Goal: Task Accomplishment & Management: Manage account settings

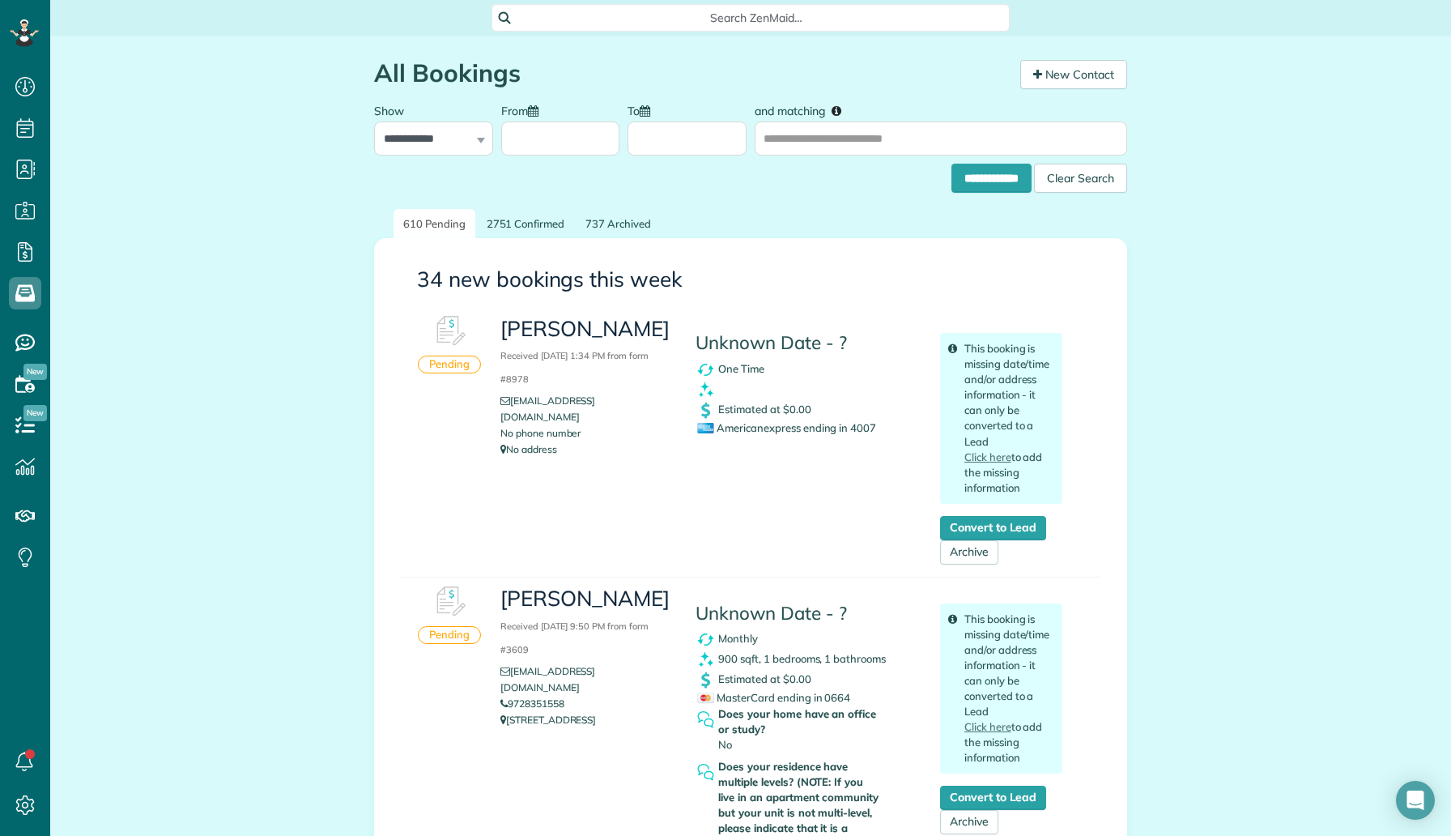
scroll to position [7, 7]
drag, startPoint x: 635, startPoint y: 331, endPoint x: 594, endPoint y: 326, distance: 41.6
click at [594, 326] on h3 "[PERSON_NAME] [DATE] 1:34 PM from form #8978" at bounding box center [585, 352] width 171 height 70
copy h3 "[PERSON_NAME]"
click at [581, 441] on p "No address" at bounding box center [585, 449] width 171 height 16
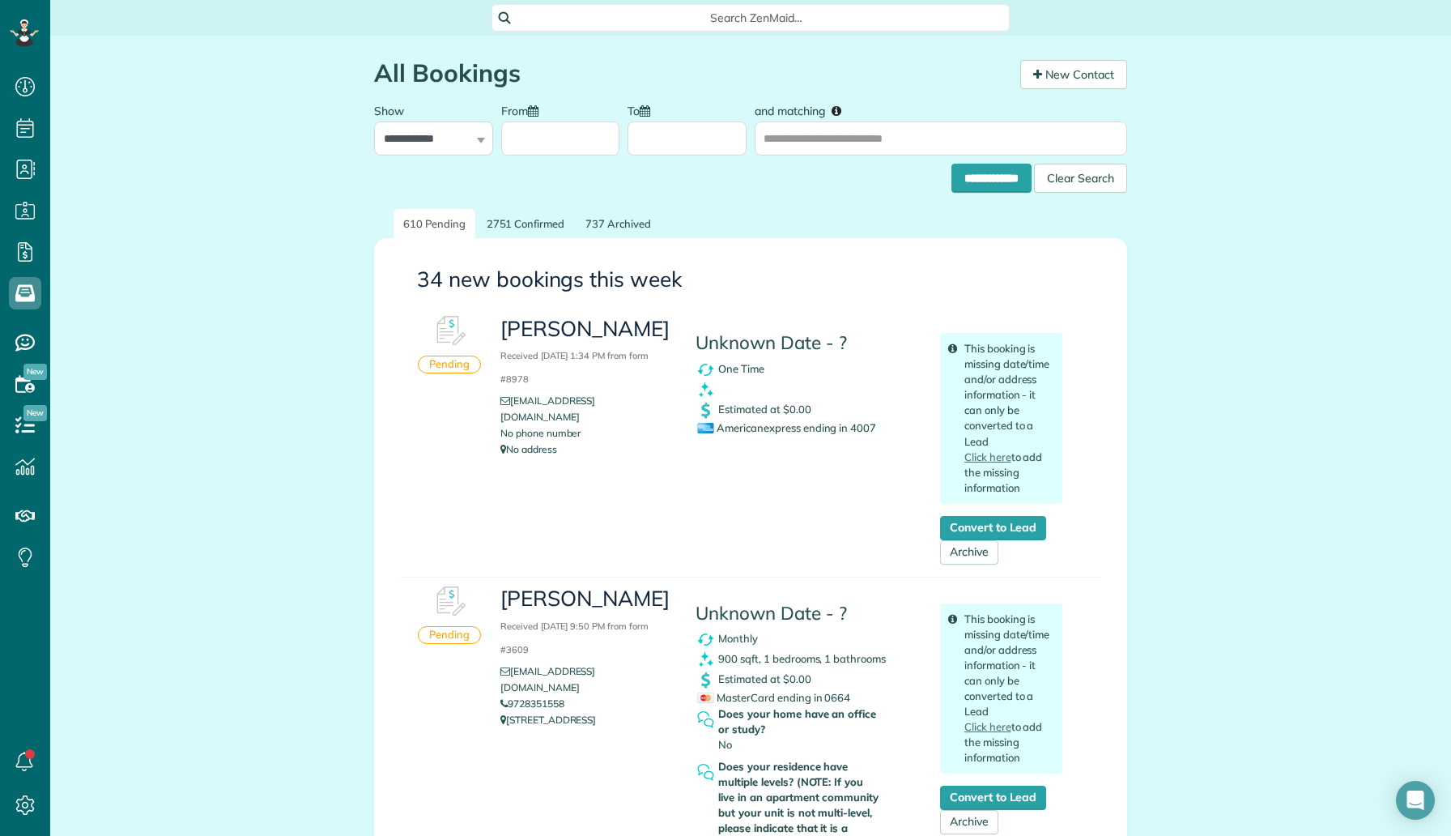
drag, startPoint x: 899, startPoint y: 423, endPoint x: 856, endPoint y: 421, distance: 43.0
click at [855, 421] on div "Americanexpress ending in 4007" at bounding box center [806, 427] width 219 height 15
copy span "4007"
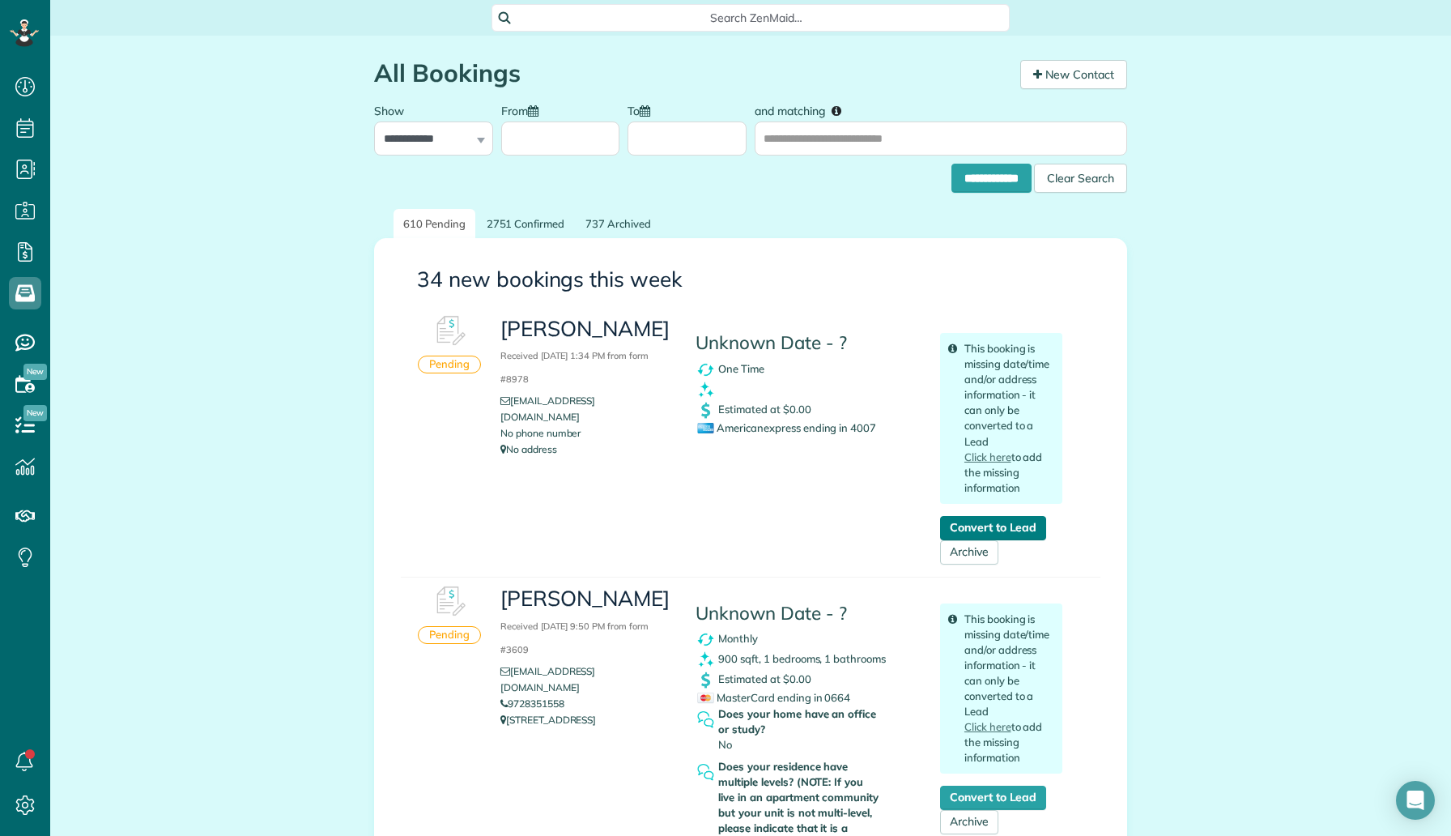
click at [1011, 525] on link "Convert to Lead" at bounding box center [993, 528] width 106 height 24
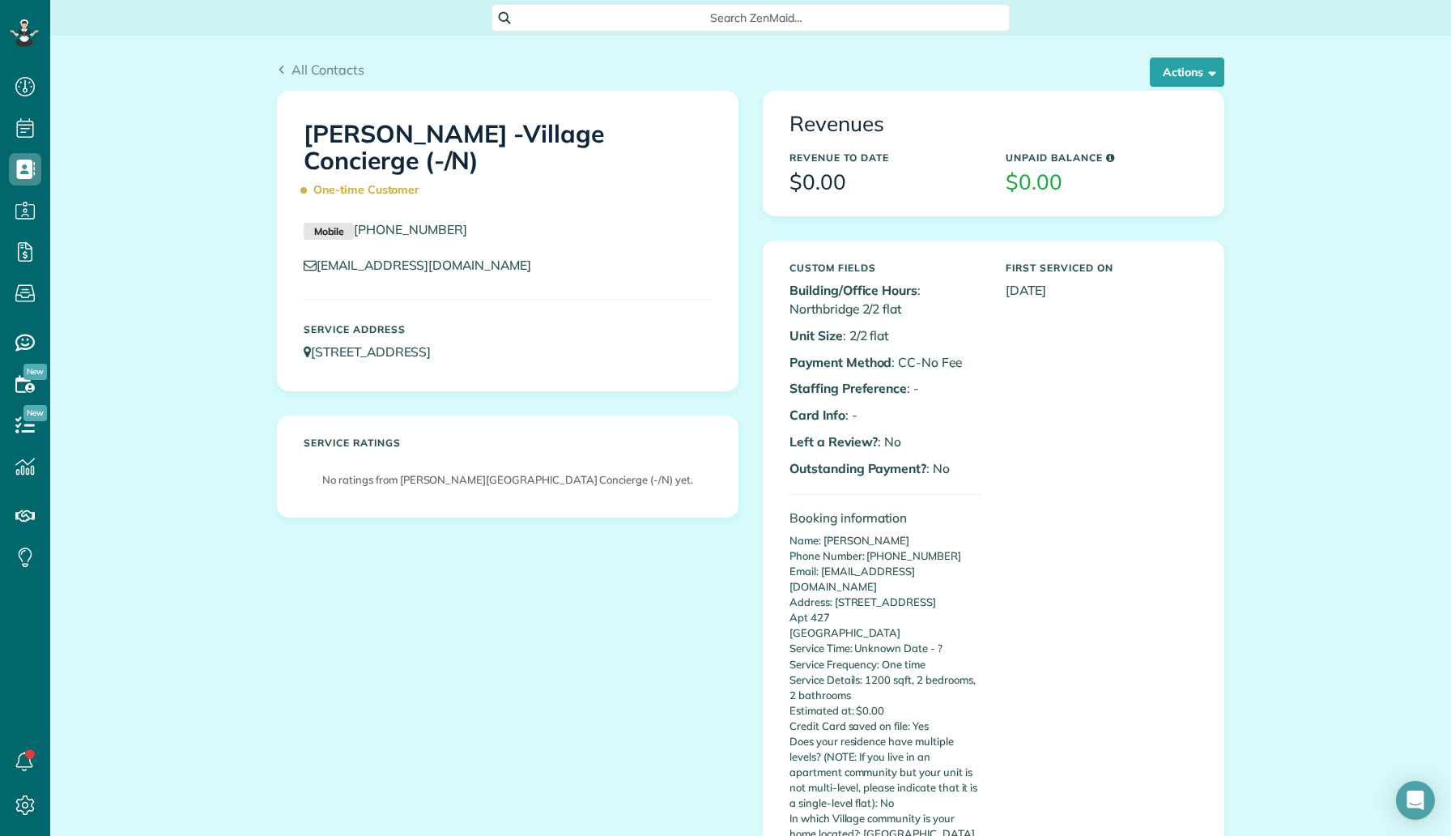
scroll to position [7, 7]
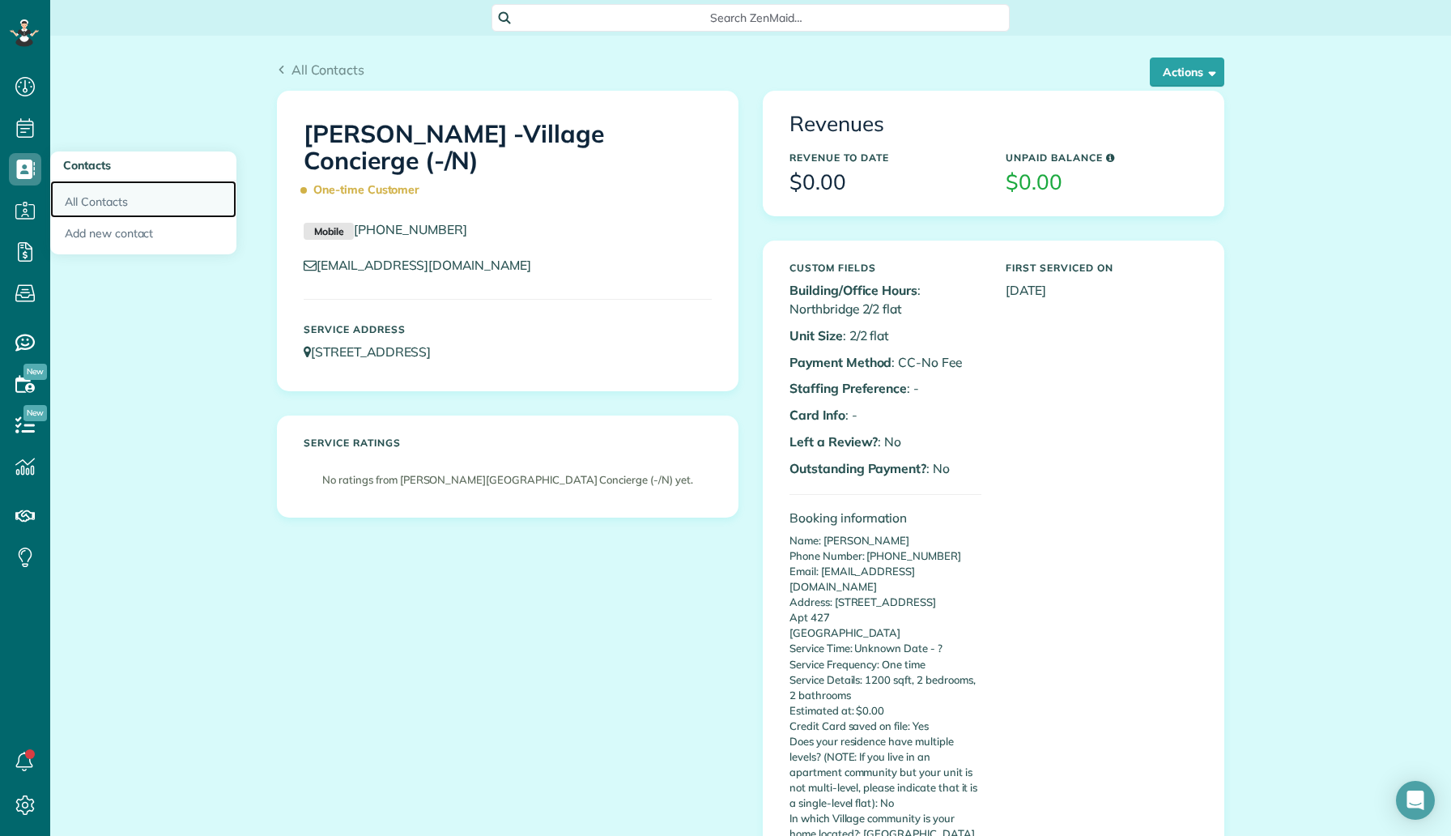
click at [85, 190] on link "All Contacts" at bounding box center [143, 199] width 186 height 37
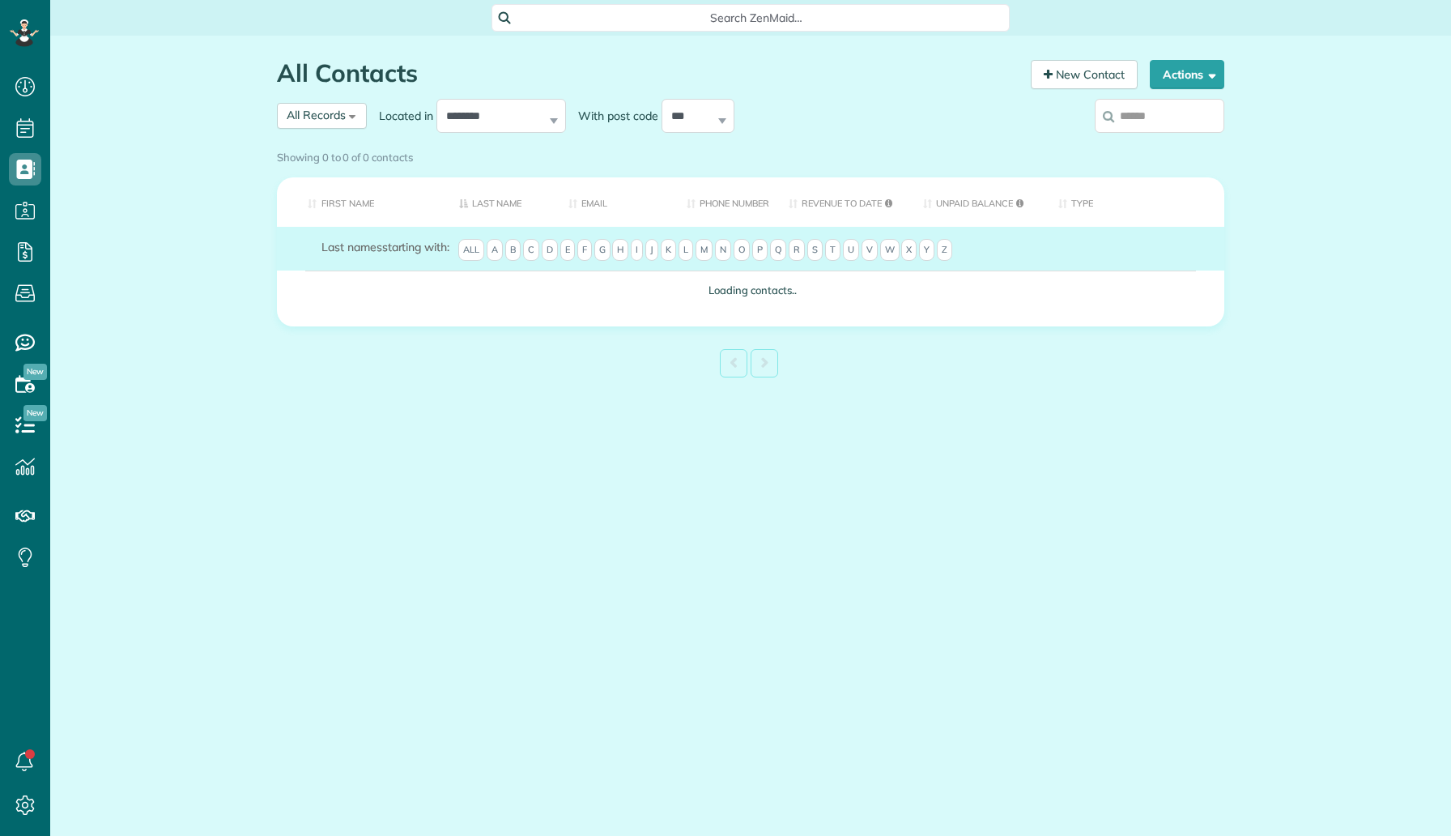
scroll to position [7, 7]
click at [1146, 121] on input "search" at bounding box center [1160, 116] width 130 height 34
paste input "****"
click at [1129, 119] on input "****" at bounding box center [1160, 116] width 130 height 34
click at [1143, 123] on input "****" at bounding box center [1160, 116] width 130 height 34
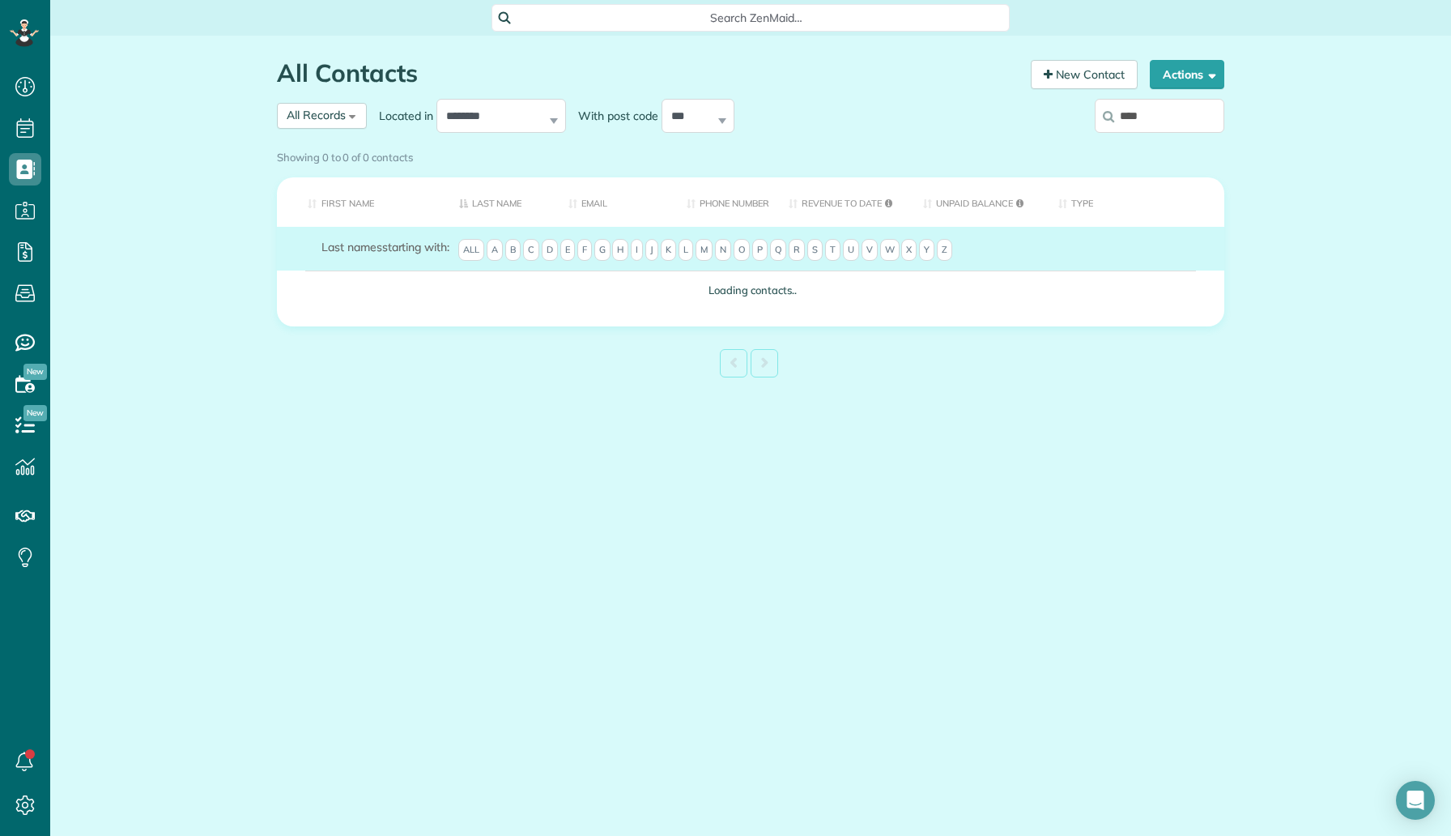
click at [1156, 127] on input "****" at bounding box center [1160, 116] width 130 height 34
click at [1149, 121] on input "****" at bounding box center [1160, 116] width 130 height 34
click at [1143, 120] on input "****" at bounding box center [1160, 116] width 130 height 34
click at [1132, 117] on input "****" at bounding box center [1160, 116] width 130 height 34
click at [1146, 123] on input "****" at bounding box center [1160, 116] width 130 height 34
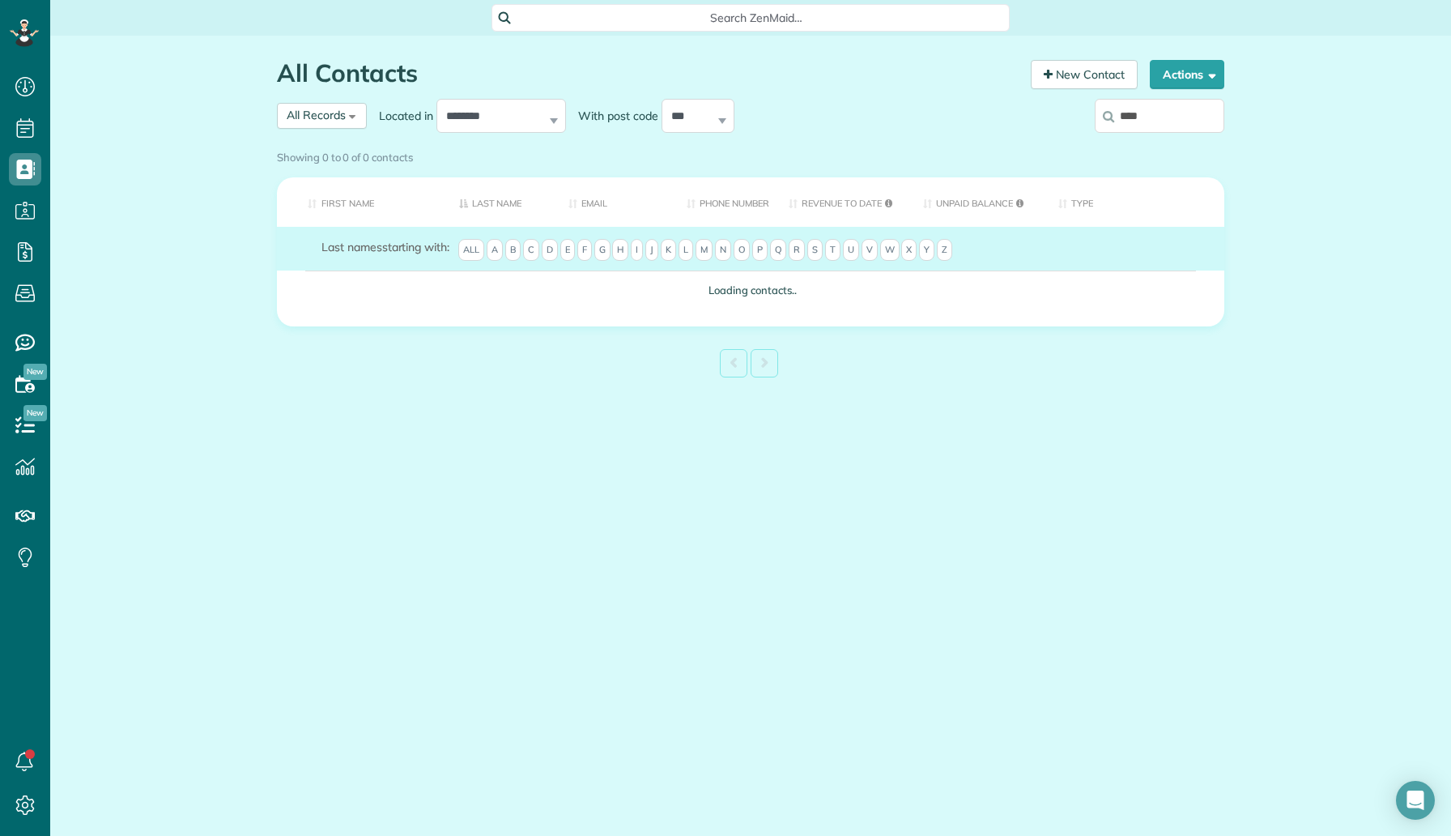
type input "****"
click at [1146, 123] on label "****" at bounding box center [1160, 116] width 130 height 42
click at [1146, 123] on input "****" at bounding box center [1160, 116] width 130 height 34
click at [1149, 123] on label "****" at bounding box center [1160, 116] width 130 height 42
click at [1149, 123] on input "****" at bounding box center [1160, 116] width 130 height 34
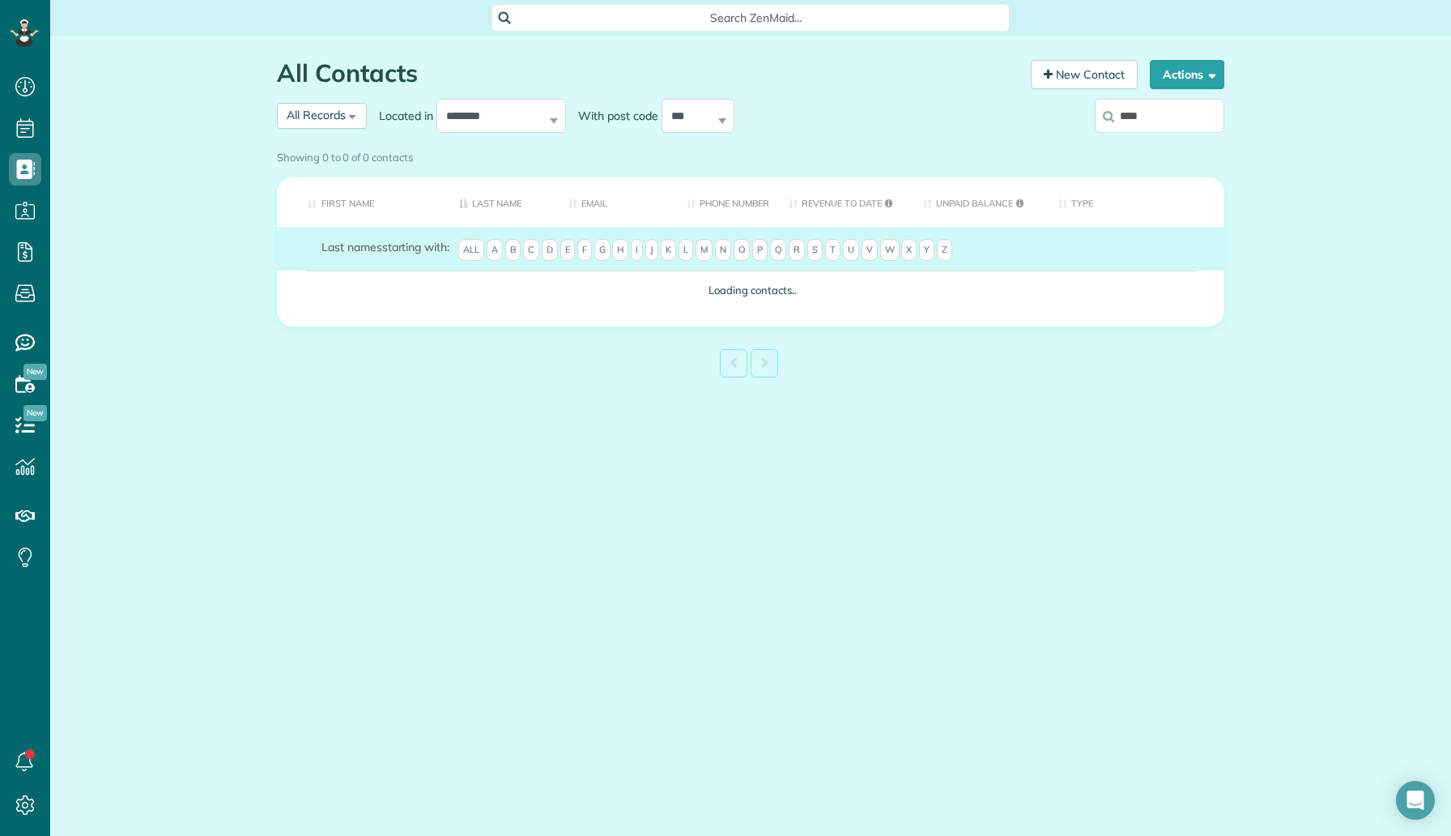
click at [1139, 143] on div "Showing 0 to 0 of 0 contacts" at bounding box center [751, 157] width 972 height 28
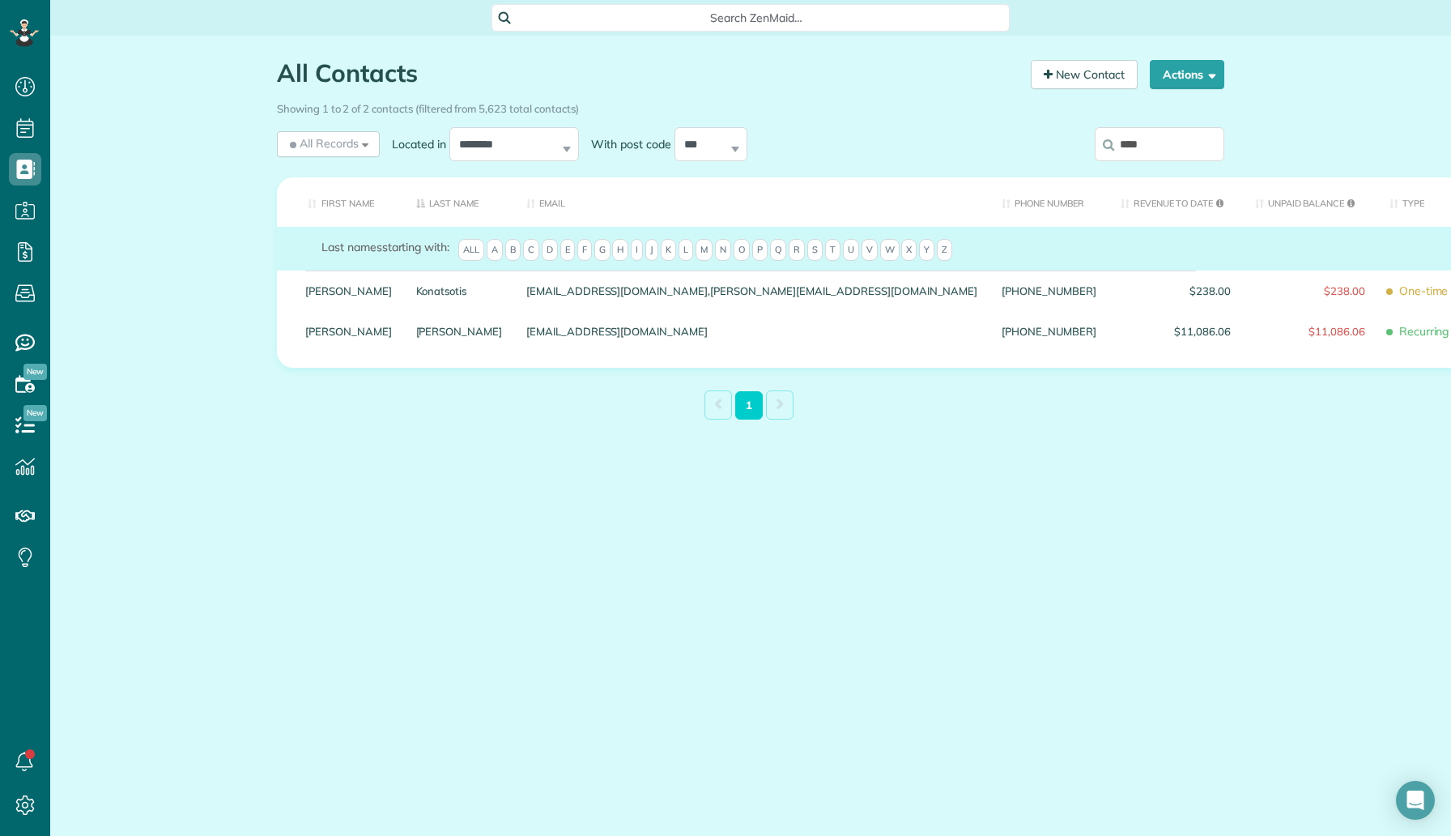
click at [1128, 121] on div "Showing 1 to 2 of 2 contacts (filtered from 5,623 total contacts)" at bounding box center [751, 109] width 972 height 28
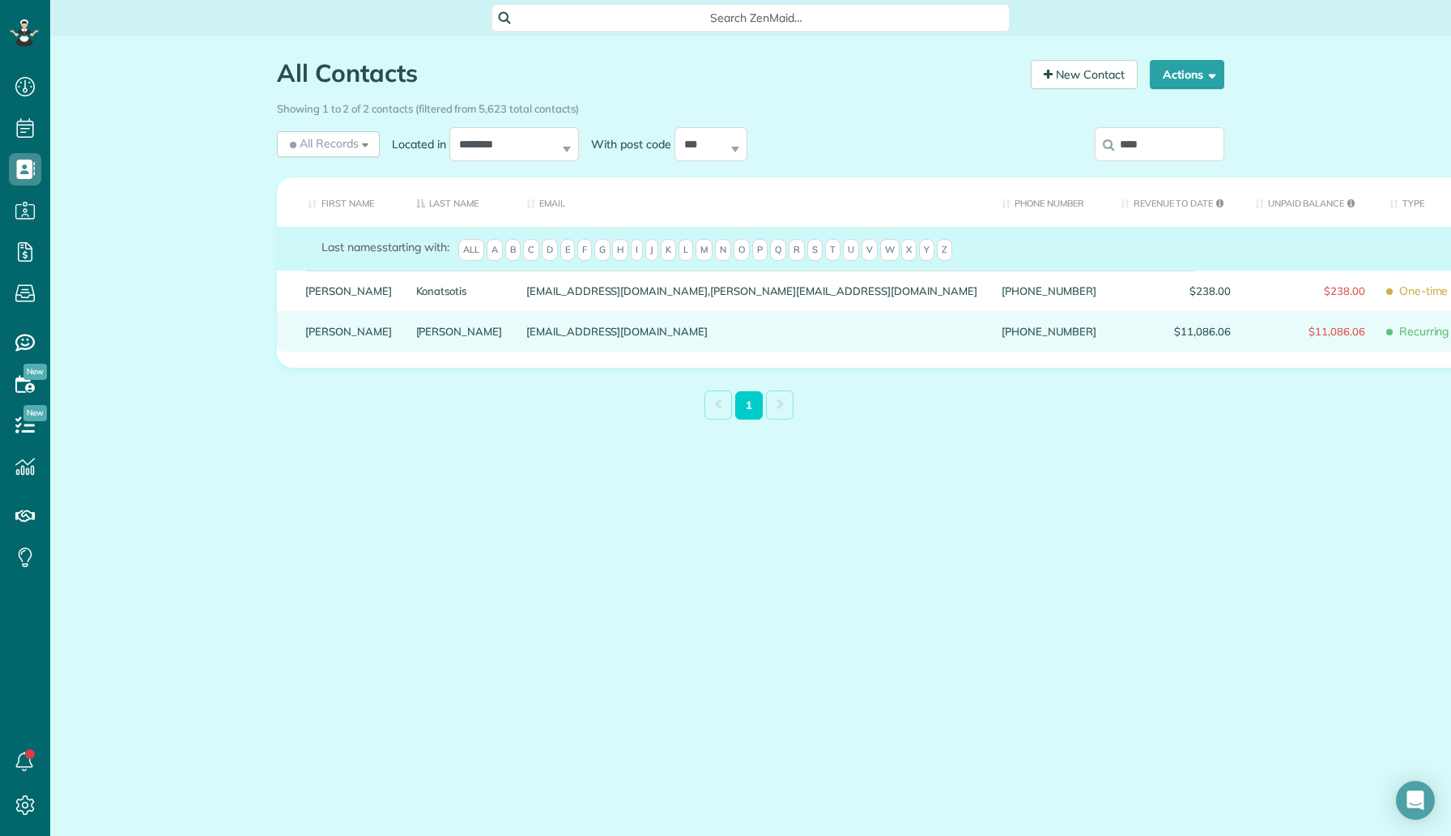
click at [404, 351] on div "Otis" at bounding box center [459, 331] width 111 height 40
click at [416, 337] on link "Otis" at bounding box center [459, 331] width 87 height 11
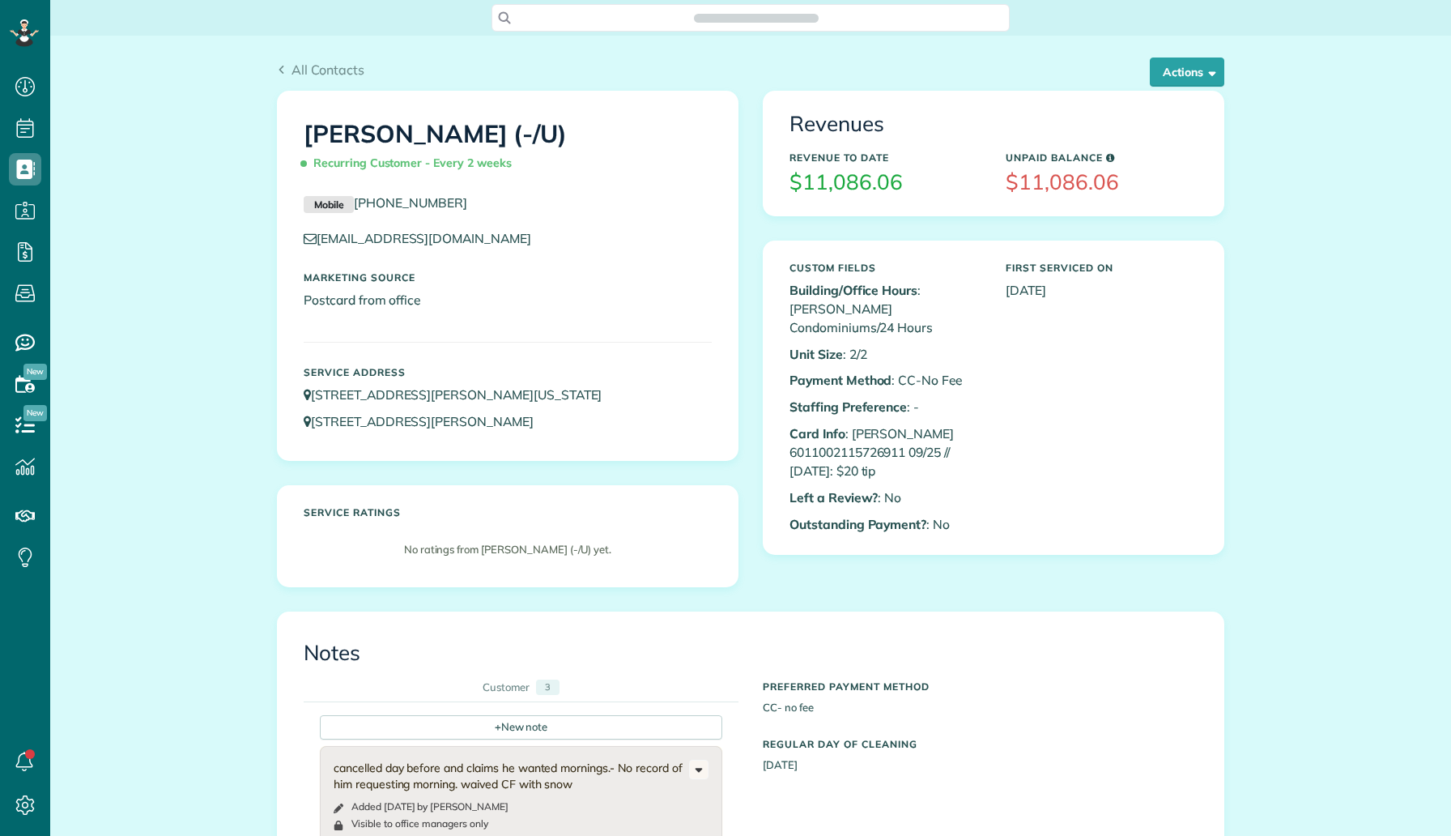
scroll to position [7, 7]
click at [1191, 75] on button "Actions" at bounding box center [1187, 71] width 75 height 29
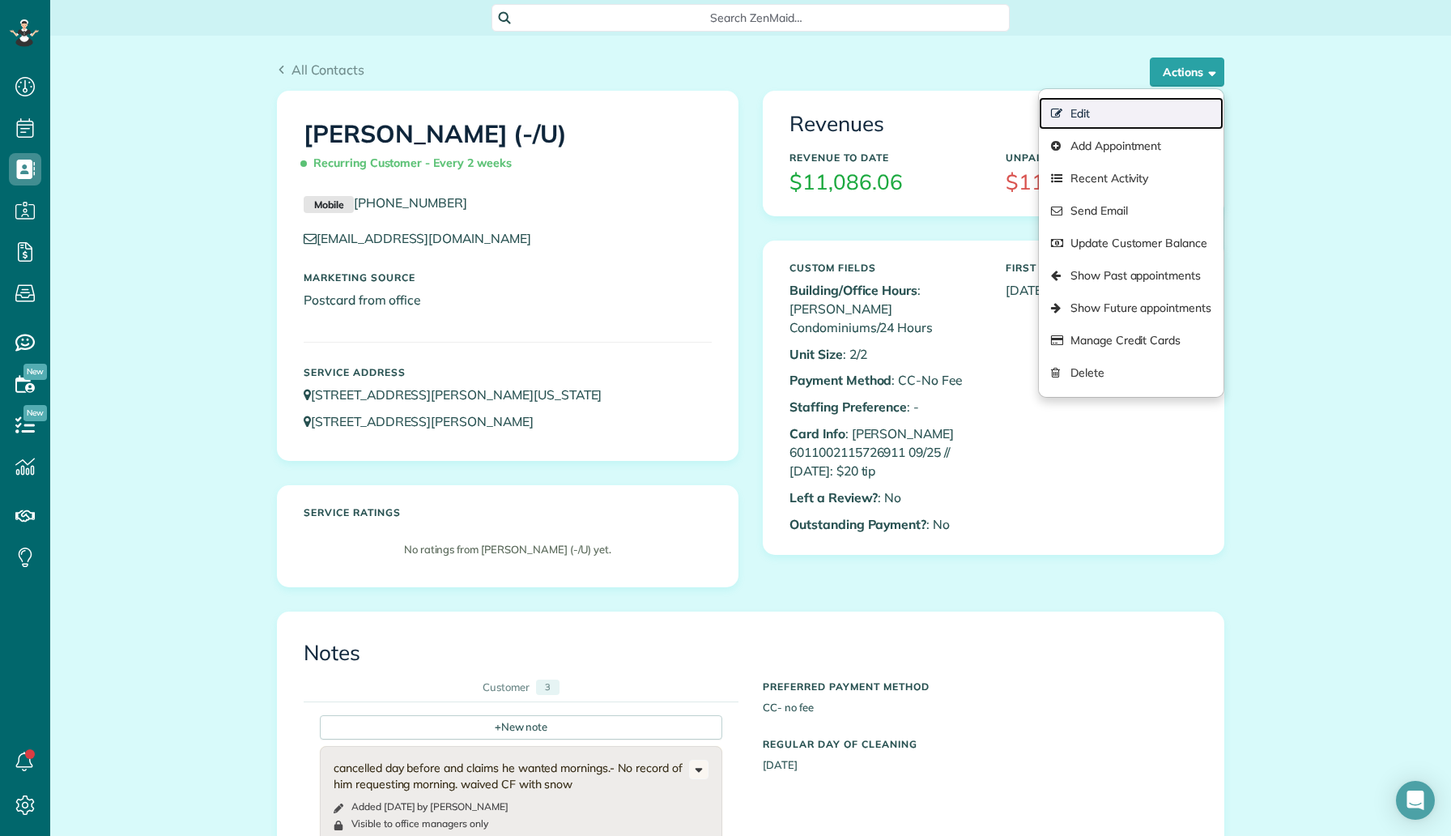
click at [1105, 116] on link "Edit" at bounding box center [1131, 113] width 185 height 32
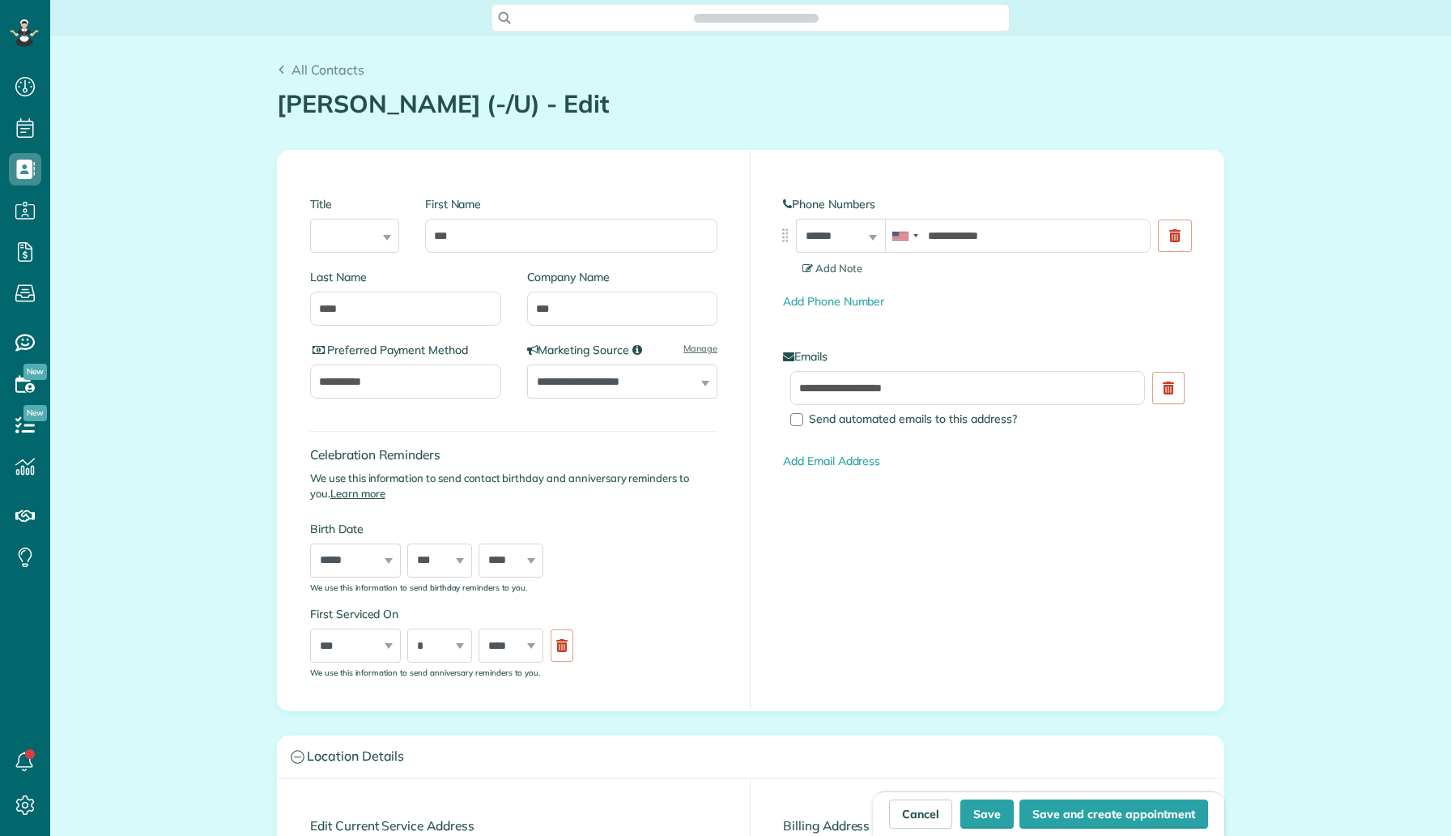
scroll to position [7, 7]
type input "**********"
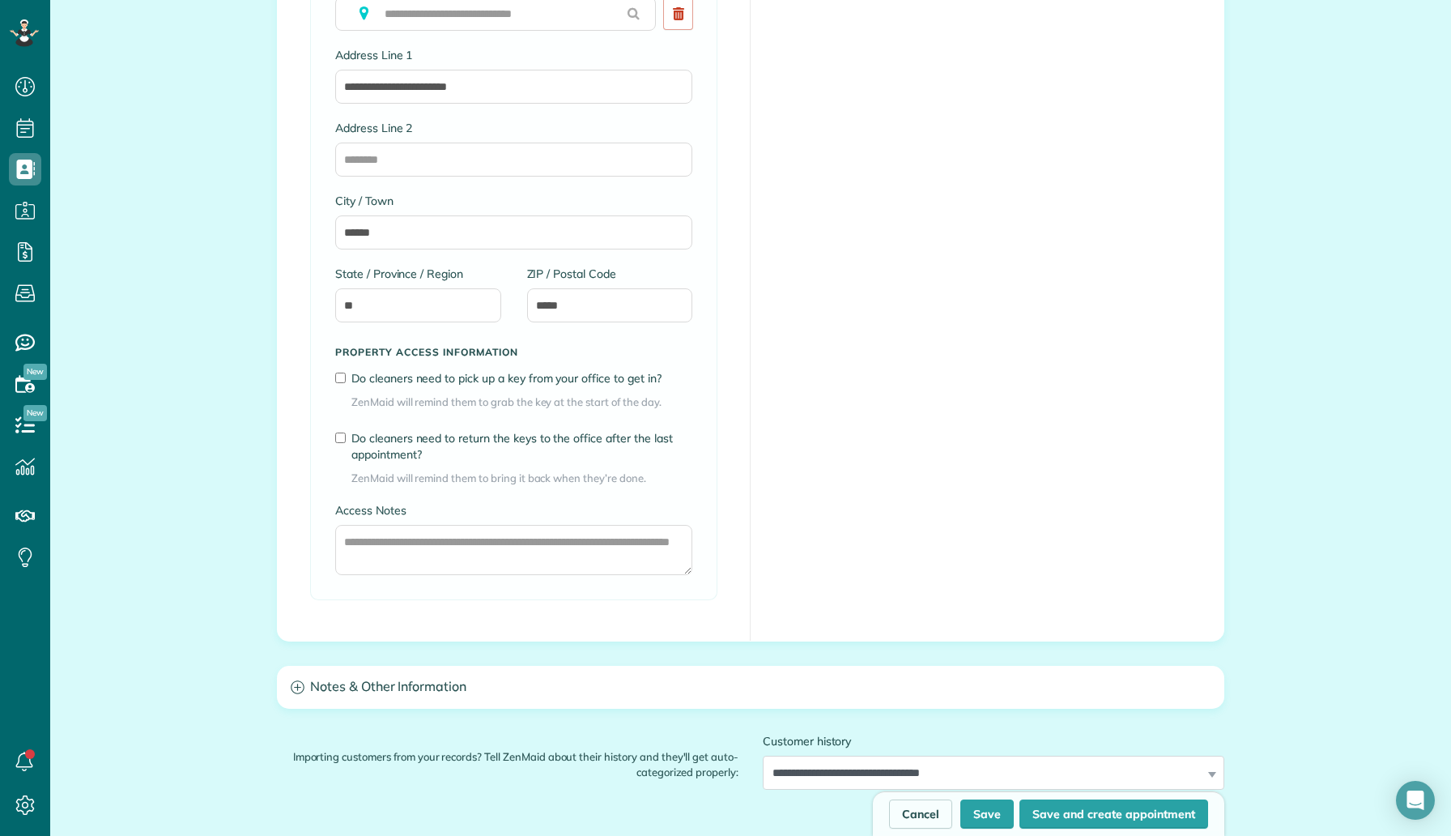
scroll to position [1840, 0]
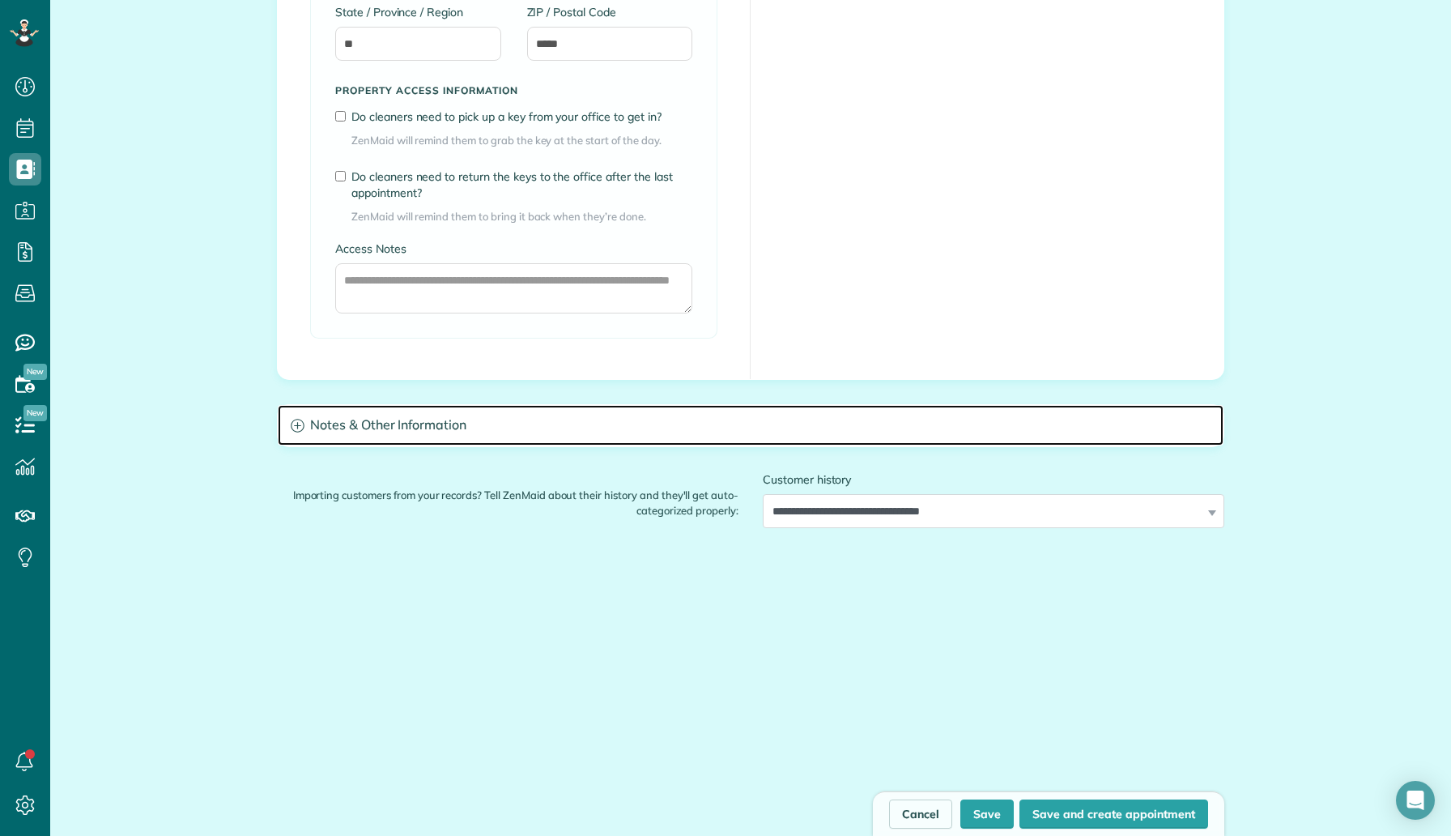
click at [440, 422] on h3 "Notes & Other Information" at bounding box center [751, 425] width 946 height 41
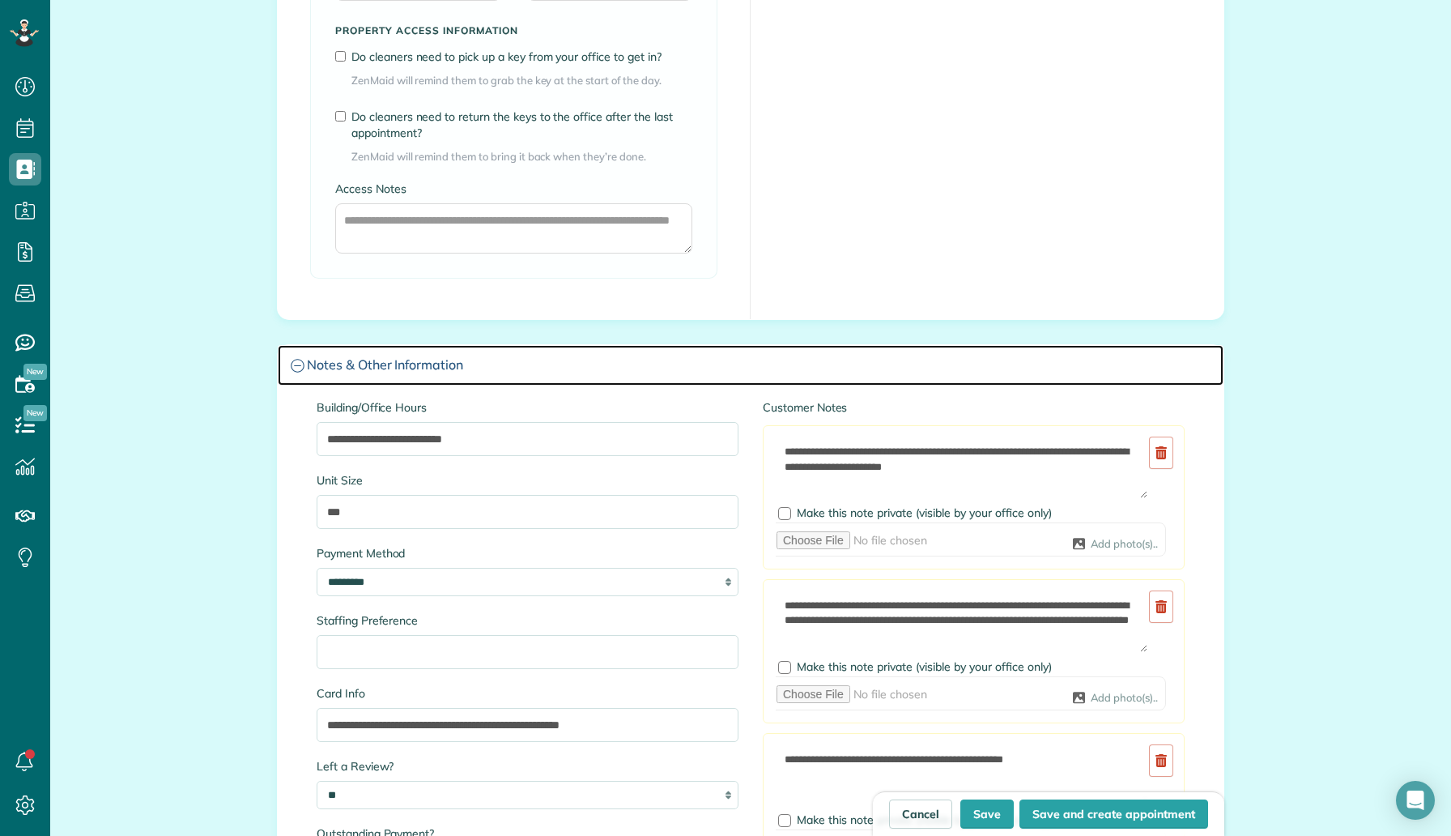
scroll to position [1902, 0]
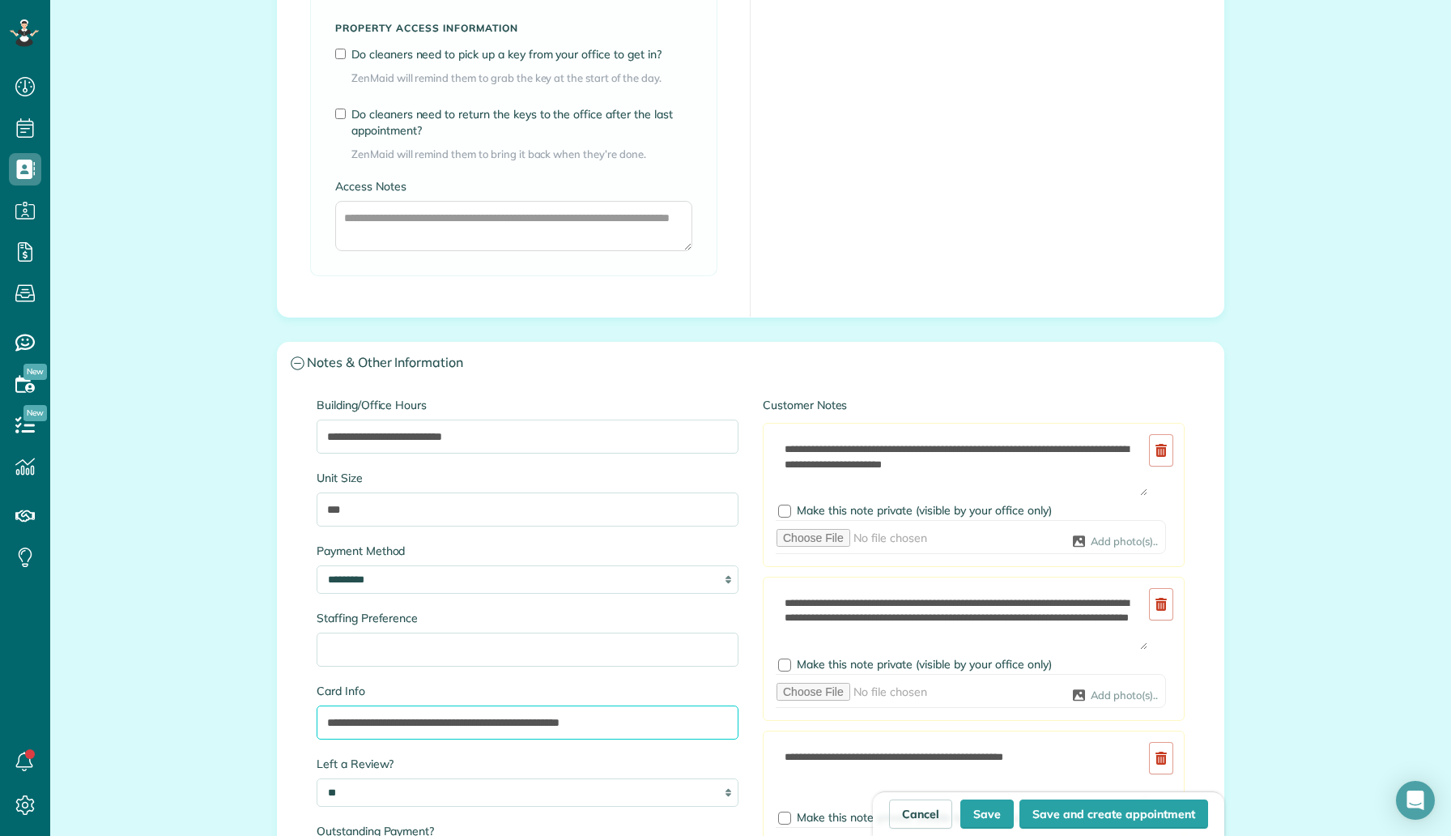
drag, startPoint x: 509, startPoint y: 725, endPoint x: 406, endPoint y: 722, distance: 103.7
click at [406, 722] on input "**********" at bounding box center [528, 722] width 422 height 34
drag, startPoint x: 538, startPoint y: 723, endPoint x: 431, endPoint y: 717, distance: 107.1
click at [431, 717] on input "**********" at bounding box center [528, 722] width 422 height 34
paste input "*****"
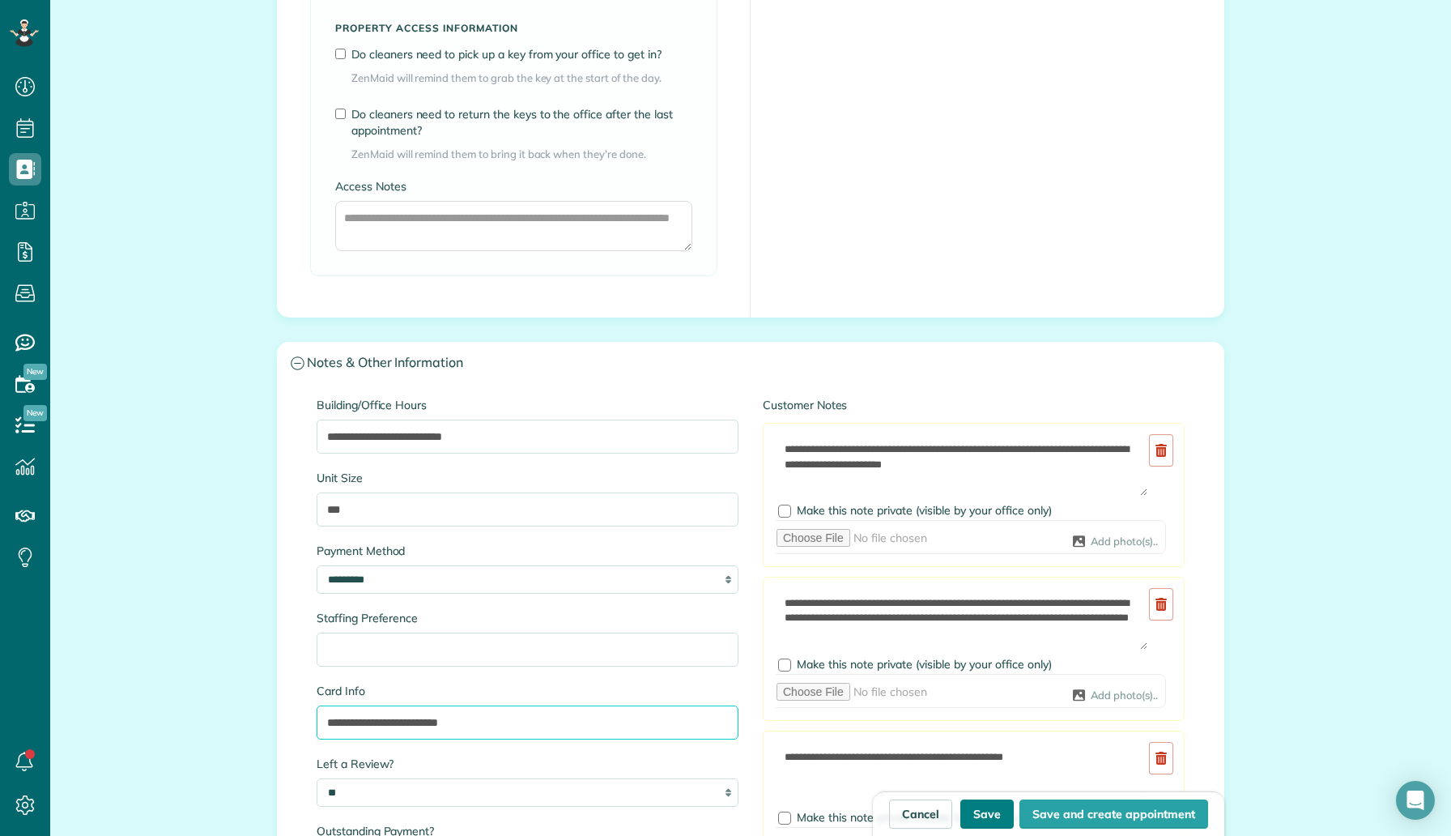
type input "**********"
click at [984, 815] on button "Save" at bounding box center [986, 813] width 53 height 29
type input "**********"
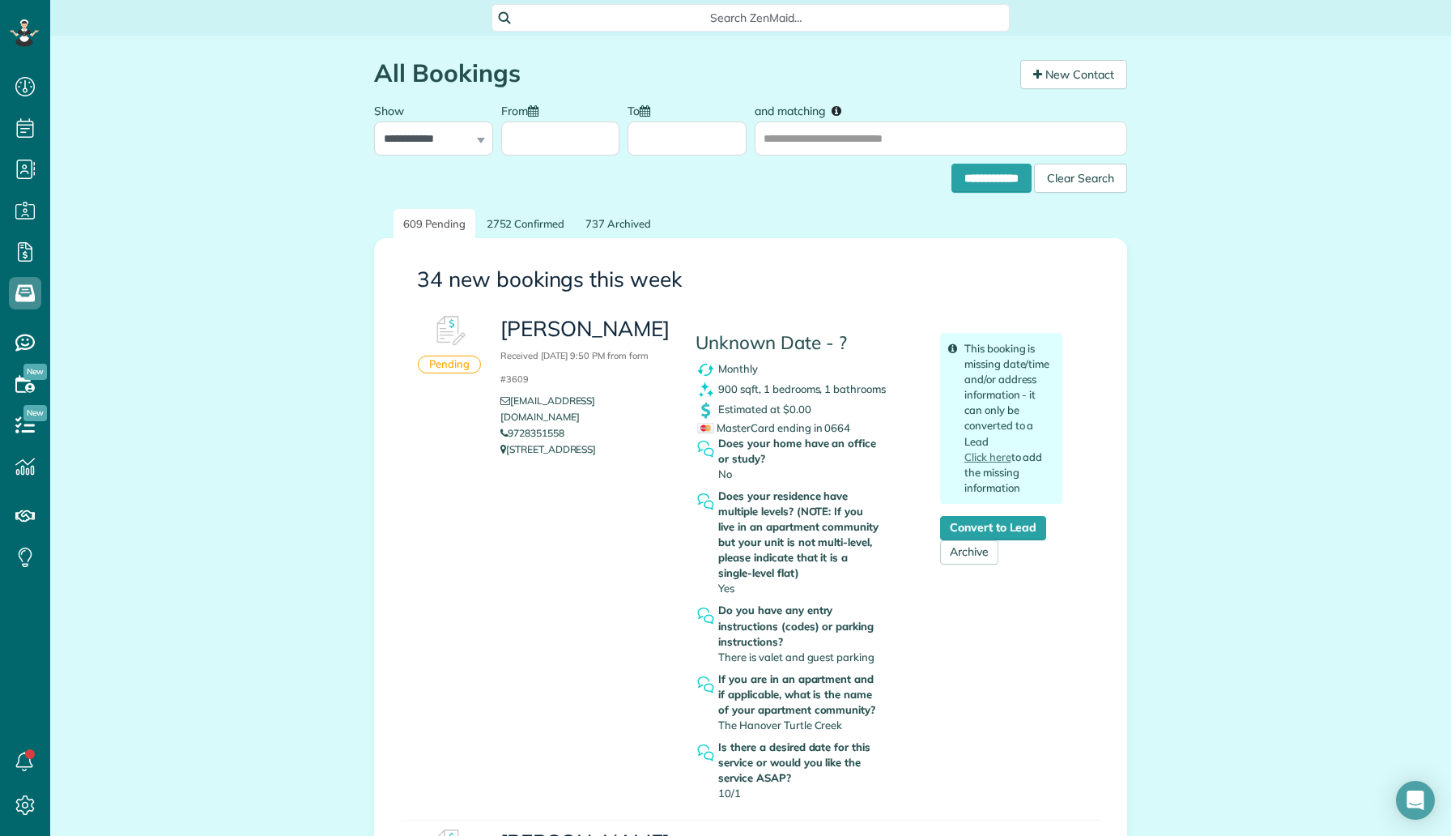
scroll to position [7, 7]
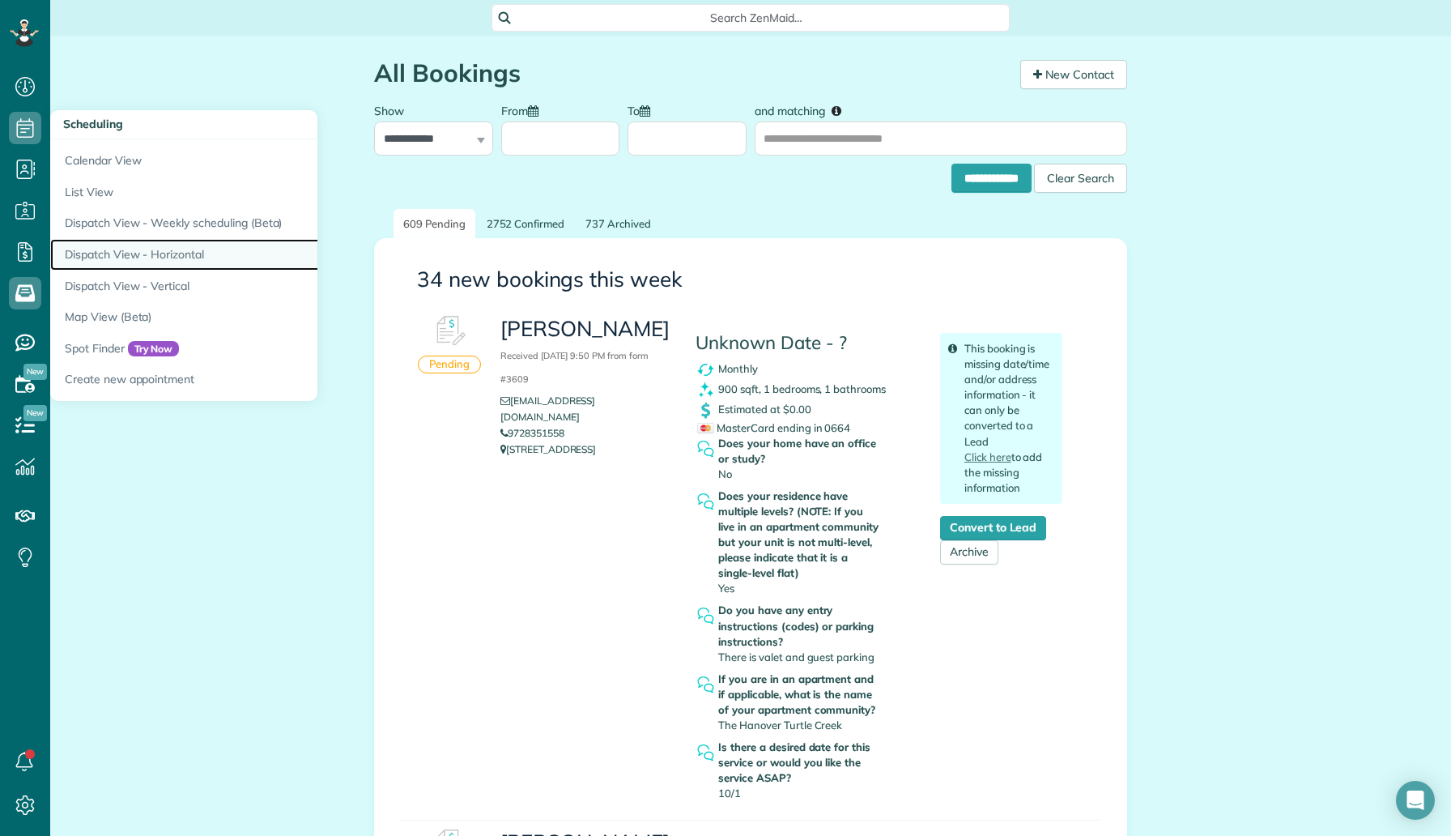
click at [189, 258] on link "Dispatch View - Horizontal" at bounding box center [252, 255] width 405 height 32
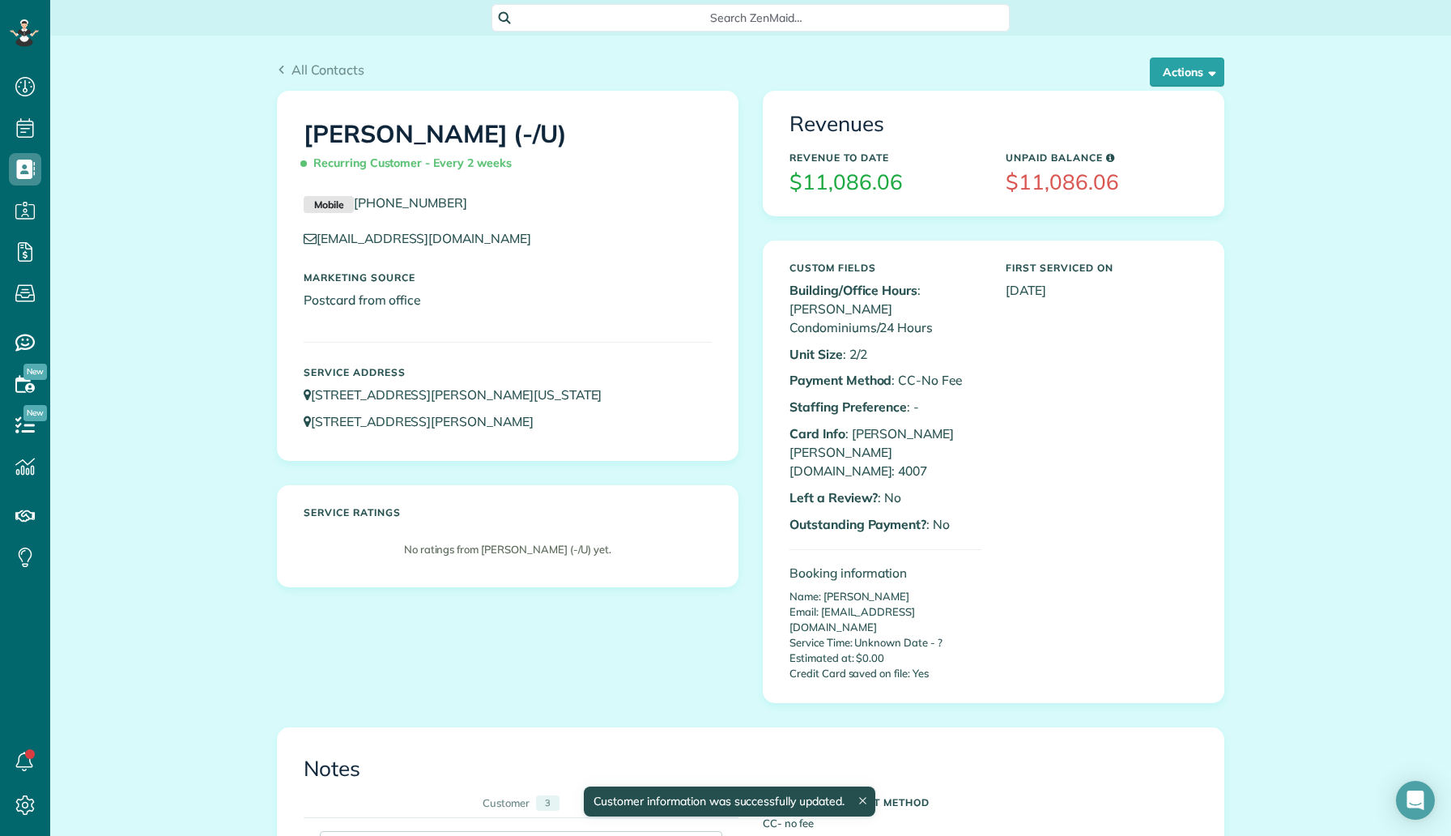
scroll to position [7, 7]
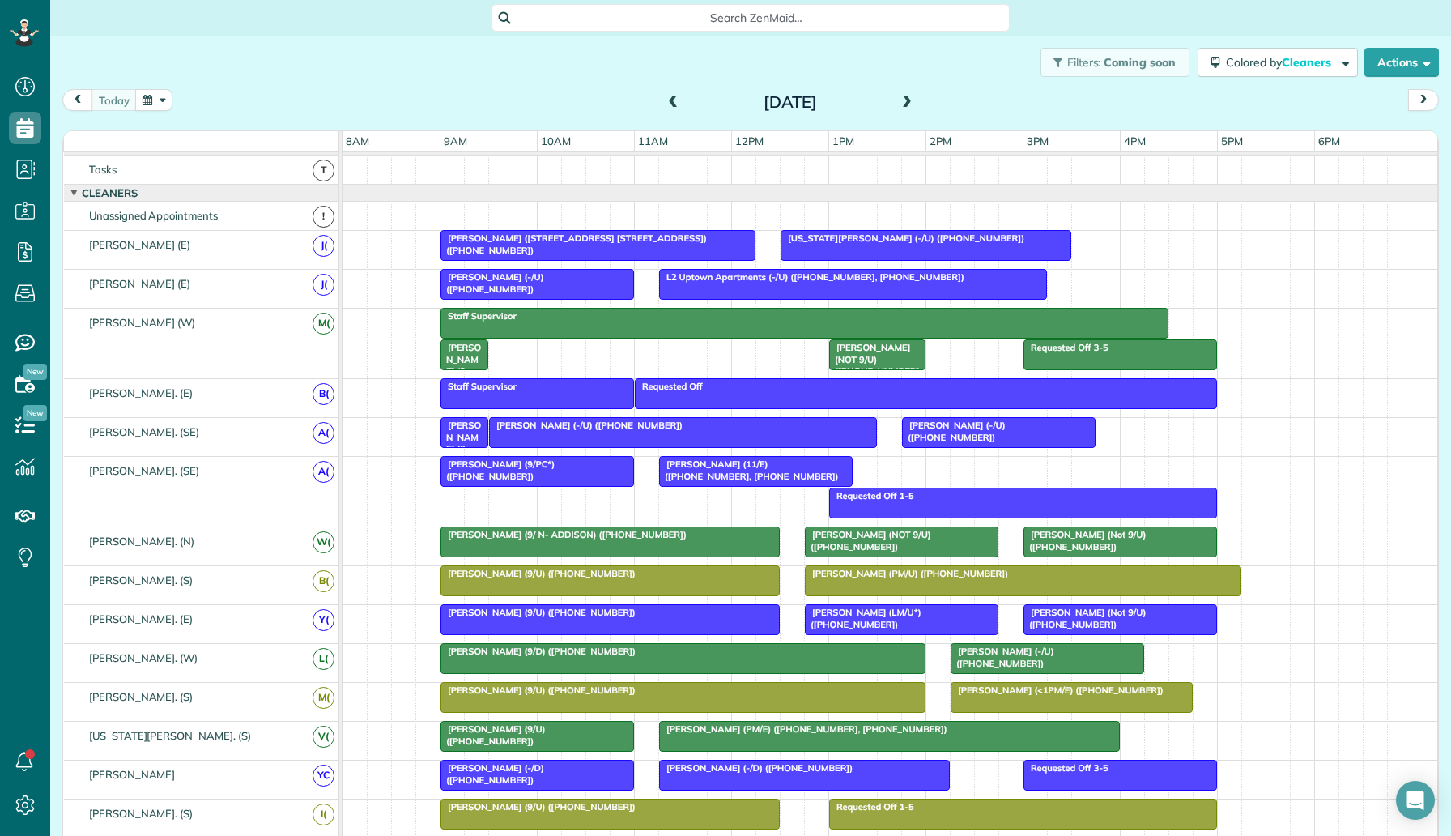
scroll to position [17, 0]
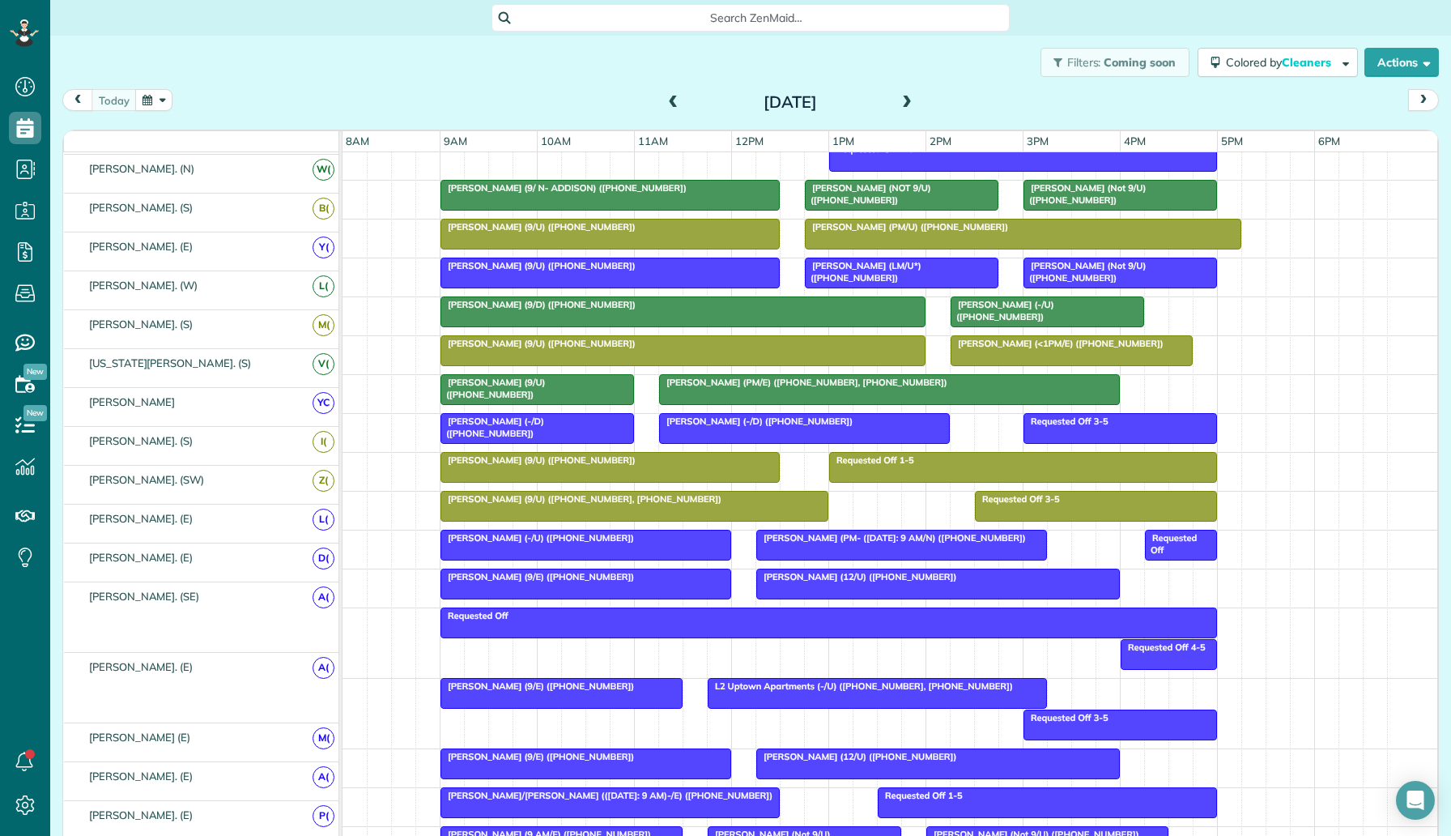
scroll to position [356, 0]
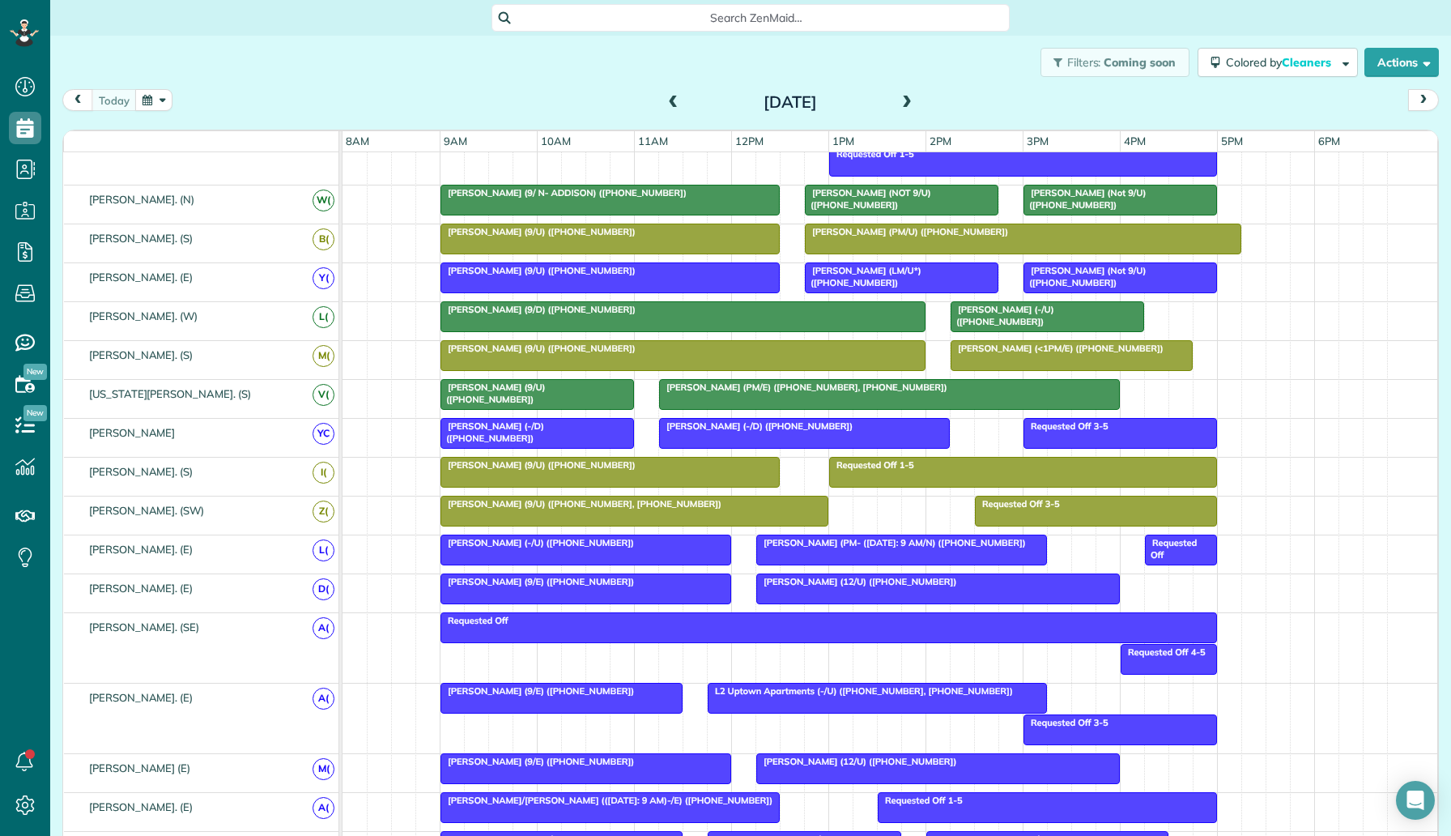
click at [888, 206] on div at bounding box center [902, 199] width 192 height 29
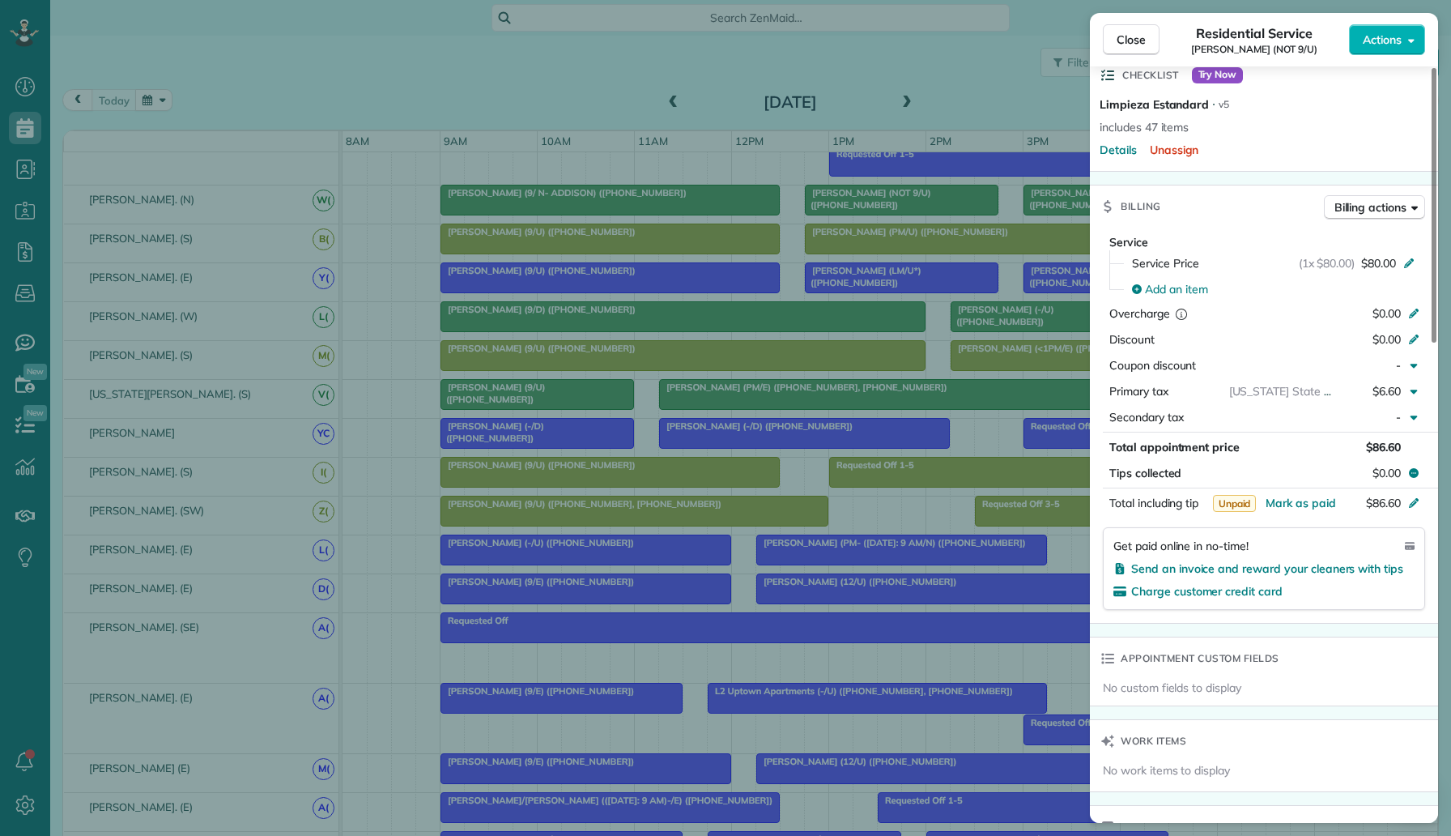
scroll to position [1321, 0]
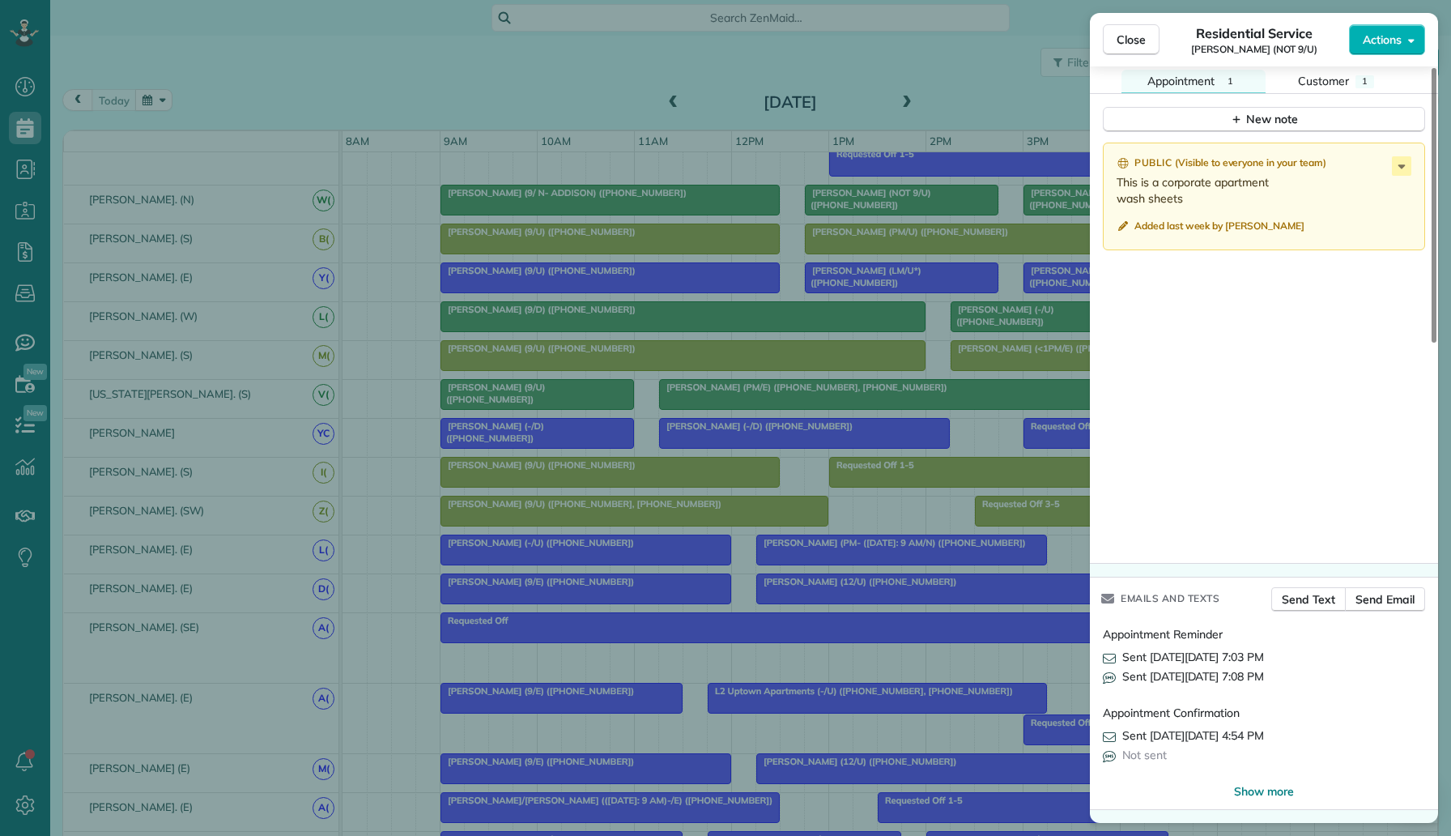
click at [492, 57] on div "Close Residential Service Ashley Garcia (NOT 9/U) Actions Status Active Ashley …" at bounding box center [725, 418] width 1451 height 836
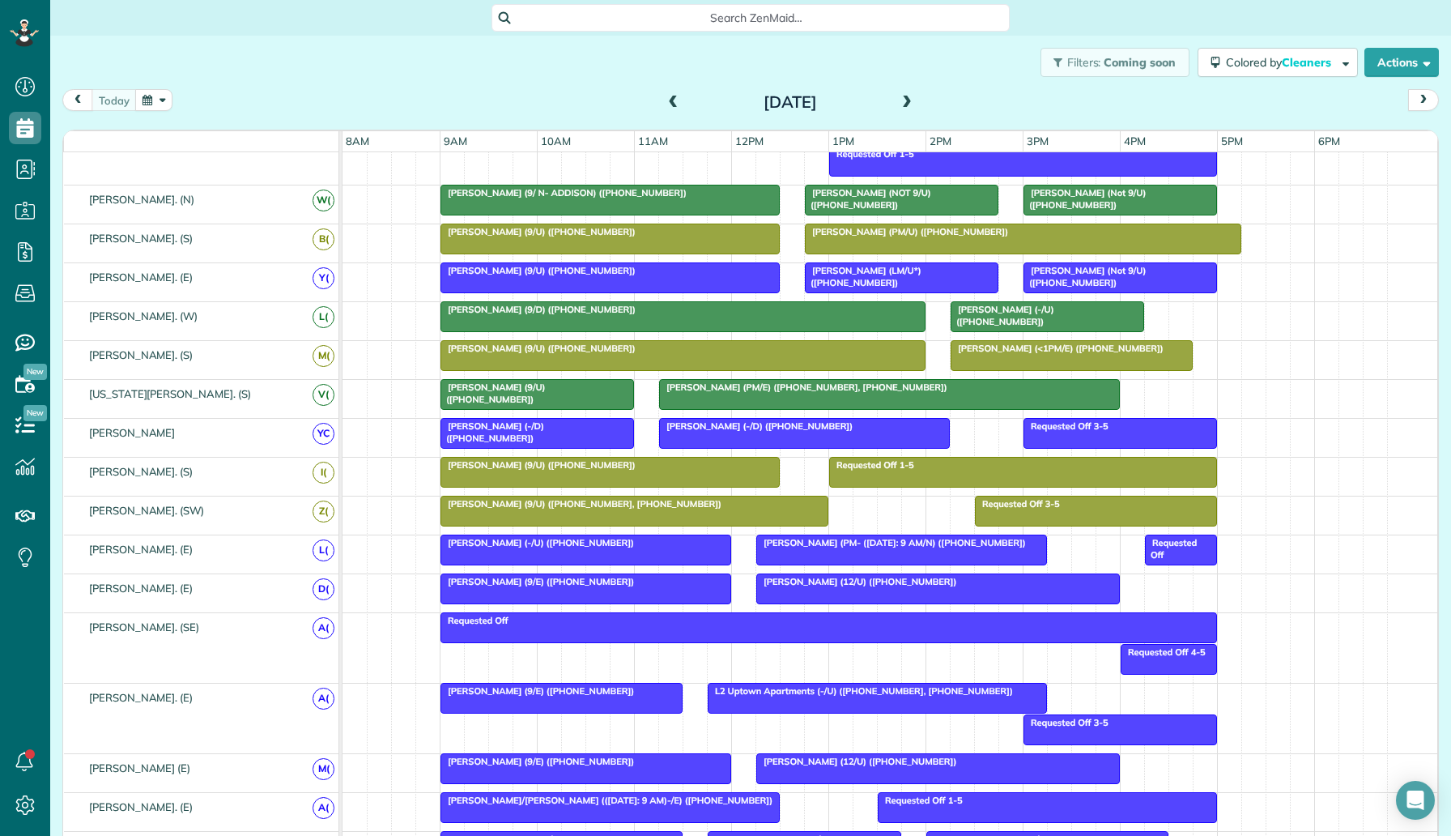
click at [905, 92] on span at bounding box center [907, 103] width 18 height 24
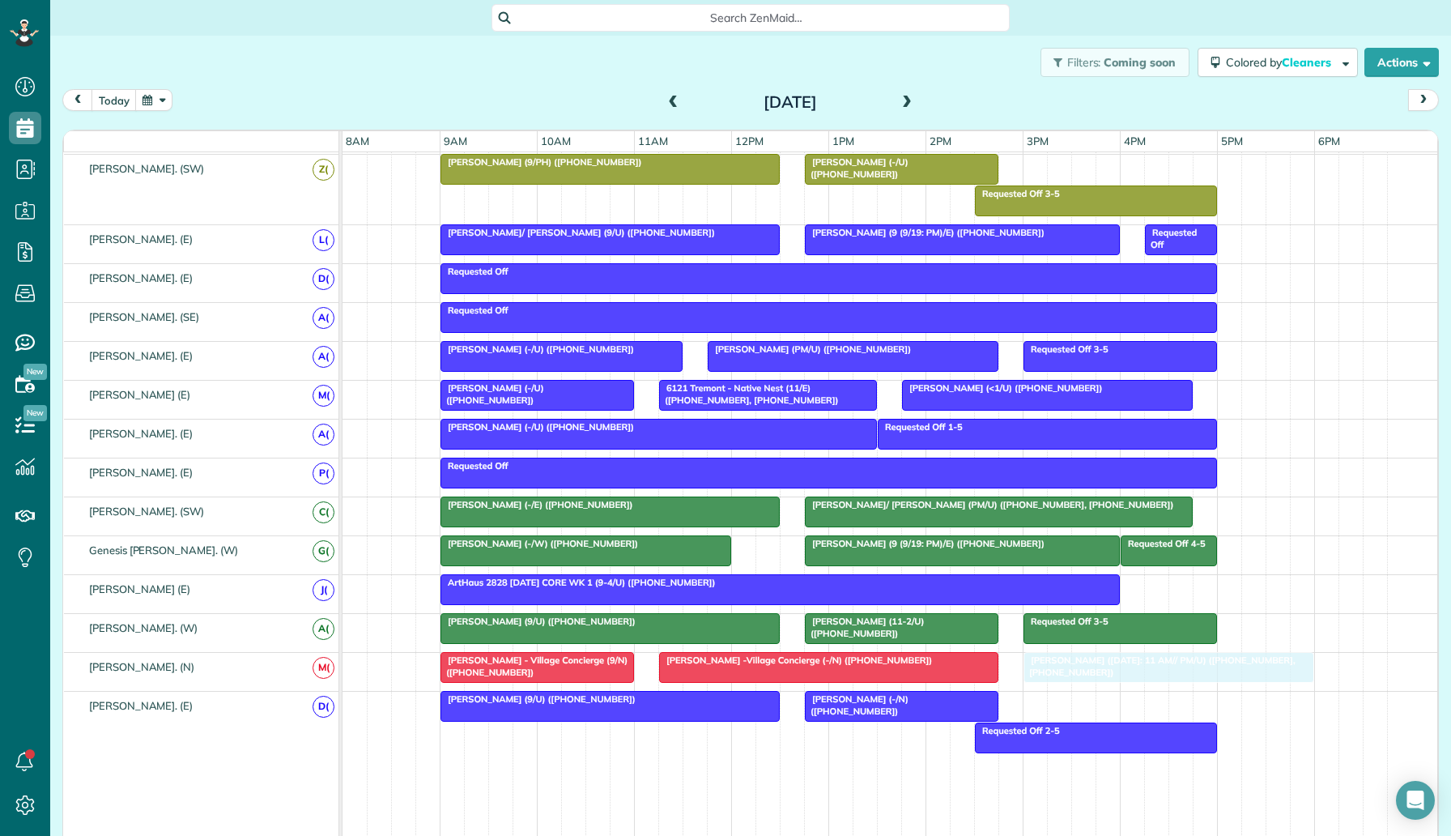
drag, startPoint x: 974, startPoint y: 475, endPoint x: 1084, endPoint y: 679, distance: 231.9
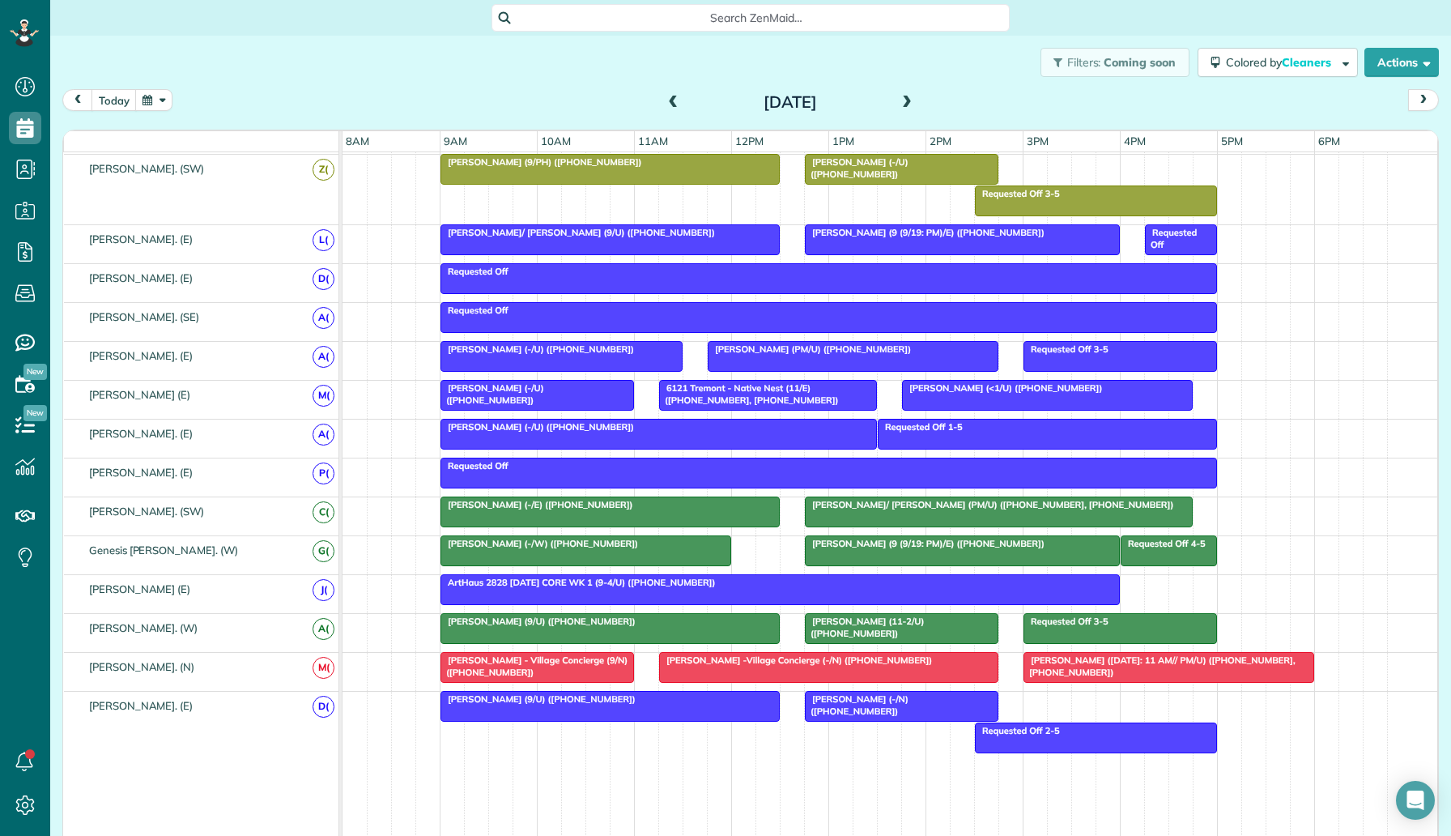
click at [844, 553] on div at bounding box center [962, 550] width 313 height 29
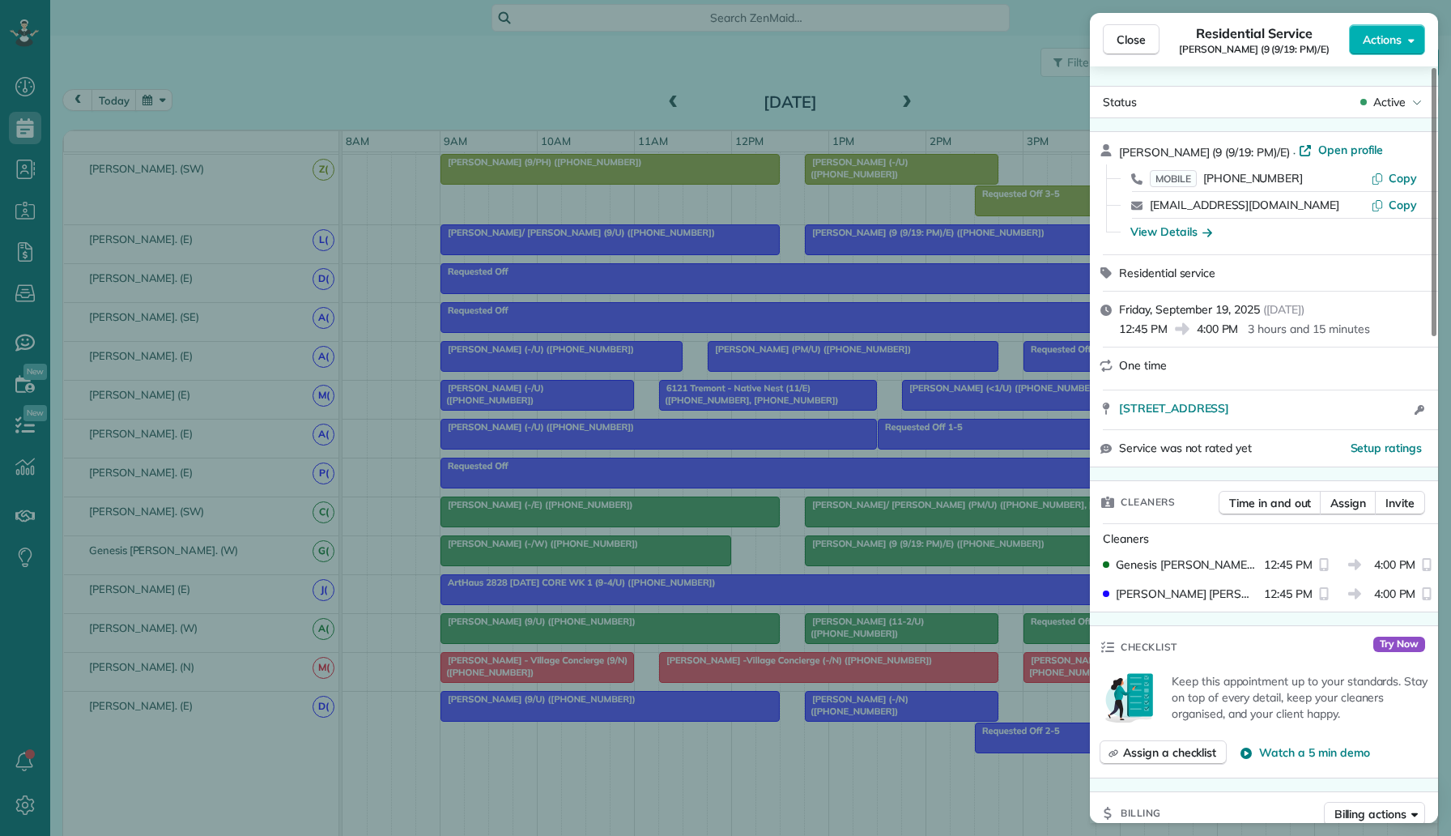
click at [892, 566] on div "Close Residential Service Will Nilsson (9 (9/19: PM)/E) Actions Status Active W…" at bounding box center [725, 418] width 1451 height 836
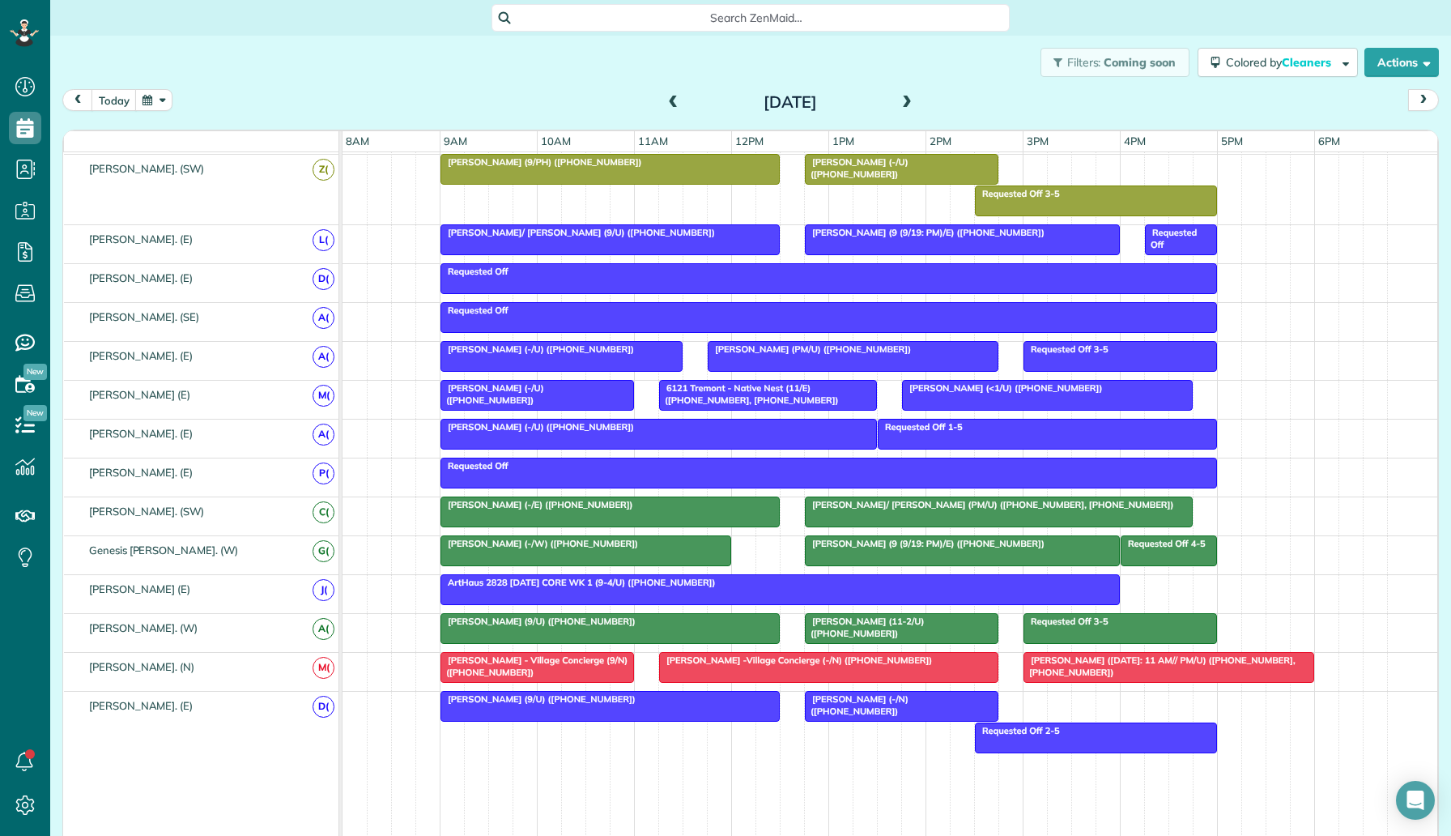
click at [845, 554] on div at bounding box center [962, 550] width 313 height 29
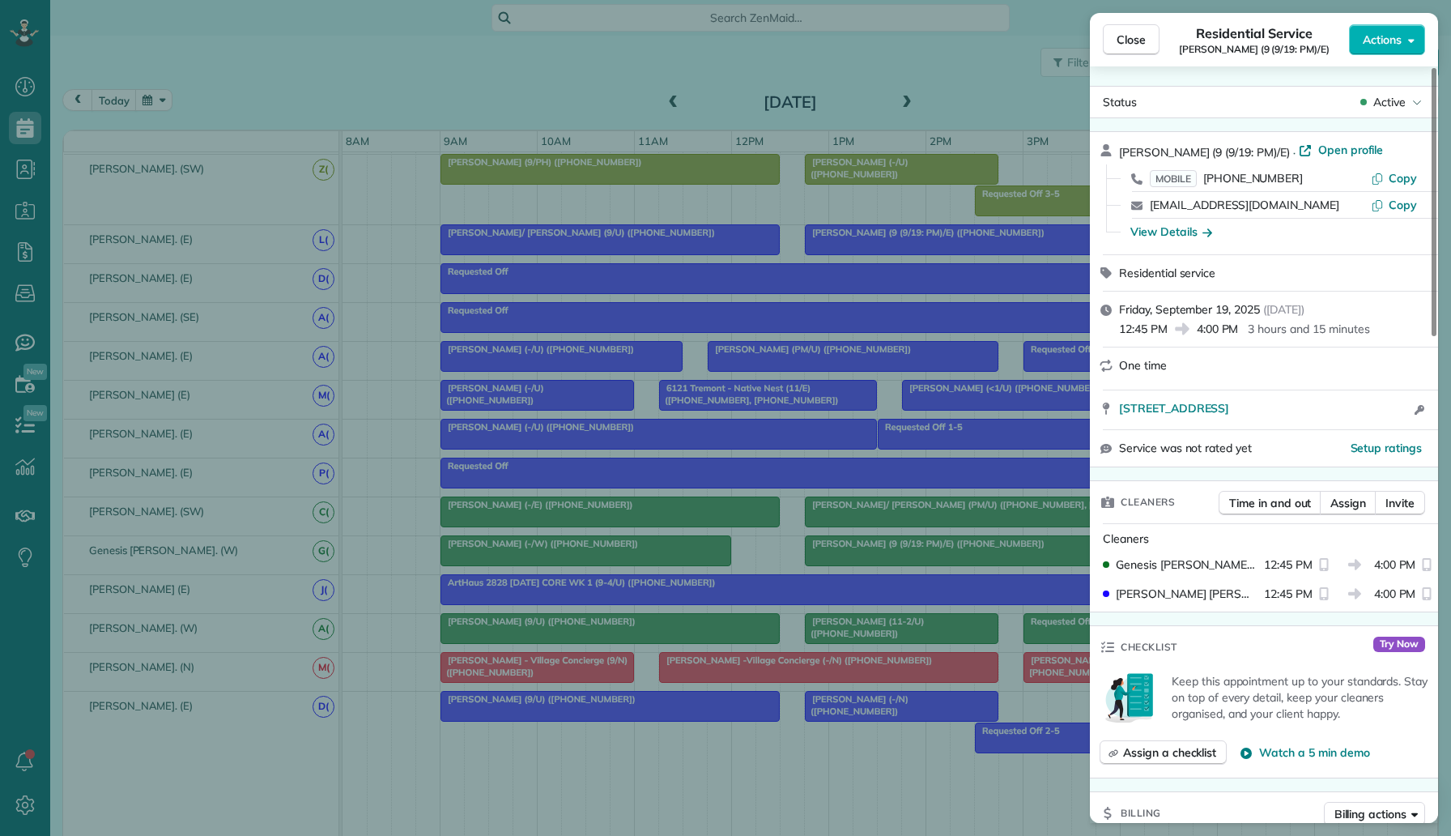
click at [832, 552] on div "Close Residential Service Will Nilsson (9 (9/19: PM)/E) Actions Status Active W…" at bounding box center [725, 418] width 1451 height 836
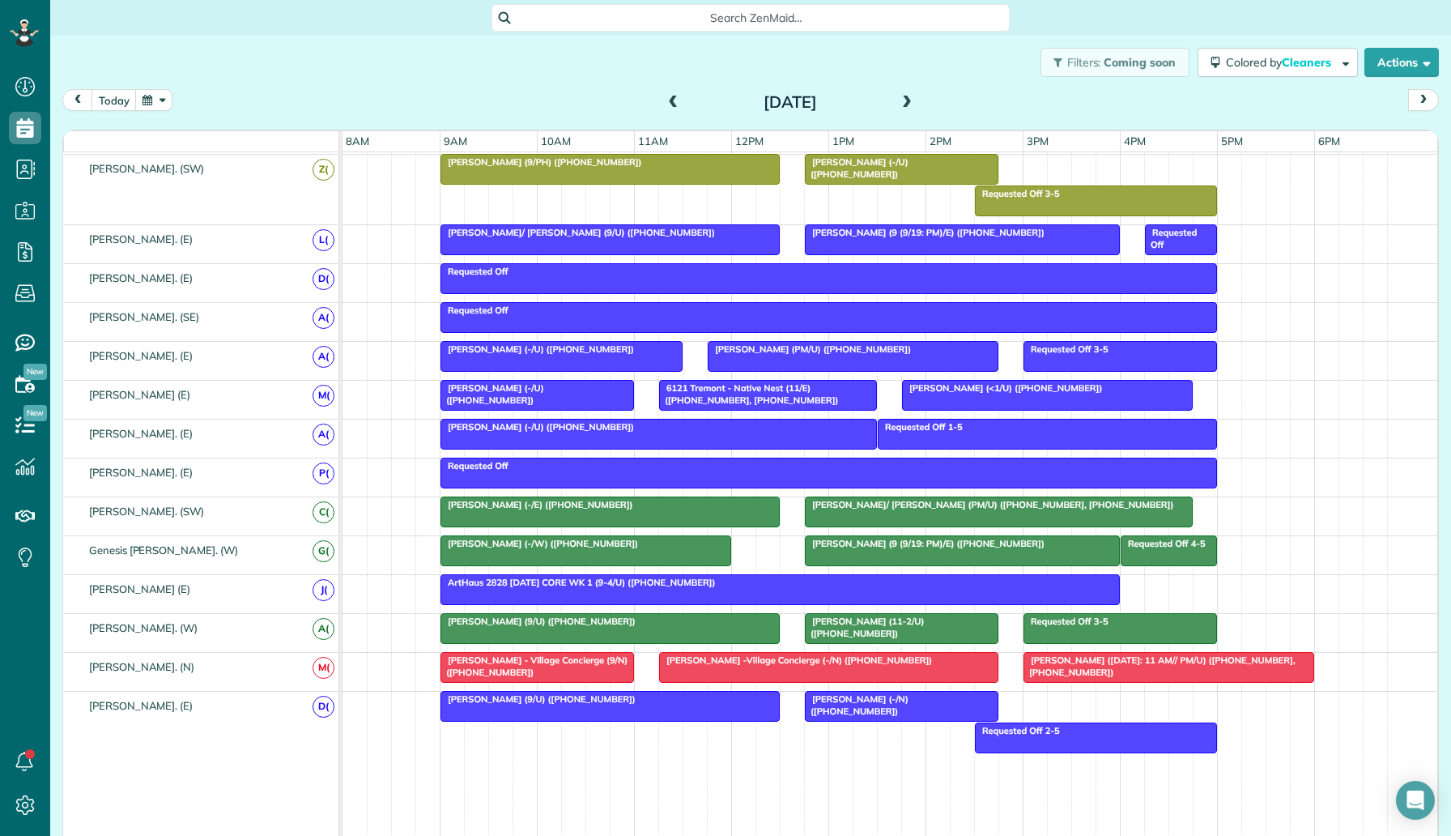
click at [702, 239] on div at bounding box center [610, 239] width 338 height 29
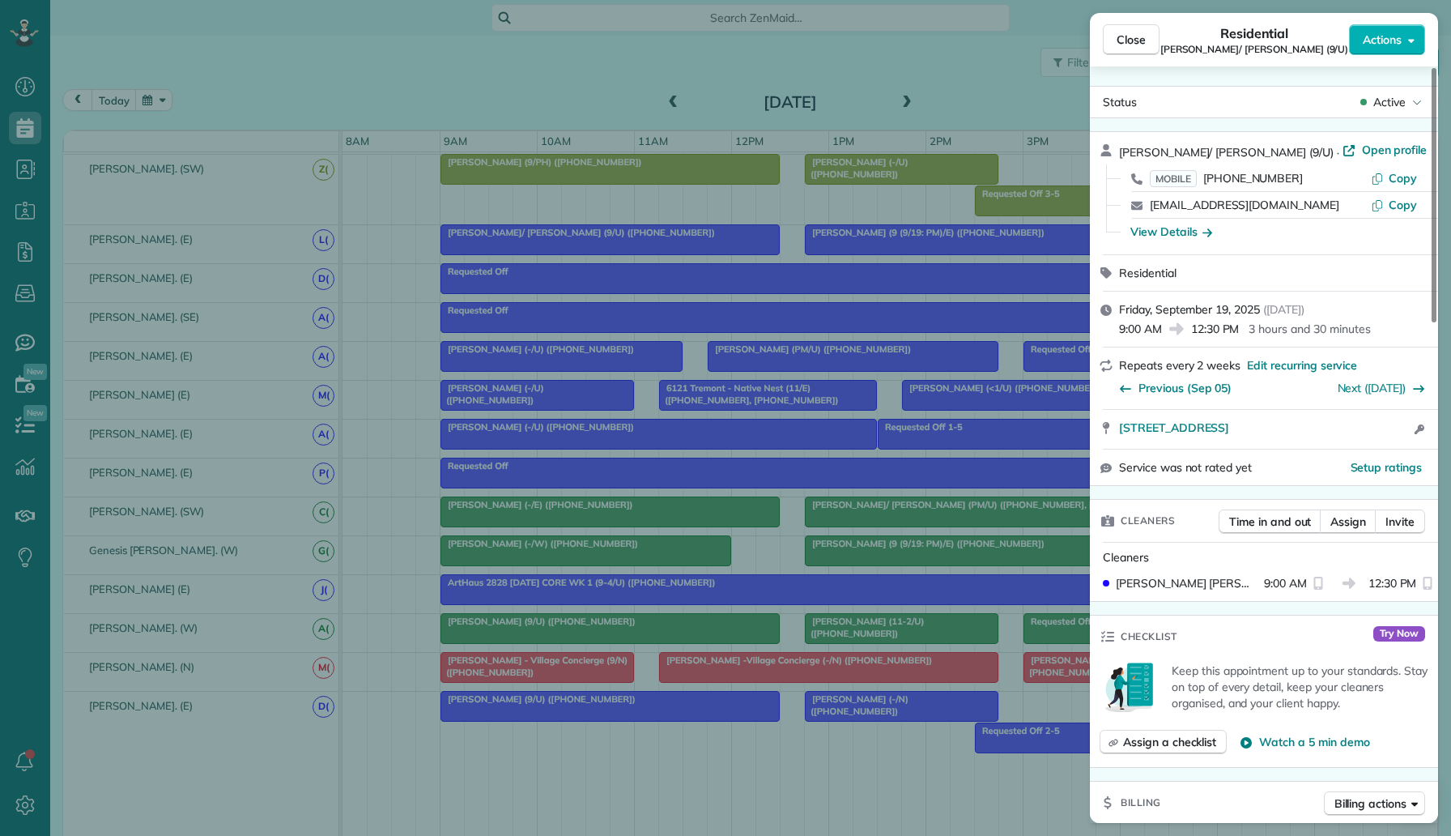
click at [905, 317] on div "Close Residential Tammy/ David Boone (9/U) Actions Status Active Tammy/ David B…" at bounding box center [725, 418] width 1451 height 836
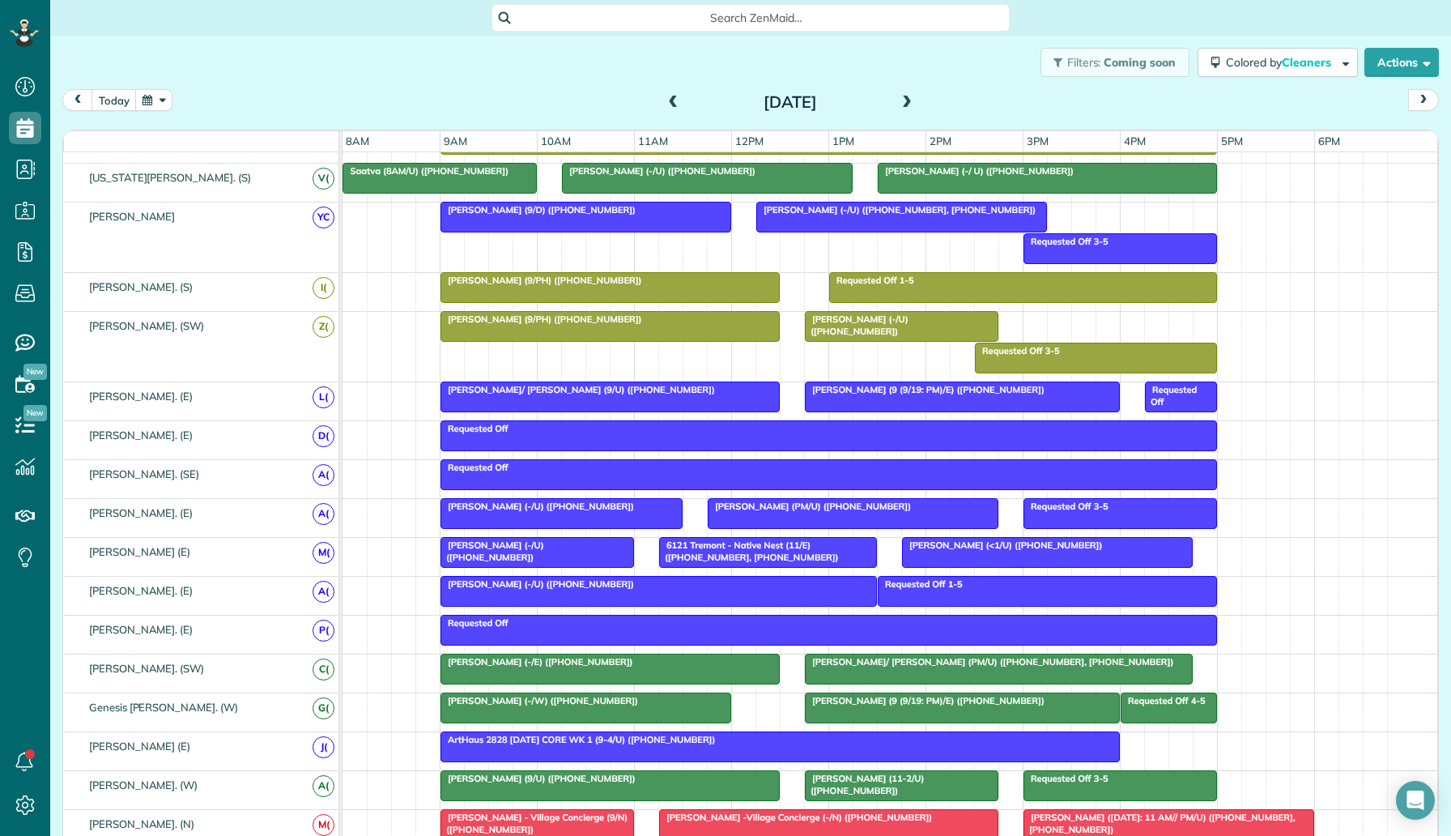
scroll to position [488, 0]
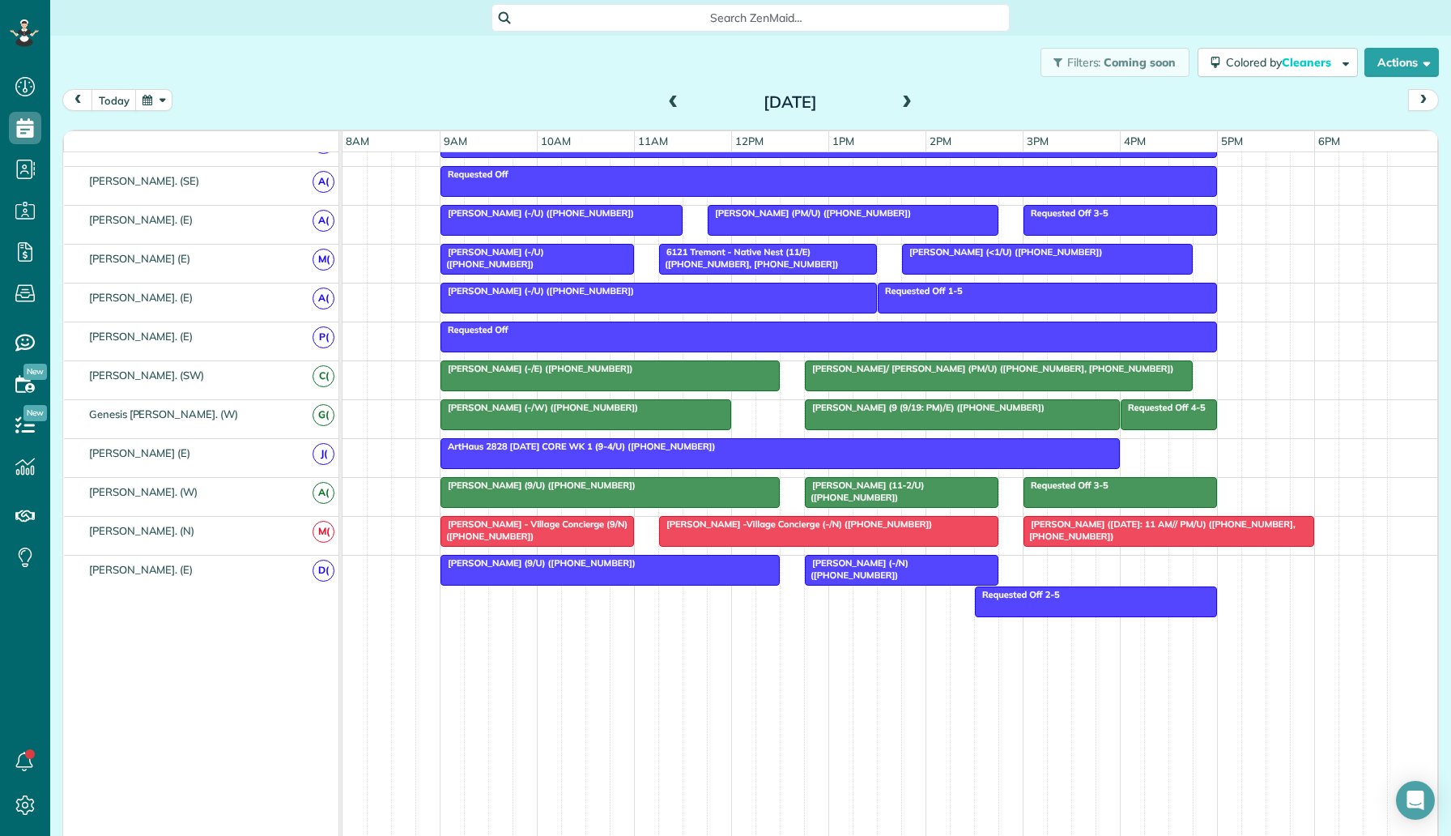
click at [625, 482] on div "Lacey Spell (9/U) (+18037600321)" at bounding box center [610, 484] width 330 height 11
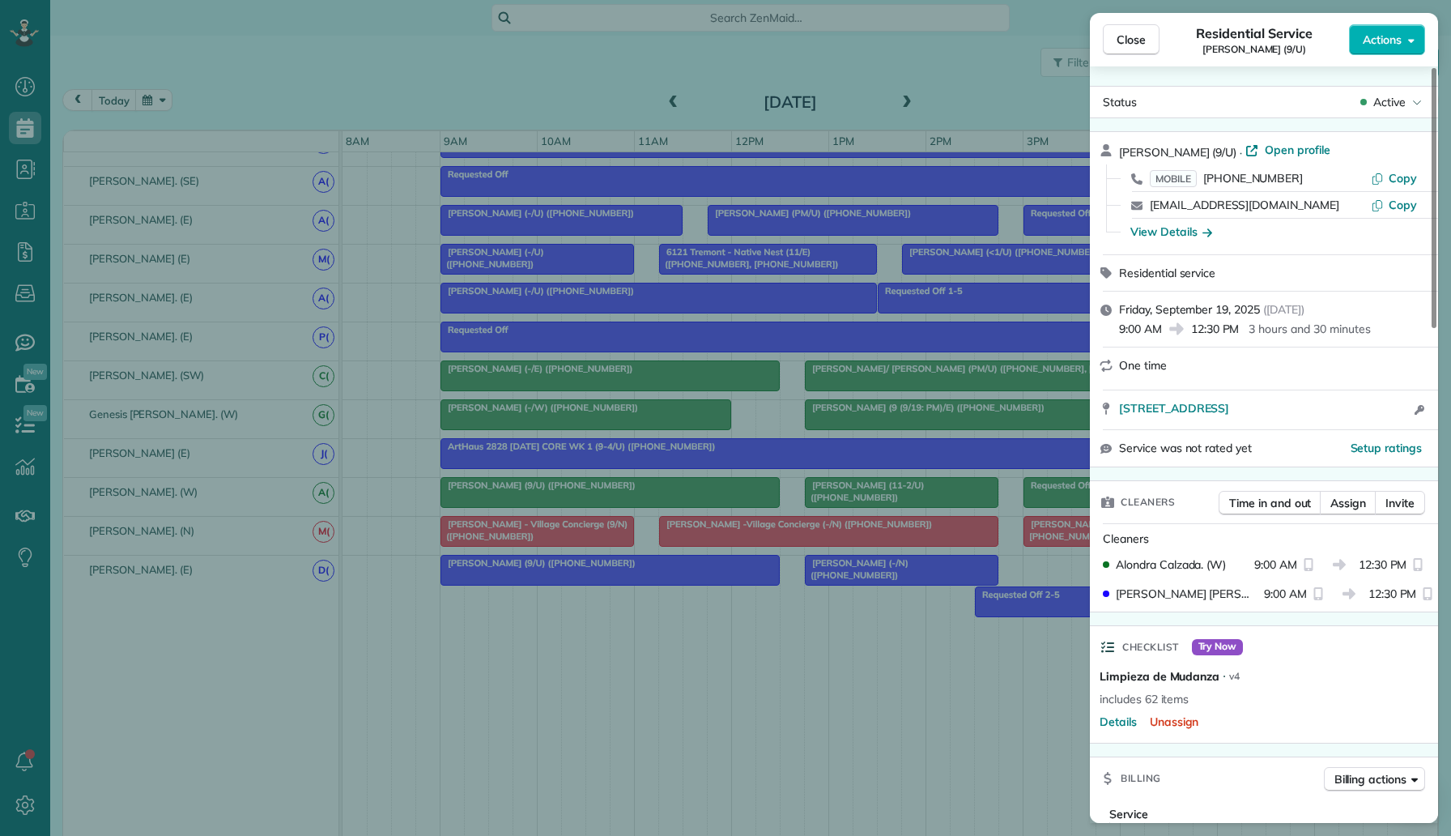
click at [730, 499] on div "Close Residential Service Lacey Spell (9/U) Actions Status Active Lacey Spell (…" at bounding box center [725, 418] width 1451 height 836
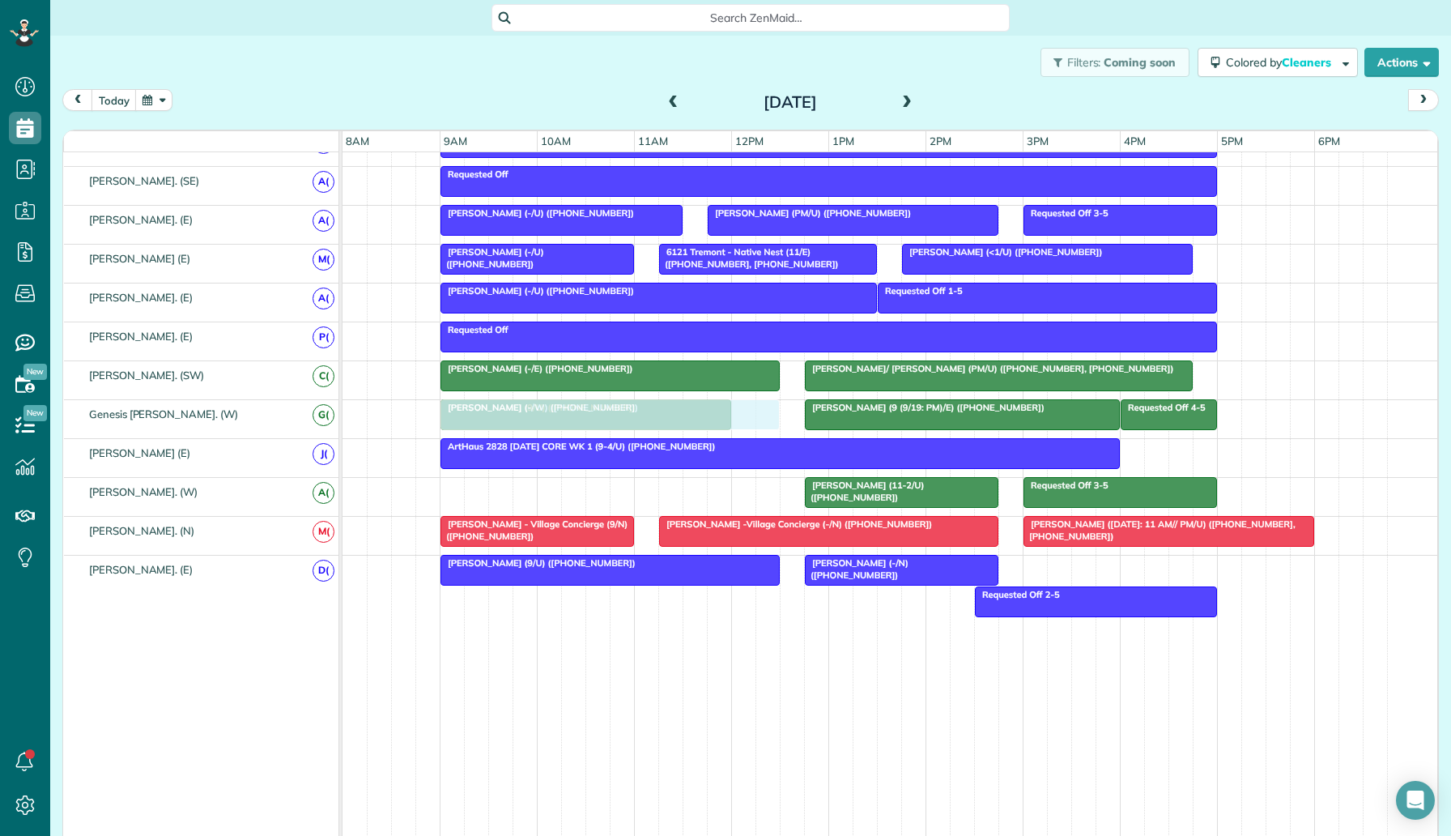
drag, startPoint x: 720, startPoint y: 495, endPoint x: 717, endPoint y: 420, distance: 74.5
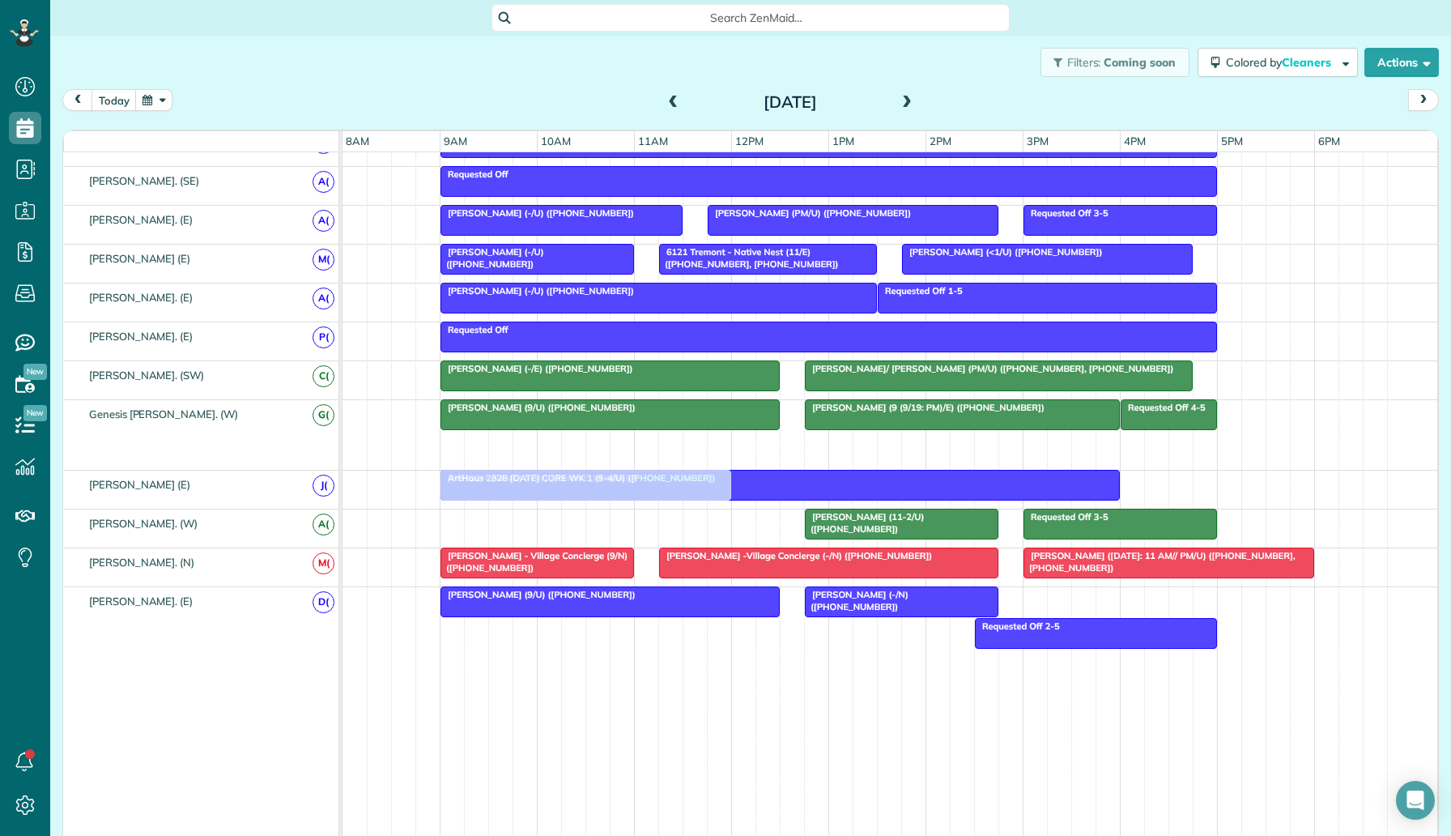
drag, startPoint x: 660, startPoint y: 453, endPoint x: 664, endPoint y: 514, distance: 61.7
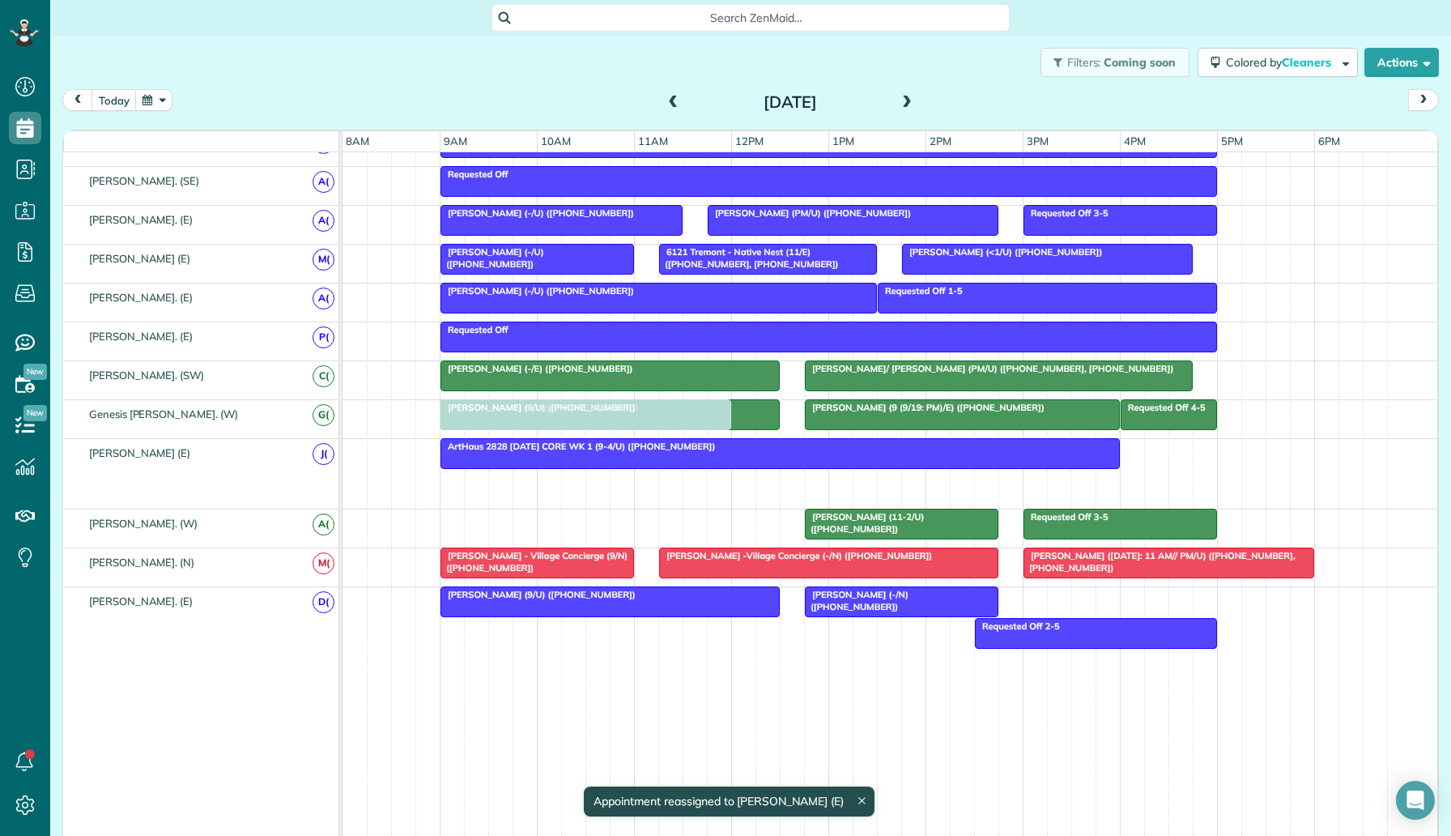
drag, startPoint x: 658, startPoint y: 496, endPoint x: 649, endPoint y: 441, distance: 55.8
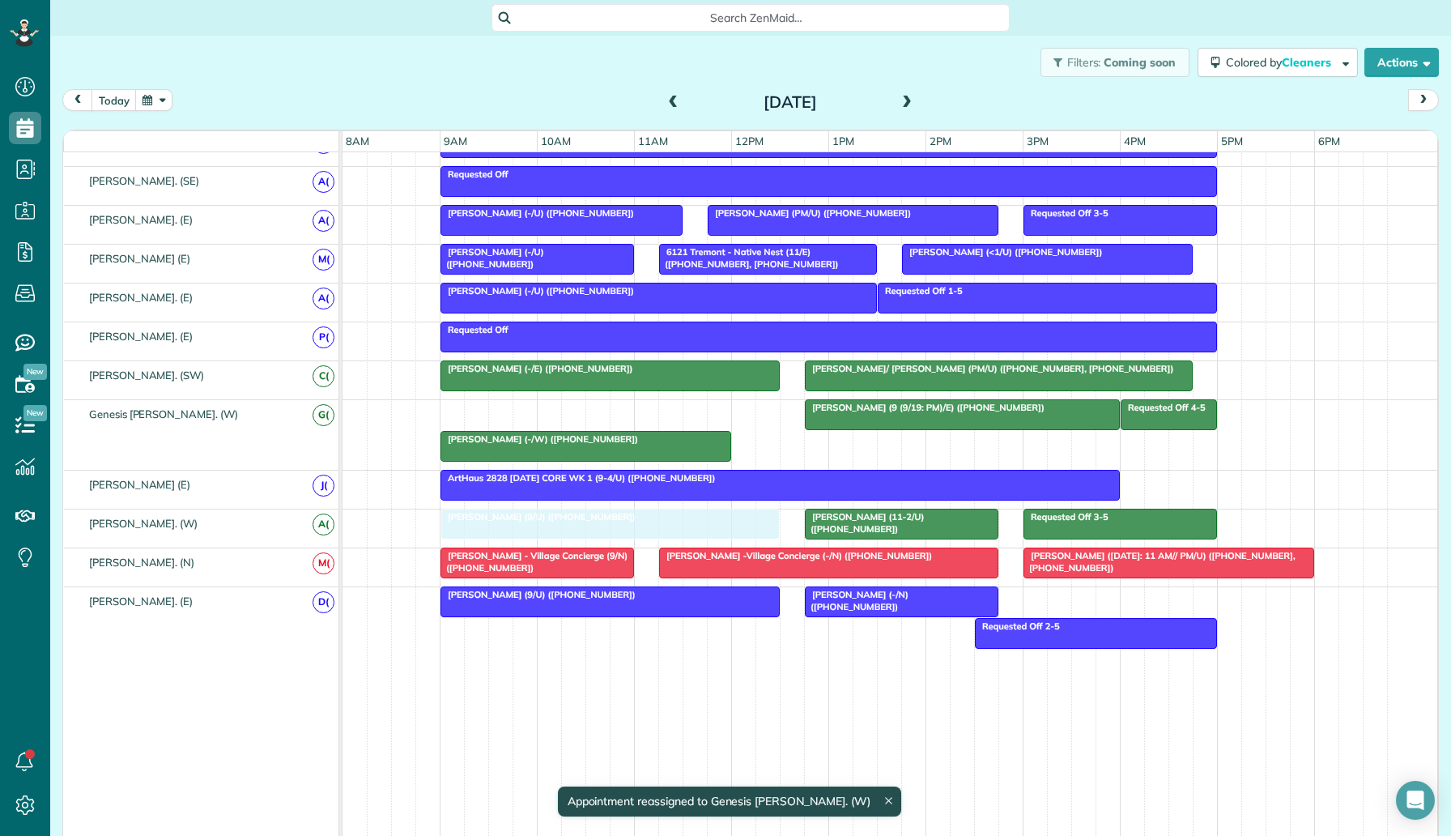
drag, startPoint x: 645, startPoint y: 411, endPoint x: 650, endPoint y: 521, distance: 109.4
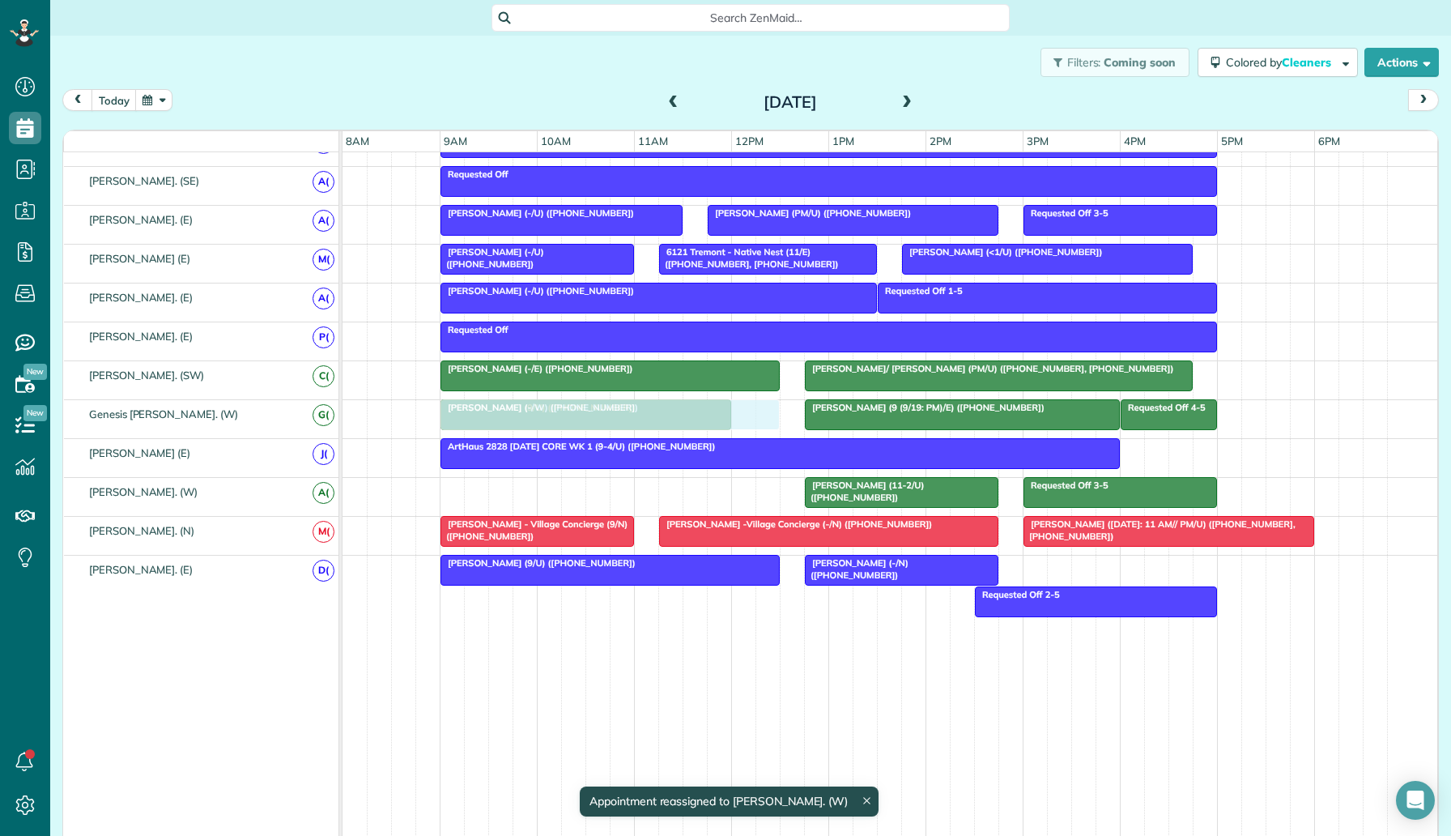
drag, startPoint x: 688, startPoint y: 491, endPoint x: 684, endPoint y: 434, distance: 56.8
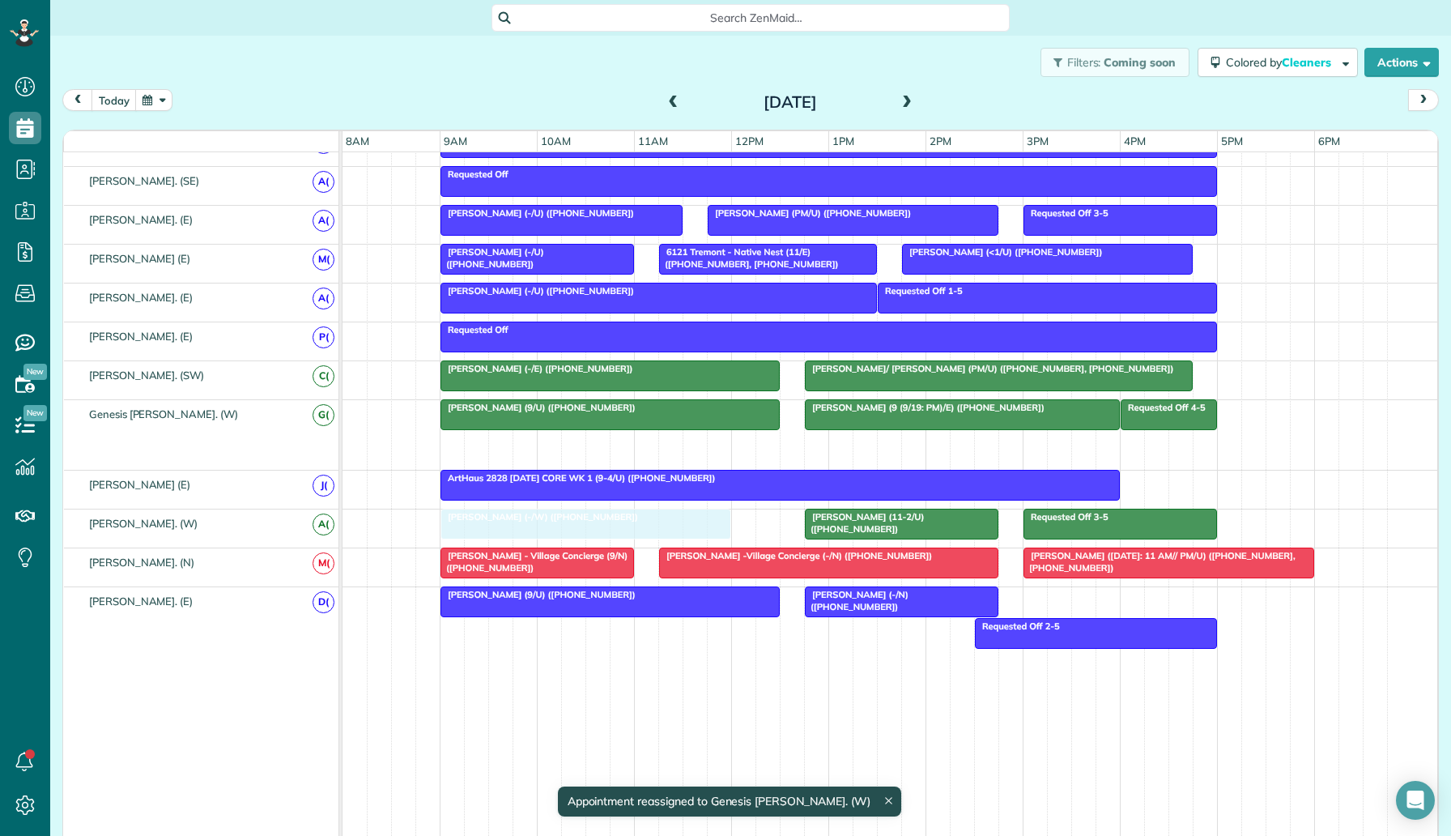
drag, startPoint x: 656, startPoint y: 442, endPoint x: 659, endPoint y: 512, distance: 69.7
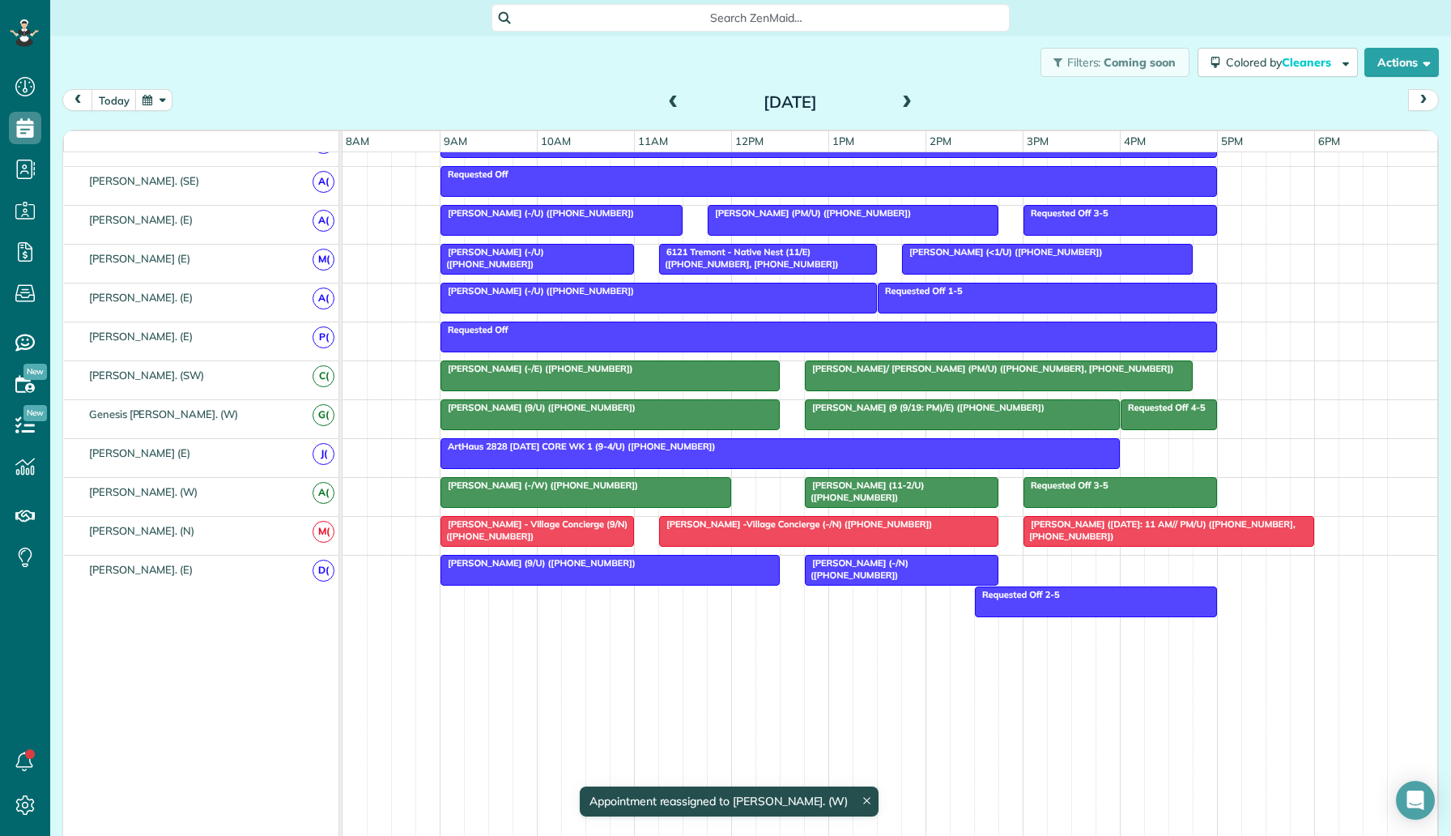
click at [691, 419] on div at bounding box center [610, 414] width 338 height 29
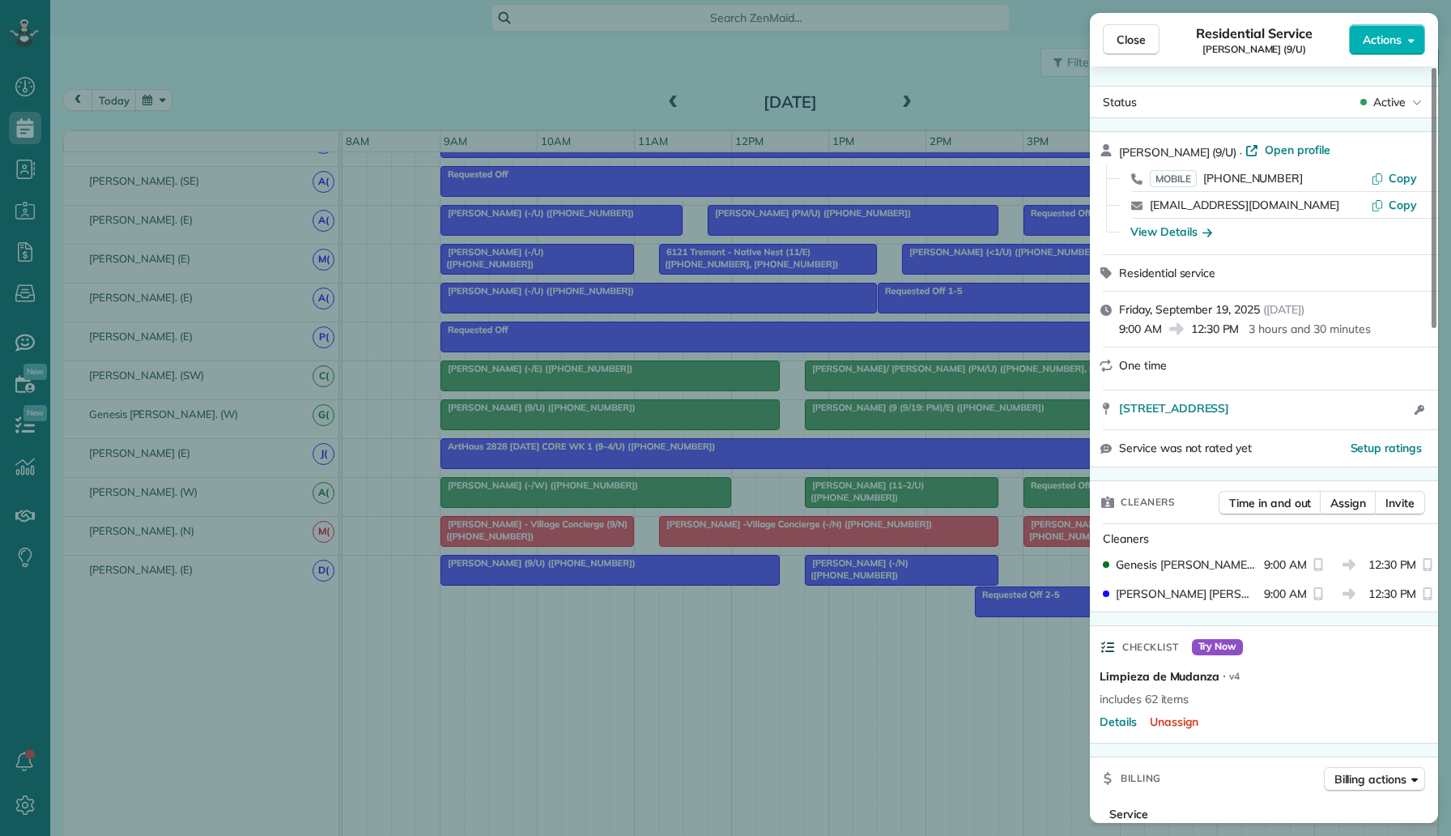
click at [700, 412] on div "Close Residential Service Lacey Spell (9/U) Actions Status Active Lacey Spell (…" at bounding box center [725, 418] width 1451 height 836
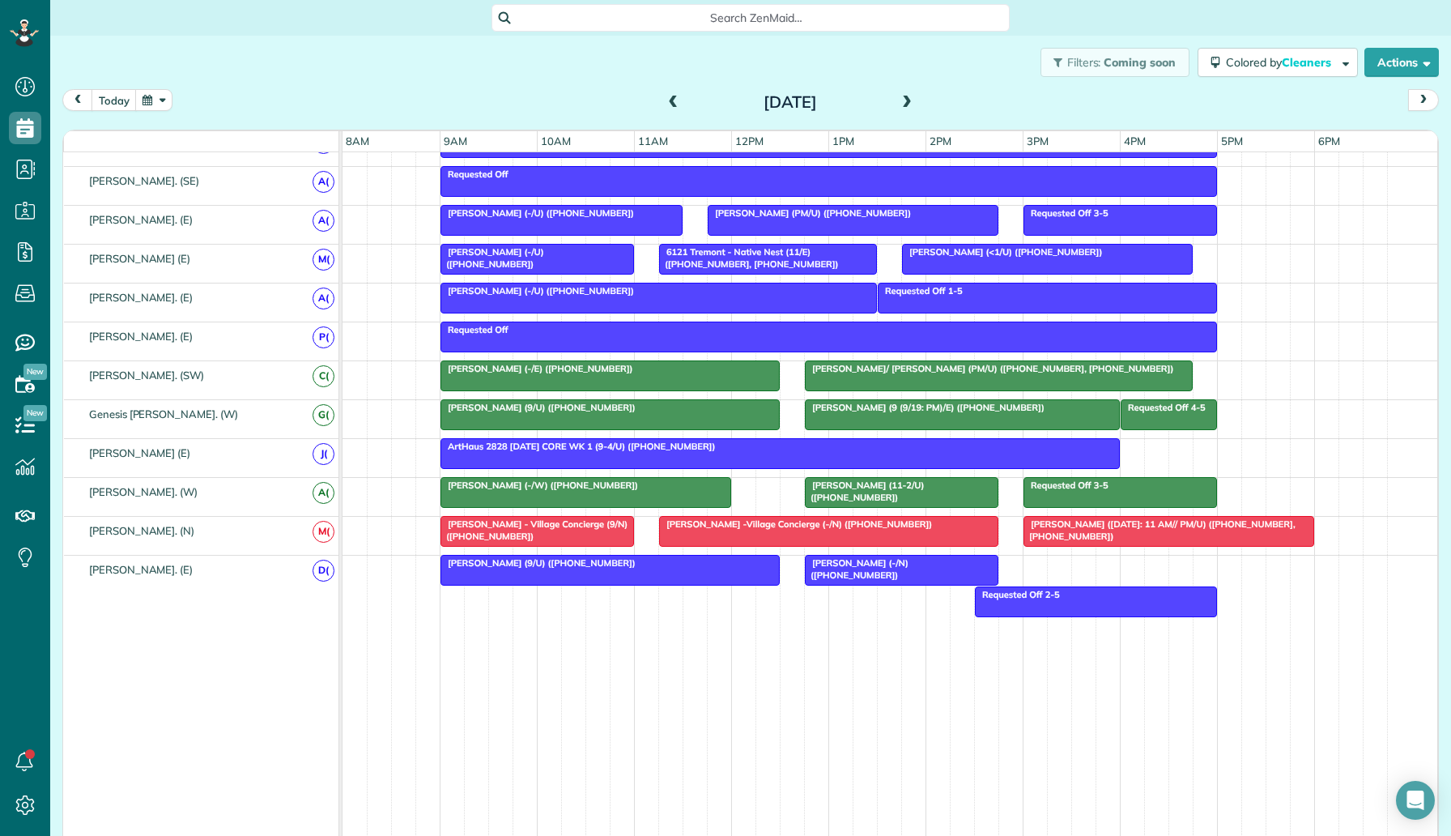
click at [709, 419] on div at bounding box center [610, 414] width 338 height 29
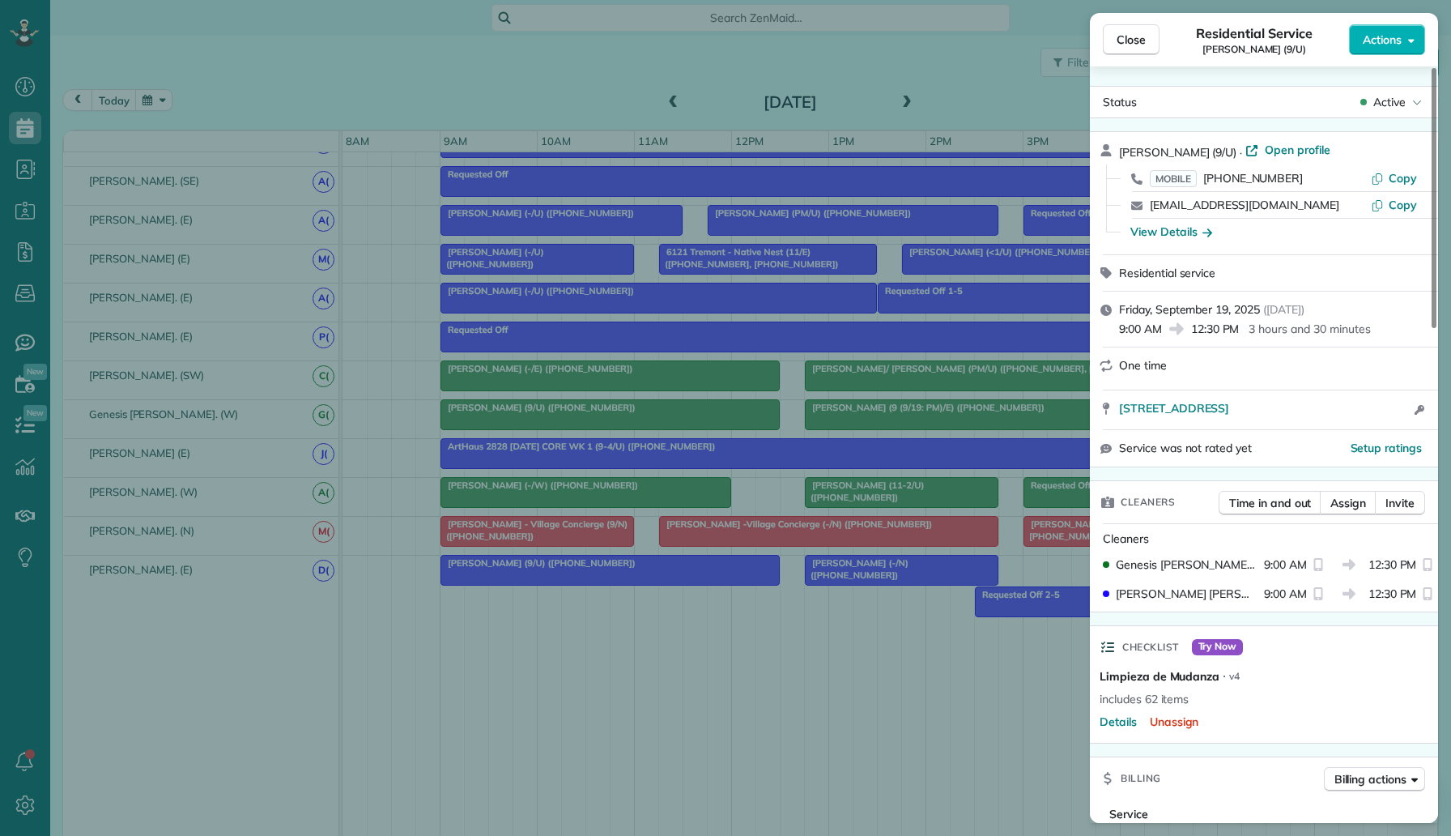
click at [709, 419] on div "Close Residential Service Lacey Spell (9/U) Actions Status Active Lacey Spell (…" at bounding box center [725, 418] width 1451 height 836
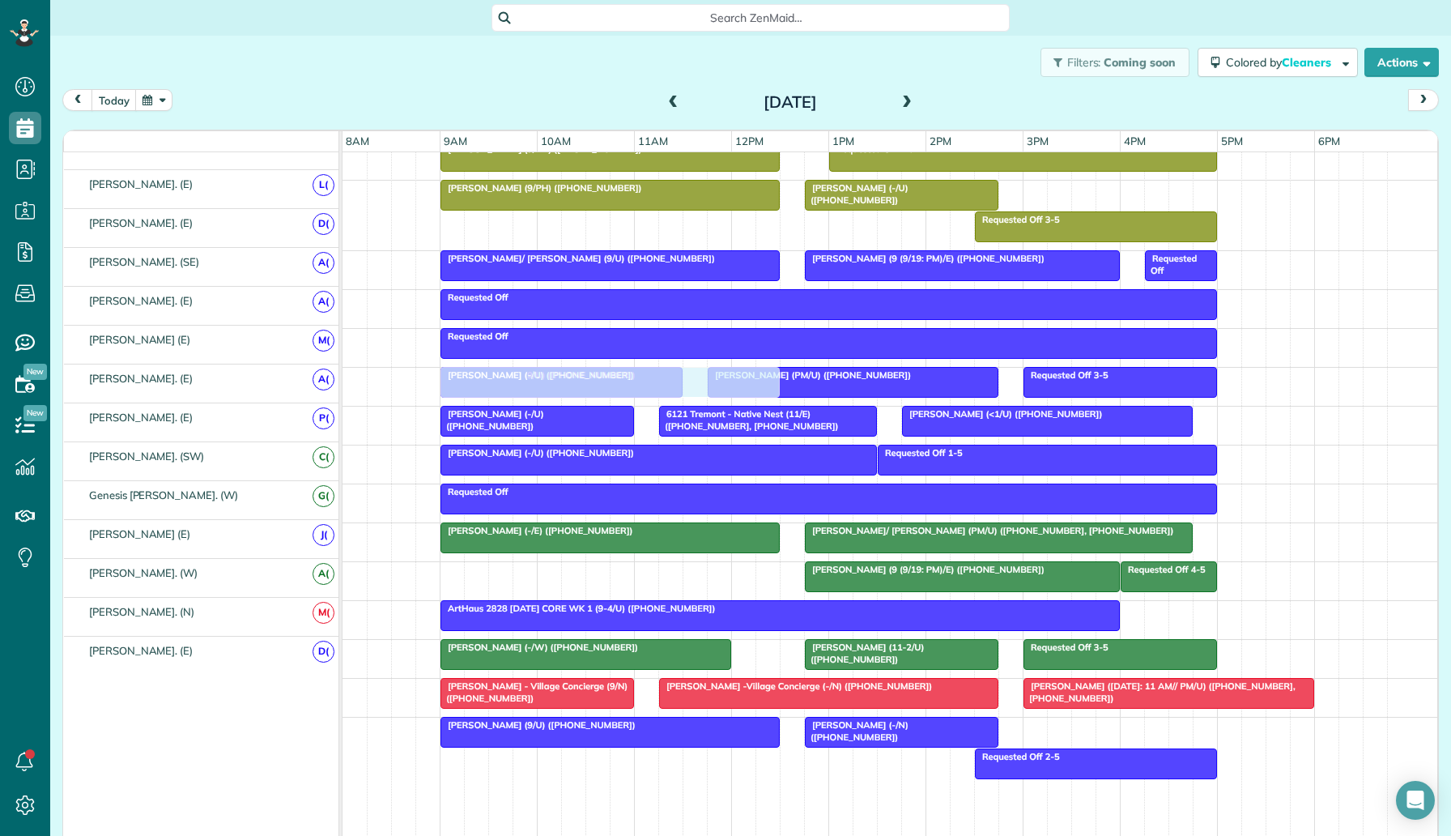
scroll to position [671, 0]
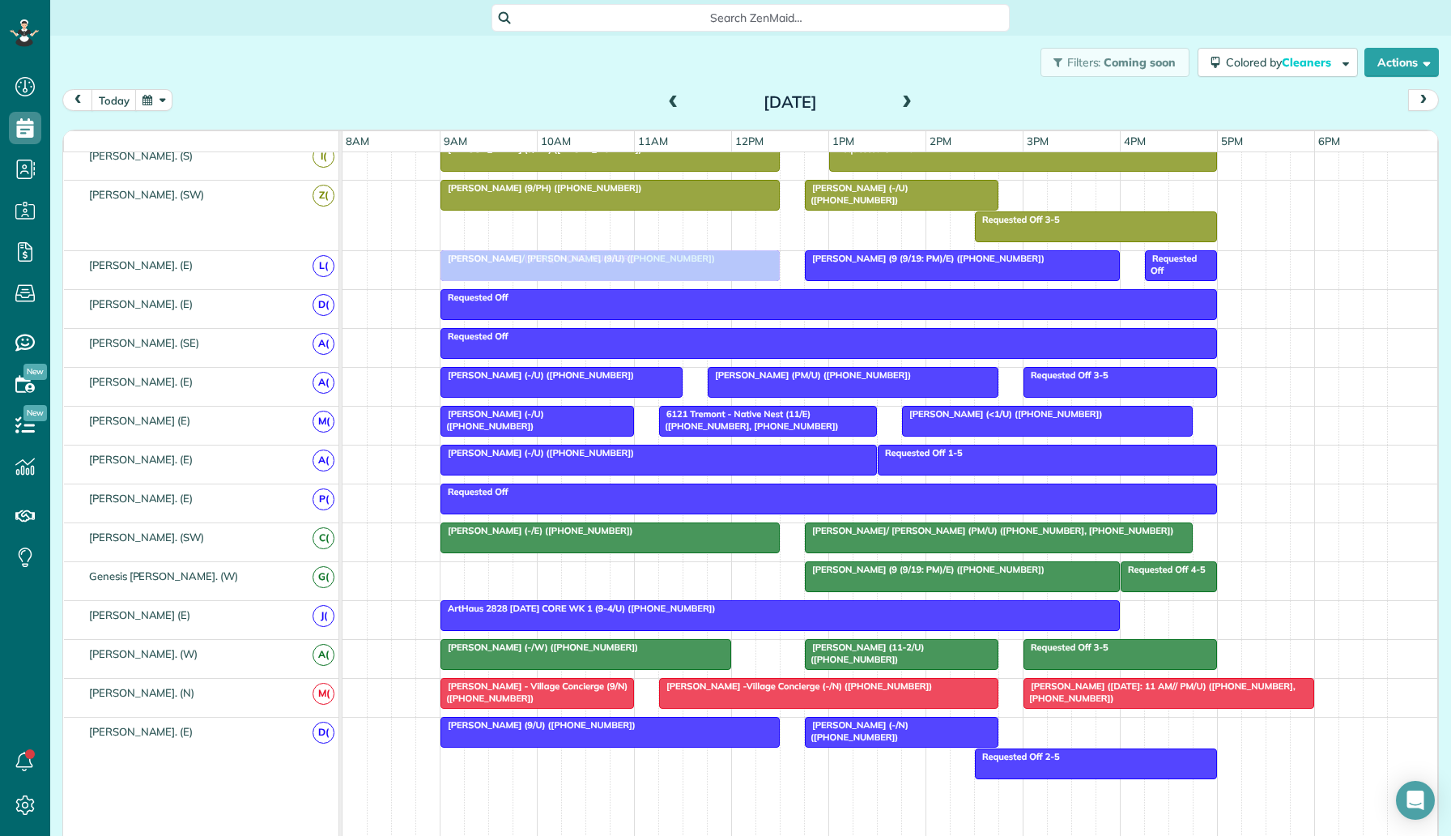
drag, startPoint x: 709, startPoint y: 419, endPoint x: 717, endPoint y: 263, distance: 155.7
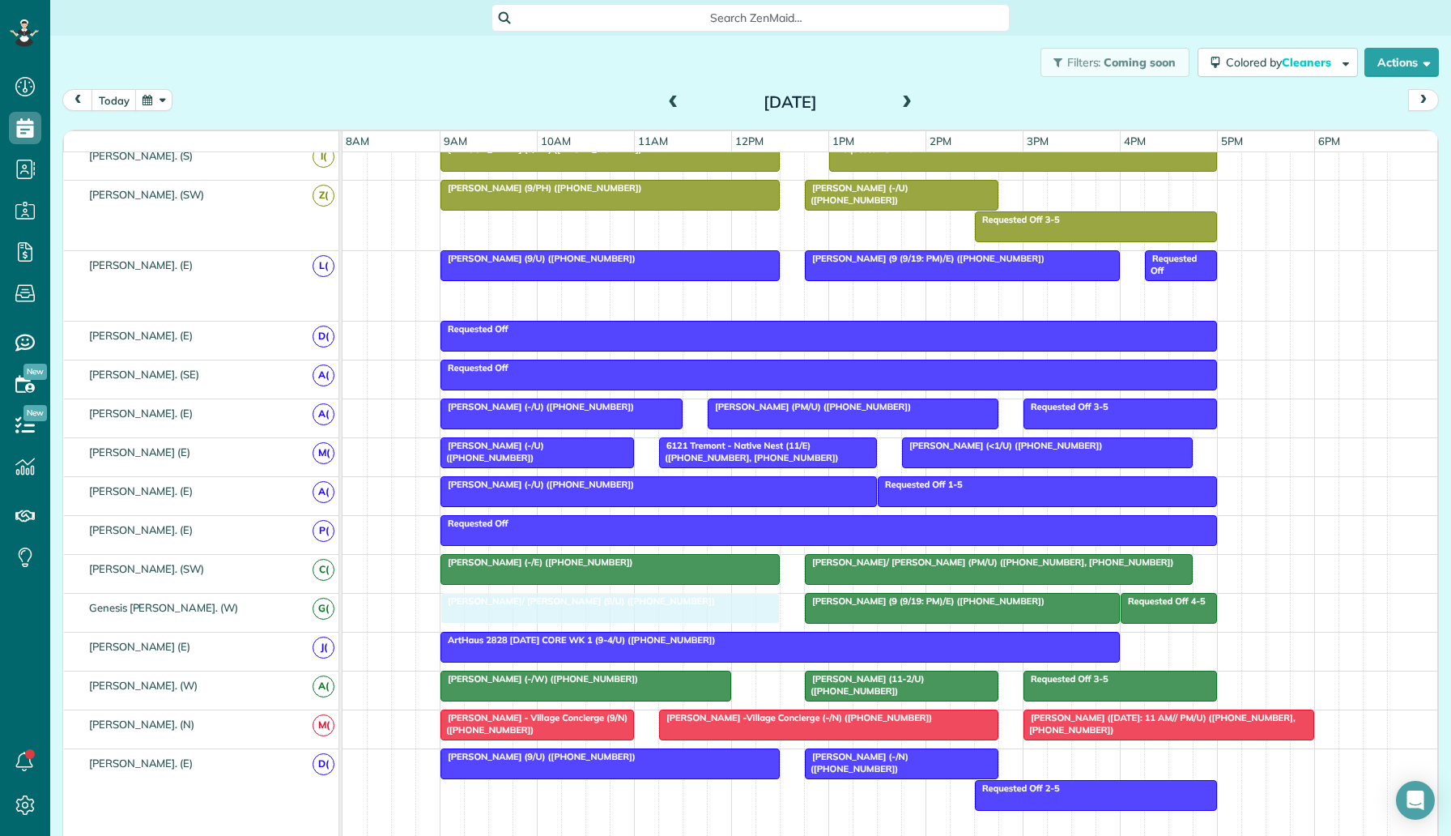
drag, startPoint x: 698, startPoint y: 288, endPoint x: 692, endPoint y: 616, distance: 328.0
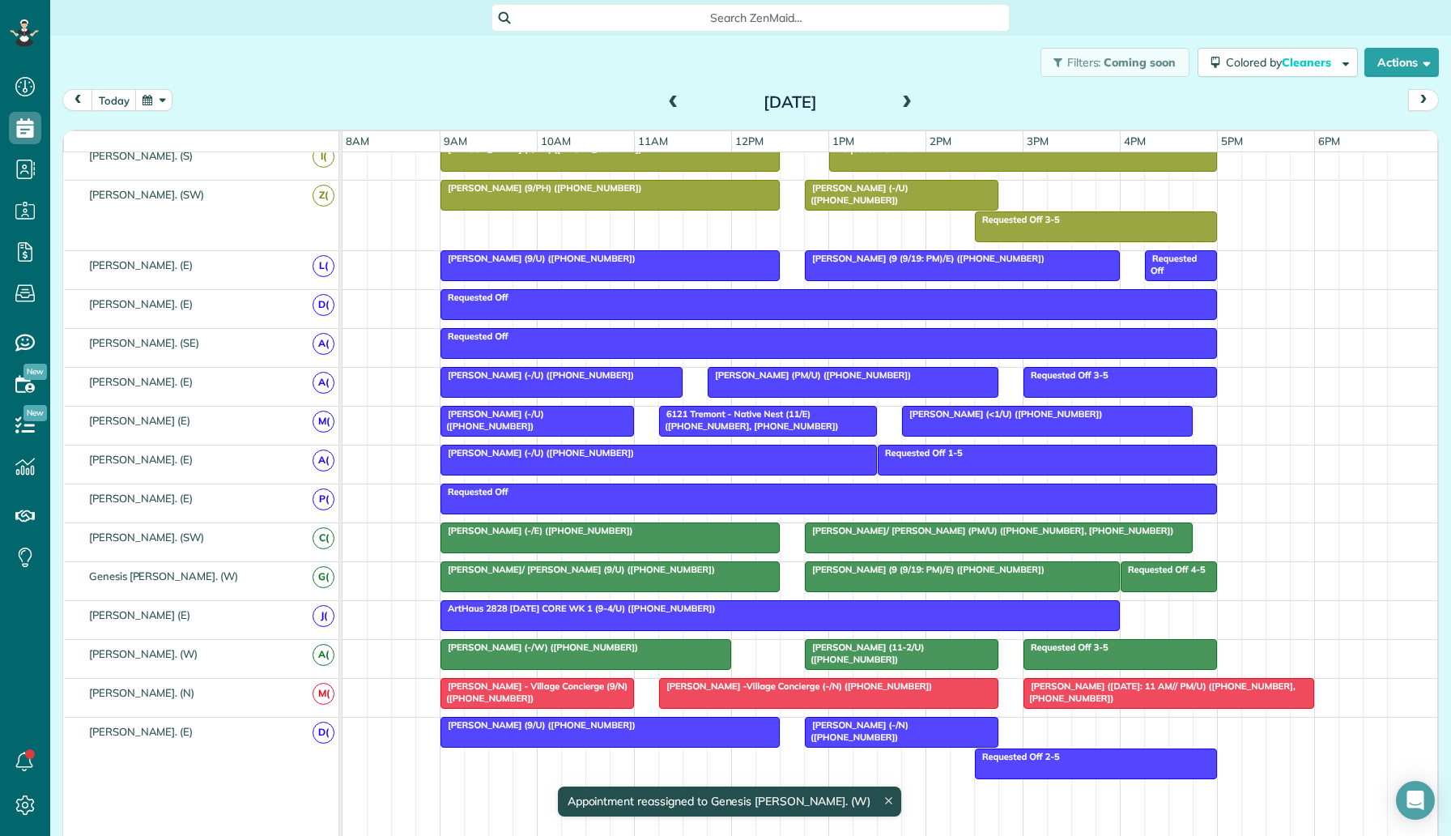
click at [620, 258] on div "[PERSON_NAME] (9/U) ([PHONE_NUMBER])" at bounding box center [610, 258] width 330 height 11
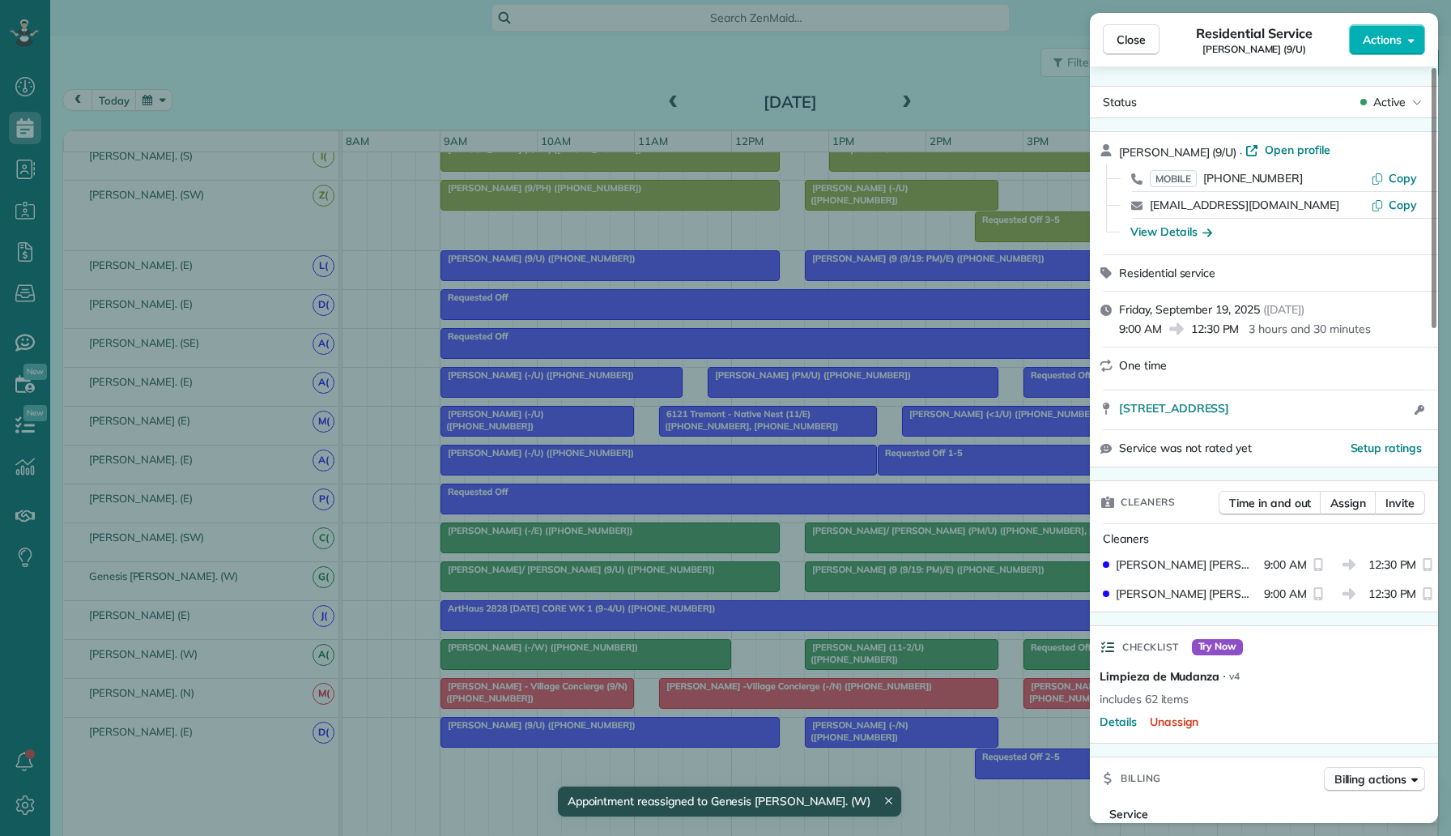
click at [713, 267] on div "Close Residential Service Lacey Spell (9/U) Actions Status Active Lacey Spell (…" at bounding box center [725, 418] width 1451 height 836
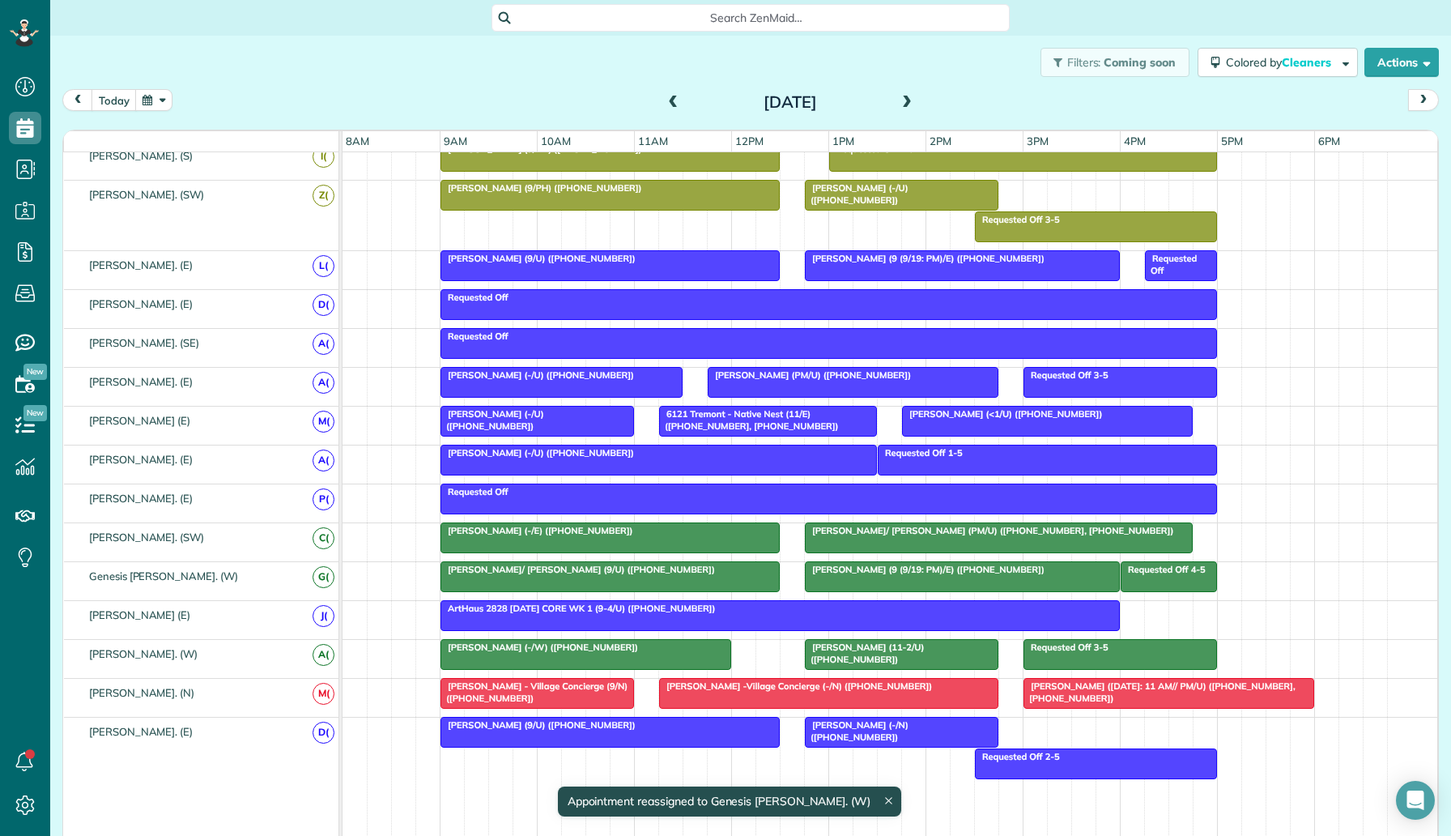
click at [713, 267] on div at bounding box center [610, 265] width 338 height 29
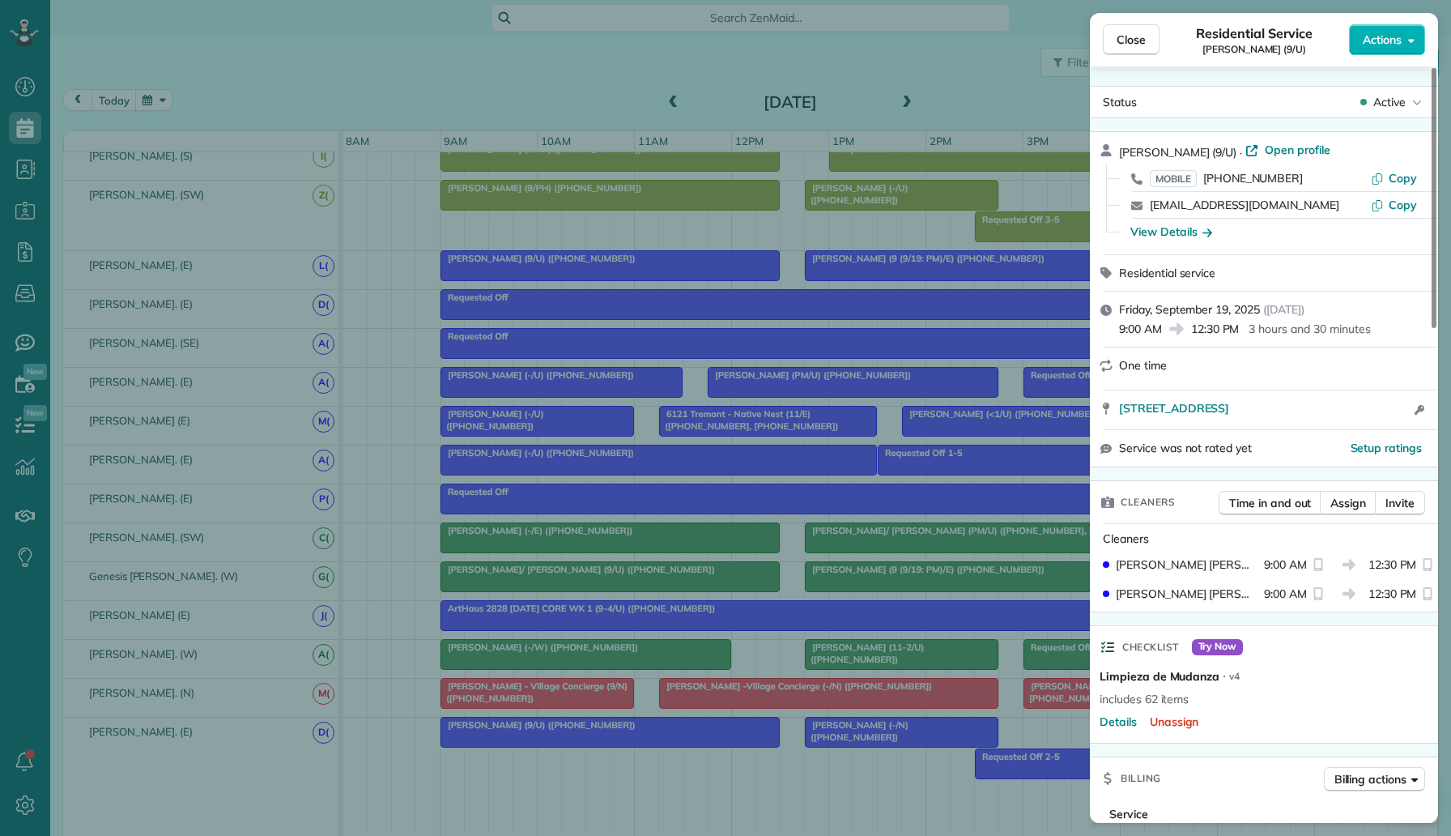
click at [696, 275] on div "Close Residential Service Lacey Spell (9/U) Actions Status Active Lacey Spell (…" at bounding box center [725, 418] width 1451 height 836
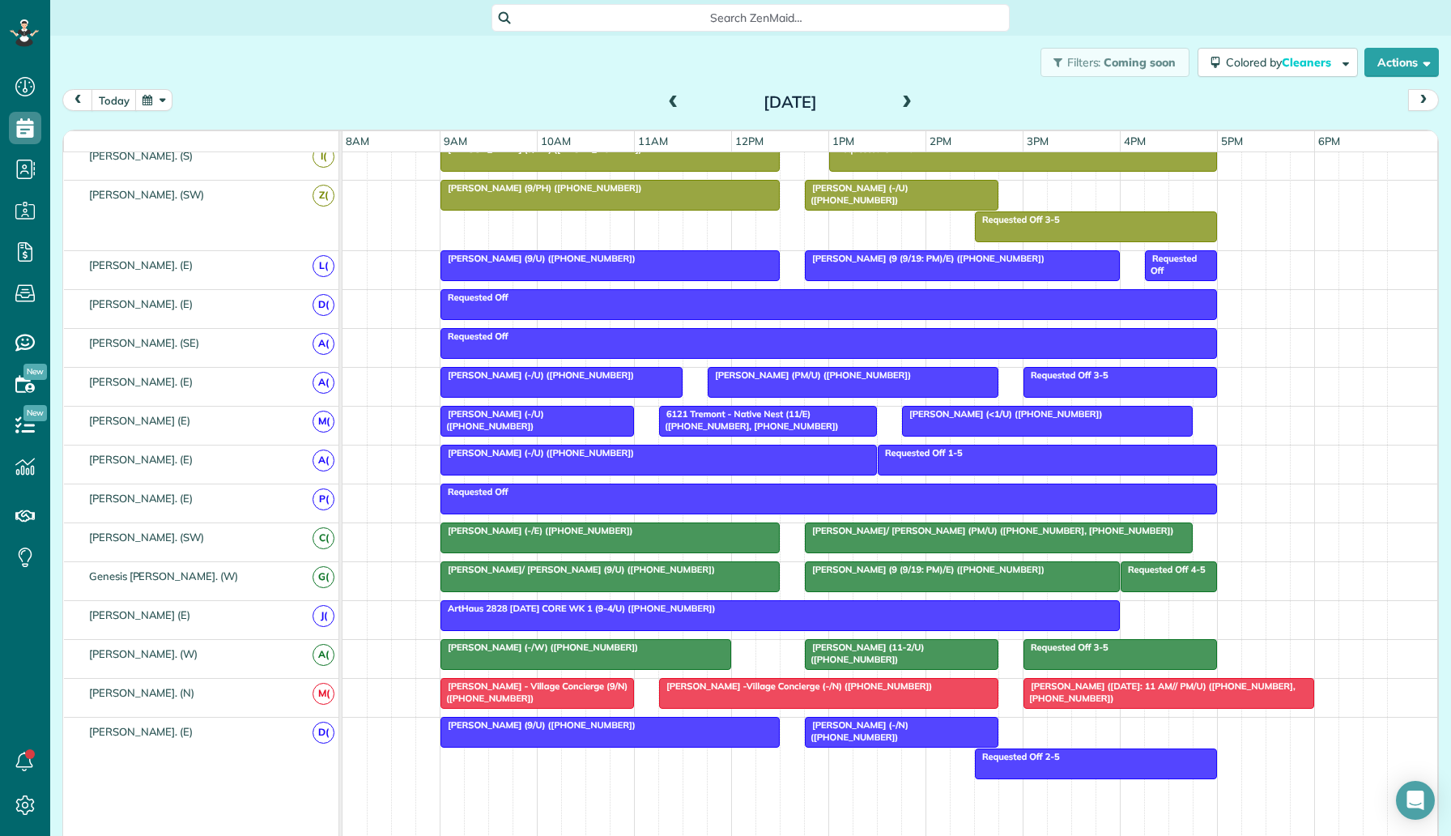
click at [696, 275] on div at bounding box center [610, 265] width 338 height 29
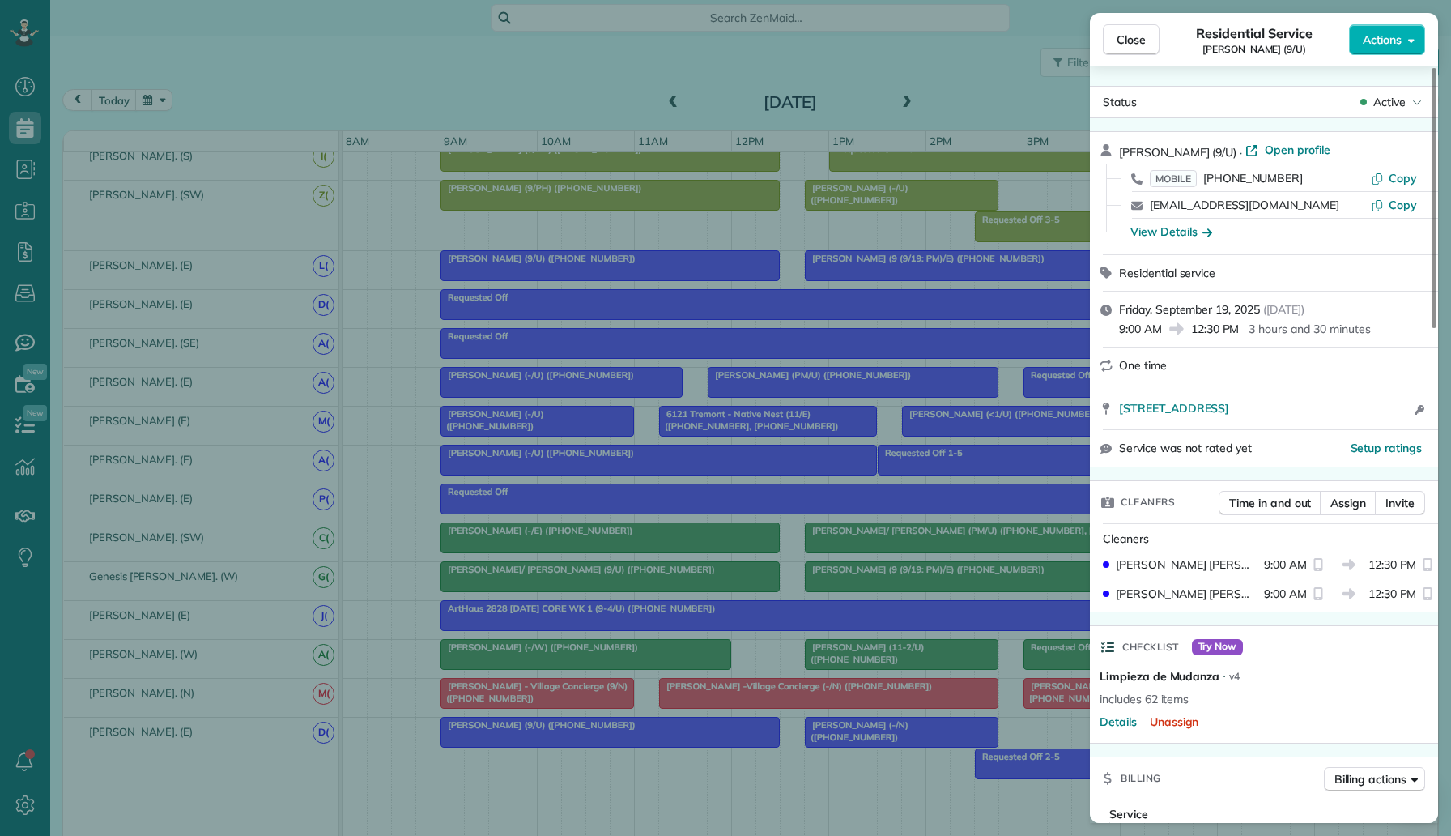
click at [696, 275] on div "Close Residential Service Lacey Spell (9/U) Actions Status Active Lacey Spell (…" at bounding box center [725, 418] width 1451 height 836
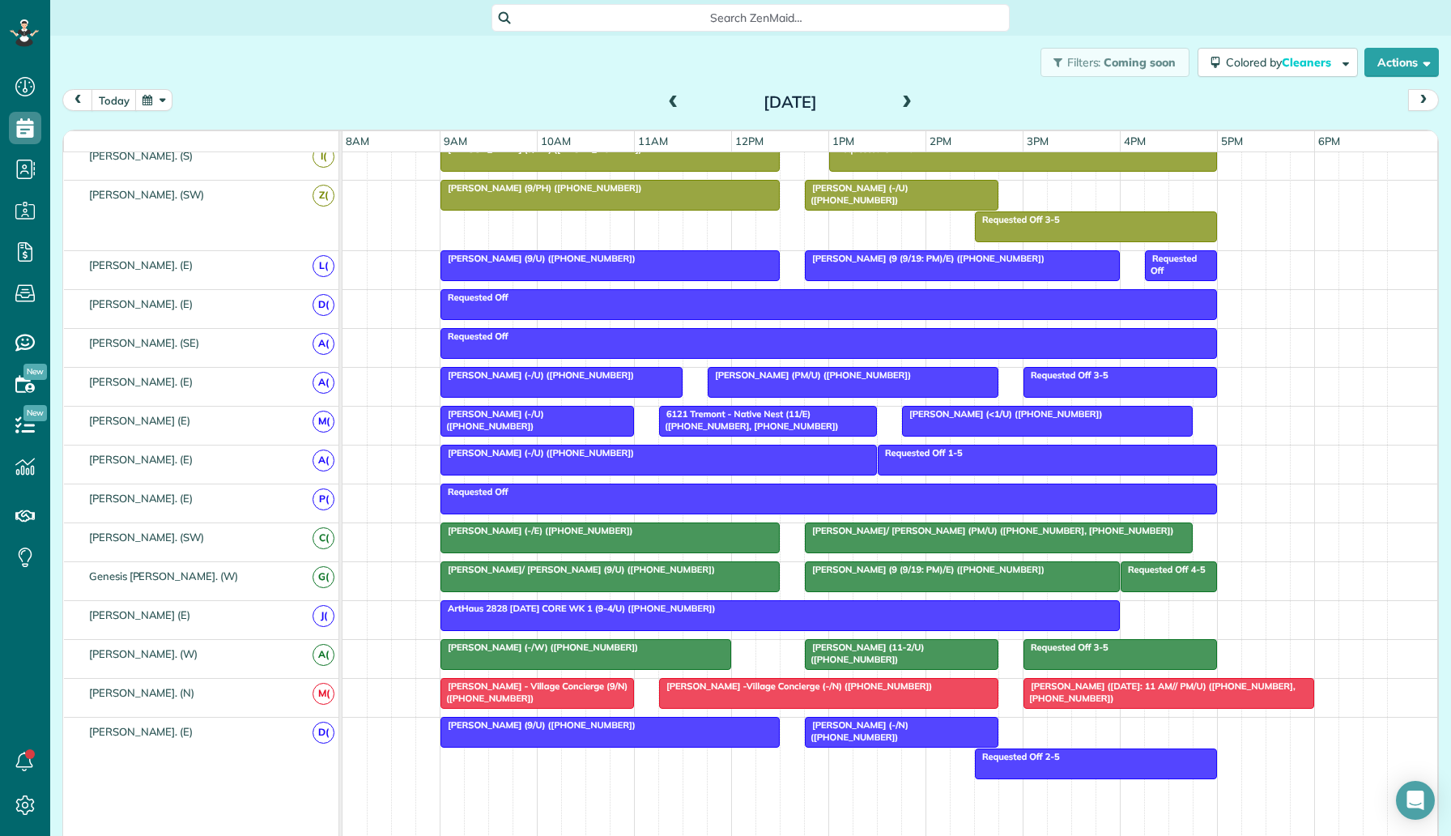
click at [696, 275] on div at bounding box center [610, 265] width 338 height 29
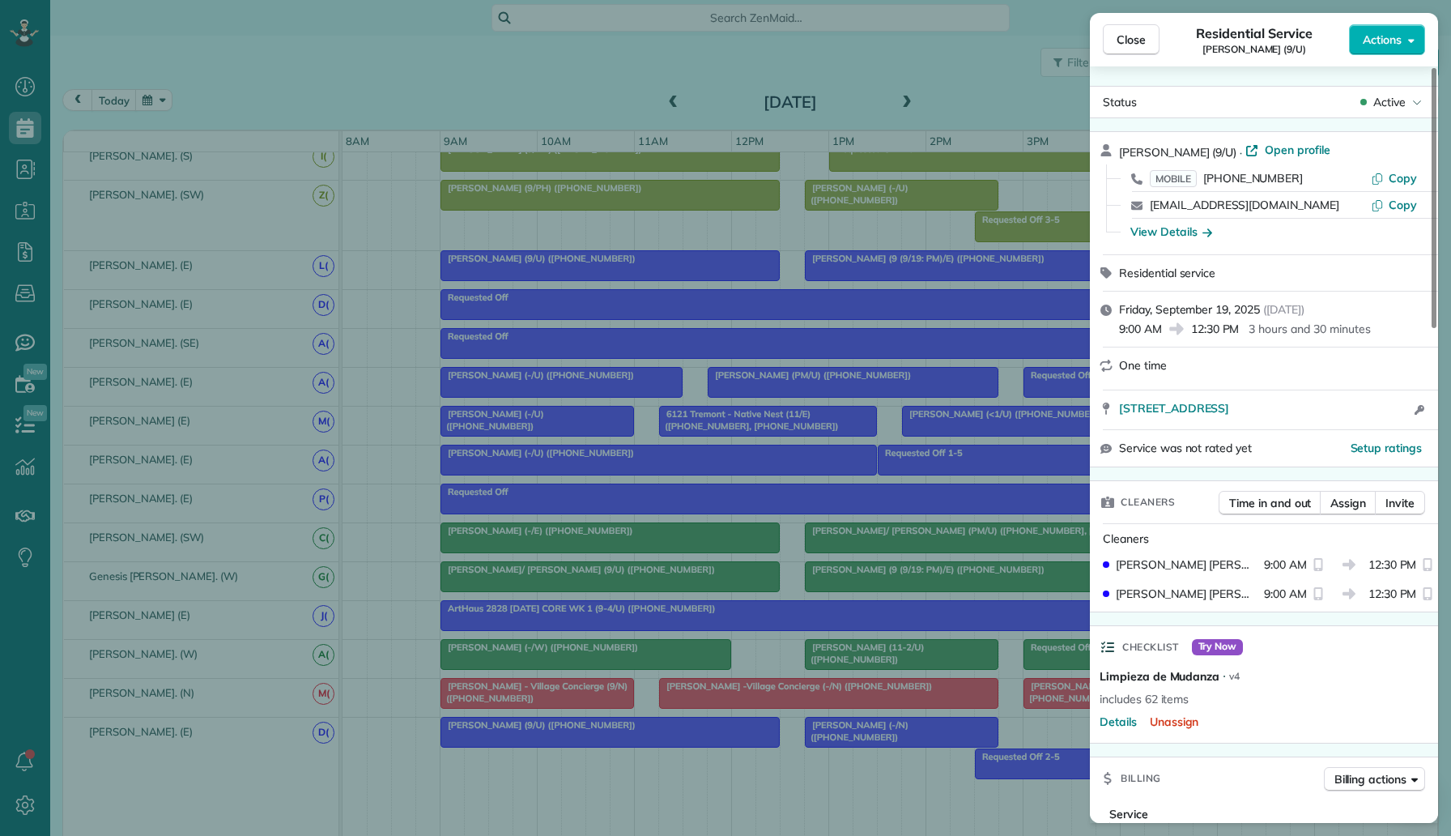
click at [706, 273] on div "Close Residential Service Lacey Spell (9/U) Actions Status Active Lacey Spell (…" at bounding box center [725, 418] width 1451 height 836
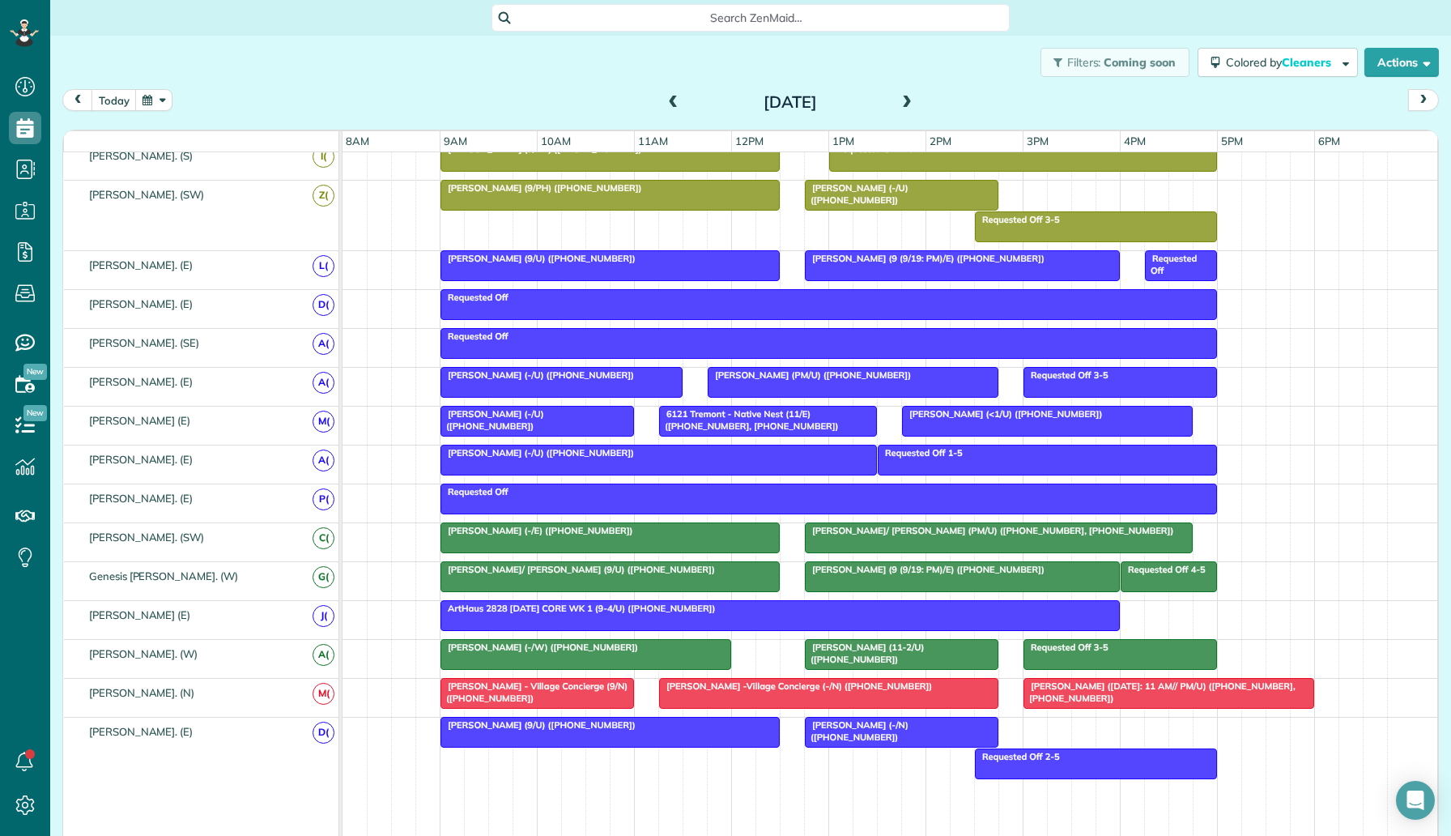
click at [706, 273] on body "Dashboard Scheduling Calendar View List View Dispatch View - Weekly scheduling …" at bounding box center [725, 418] width 1451 height 836
click at [706, 273] on div at bounding box center [610, 265] width 338 height 29
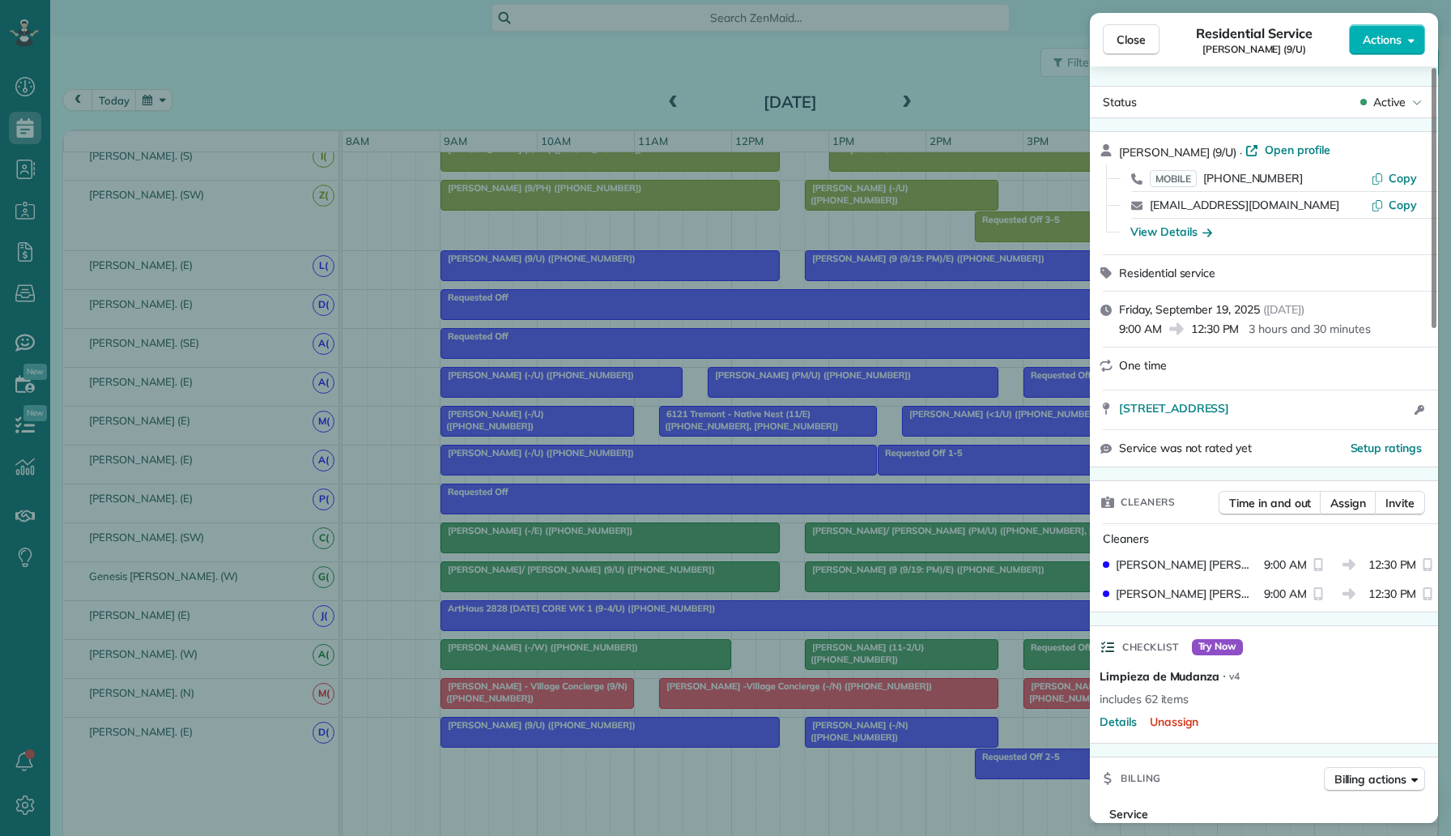
click at [891, 273] on div "Close Residential Service Lacey Spell (9/U) Actions Status Active Lacey Spell (…" at bounding box center [725, 418] width 1451 height 836
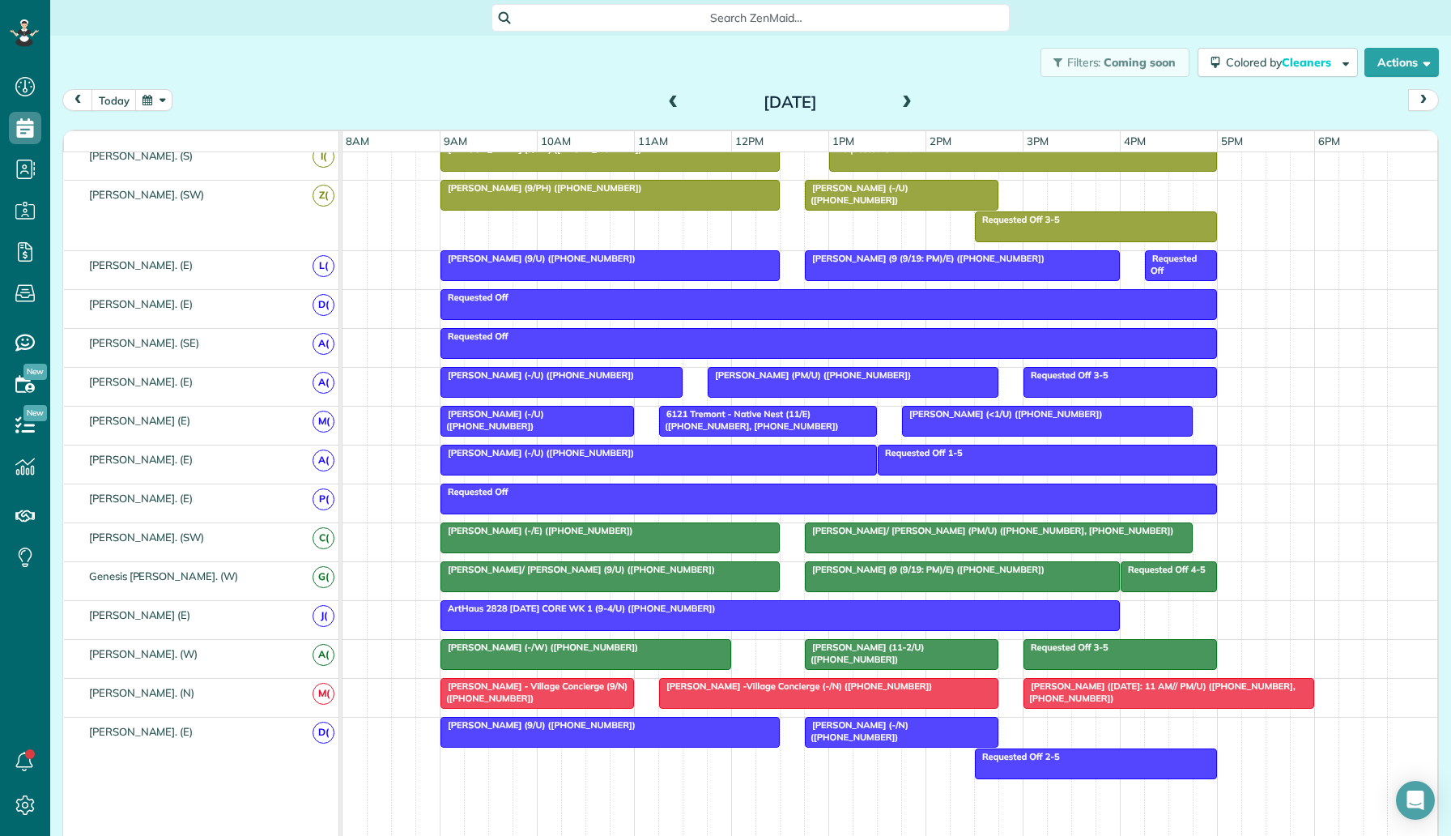
click at [896, 262] on span "Will Nilsson (9 (9/19: PM)/E) (+12147145409)" at bounding box center [924, 258] width 241 height 11
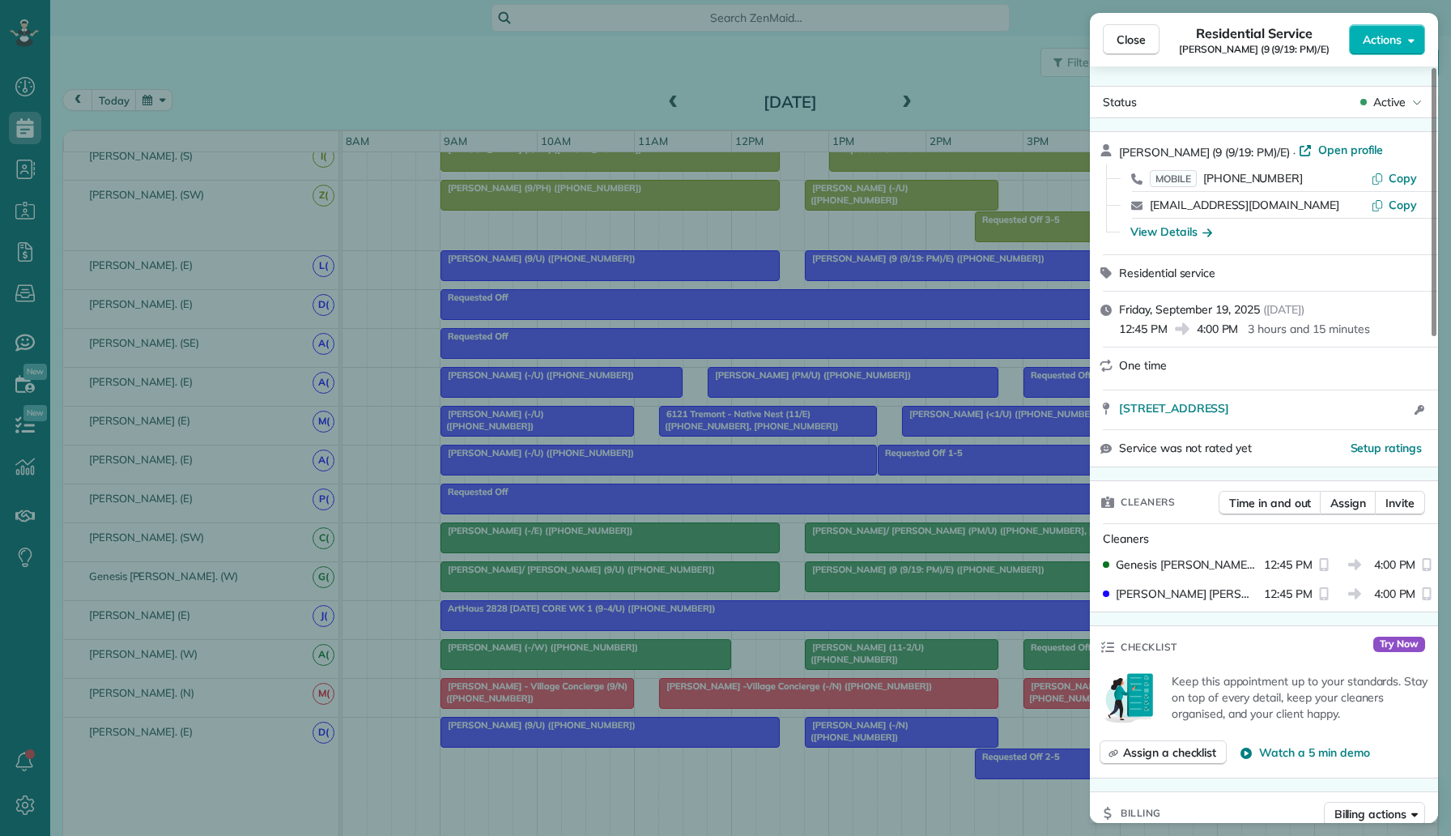
click at [650, 259] on div "Close Residential Service Will Nilsson (9 (9/19: PM)/E) Actions Status Active W…" at bounding box center [725, 418] width 1451 height 836
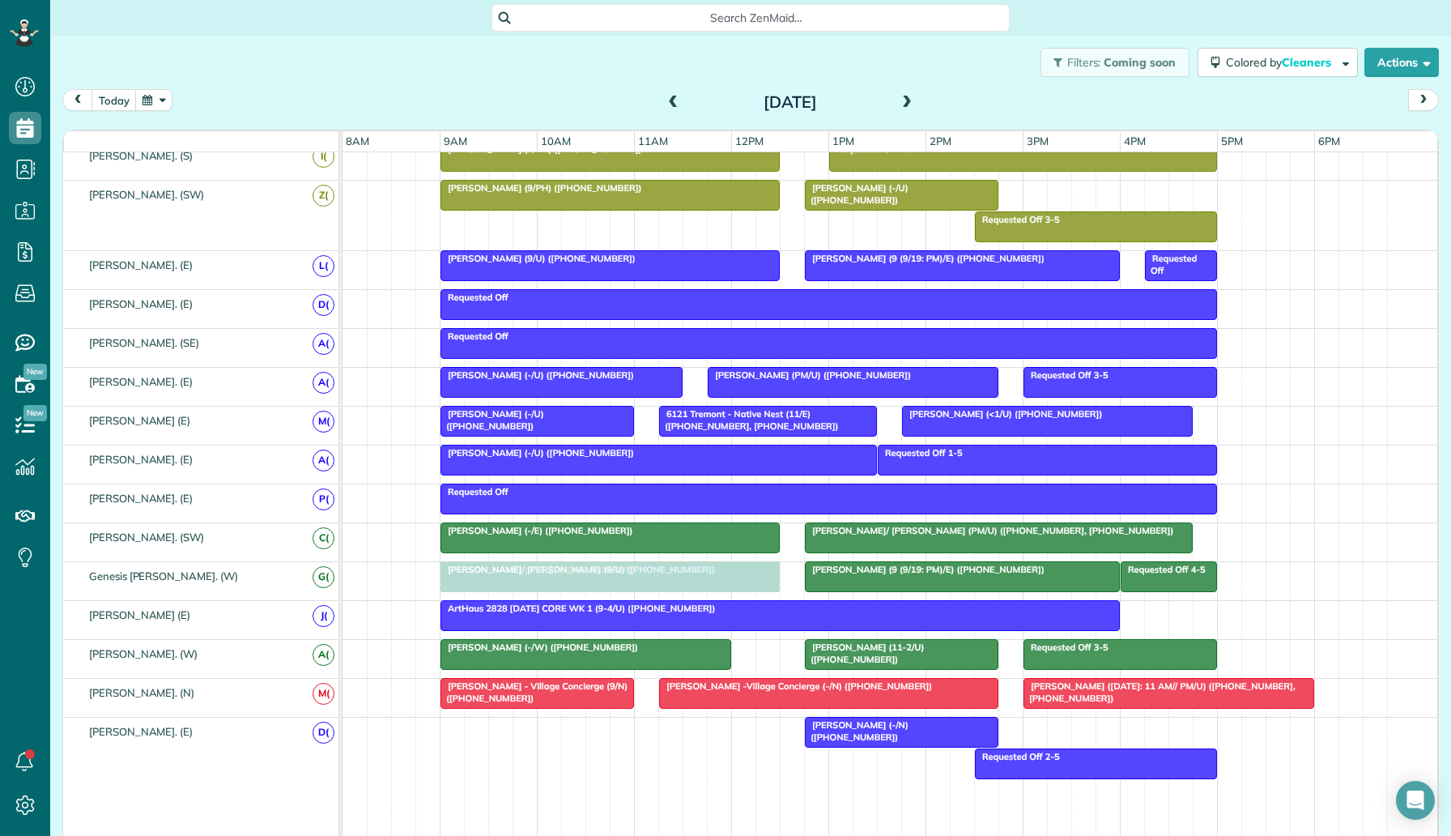
drag, startPoint x: 605, startPoint y: 740, endPoint x: 604, endPoint y: 585, distance: 155.5
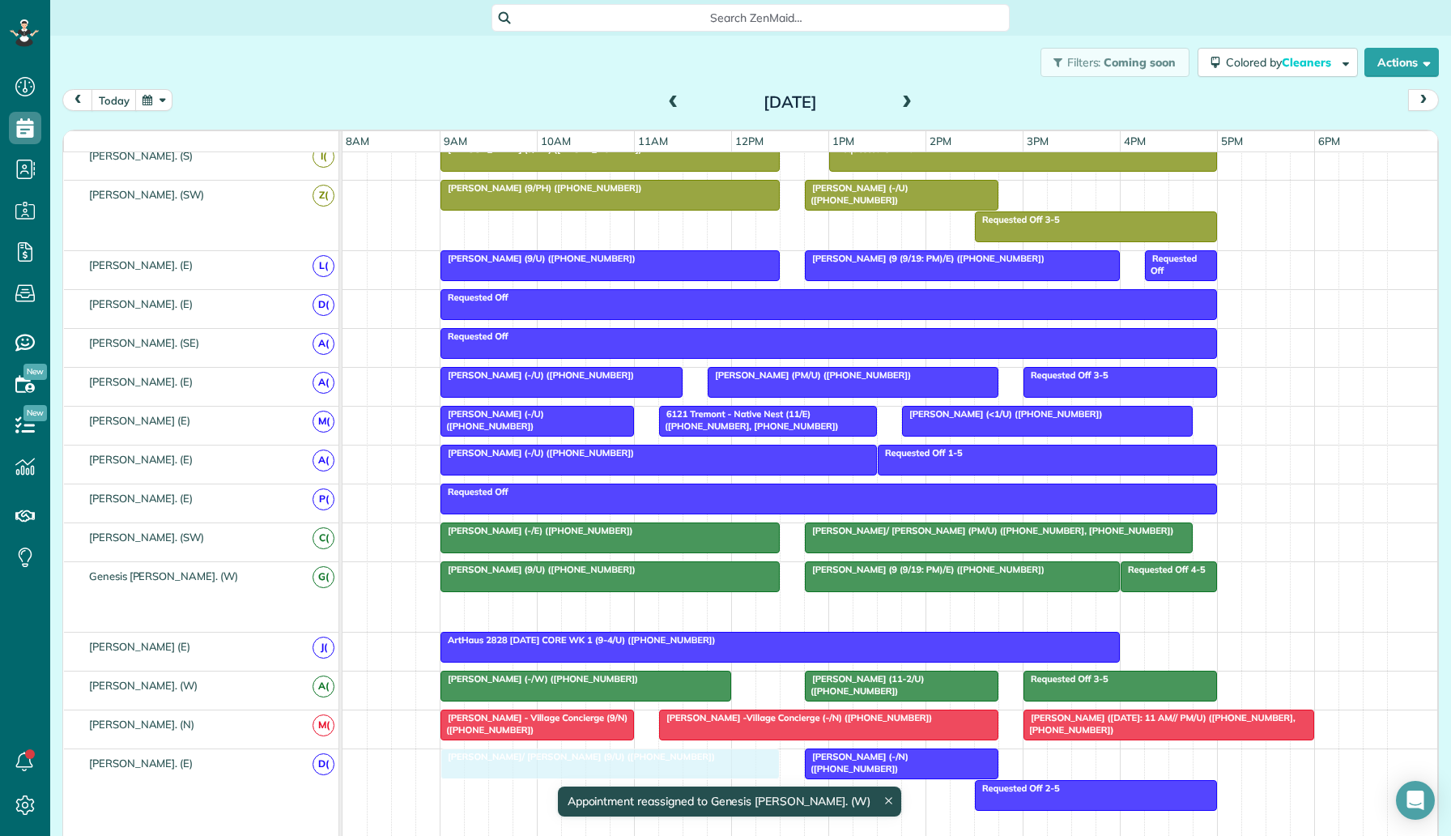
drag, startPoint x: 593, startPoint y: 607, endPoint x: 600, endPoint y: 764, distance: 157.3
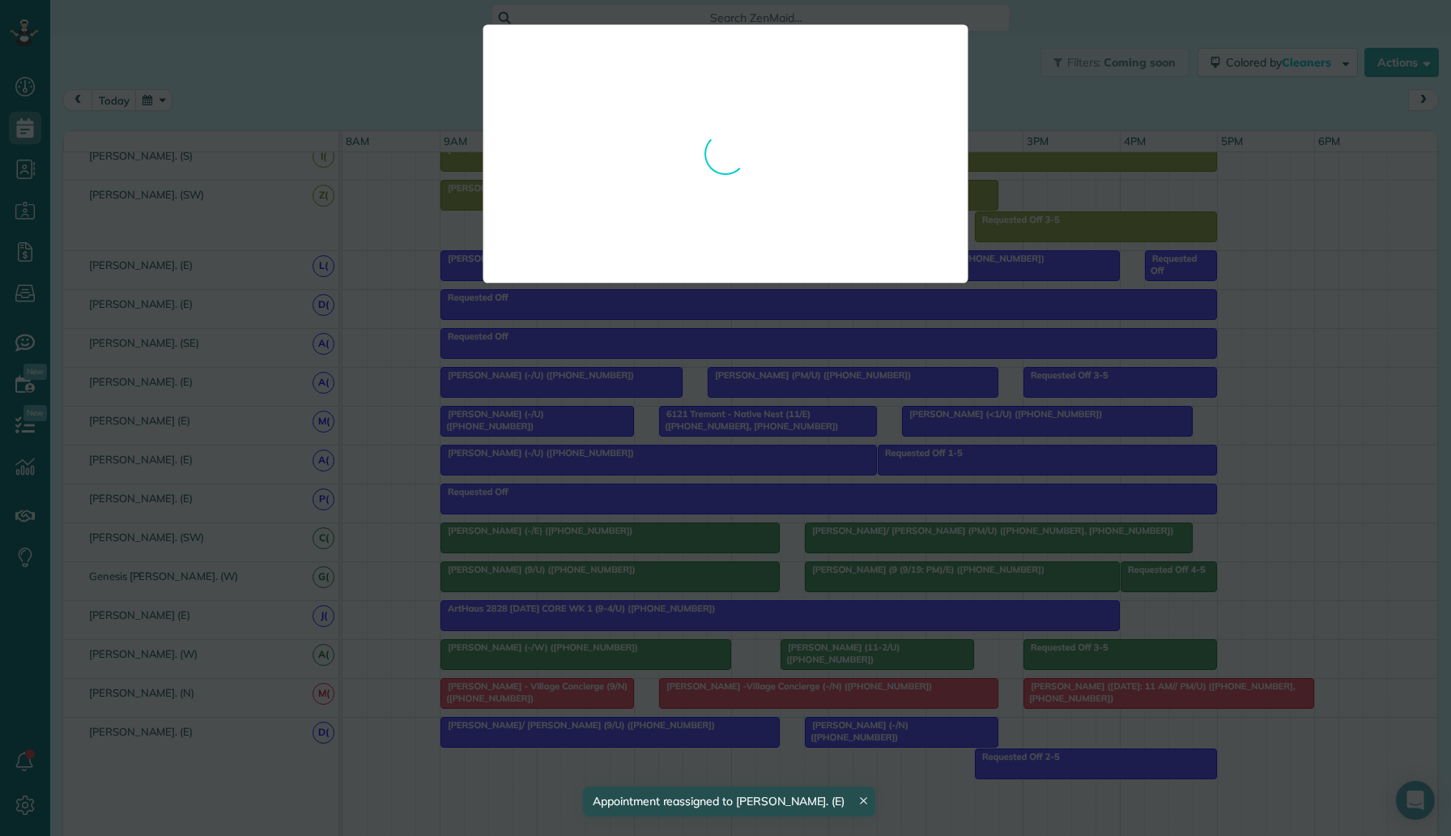
drag, startPoint x: 824, startPoint y: 649, endPoint x: 781, endPoint y: 649, distance: 43.7
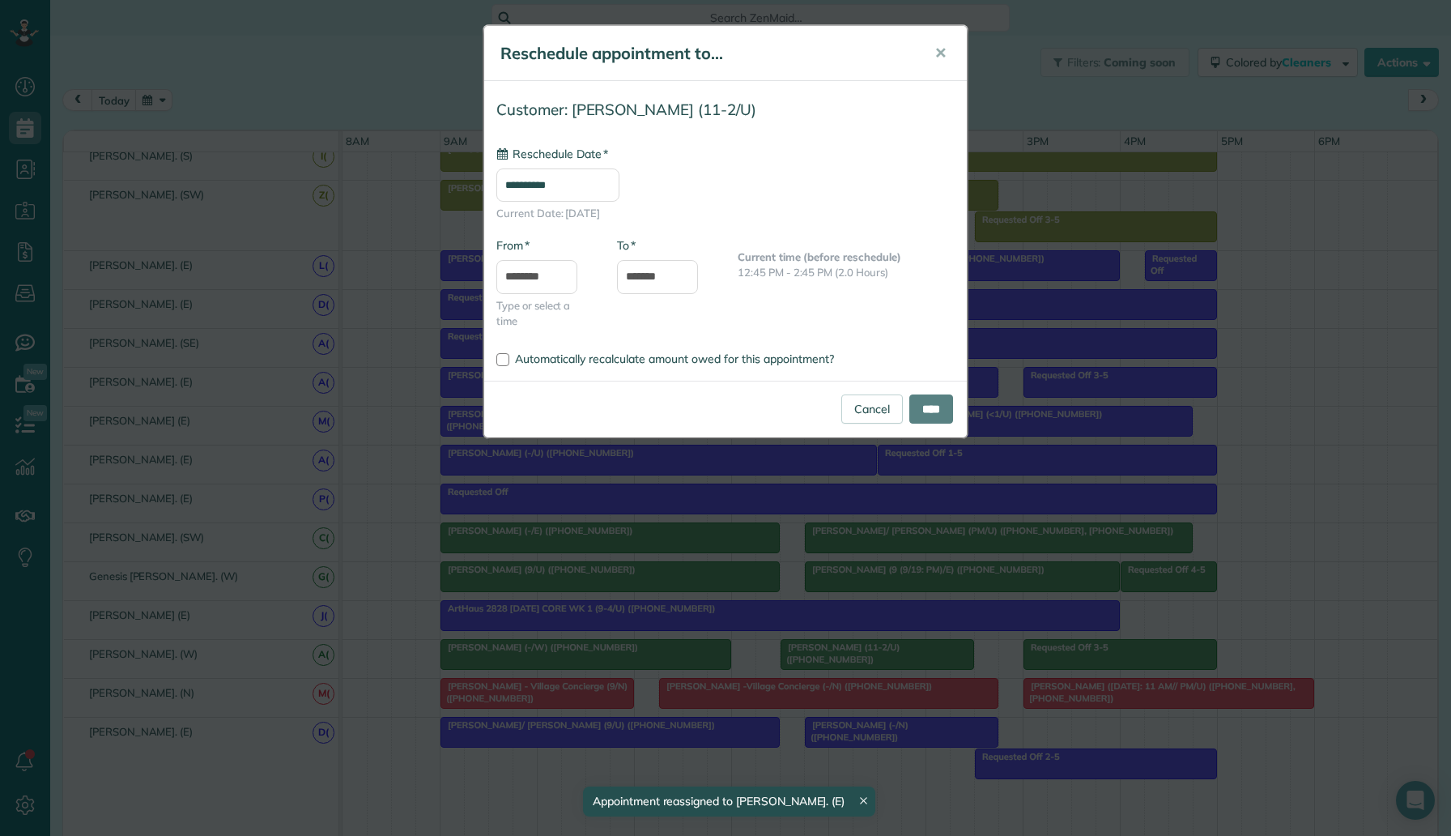
click at [794, 662] on div "**********" at bounding box center [725, 418] width 1451 height 836
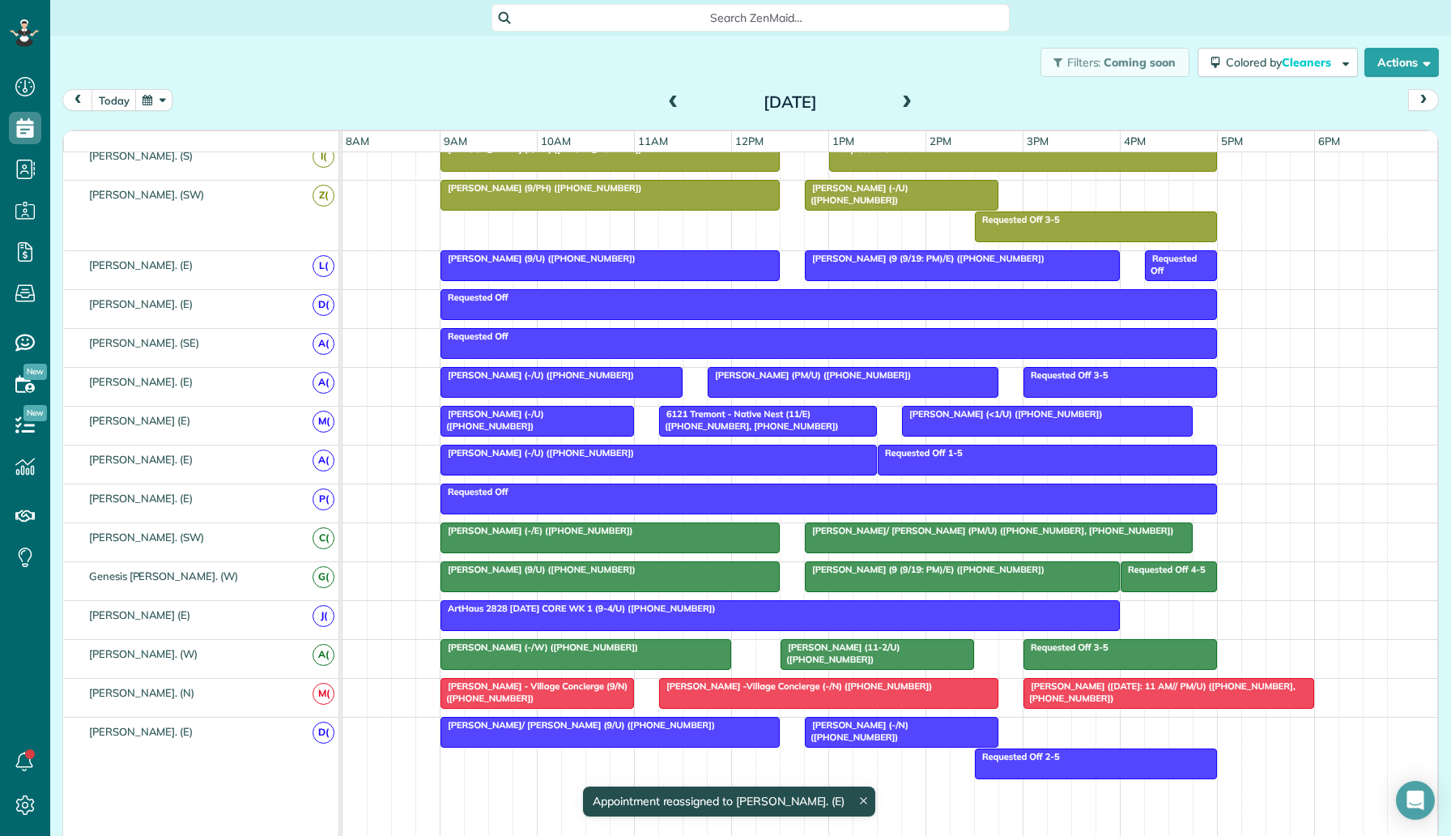
type input "**********"
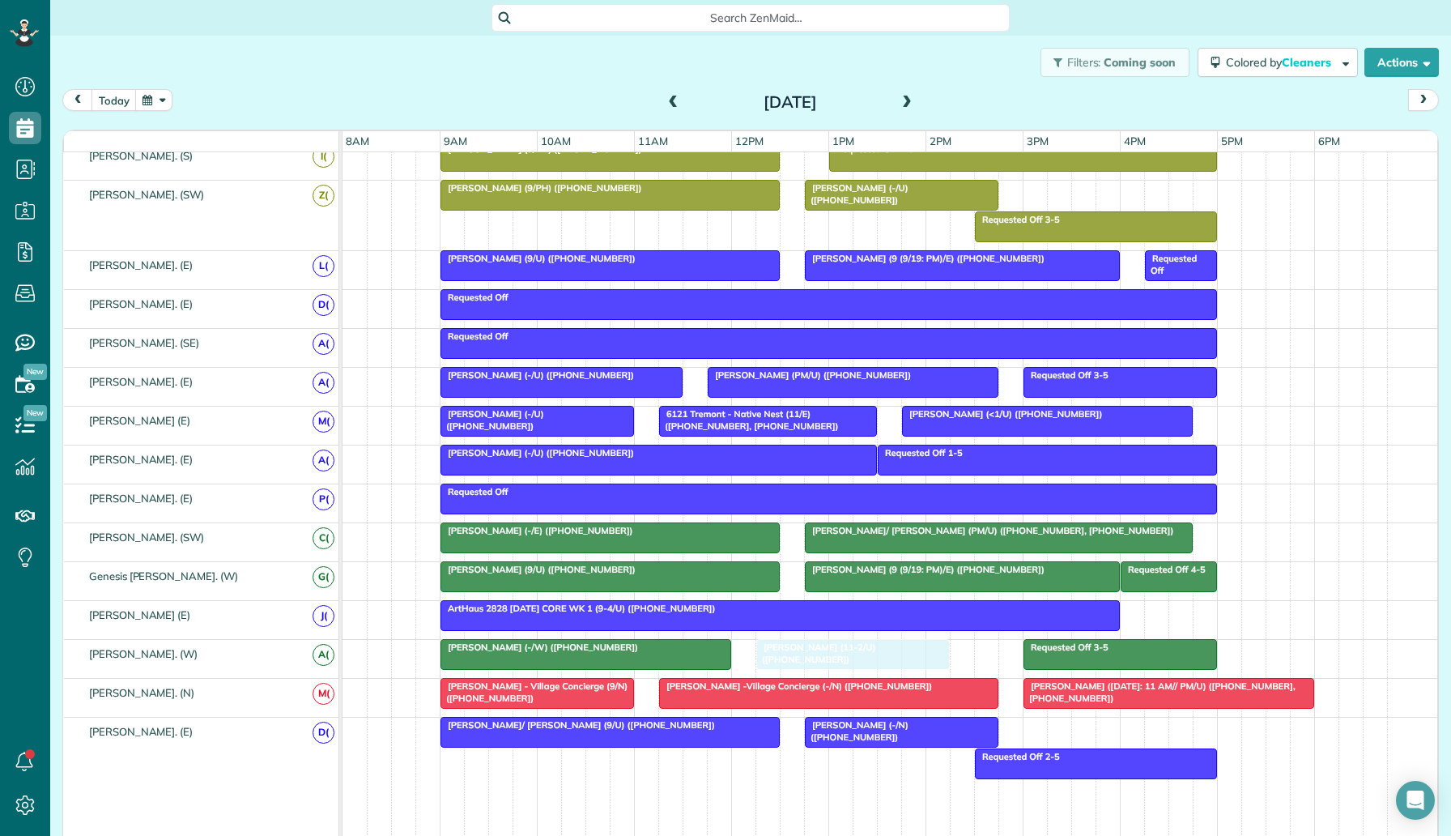
drag, startPoint x: 827, startPoint y: 655, endPoint x: 804, endPoint y: 656, distance: 22.7
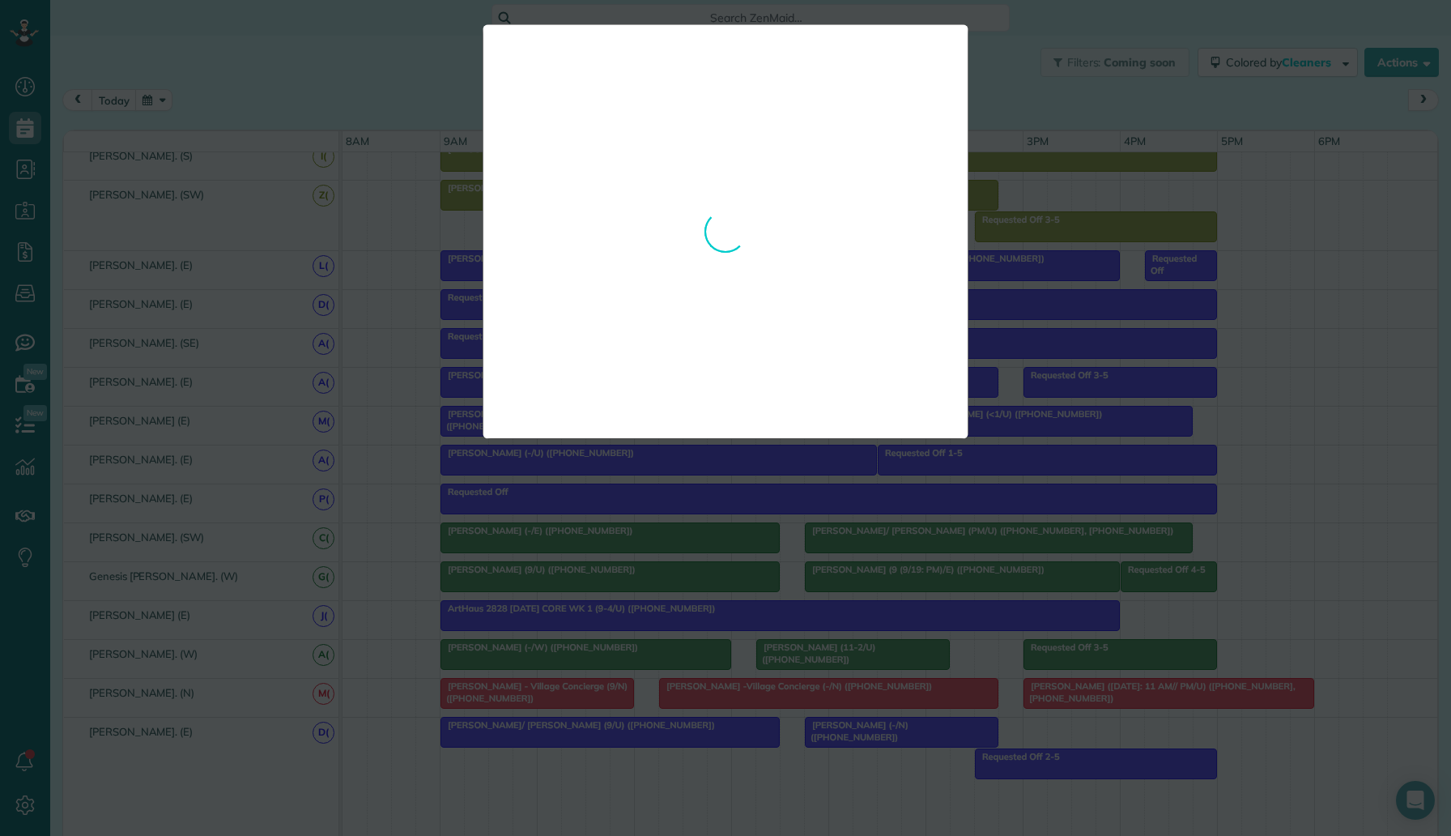
click at [896, 456] on div "**********" at bounding box center [725, 418] width 1451 height 836
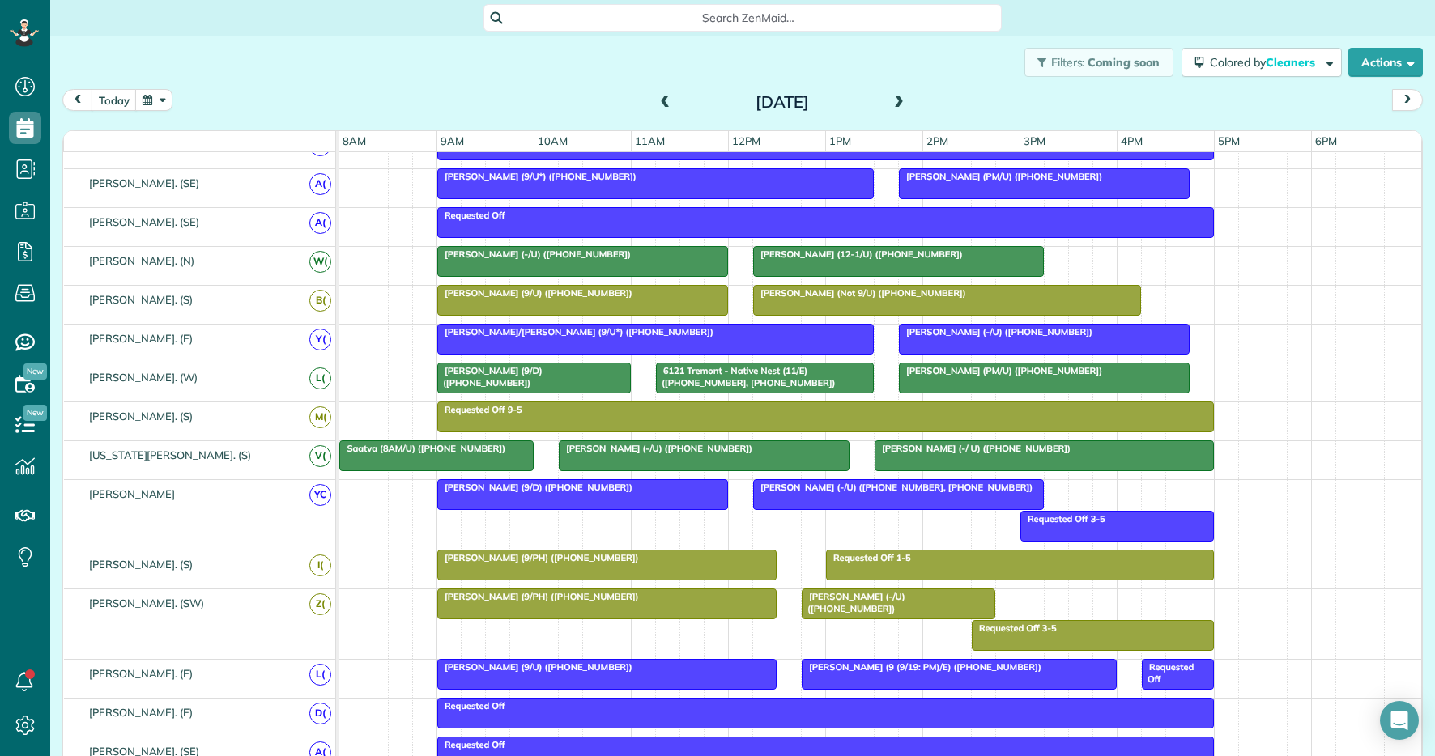
scroll to position [756, 50]
click at [120, 103] on button "today" at bounding box center [114, 100] width 45 height 22
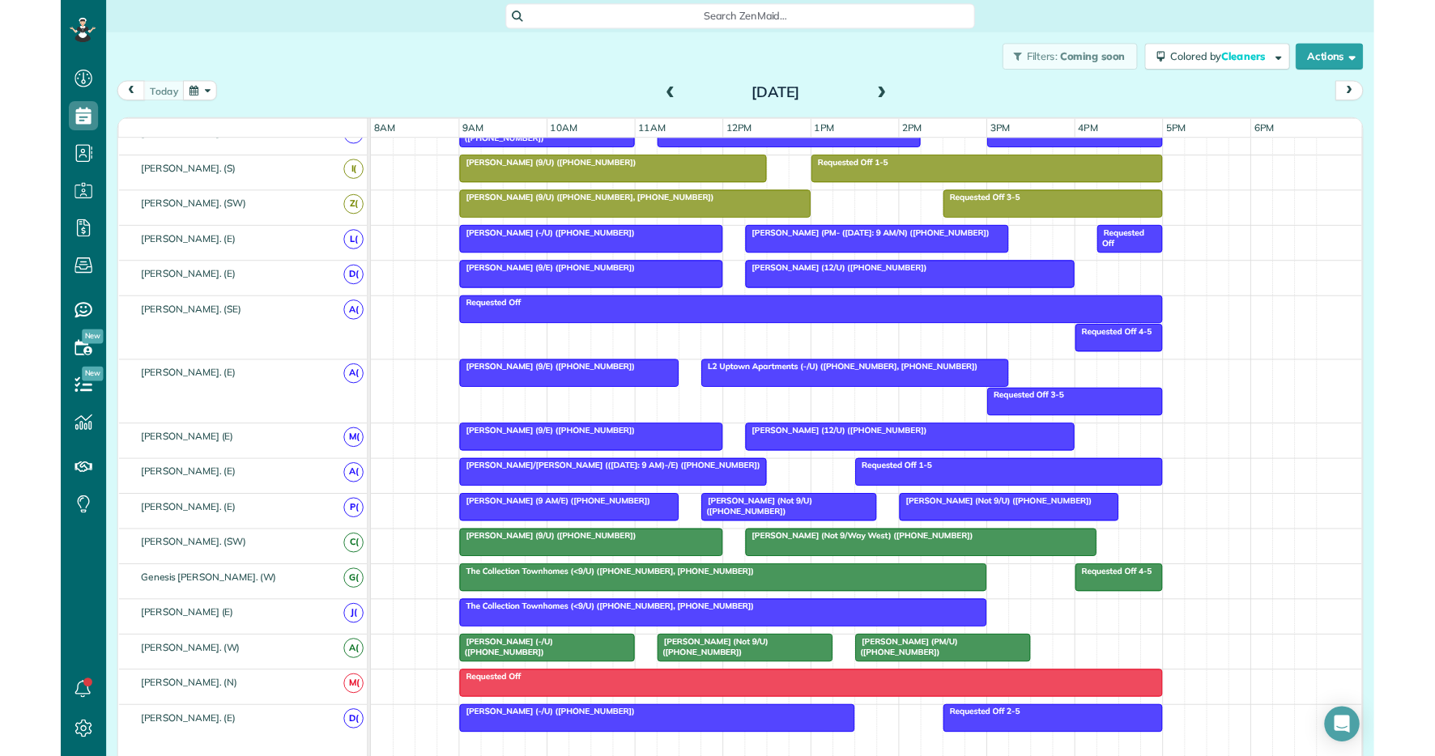
scroll to position [694, 0]
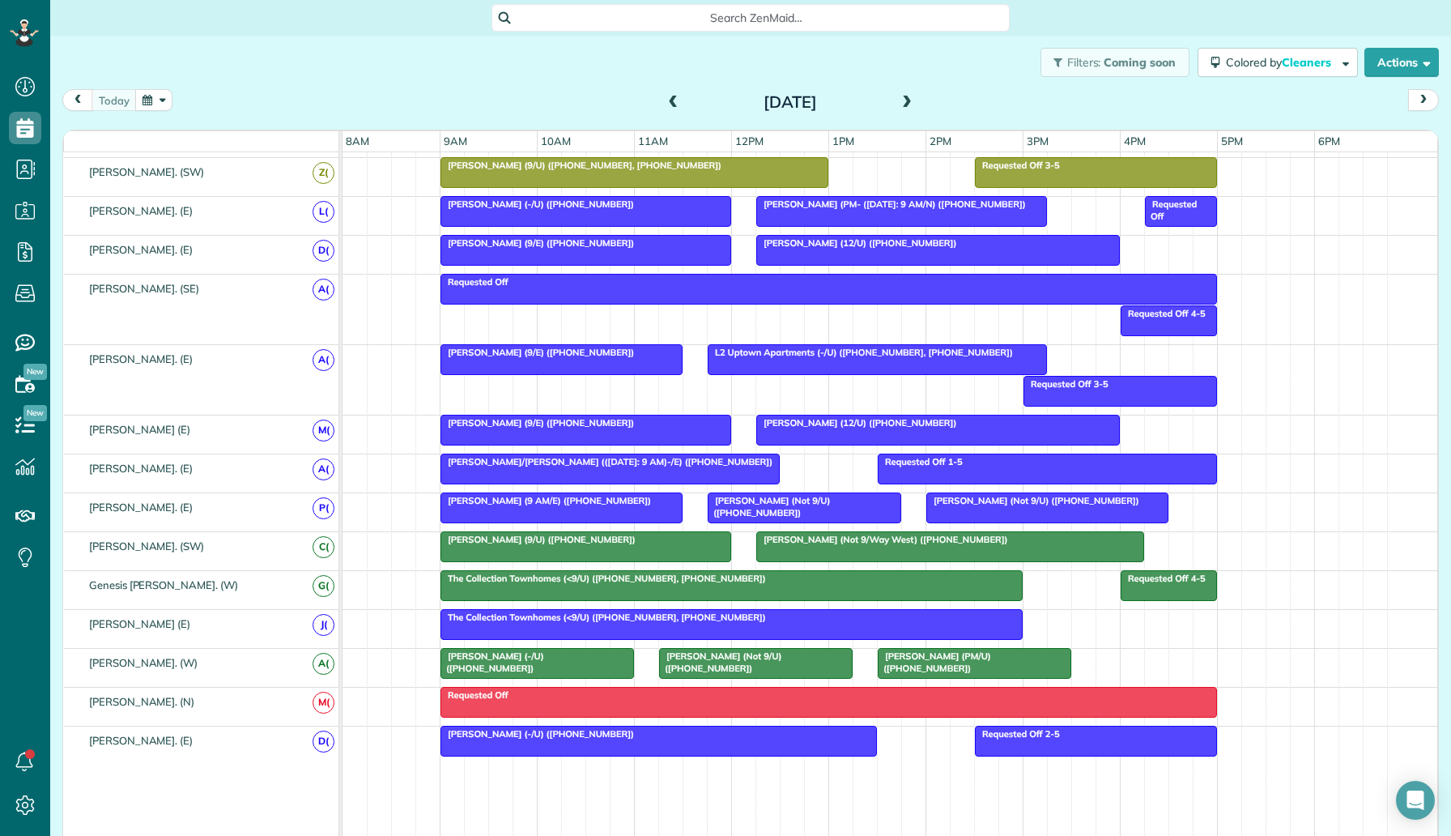
click at [800, 544] on span "[PERSON_NAME] (Not 9/Way West) ([PHONE_NUMBER])" at bounding box center [882, 539] width 253 height 11
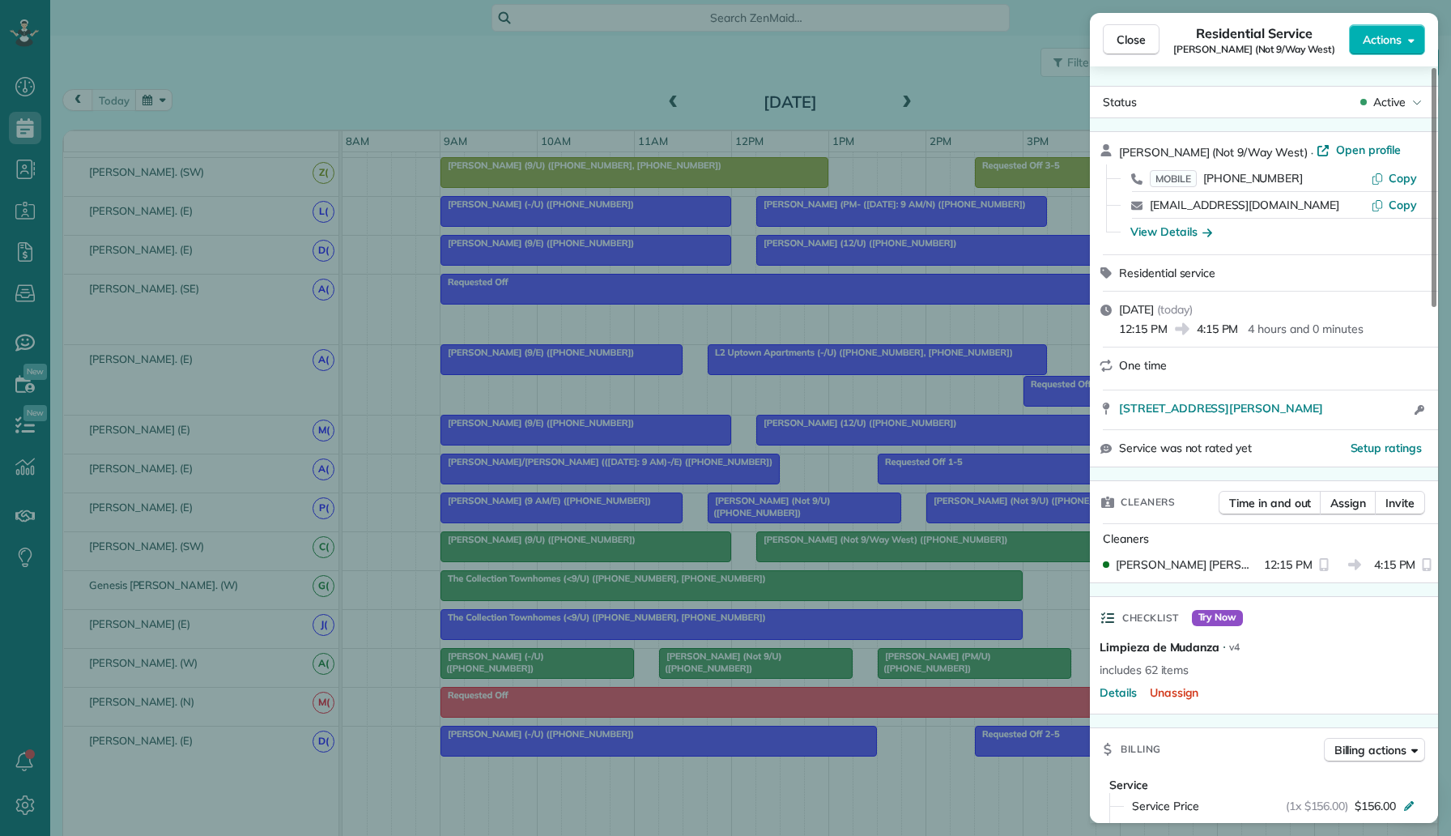
drag, startPoint x: 1294, startPoint y: 181, endPoint x: 1205, endPoint y: 179, distance: 89.1
click at [1205, 179] on div "MOBILE (832) 729-3132" at bounding box center [1260, 178] width 221 height 16
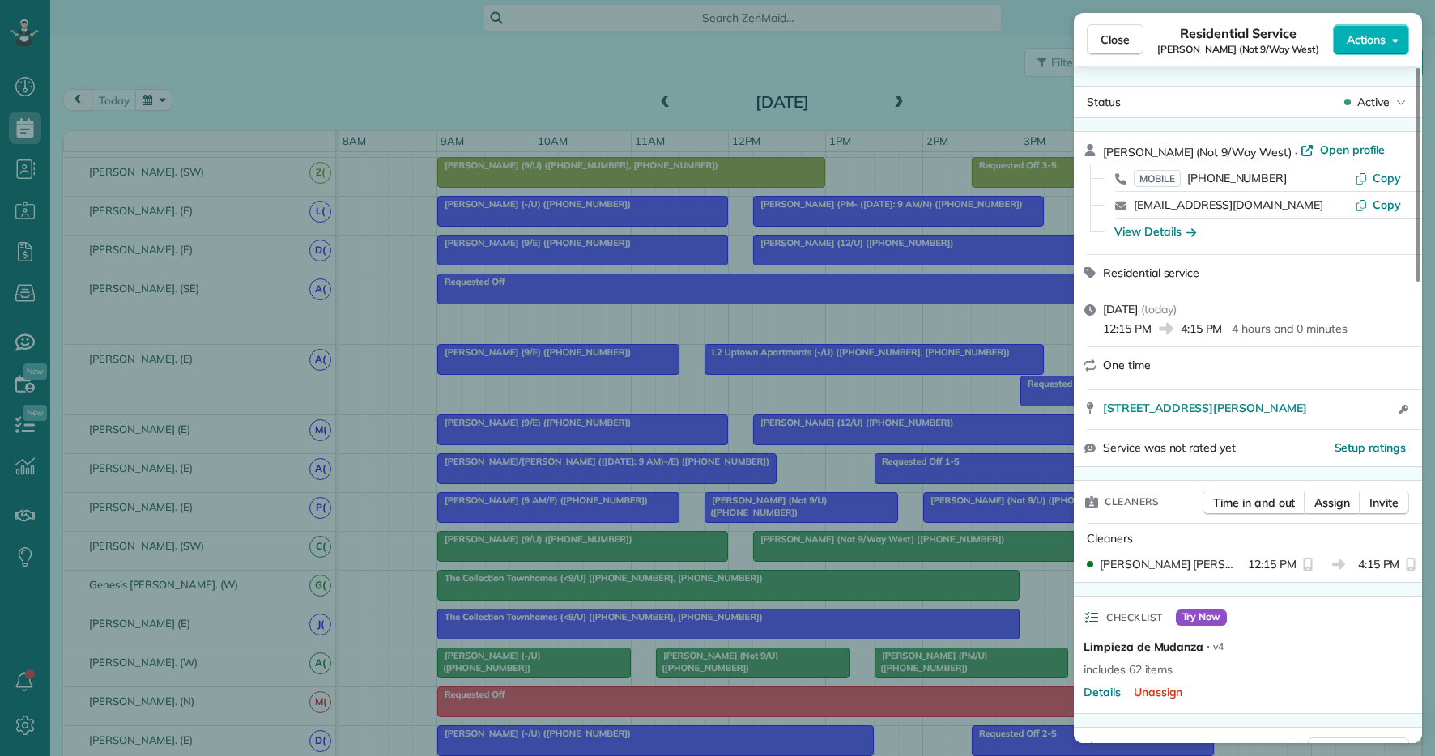
scroll to position [756, 50]
click at [175, 49] on div "Close Residential Service Heather Graham (Not 9/Way West) Actions Status Active…" at bounding box center [717, 378] width 1435 height 756
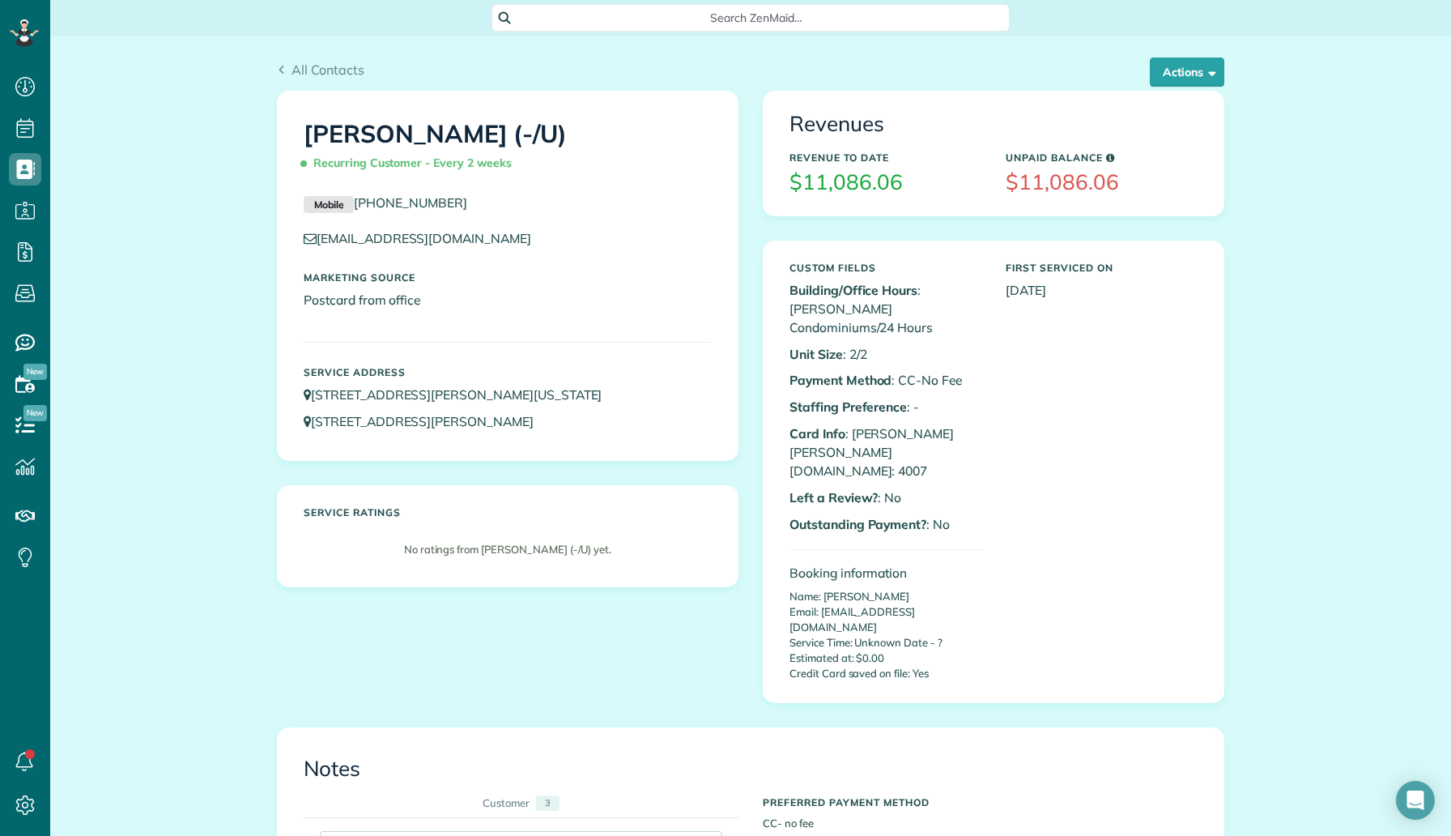
scroll to position [836, 50]
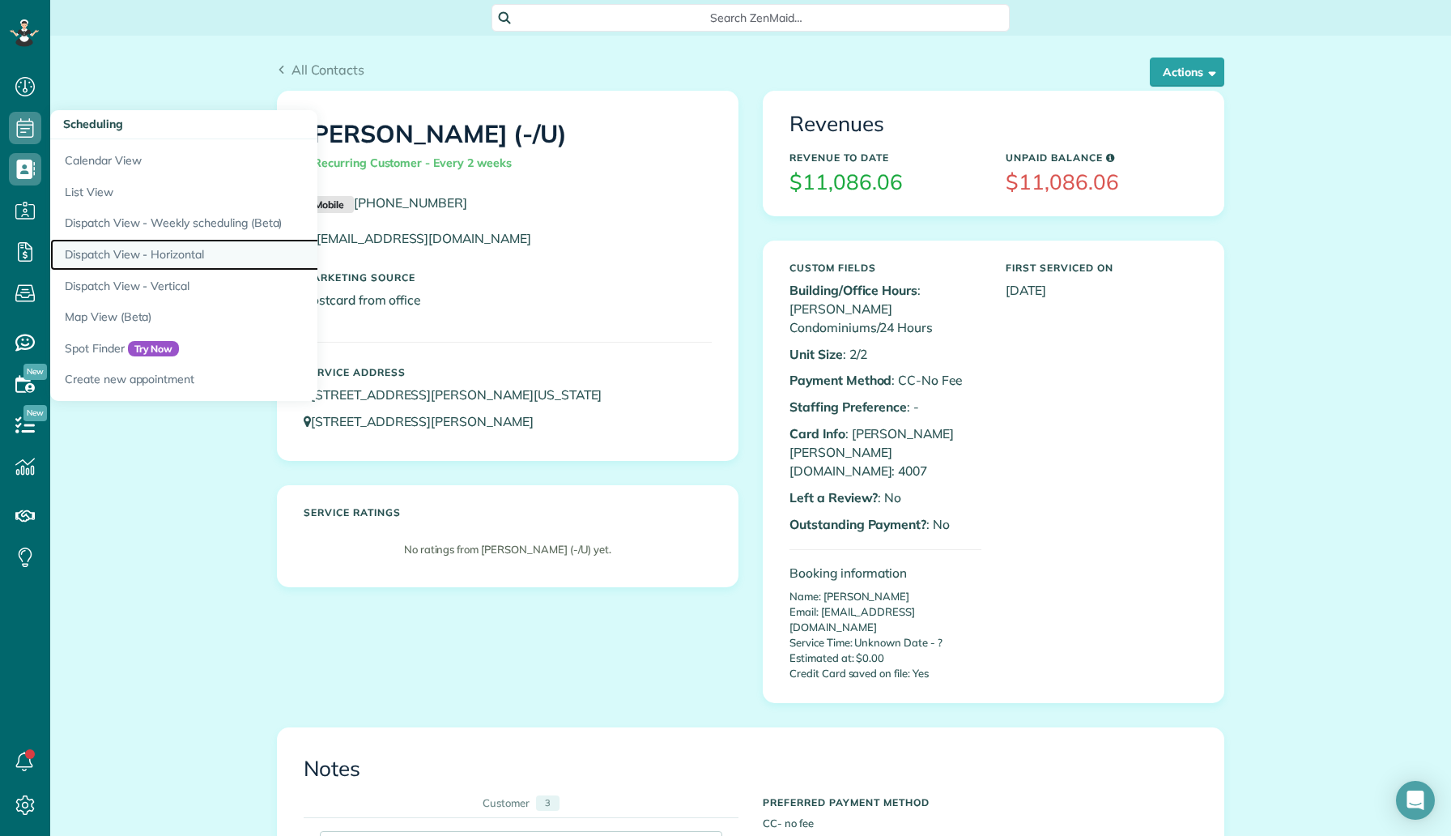
click at [160, 258] on link "Dispatch View - Horizontal" at bounding box center [252, 255] width 405 height 32
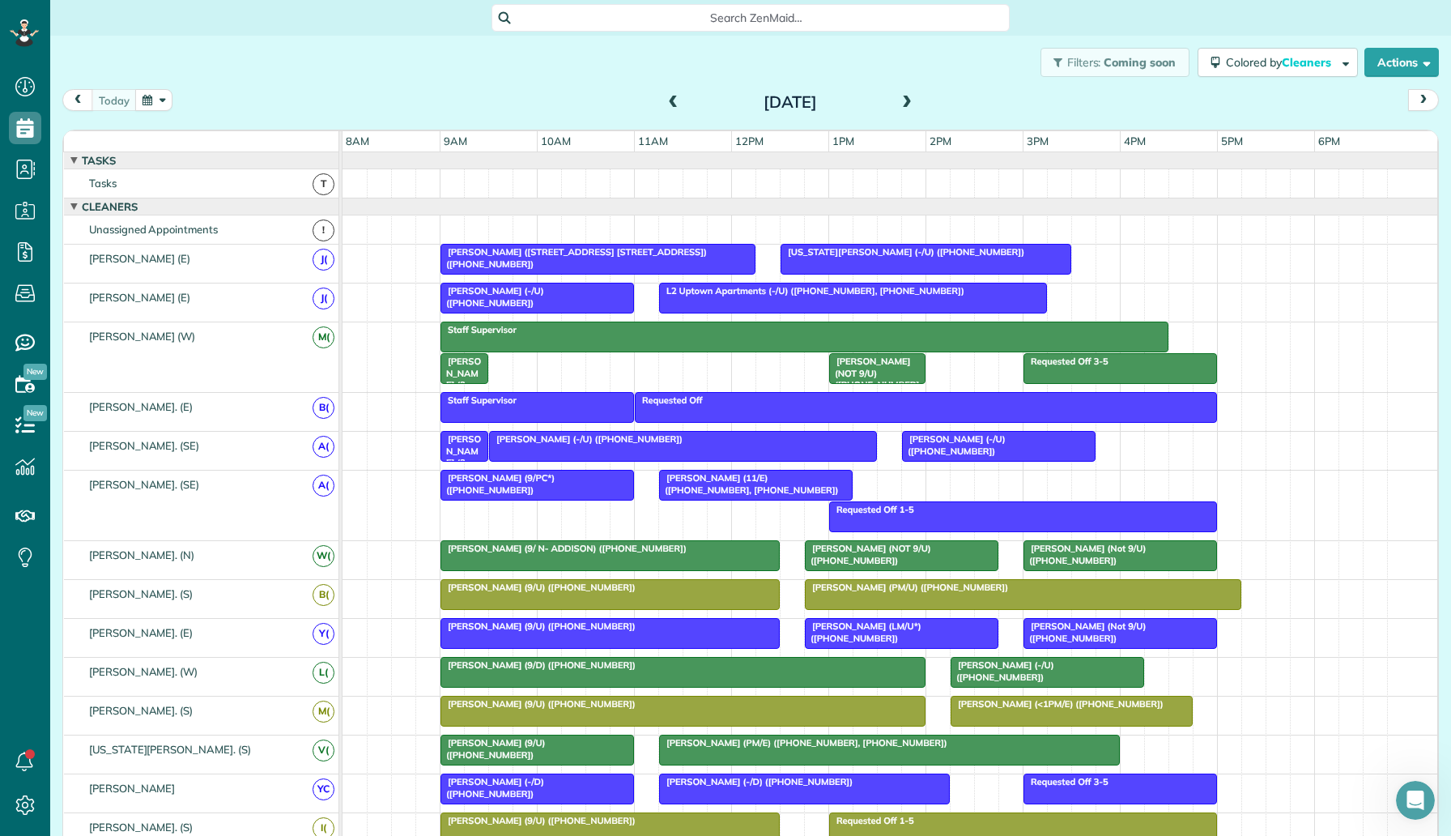
click at [907, 96] on span at bounding box center [907, 103] width 18 height 15
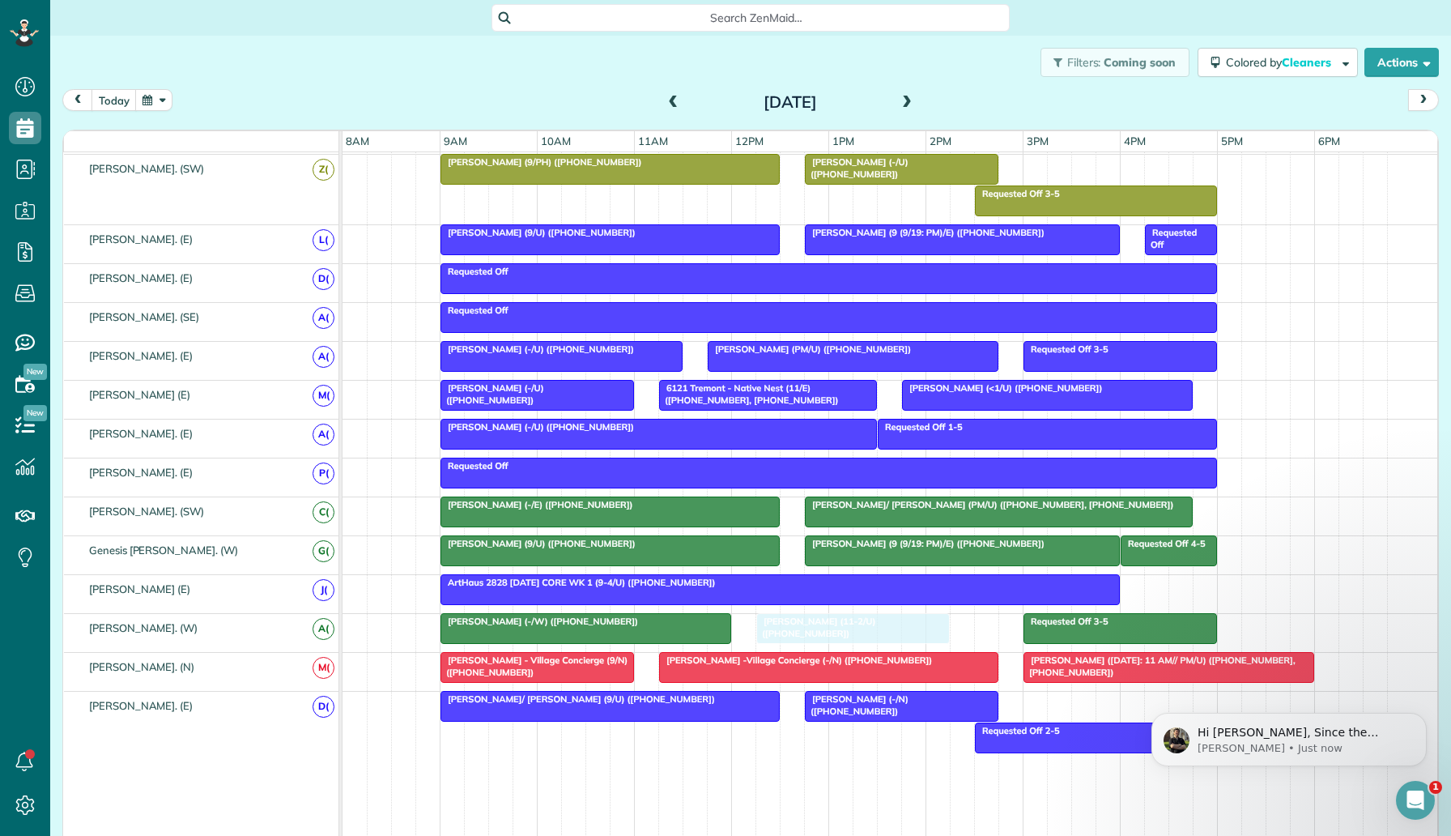
drag, startPoint x: 837, startPoint y: 625, endPoint x: 785, endPoint y: 624, distance: 52.7
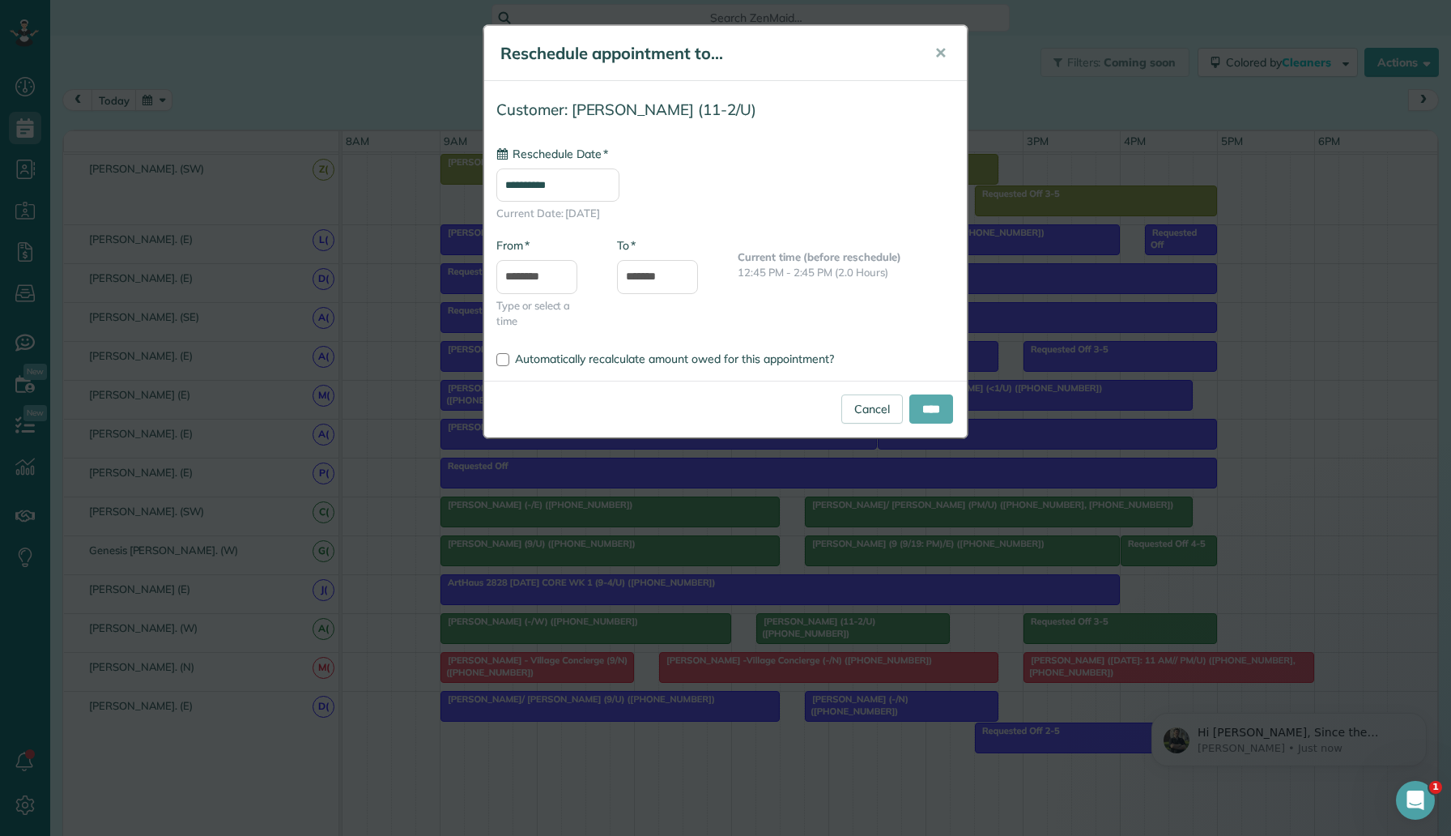
type input "**********"
click at [918, 411] on input "****" at bounding box center [931, 408] width 44 height 29
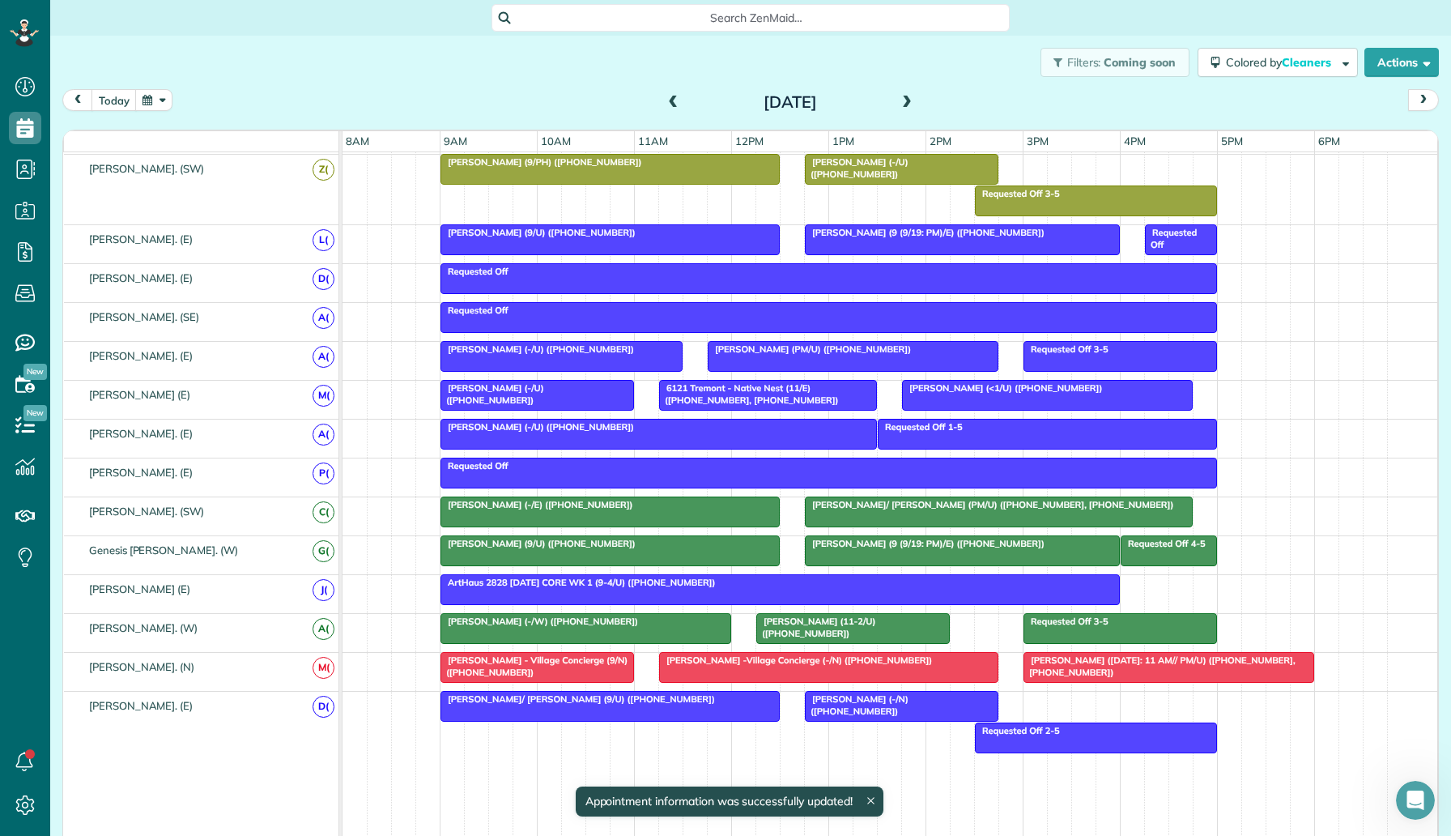
click at [900, 553] on div at bounding box center [962, 550] width 313 height 29
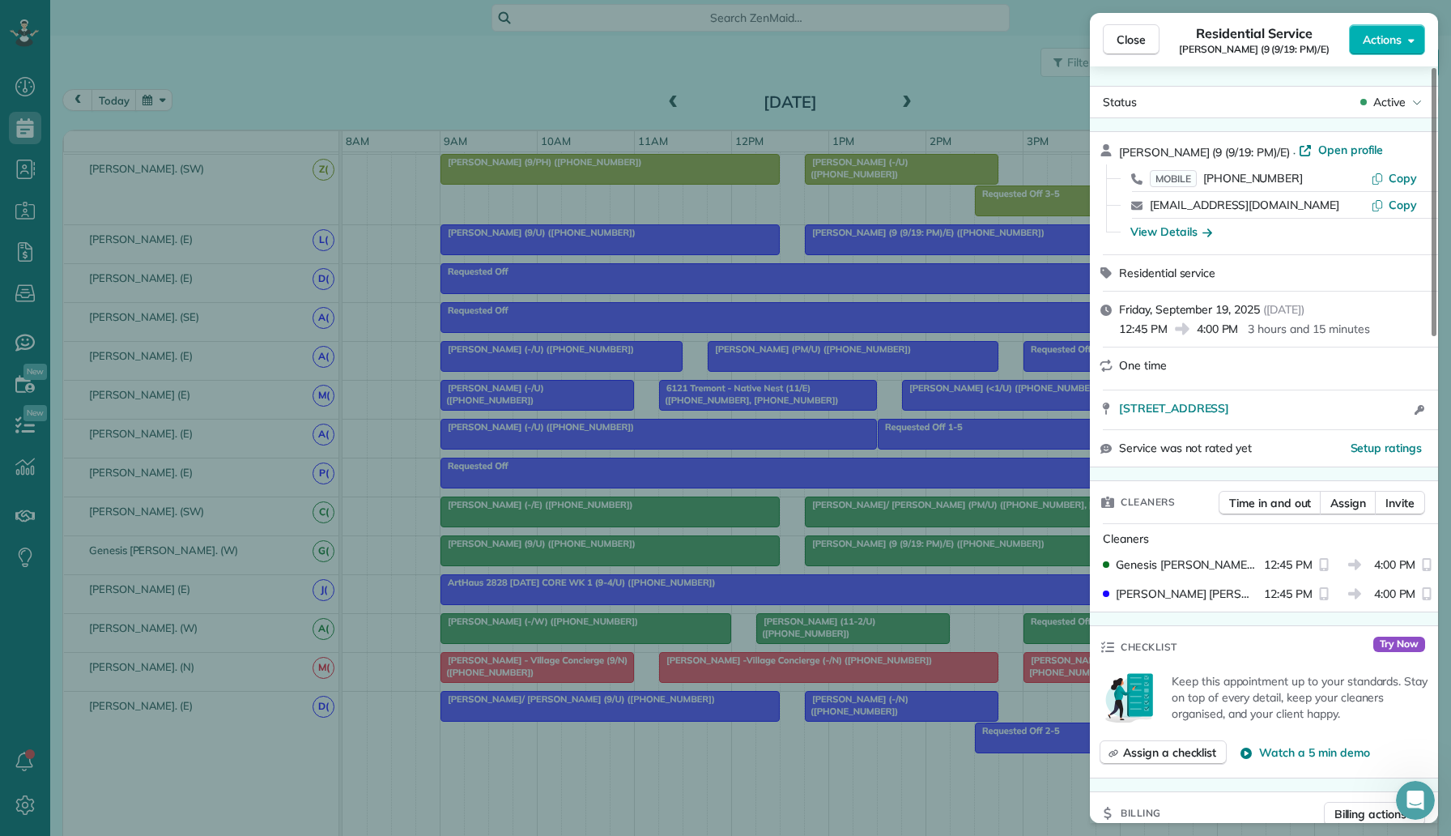
click at [888, 596] on div "Close Residential Service Will Nilsson (9 (9/19: PM)/E) Actions Status Active W…" at bounding box center [725, 418] width 1451 height 836
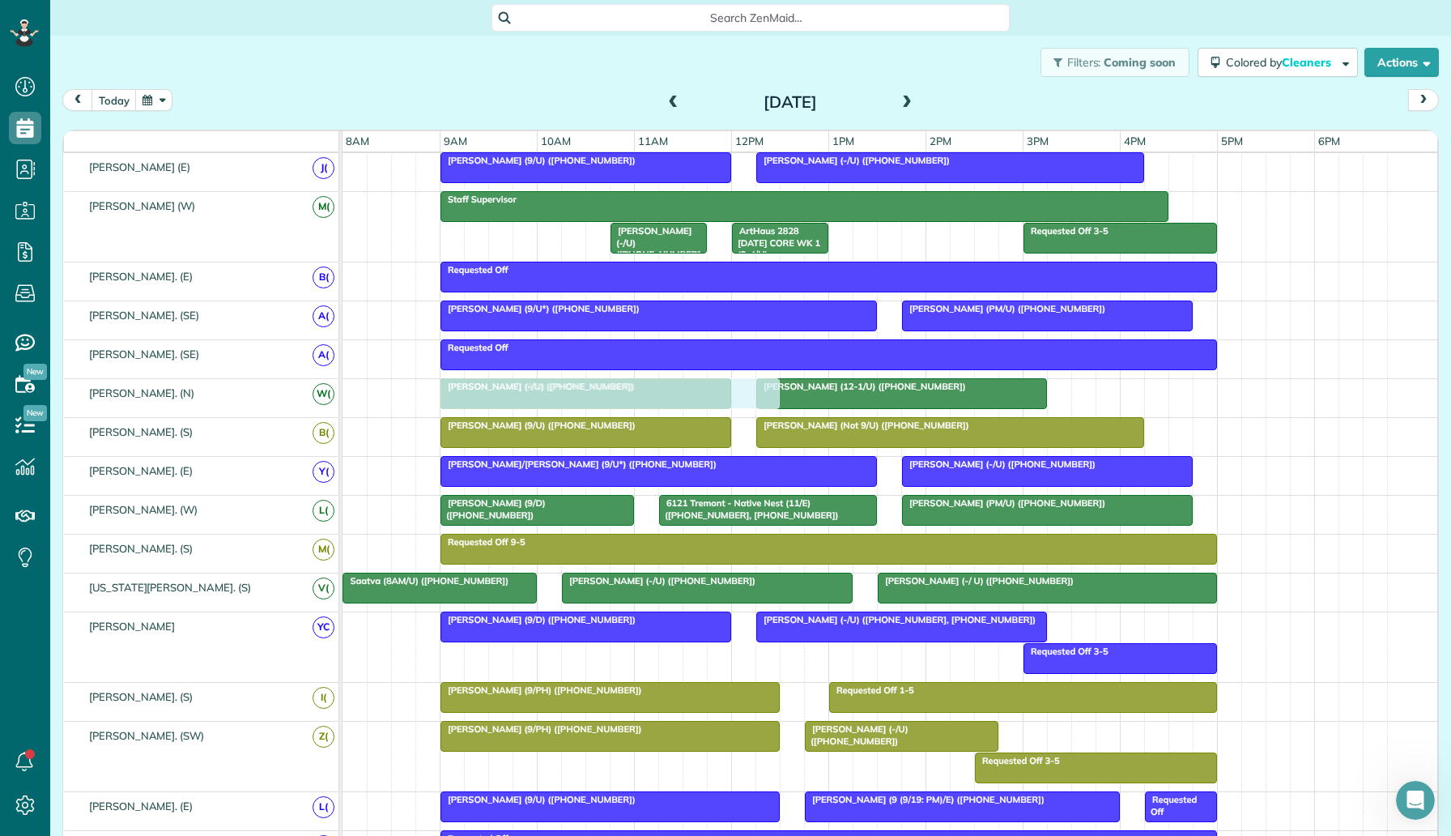
scroll to position [49, 0]
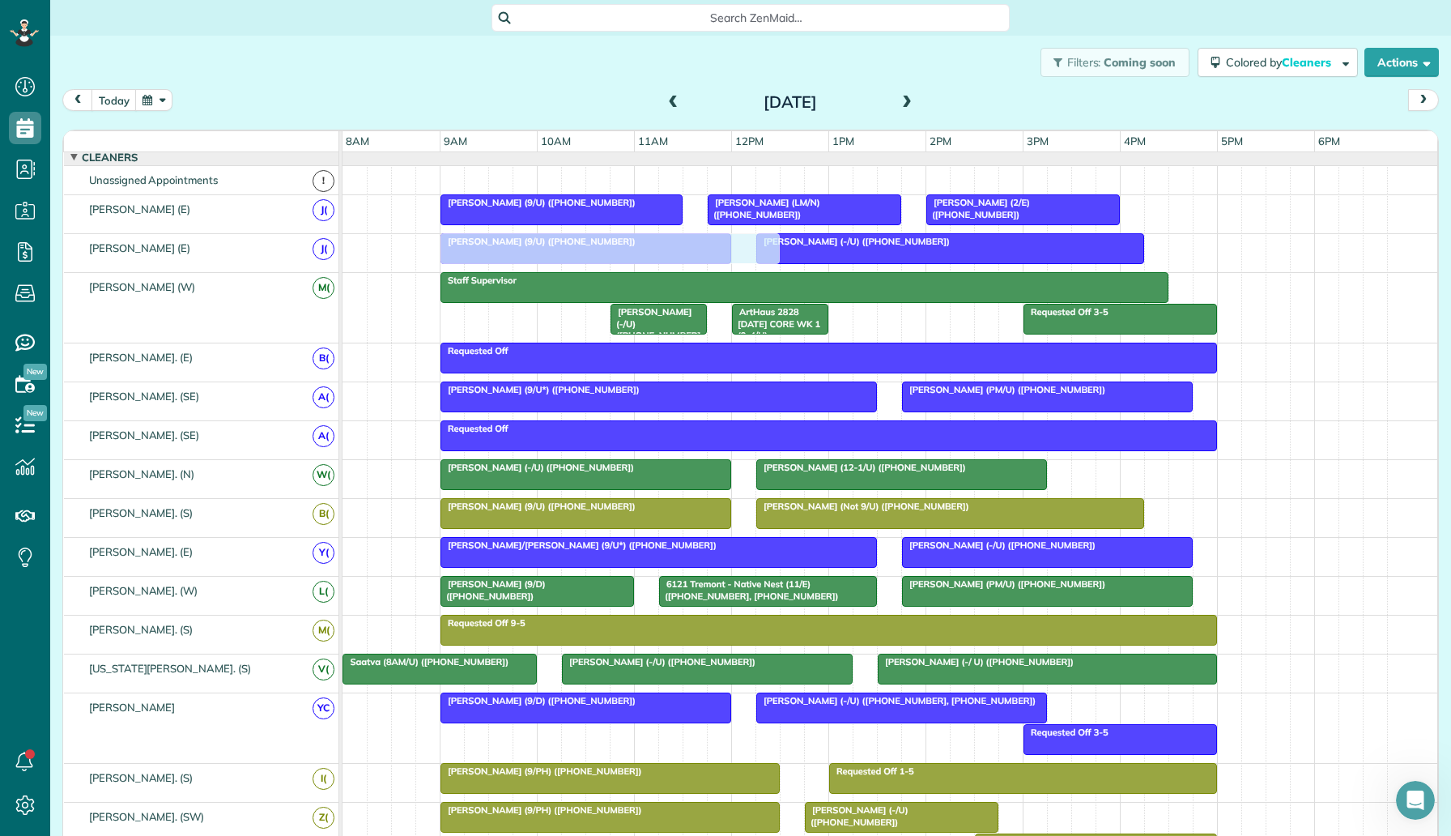
drag, startPoint x: 737, startPoint y: 551, endPoint x: 742, endPoint y: 254, distance: 296.4
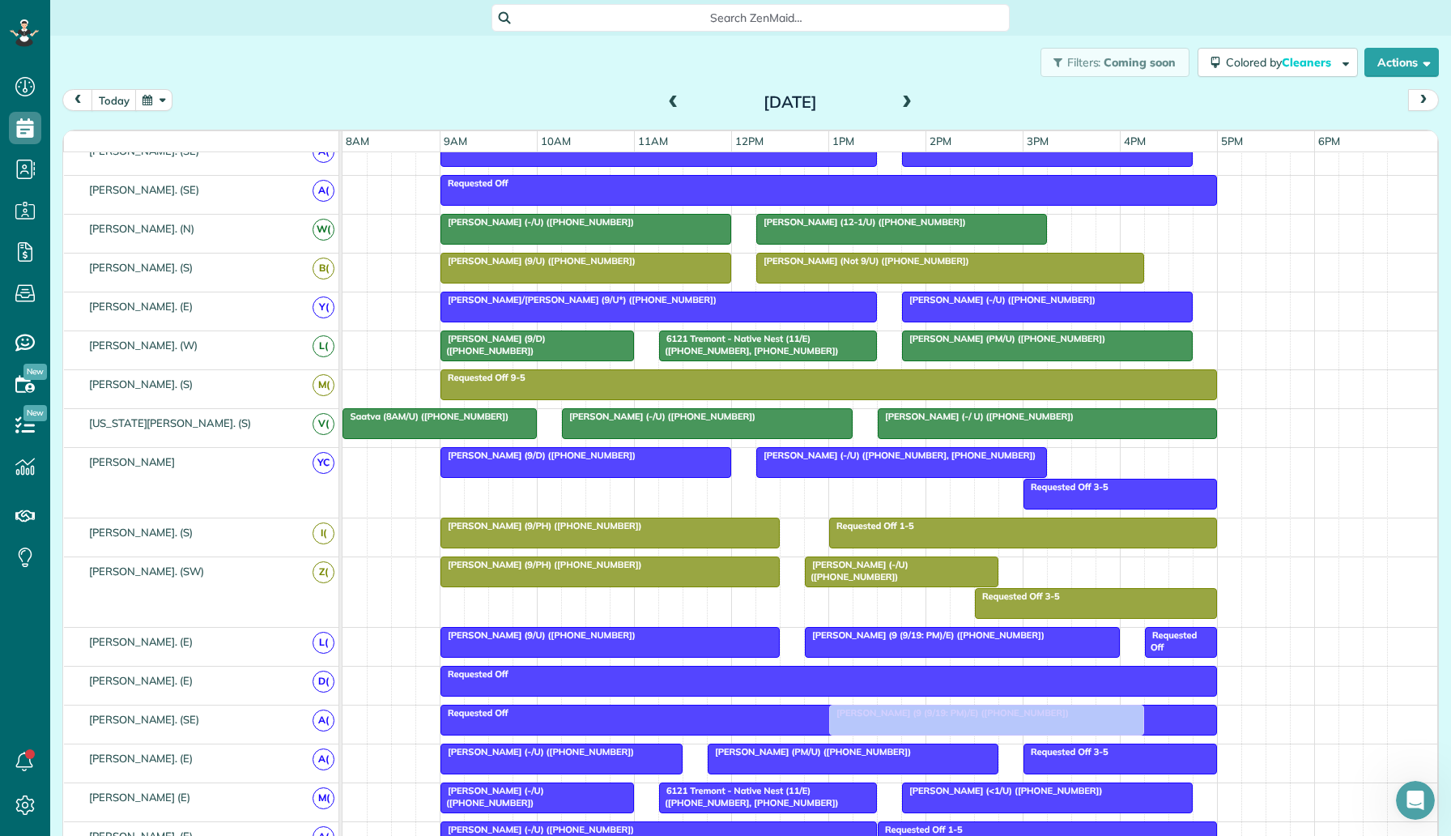
scroll to position [245, 0]
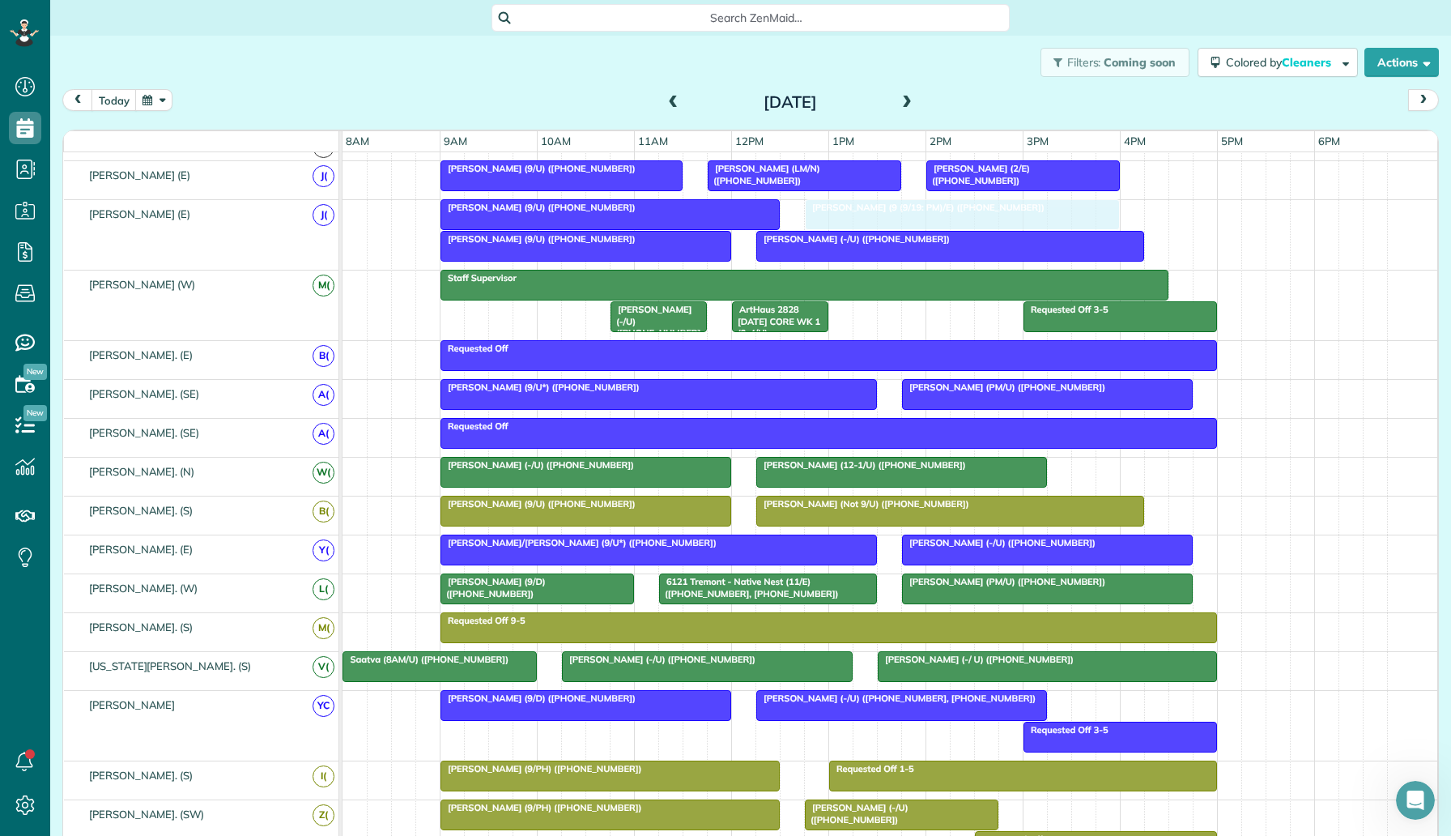
drag, startPoint x: 919, startPoint y: 632, endPoint x: 924, endPoint y: 237, distance: 395.2
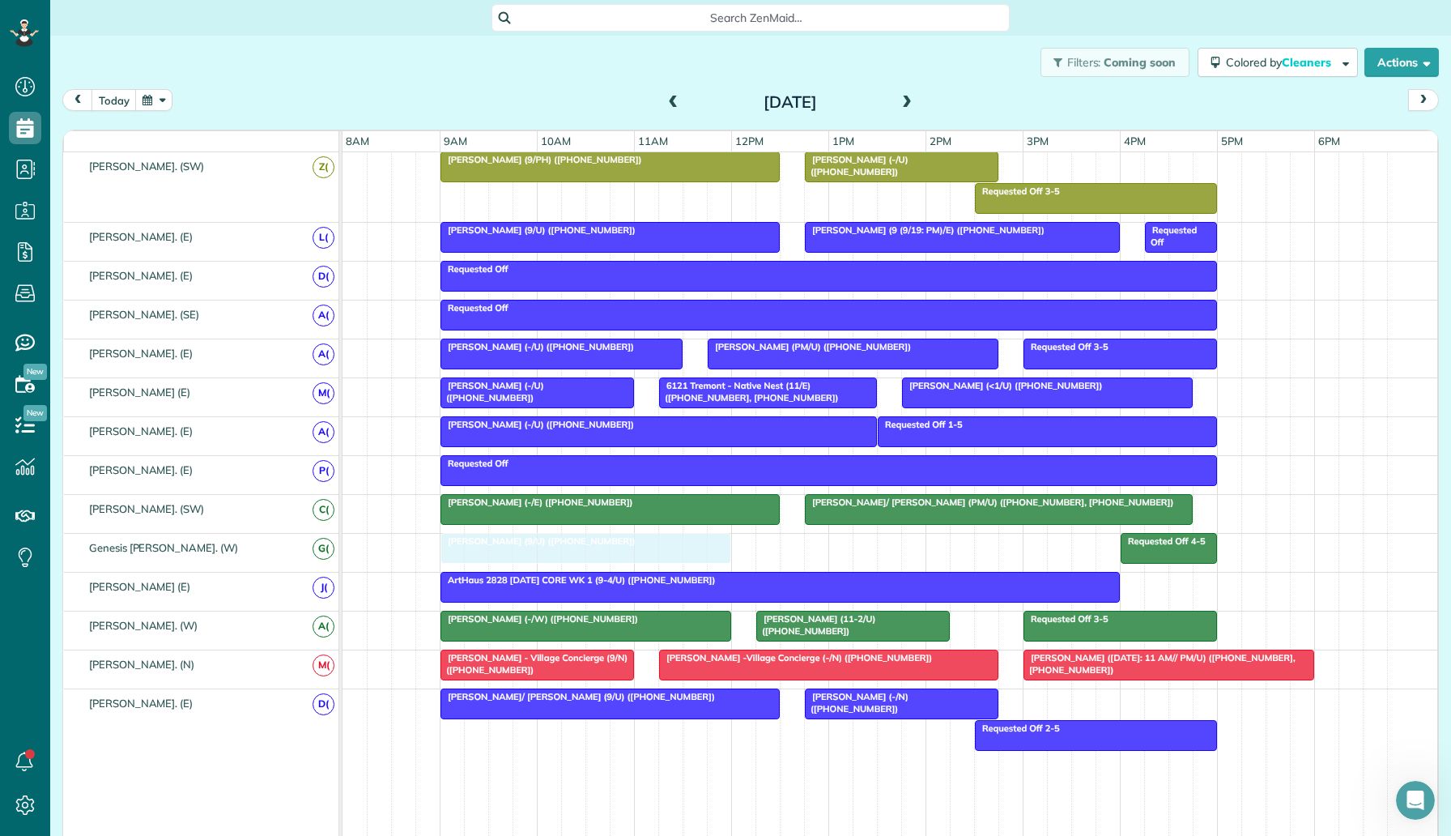
drag, startPoint x: 658, startPoint y: 253, endPoint x: 652, endPoint y: 568, distance: 315.1
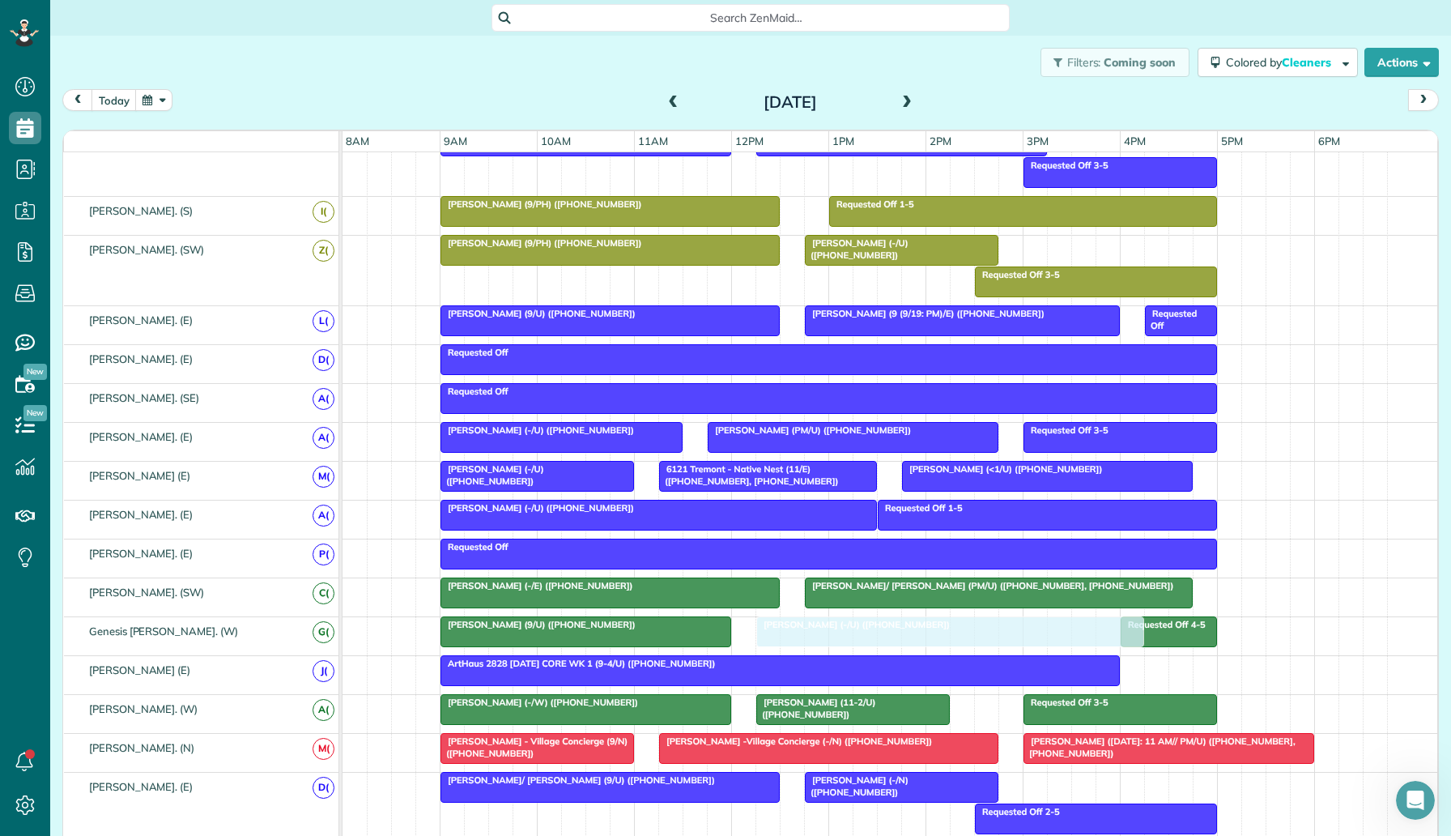
drag, startPoint x: 888, startPoint y: 326, endPoint x: 892, endPoint y: 641, distance: 314.2
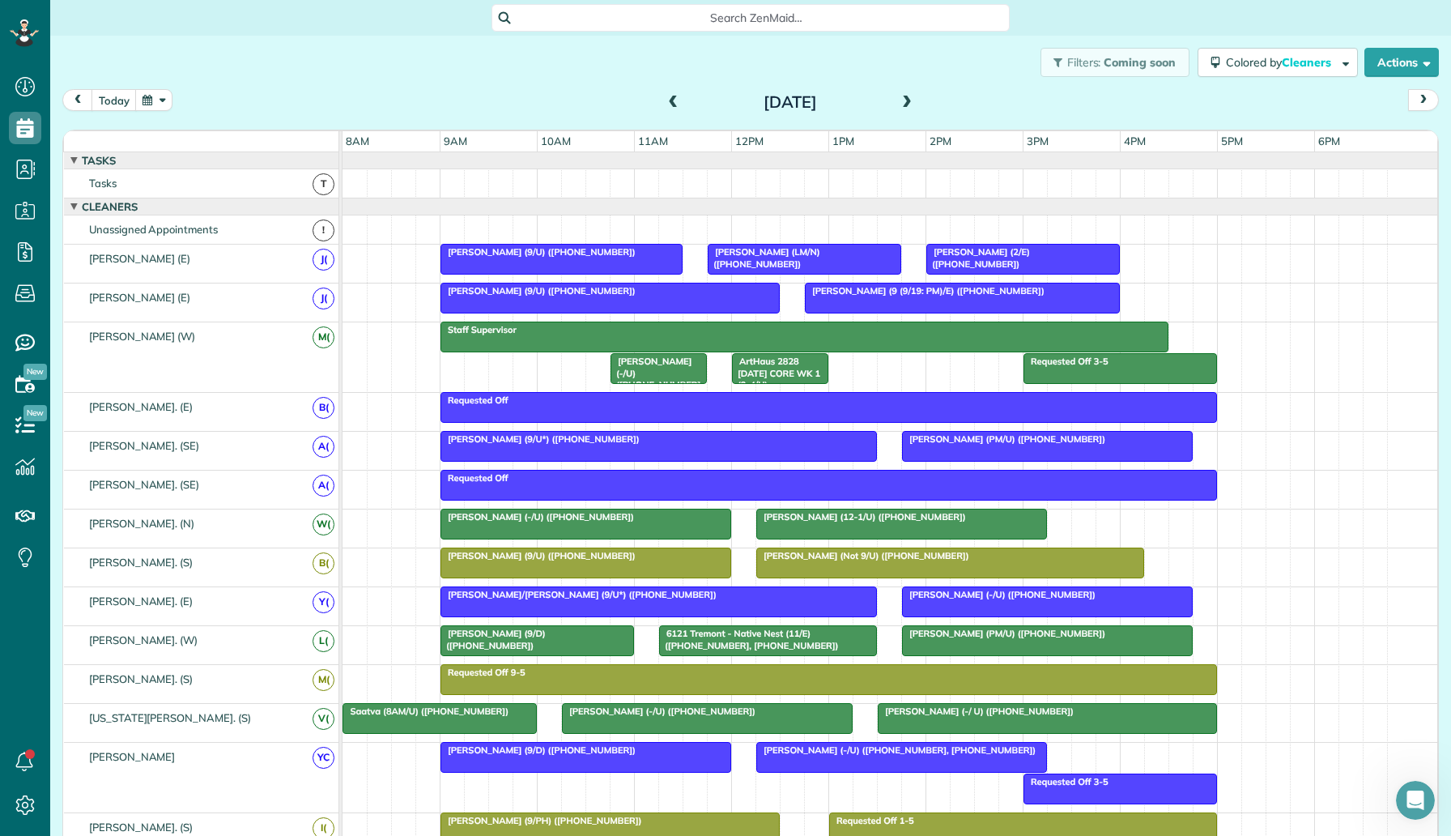
click at [598, 303] on div at bounding box center [610, 297] width 338 height 29
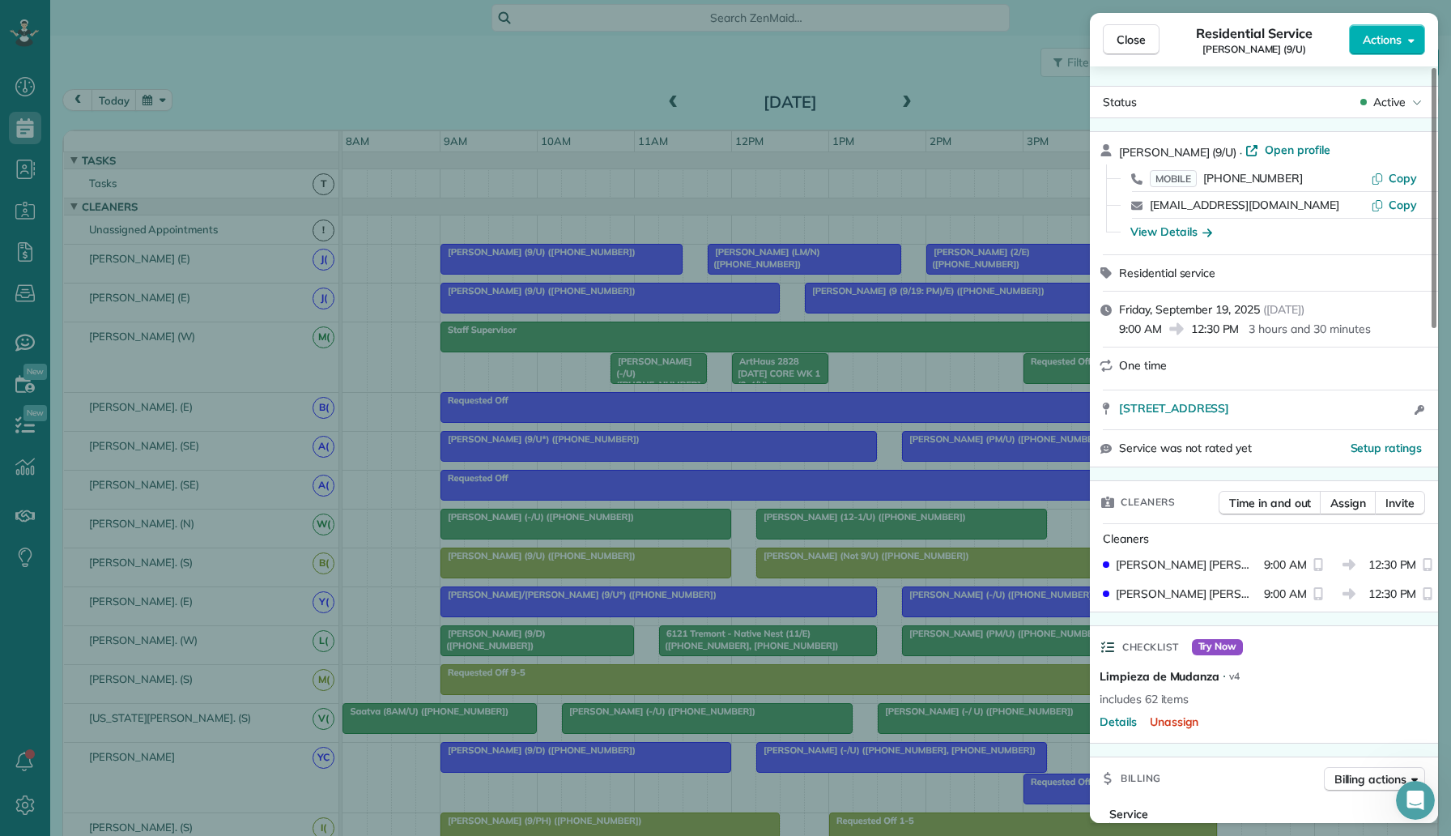
click at [886, 369] on div "Close Residential Service Lacey Spell (9/U) Actions Status Active Lacey Spell (…" at bounding box center [725, 418] width 1451 height 836
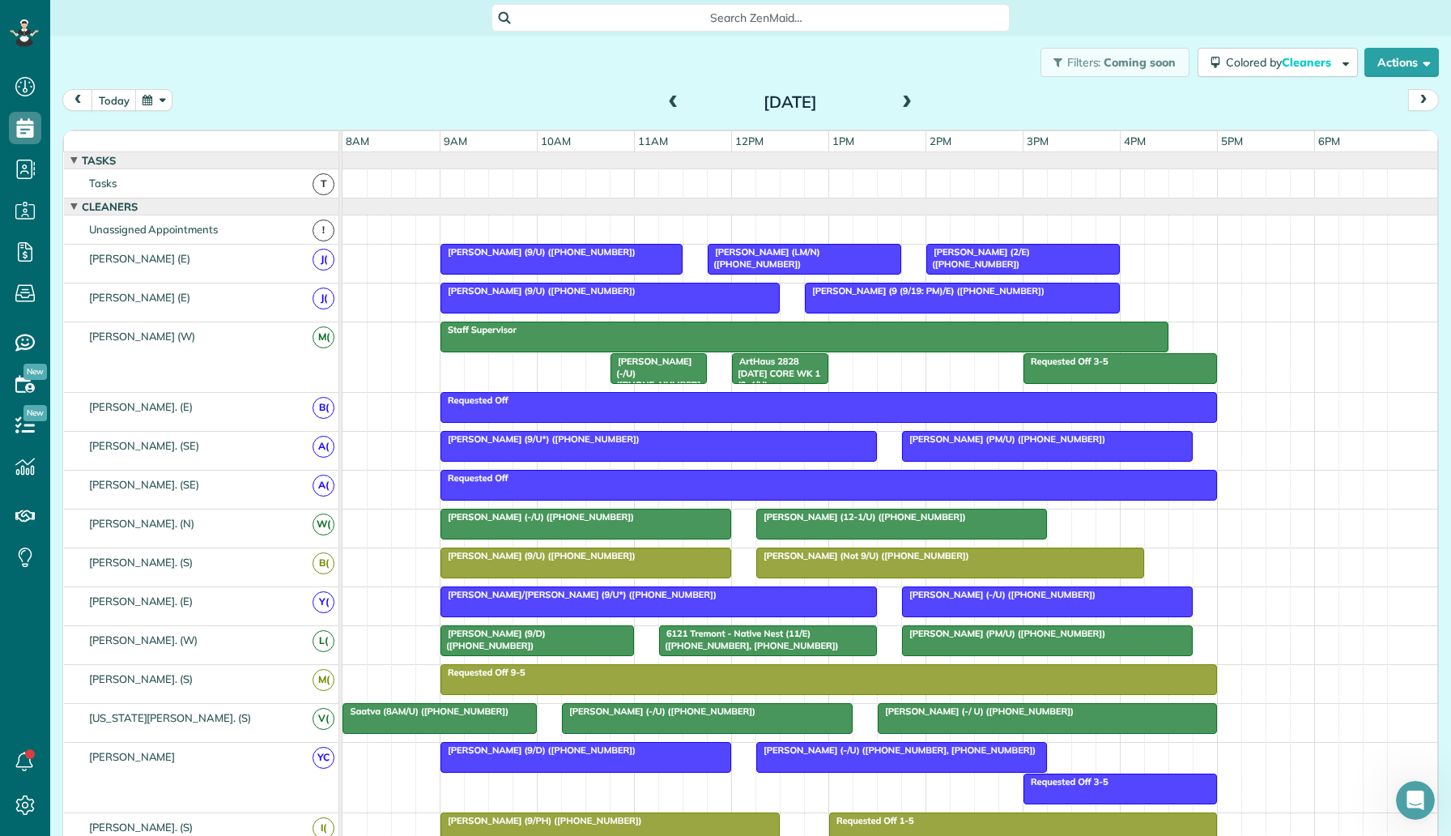
click at [927, 296] on span "Will Nilsson (9 (9/19: PM)/E) (+12147145409)" at bounding box center [924, 290] width 241 height 11
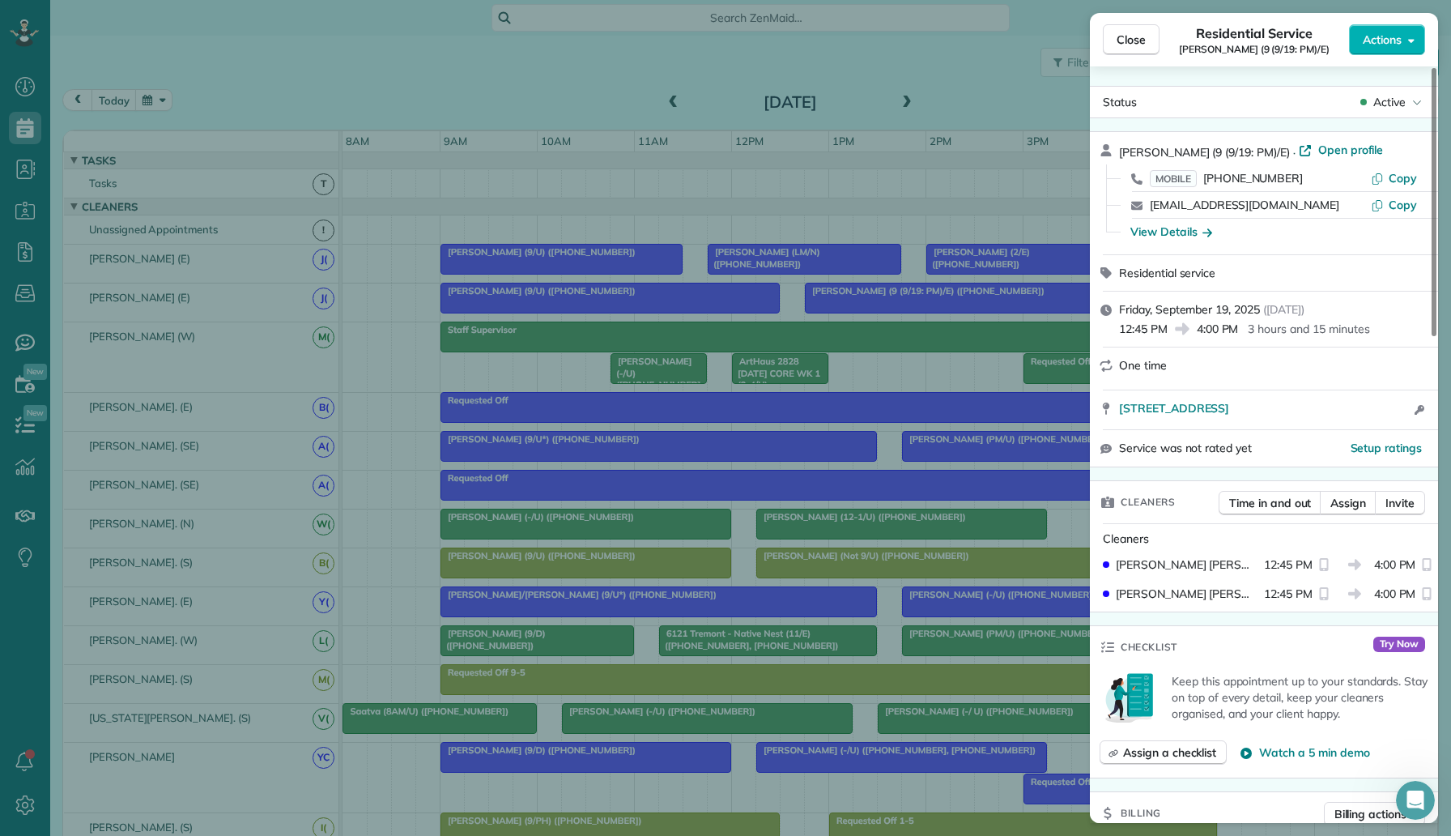
click at [895, 351] on div "Close Residential Service Will Nilsson (9 (9/19: PM)/E) Actions Status Active W…" at bounding box center [725, 418] width 1451 height 836
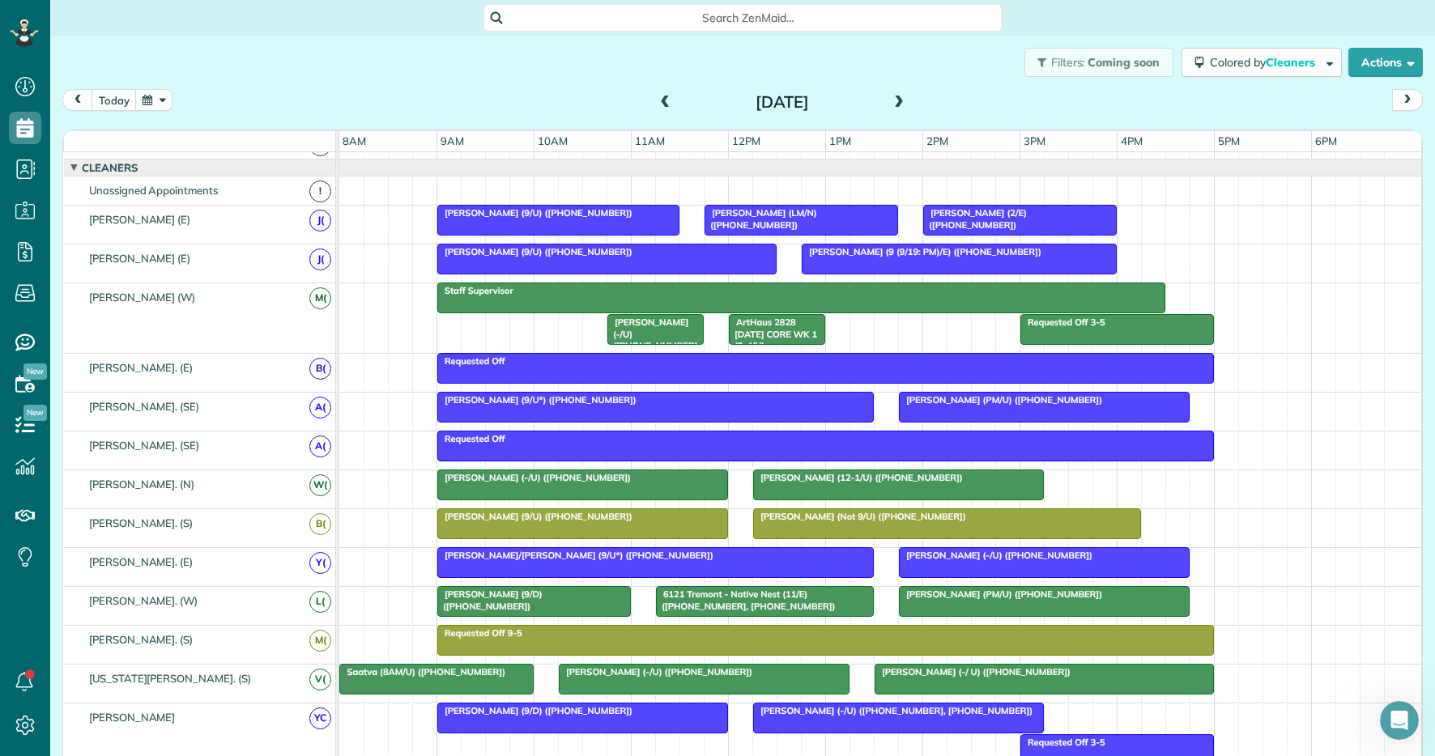
scroll to position [83, 0]
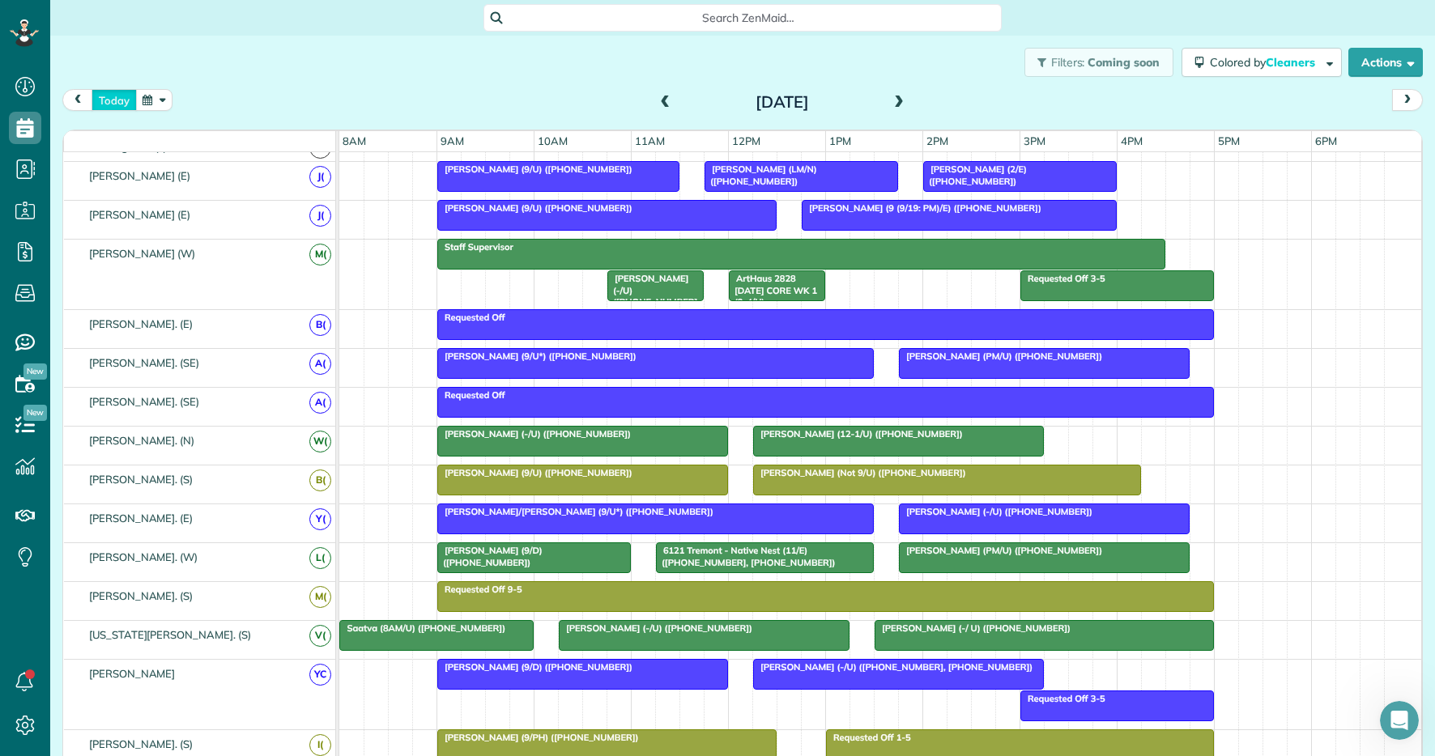
click at [126, 94] on button "today" at bounding box center [114, 100] width 45 height 22
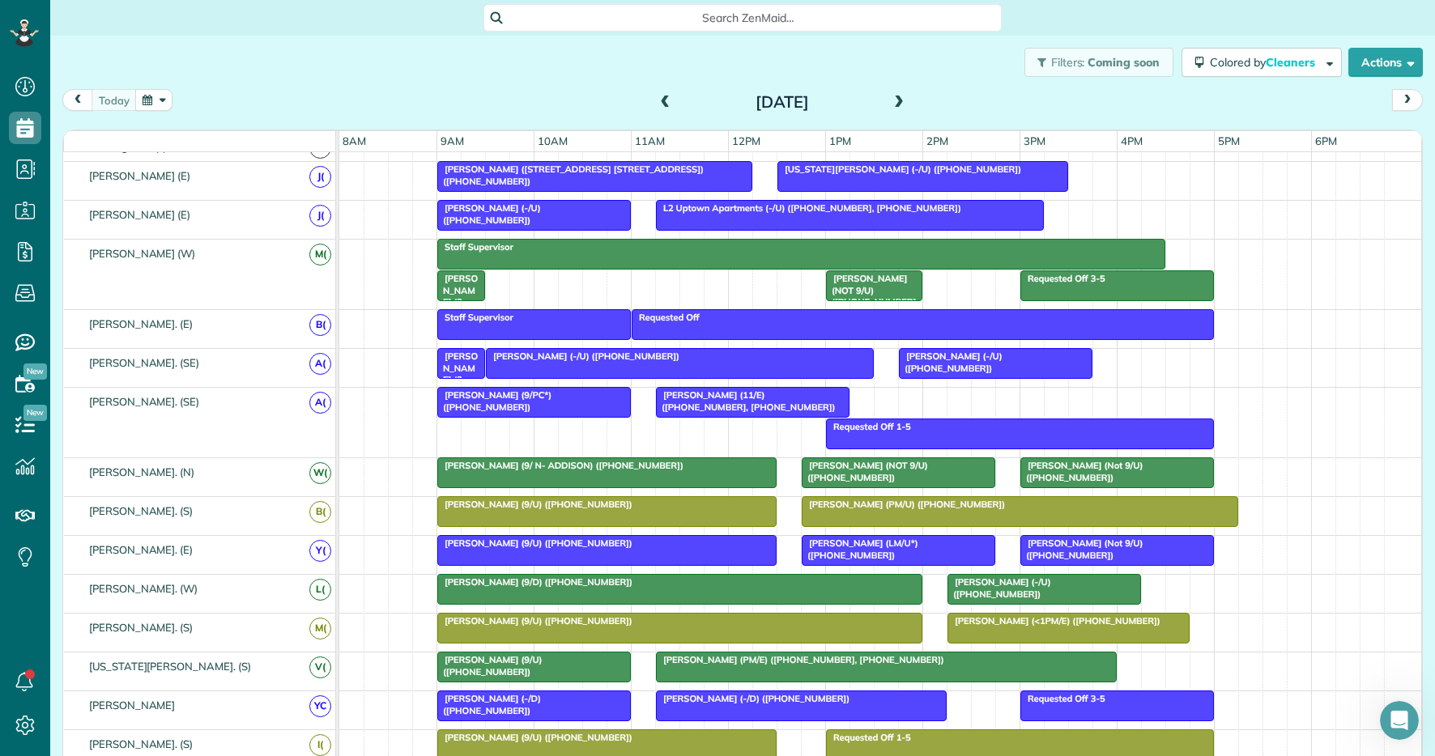
click at [1062, 551] on div at bounding box center [1117, 550] width 192 height 29
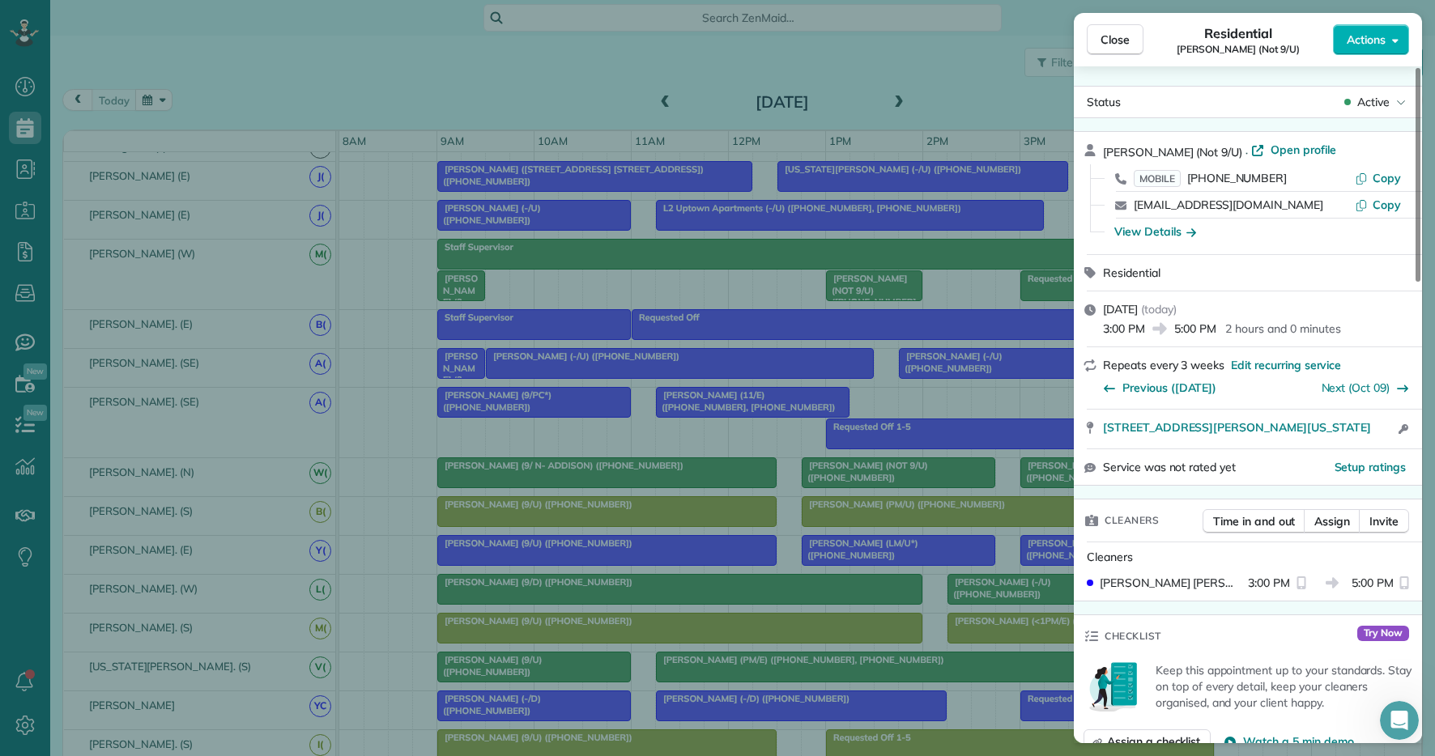
drag, startPoint x: 1284, startPoint y: 177, endPoint x: 1189, endPoint y: 172, distance: 95.6
click at [1187, 172] on div "MOBILE (214) 909-6688" at bounding box center [1244, 178] width 221 height 16
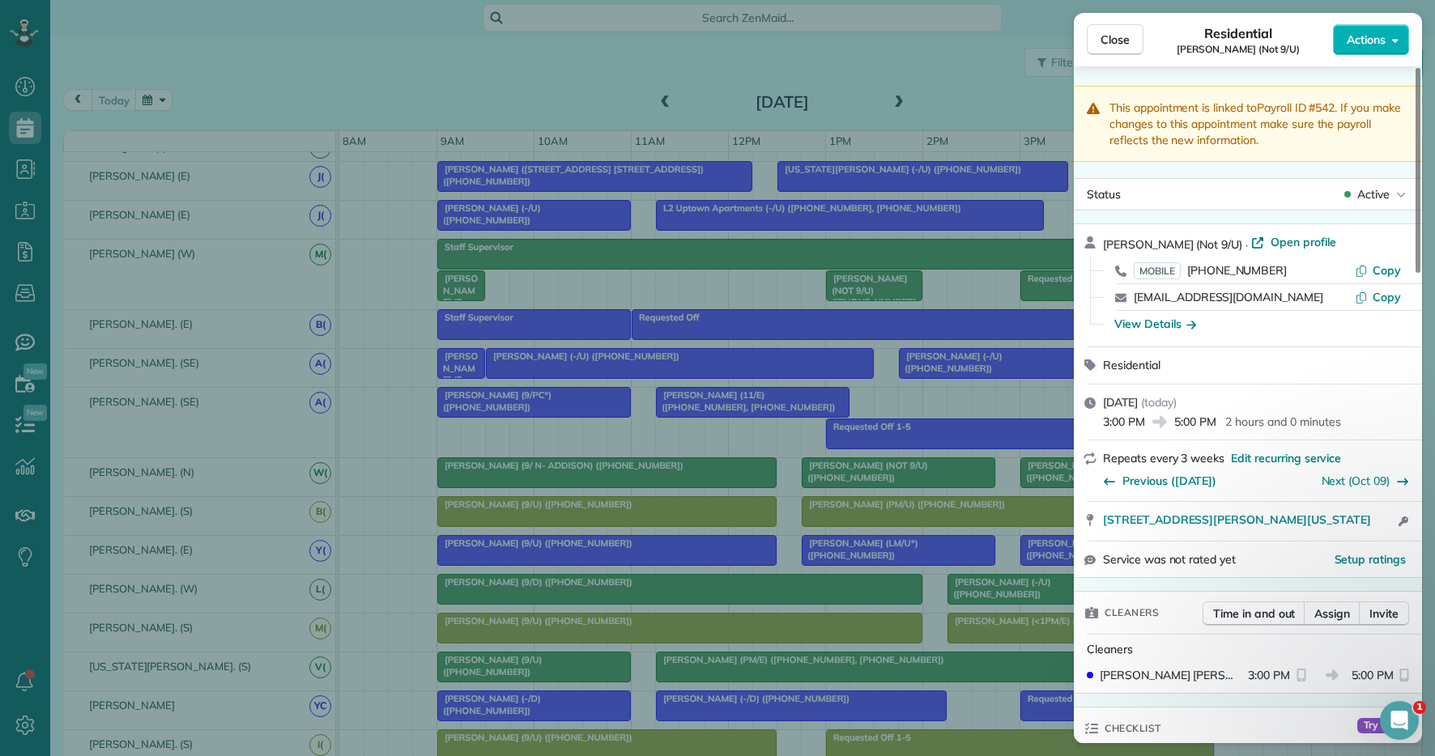
click at [351, 91] on div "Close Residential Daniel Yu (Not 9/U) Actions This appointment is linked to Pay…" at bounding box center [717, 378] width 1435 height 756
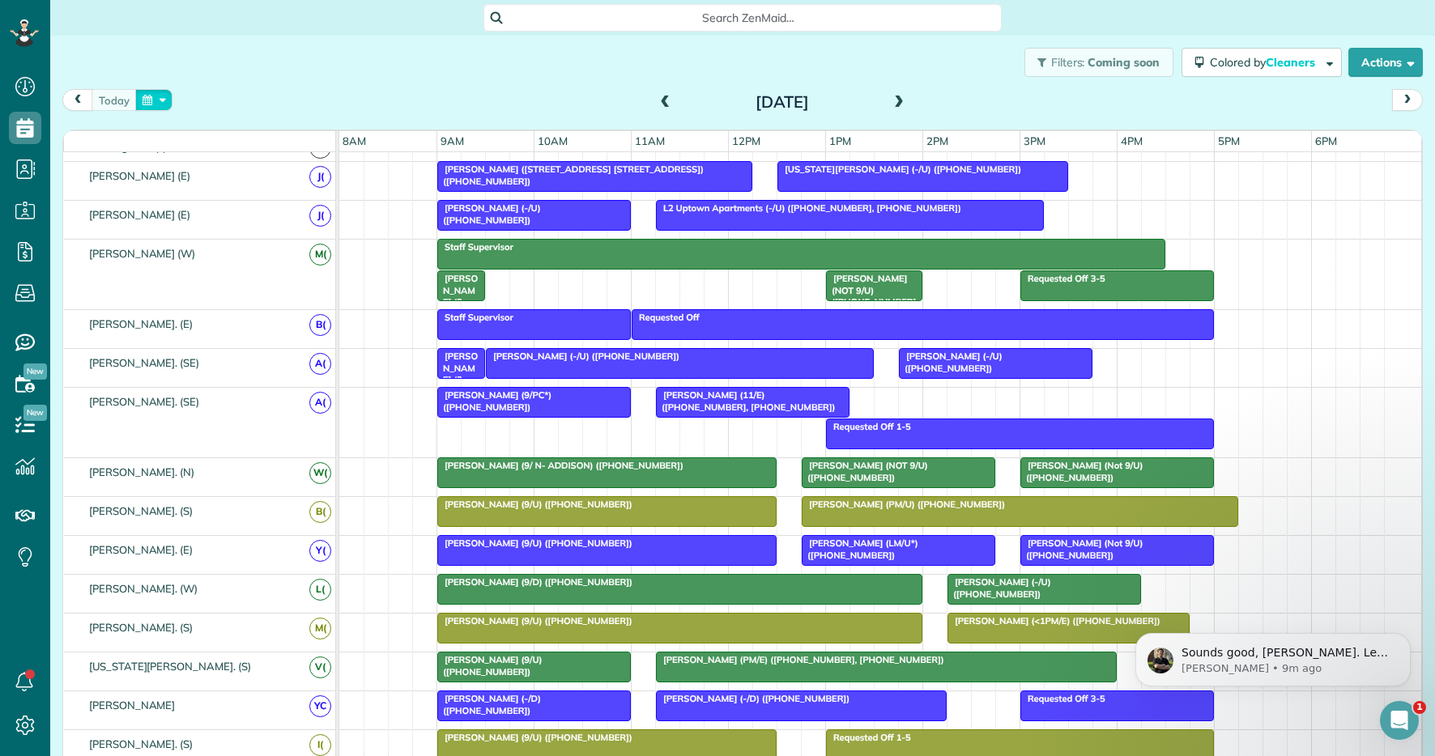
click at [154, 101] on button "button" at bounding box center [153, 100] width 37 height 22
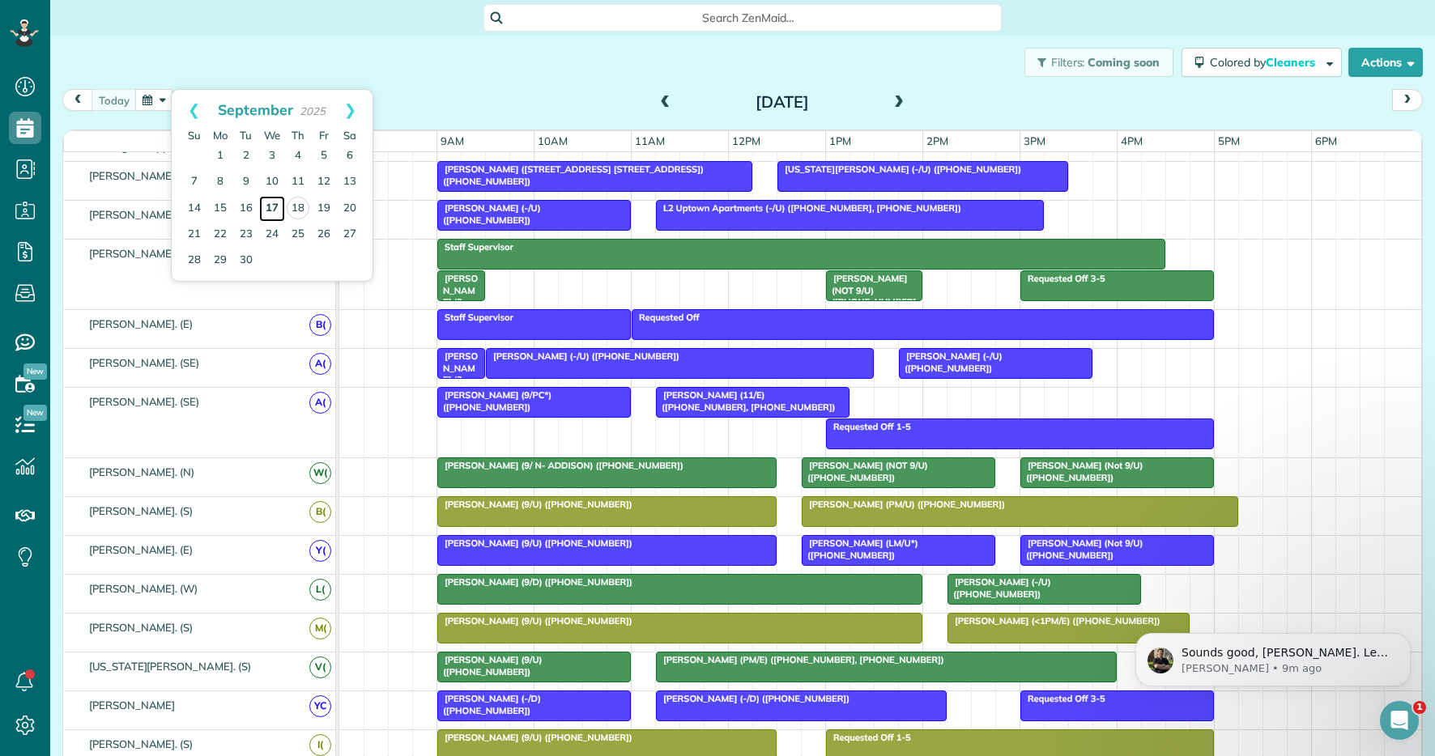
click at [263, 209] on link "17" at bounding box center [272, 209] width 26 height 26
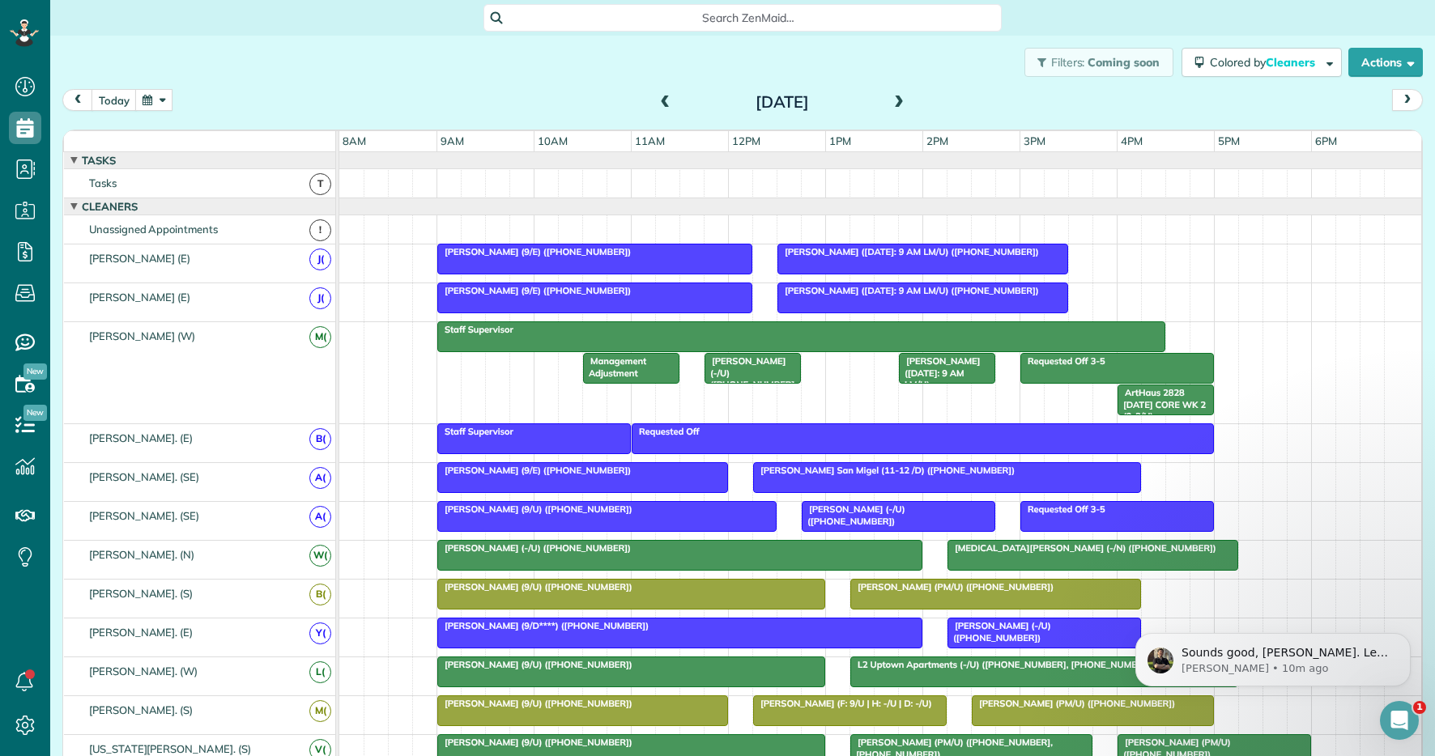
click at [892, 102] on span at bounding box center [899, 103] width 18 height 15
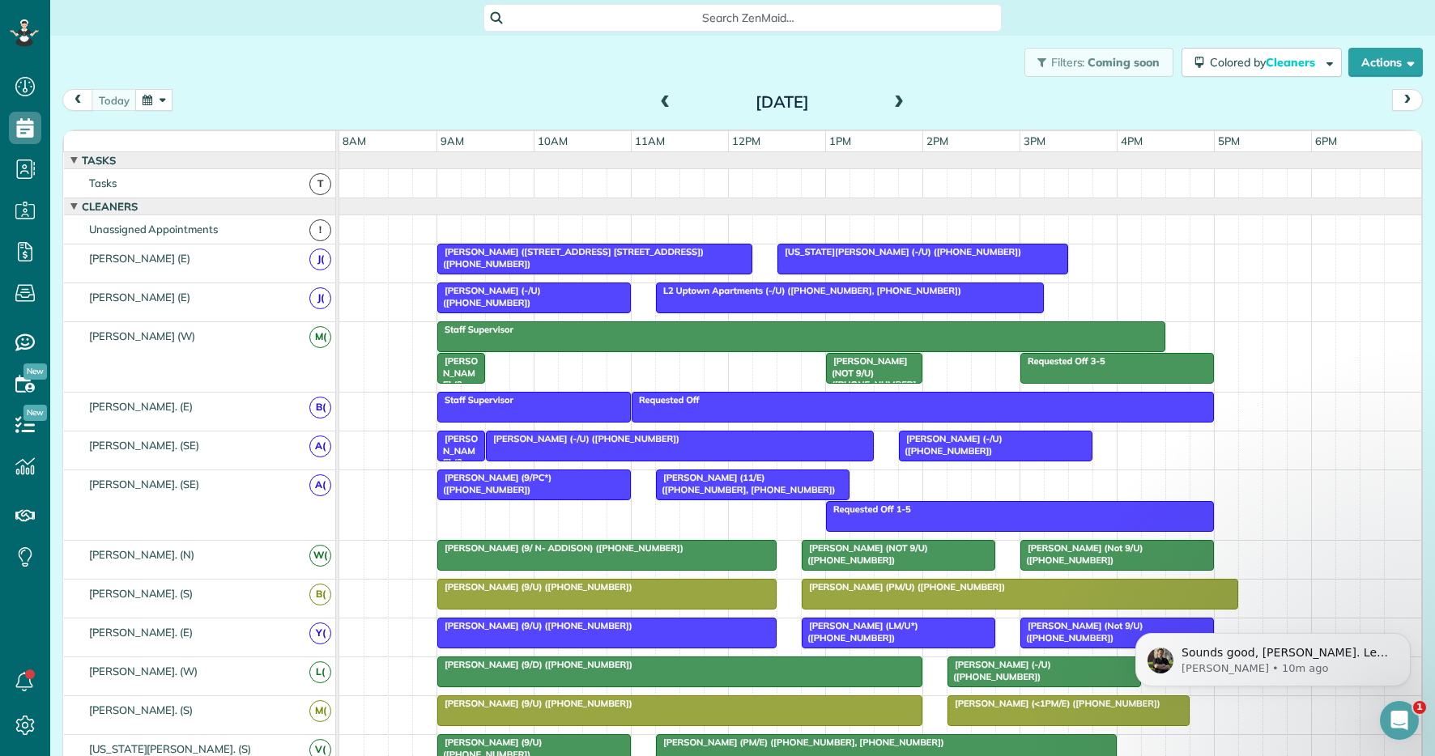
click at [892, 102] on span at bounding box center [899, 103] width 18 height 15
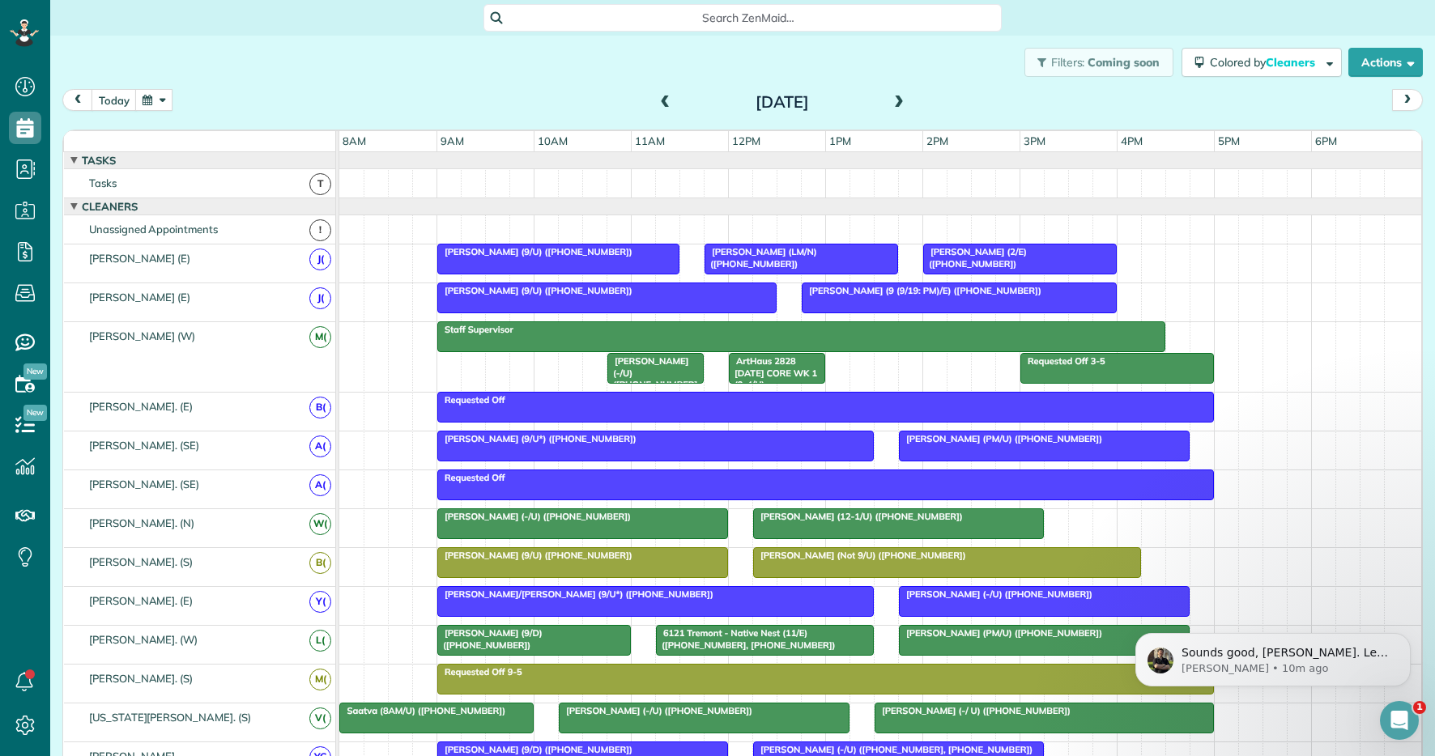
click at [871, 308] on div at bounding box center [959, 297] width 313 height 29
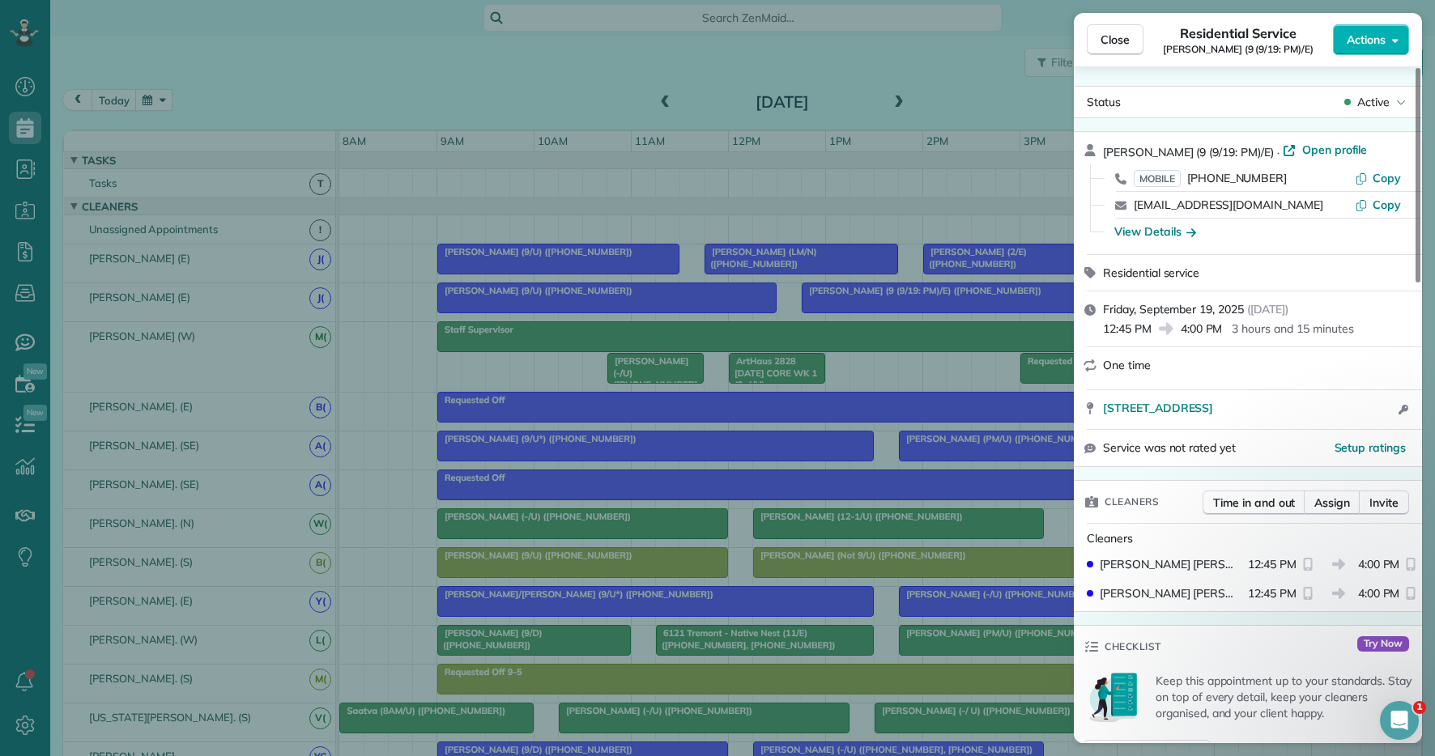
click at [754, 318] on div "Close Residential Service Will Nilsson (9 (9/19: PM)/E) Actions Status Active W…" at bounding box center [717, 378] width 1435 height 756
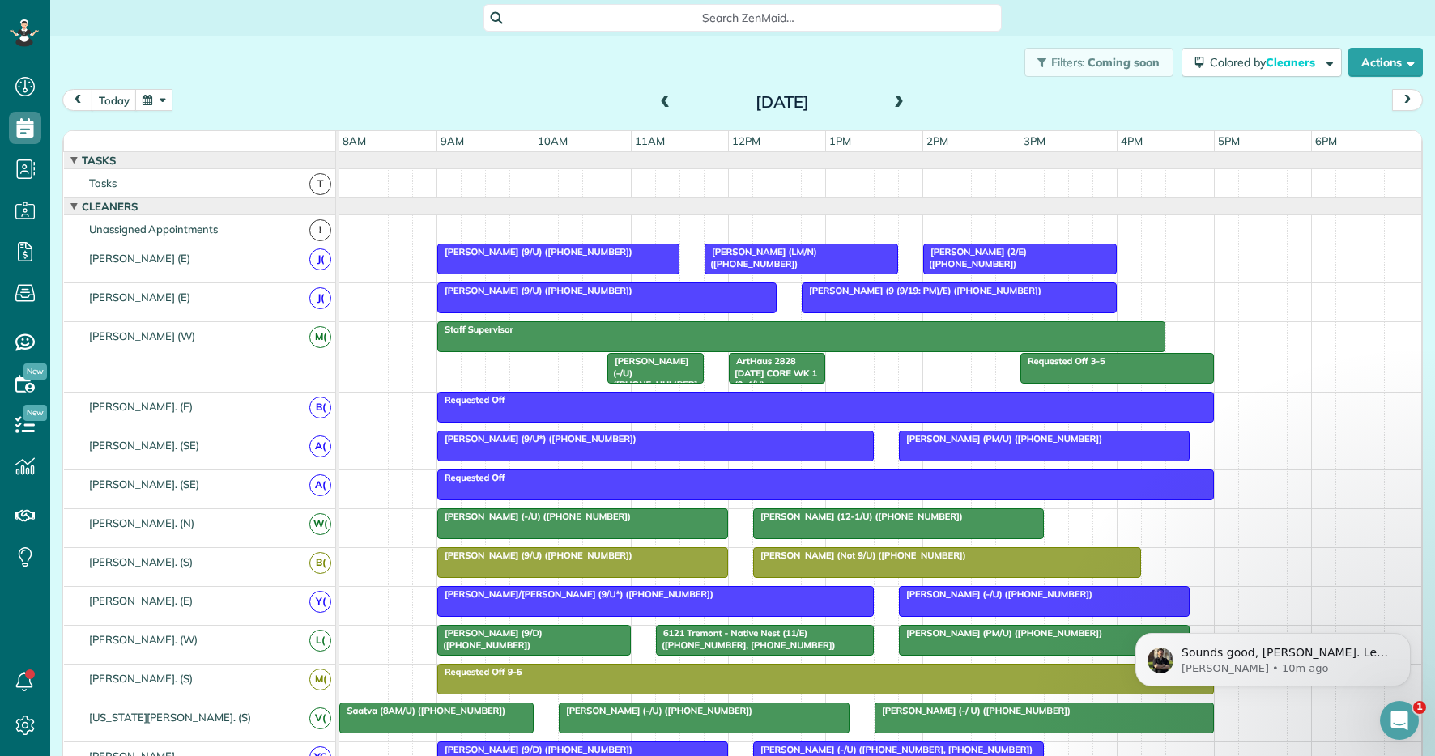
click at [673, 100] on span at bounding box center [666, 103] width 18 height 15
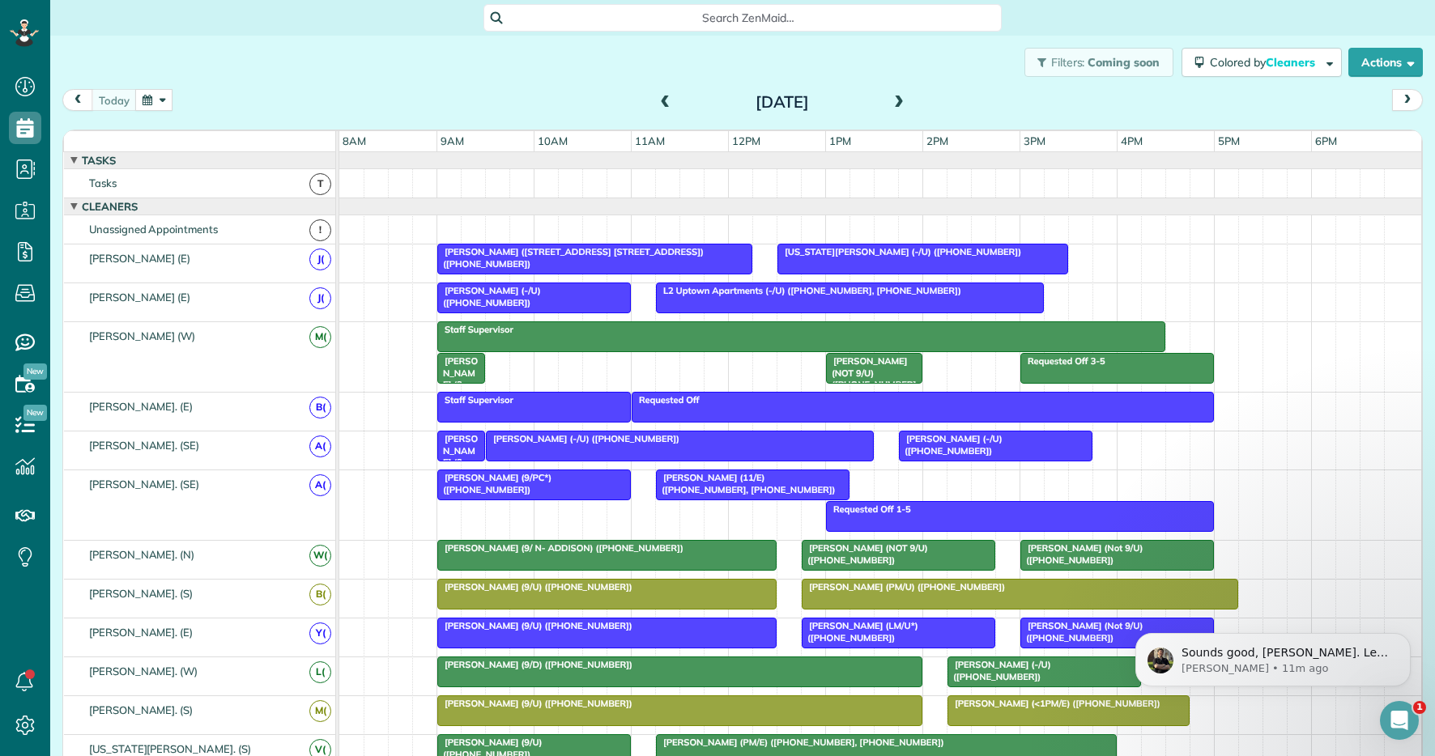
click at [662, 104] on span at bounding box center [666, 103] width 18 height 15
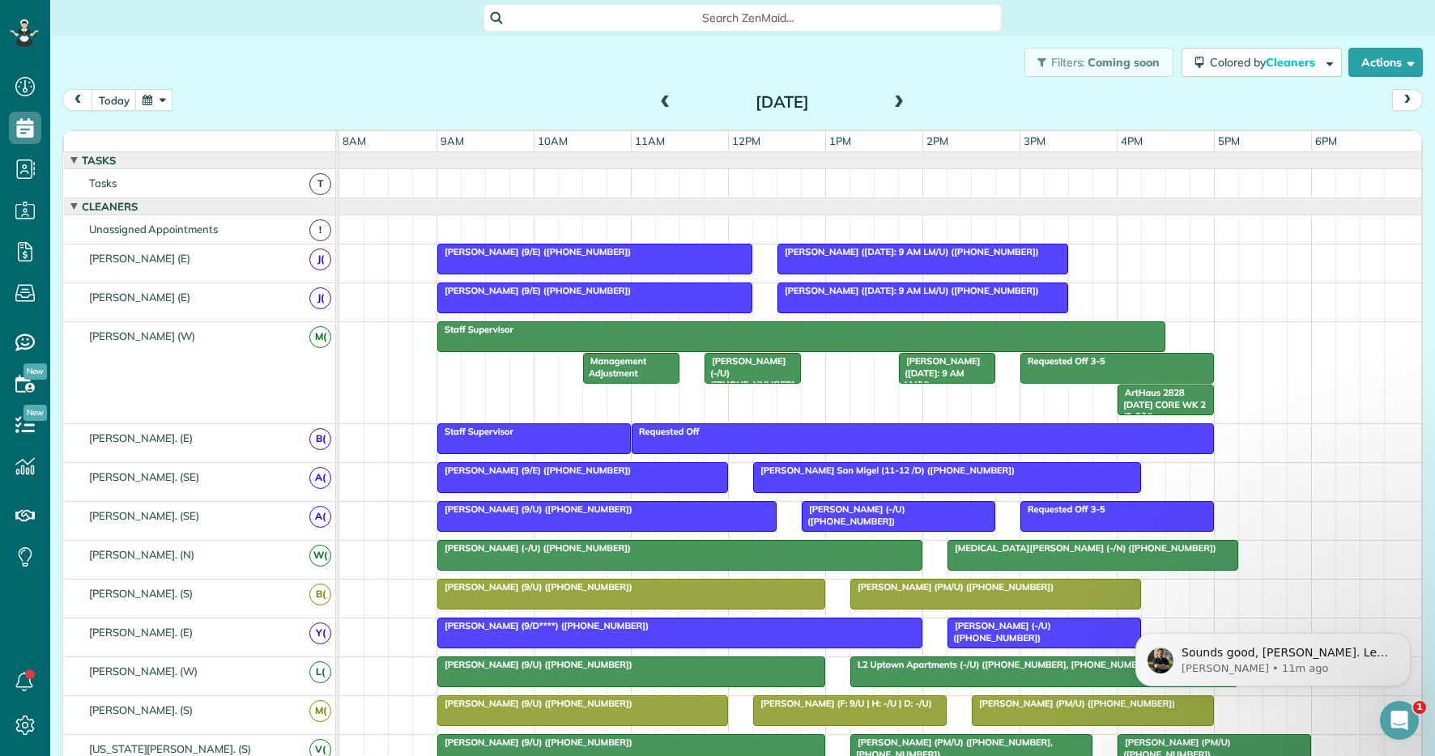
click at [900, 98] on span at bounding box center [899, 103] width 18 height 15
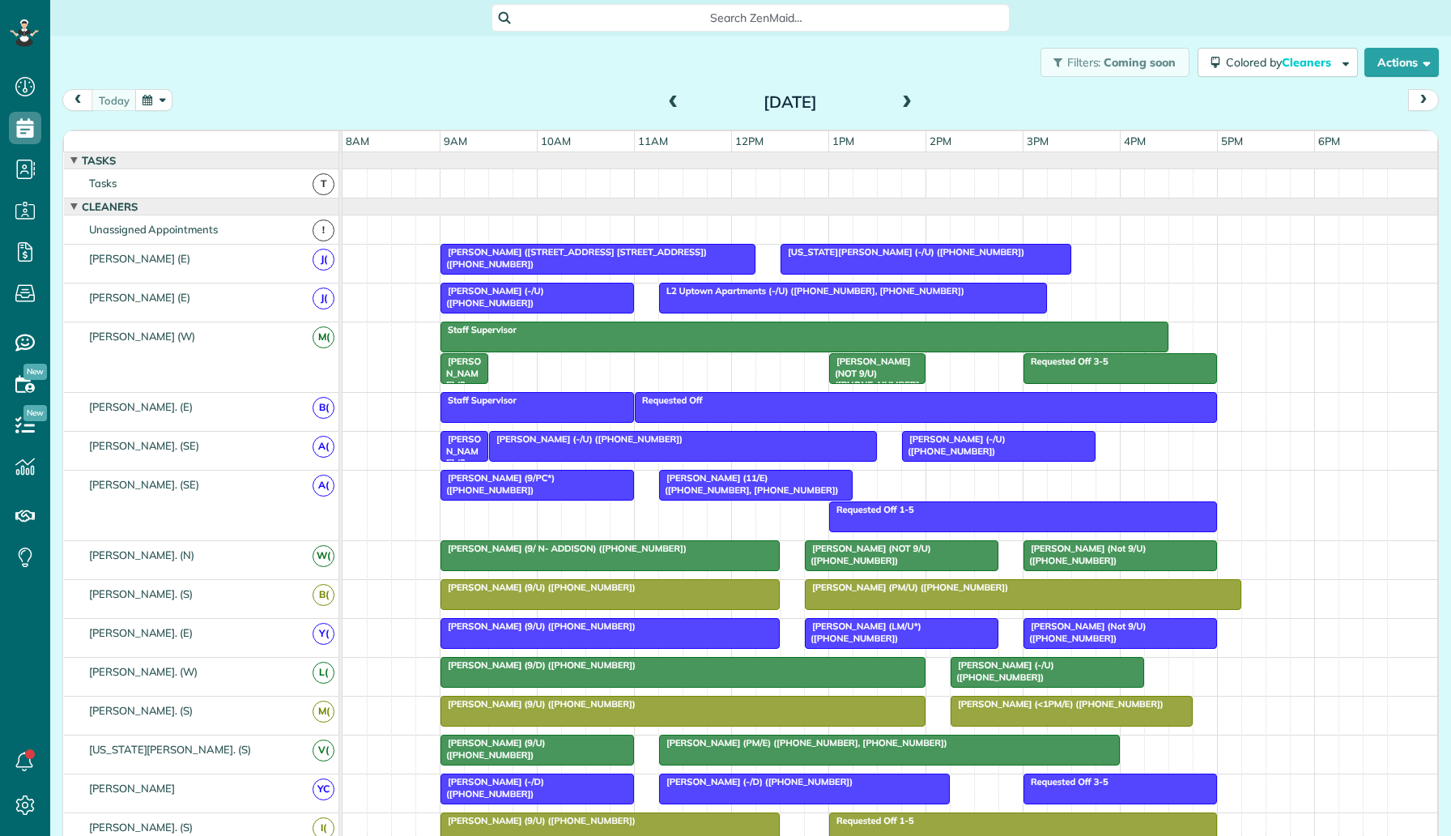
scroll to position [7, 7]
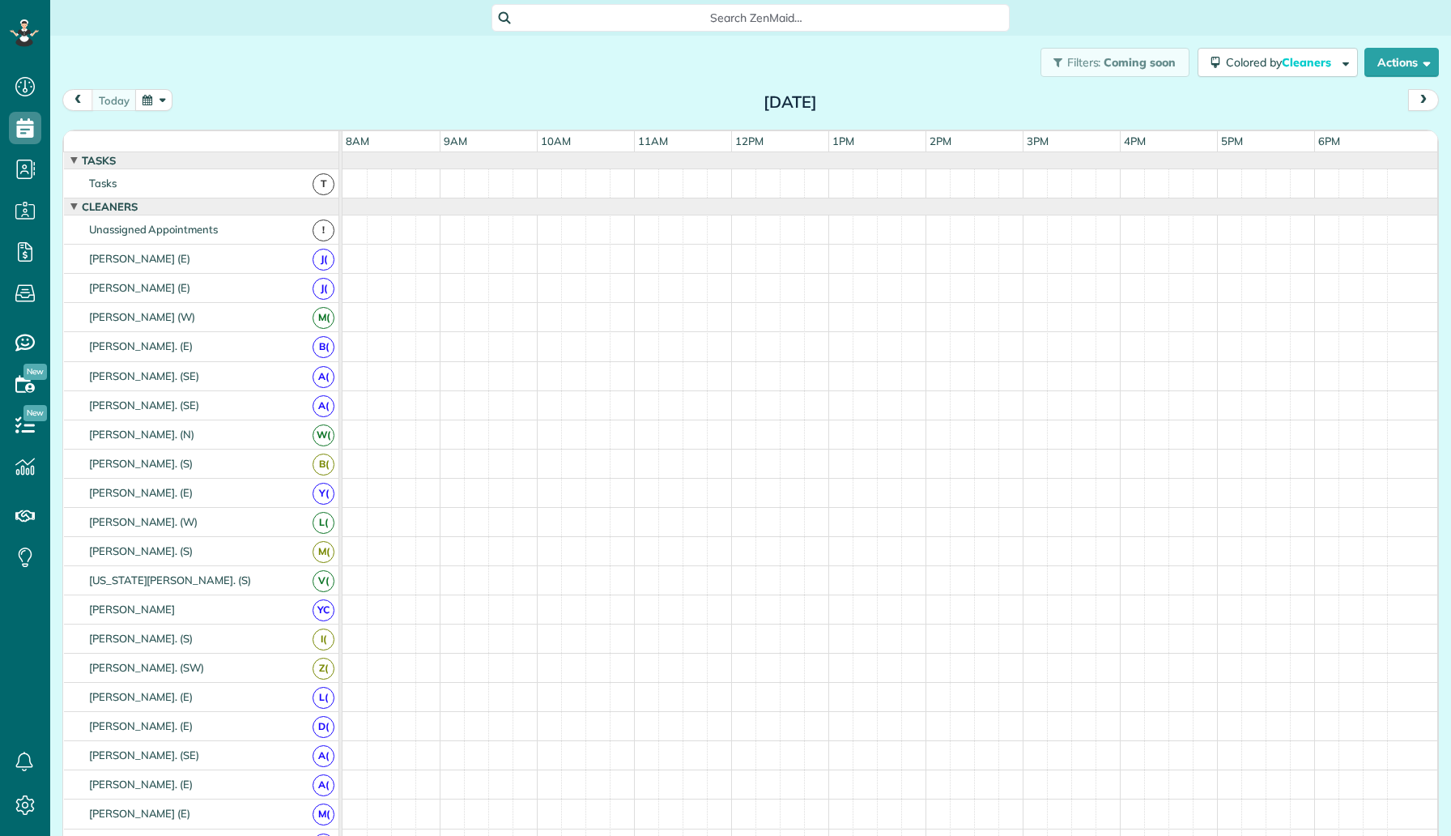
scroll to position [7, 7]
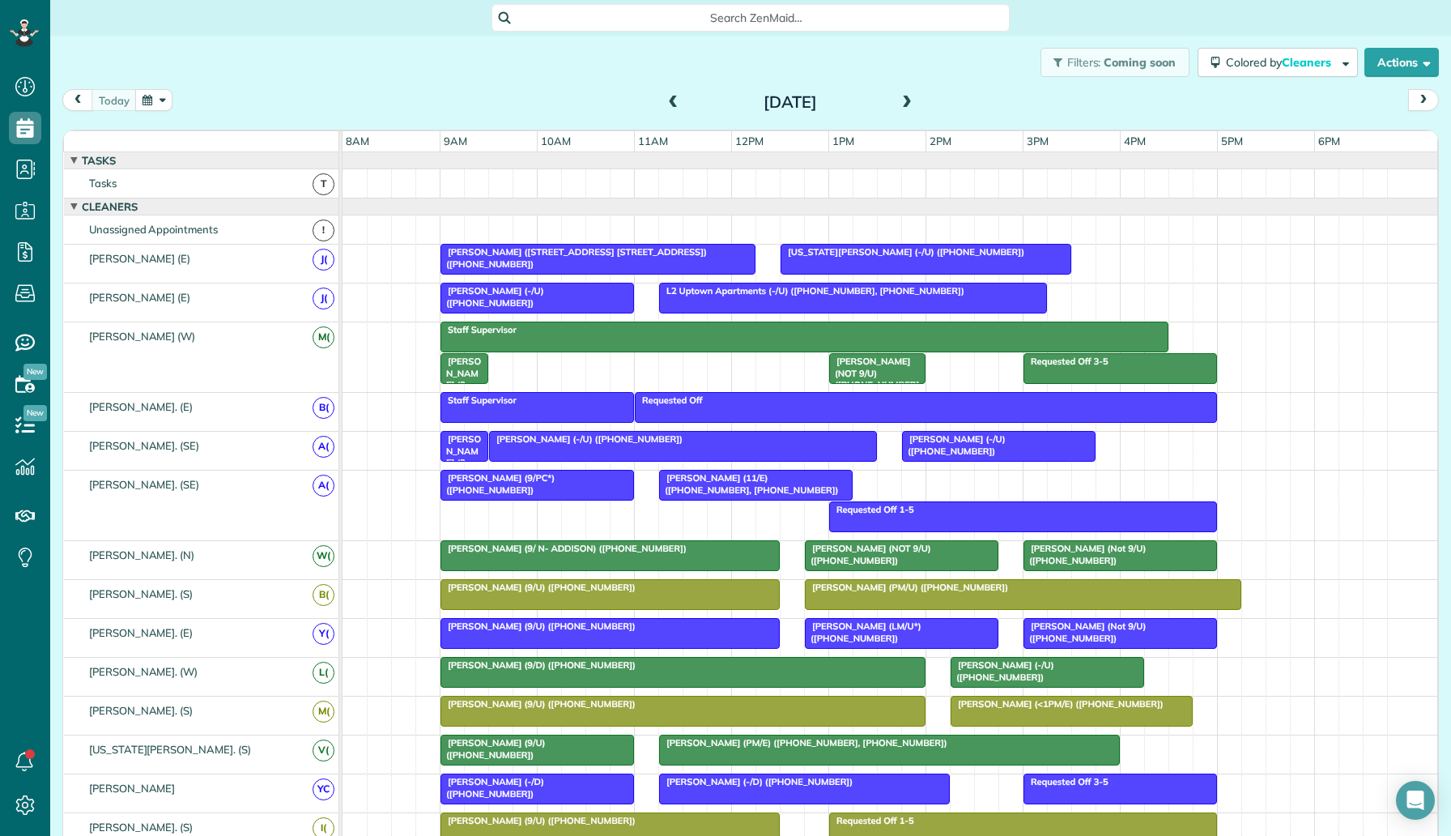
click at [913, 104] on span at bounding box center [907, 103] width 18 height 15
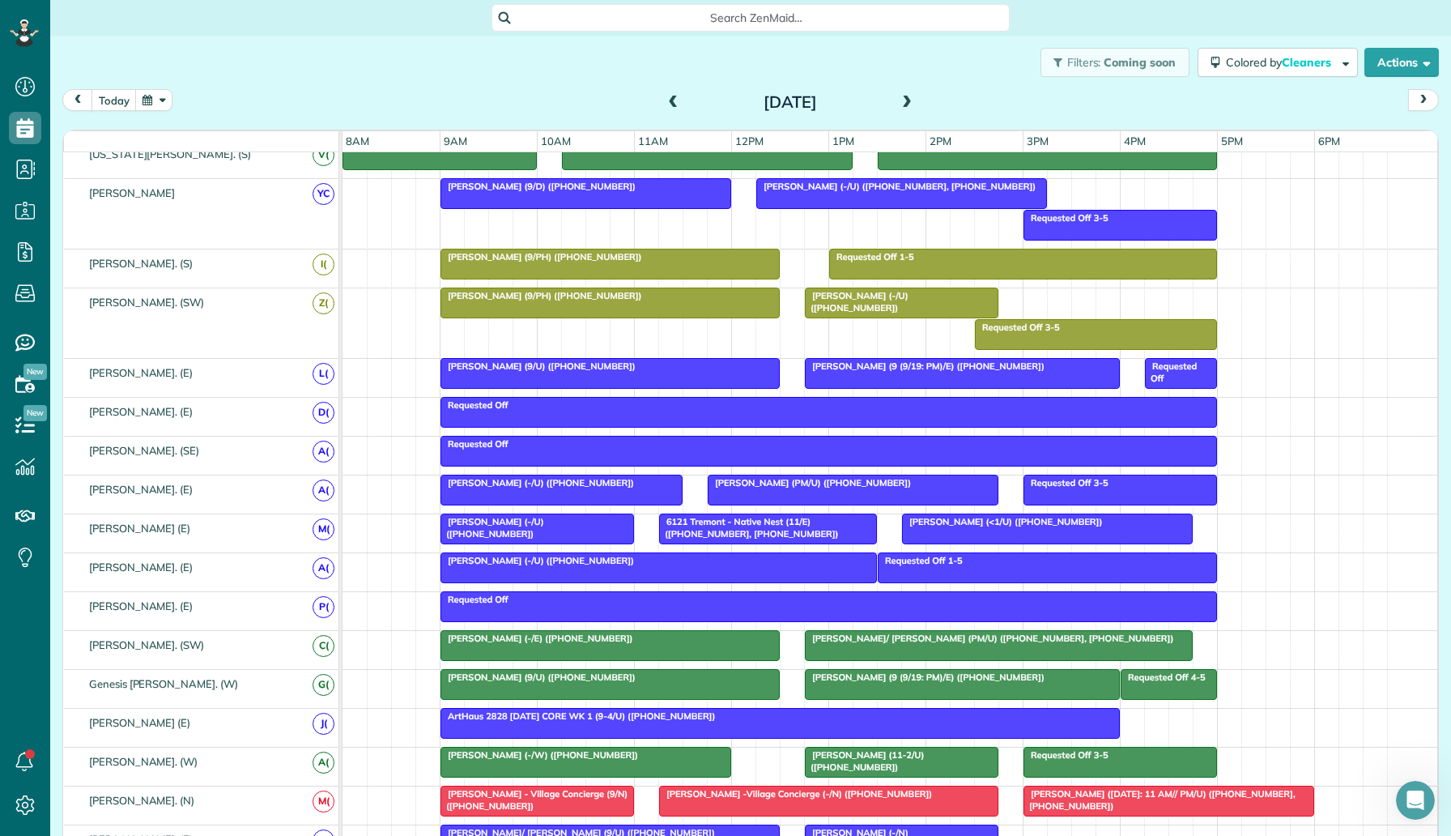
scroll to position [0, 0]
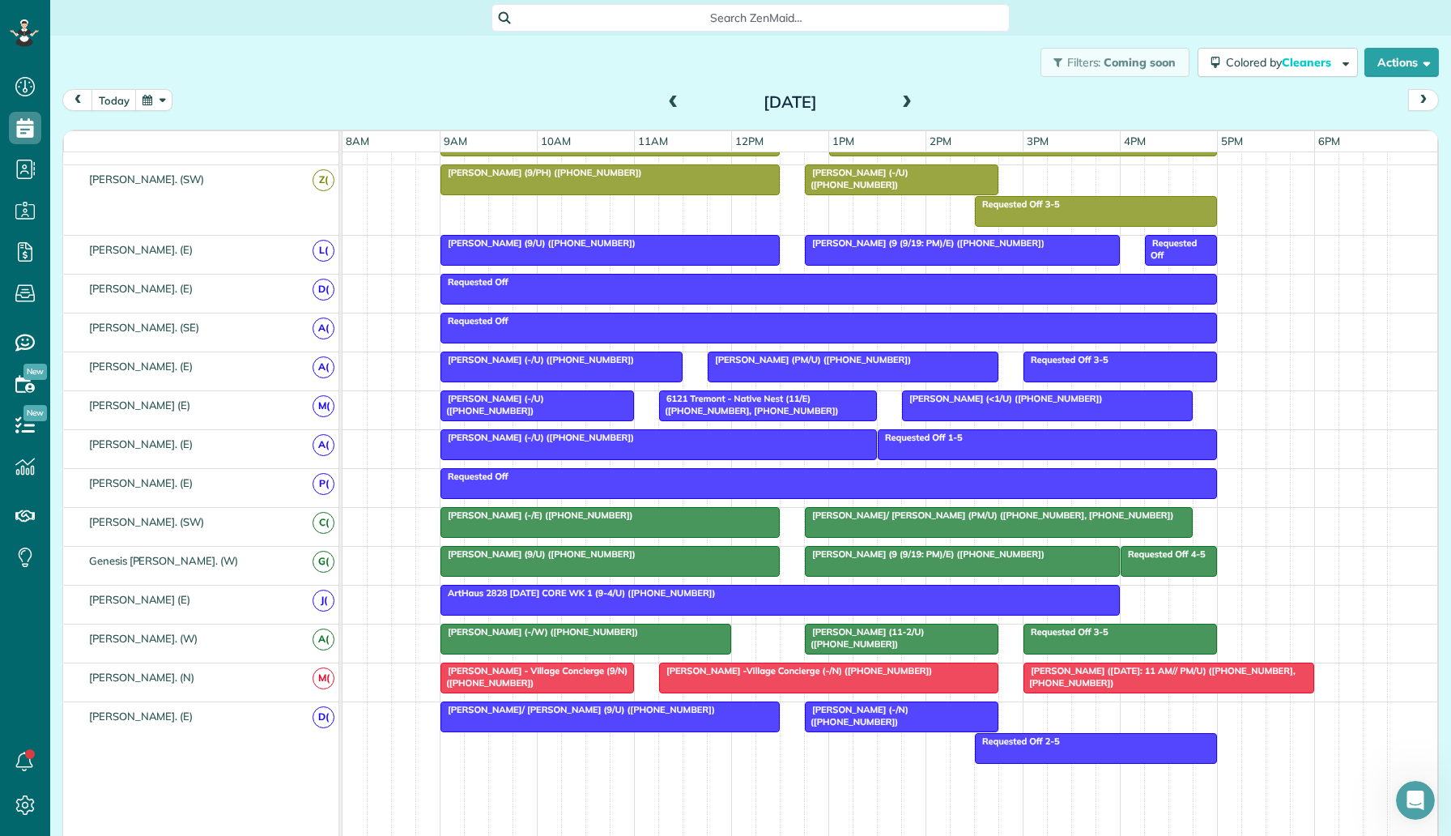
click at [913, 100] on span at bounding box center [907, 103] width 18 height 15
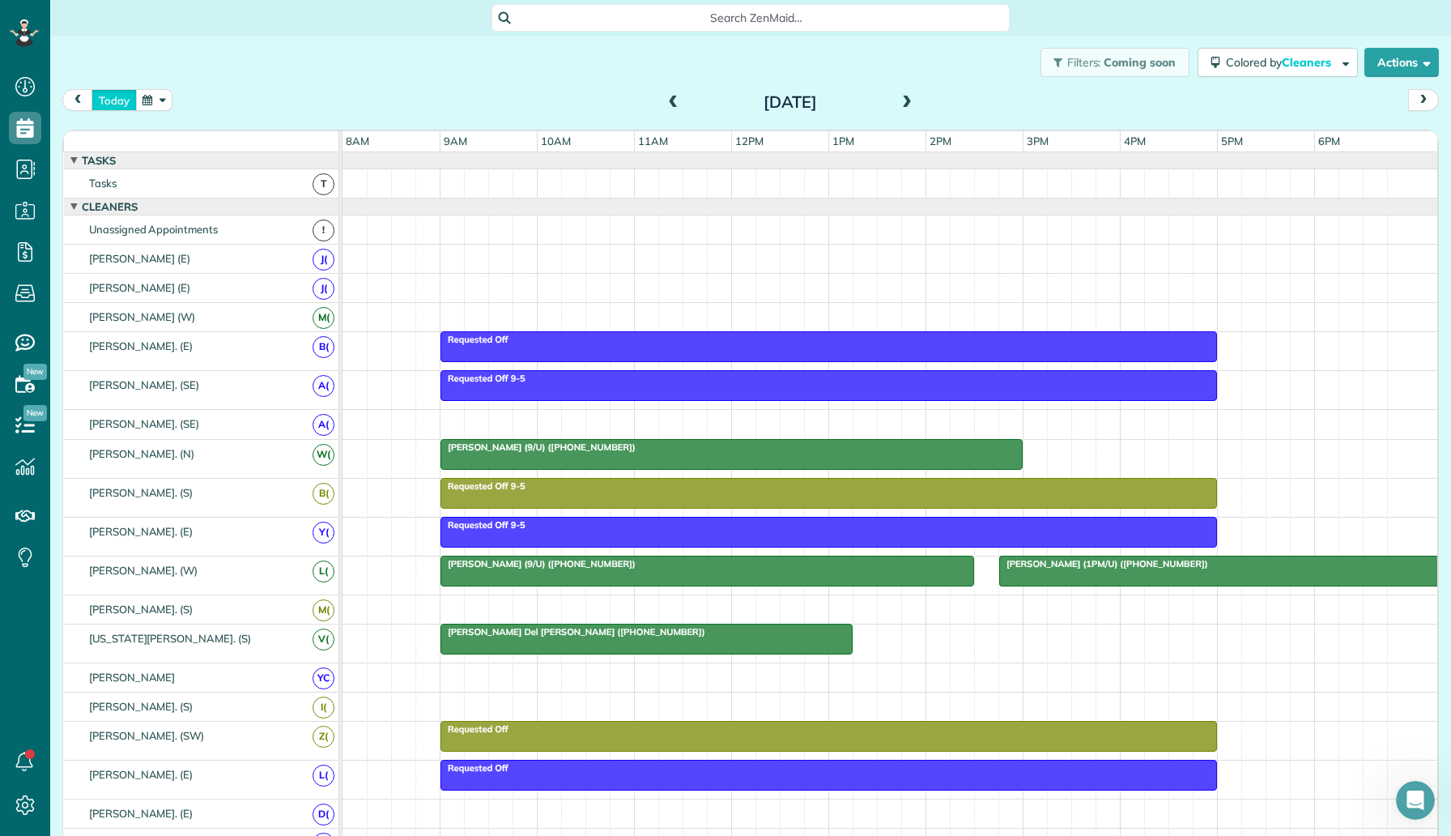
click at [118, 105] on button "today" at bounding box center [114, 100] width 45 height 22
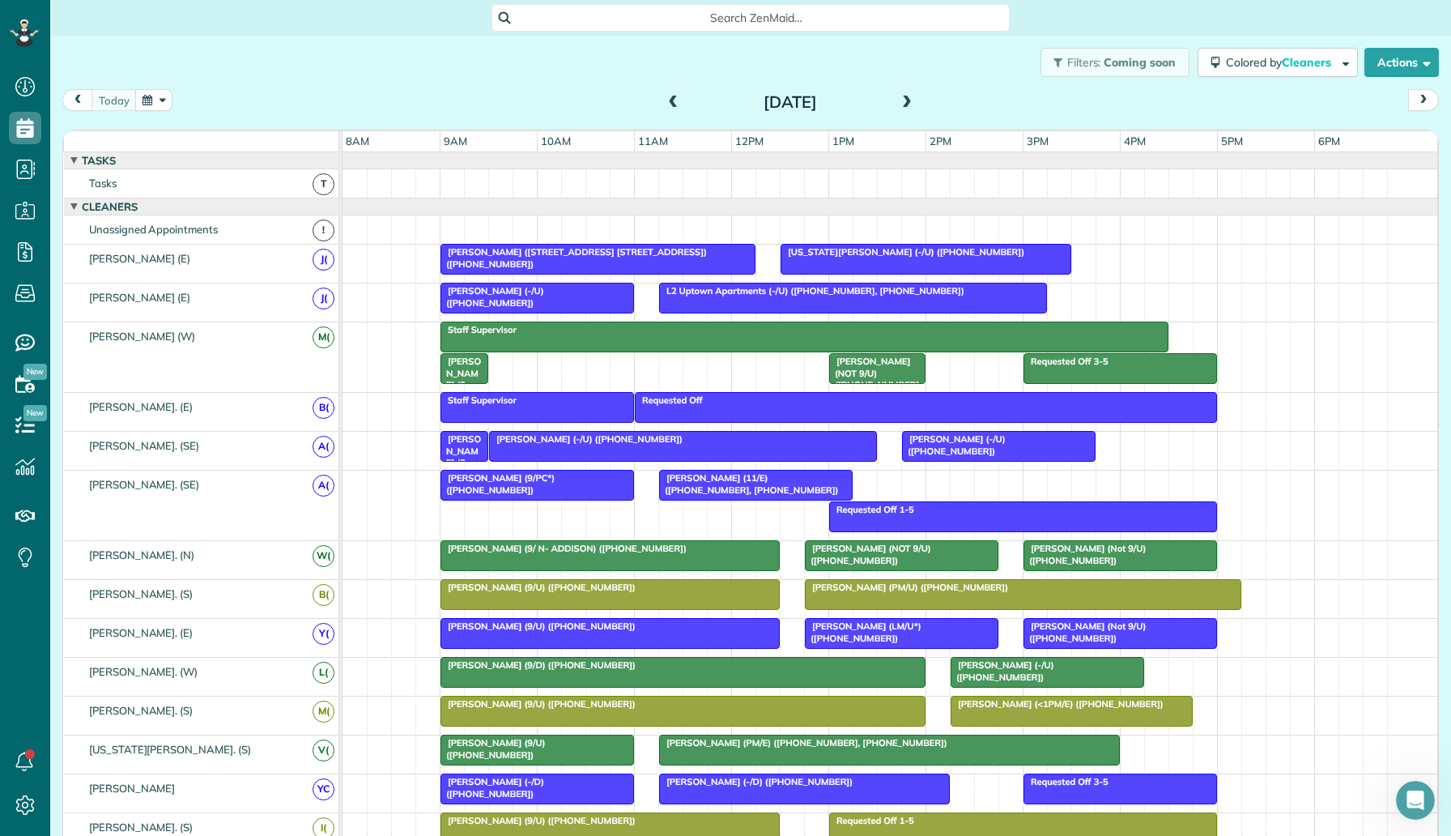
click at [911, 104] on span at bounding box center [907, 103] width 18 height 15
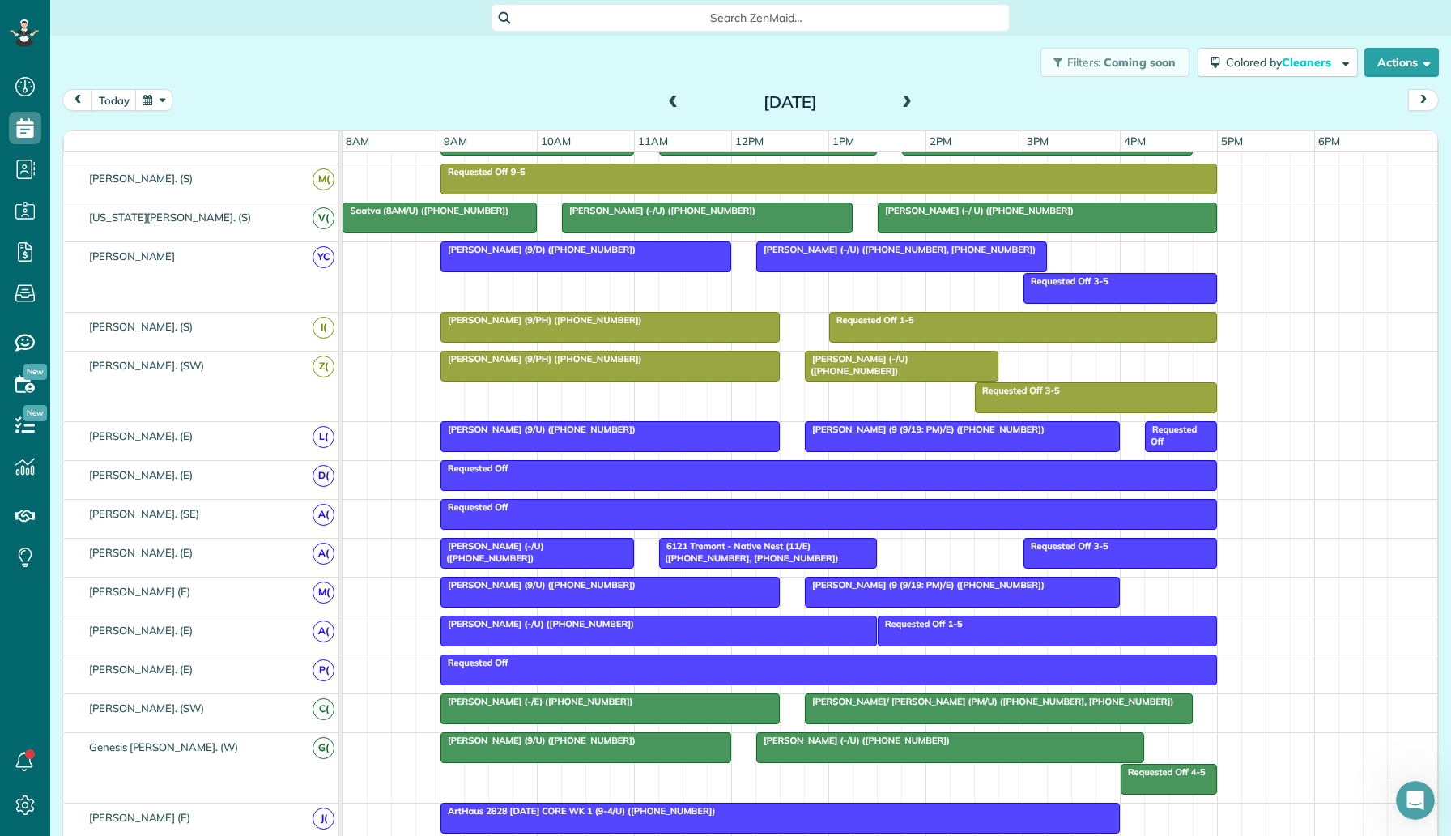
scroll to position [533, 0]
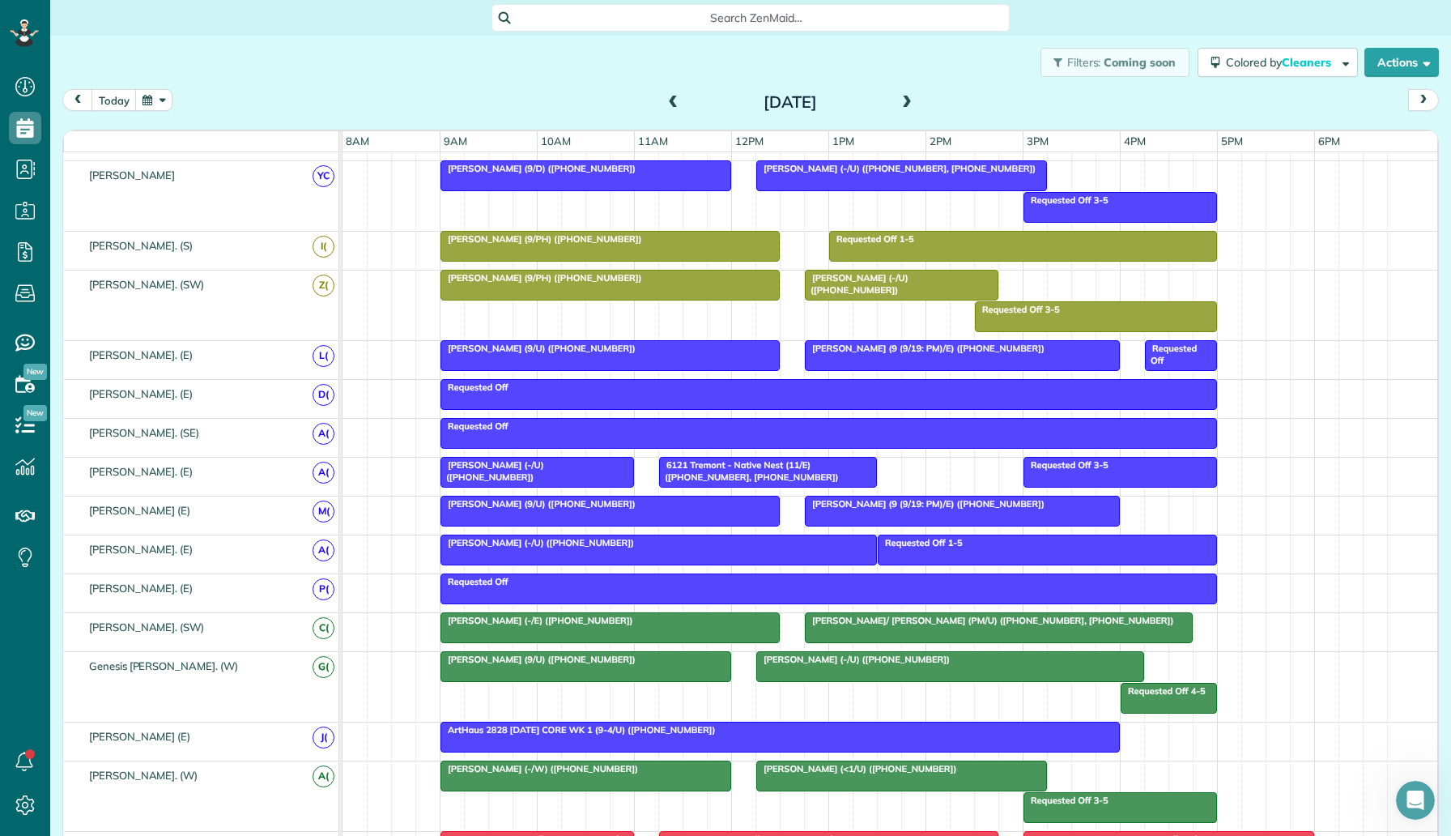
click at [772, 513] on div at bounding box center [610, 510] width 338 height 29
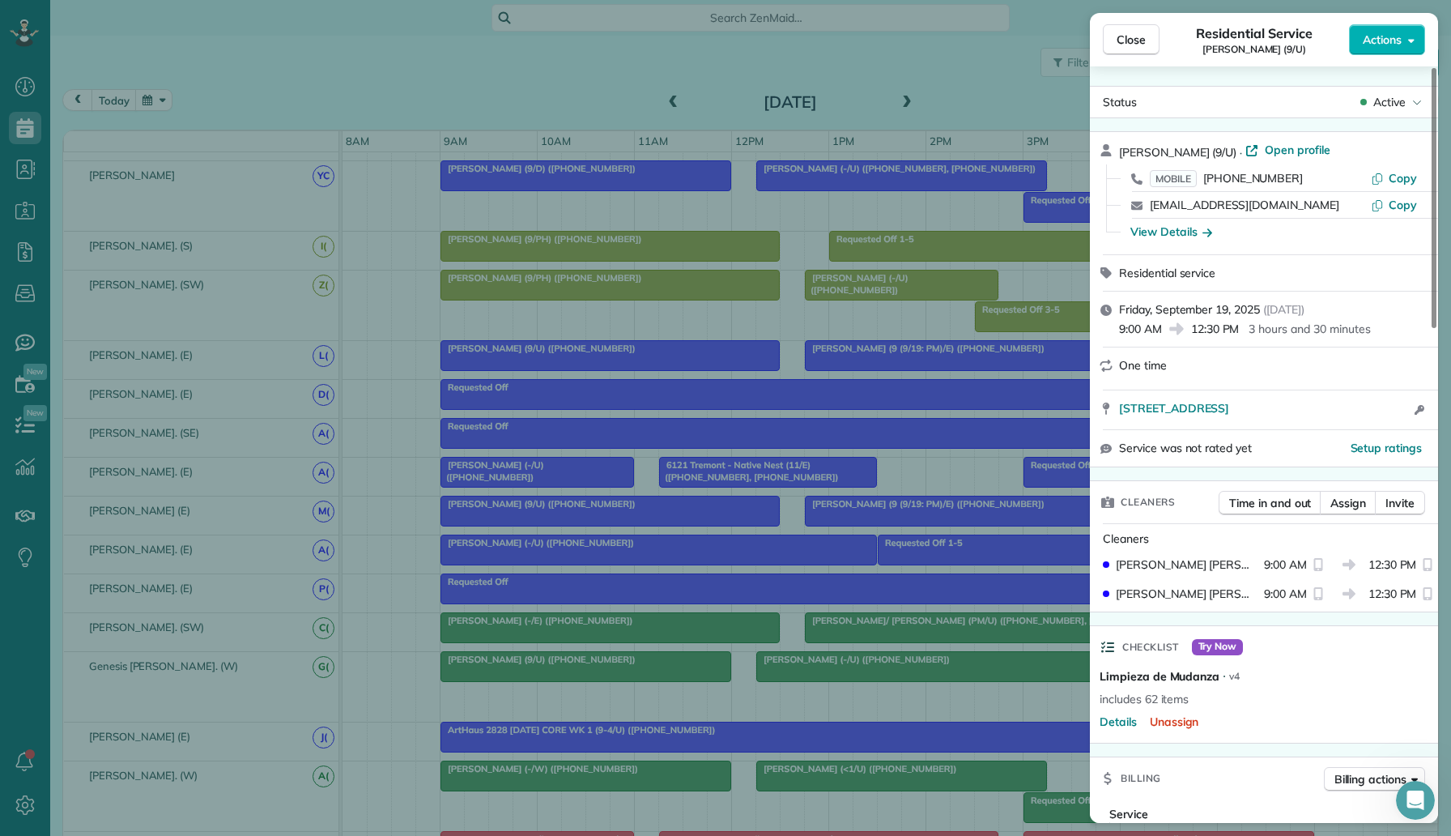
click at [910, 516] on div "Close Residential Service Lacey Spell (9/U) Actions Status Active Lacey Spell (…" at bounding box center [725, 418] width 1451 height 836
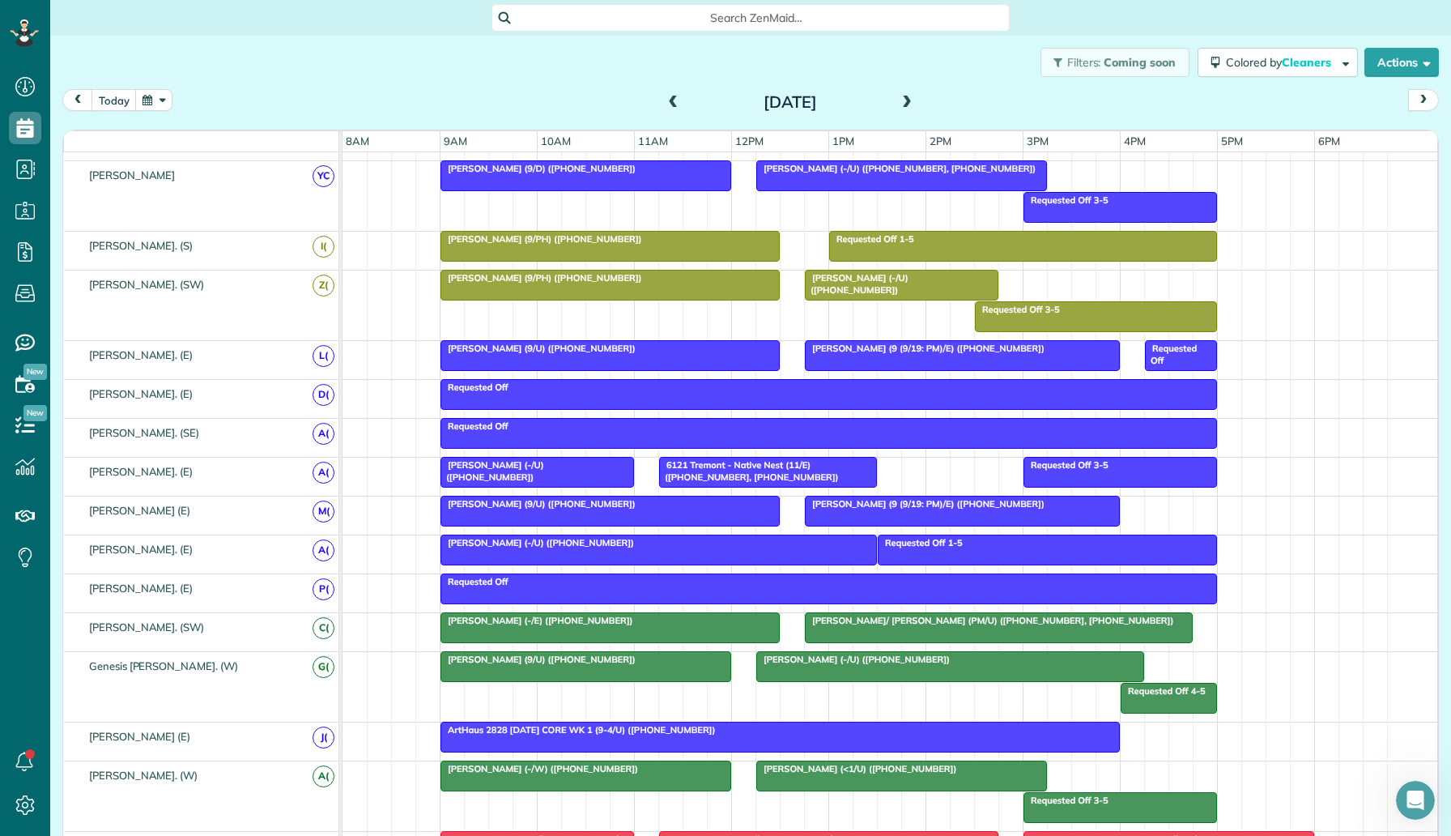
click at [721, 512] on div at bounding box center [610, 510] width 338 height 29
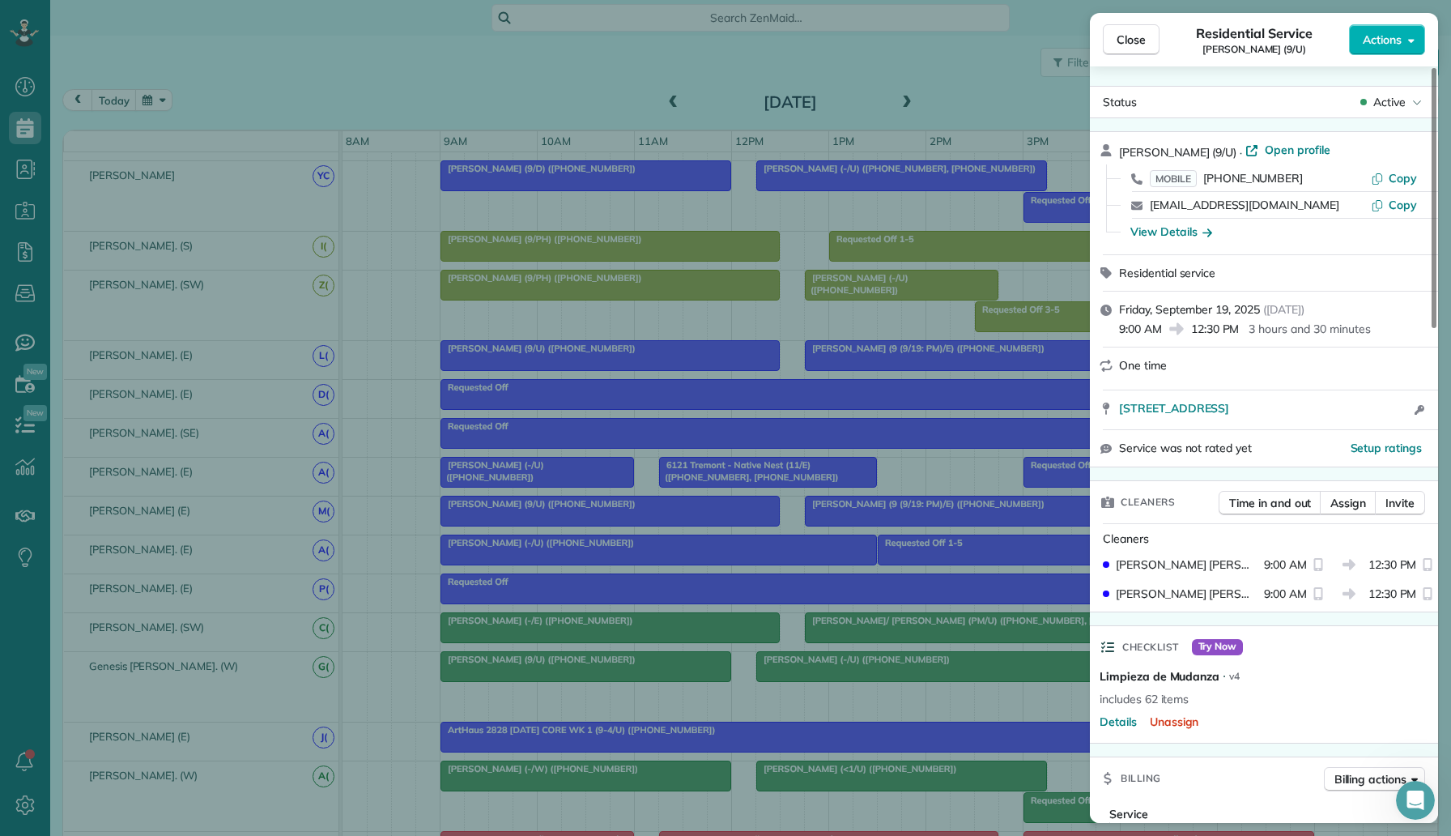
click at [706, 510] on div "Close Residential Service Lacey Spell (9/U) Actions Status Active Lacey Spell (…" at bounding box center [725, 418] width 1451 height 836
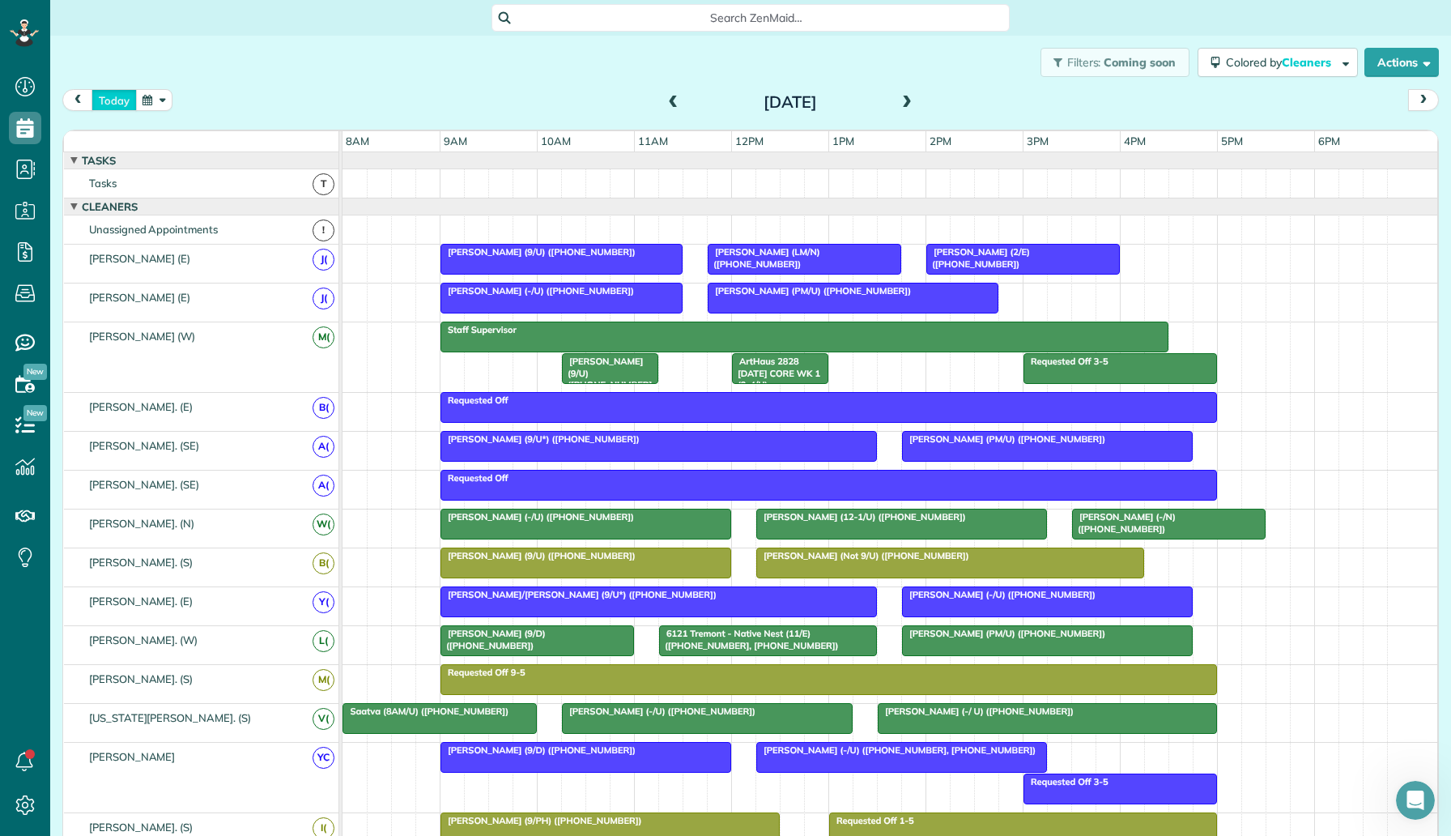
click at [116, 110] on button "today" at bounding box center [114, 100] width 45 height 22
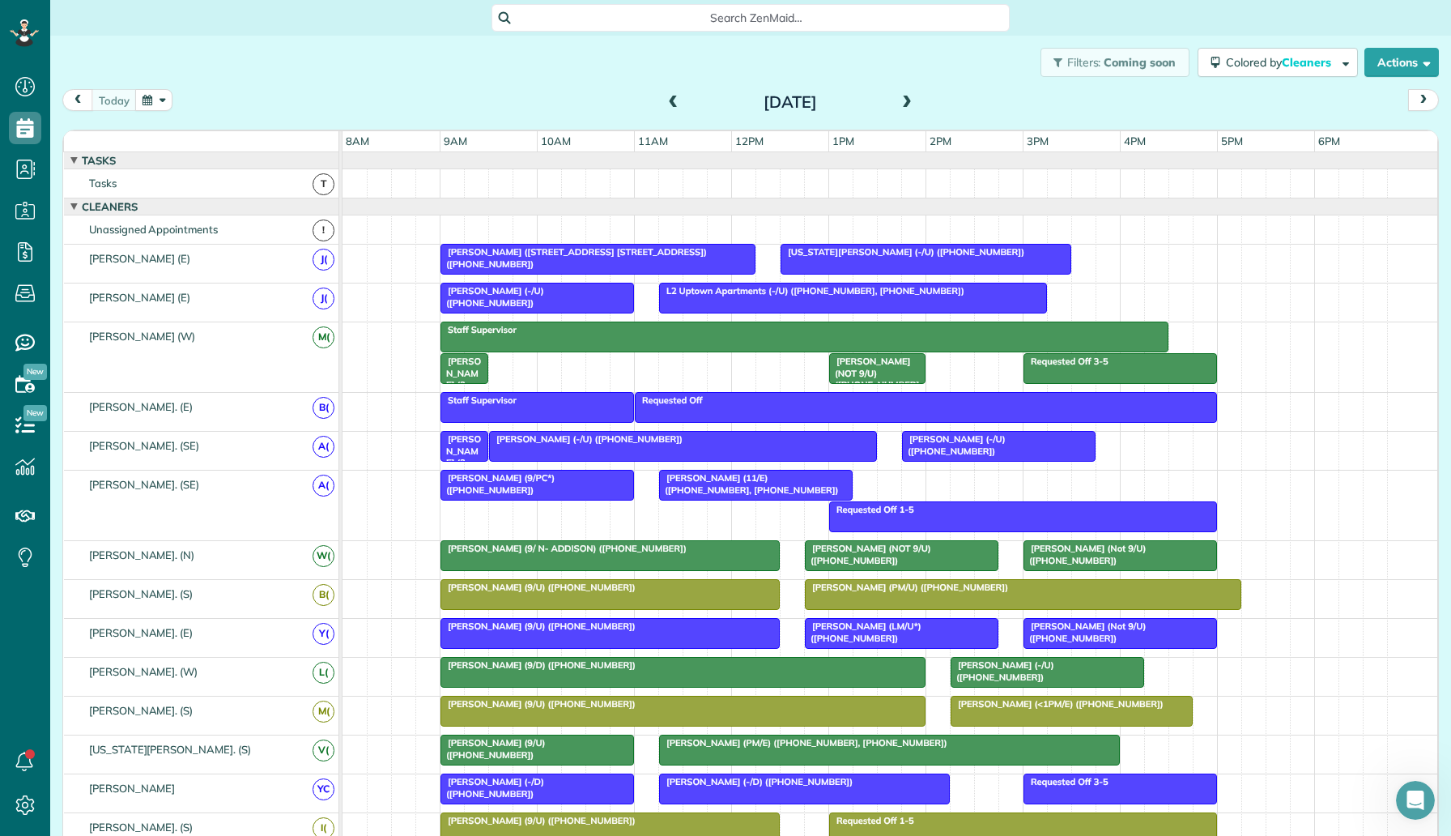
click at [677, 109] on span at bounding box center [674, 103] width 18 height 15
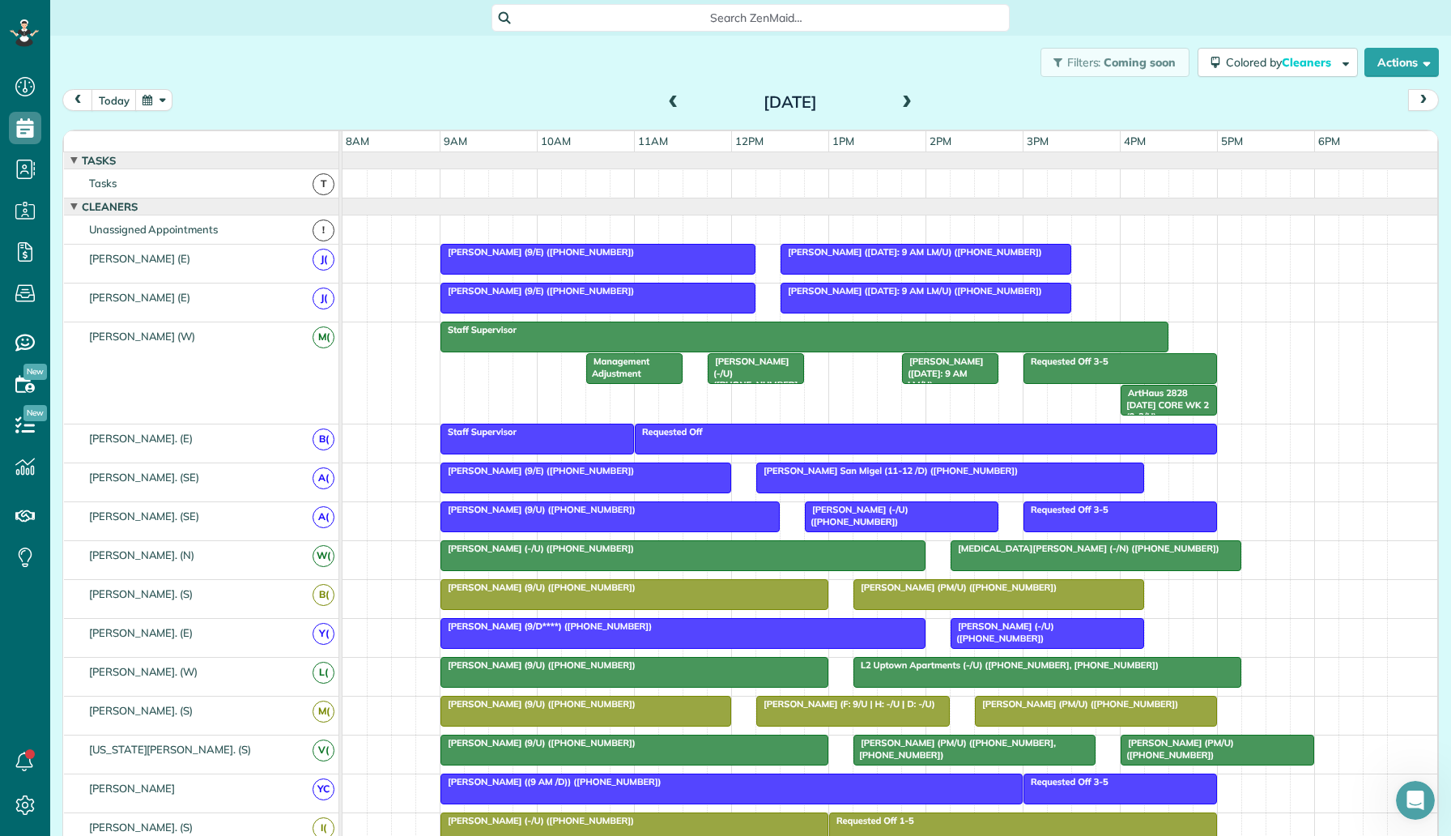
click at [968, 367] on span "[PERSON_NAME] ([DATE]: 9 AM LM/U) ([PHONE_NUMBER])" at bounding box center [946, 384] width 91 height 57
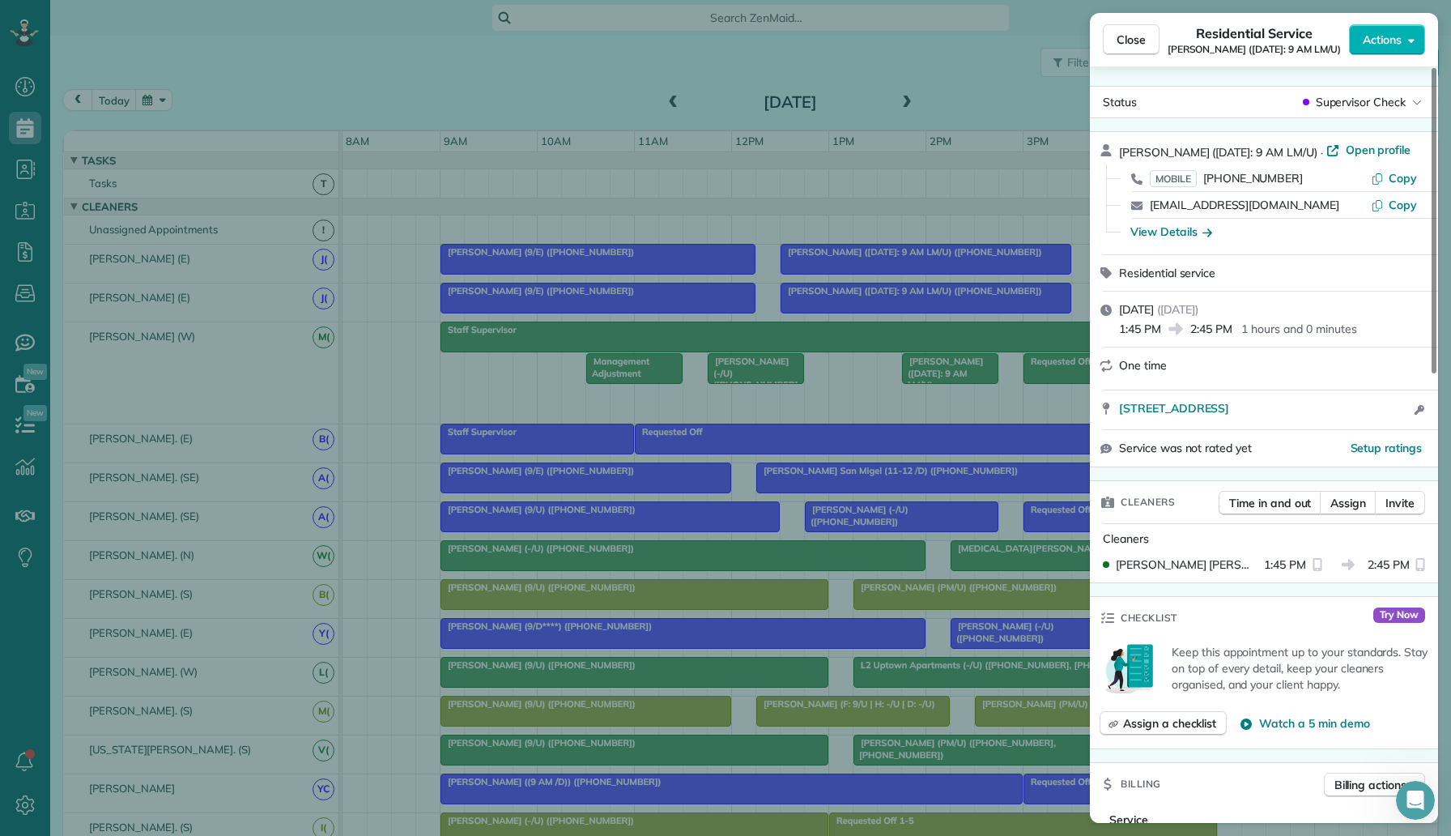
click at [977, 130] on div "Close Residential Service Hana Axthelm (9/20/25: 9 AM LM/U) Actions Status Supe…" at bounding box center [725, 418] width 1451 height 836
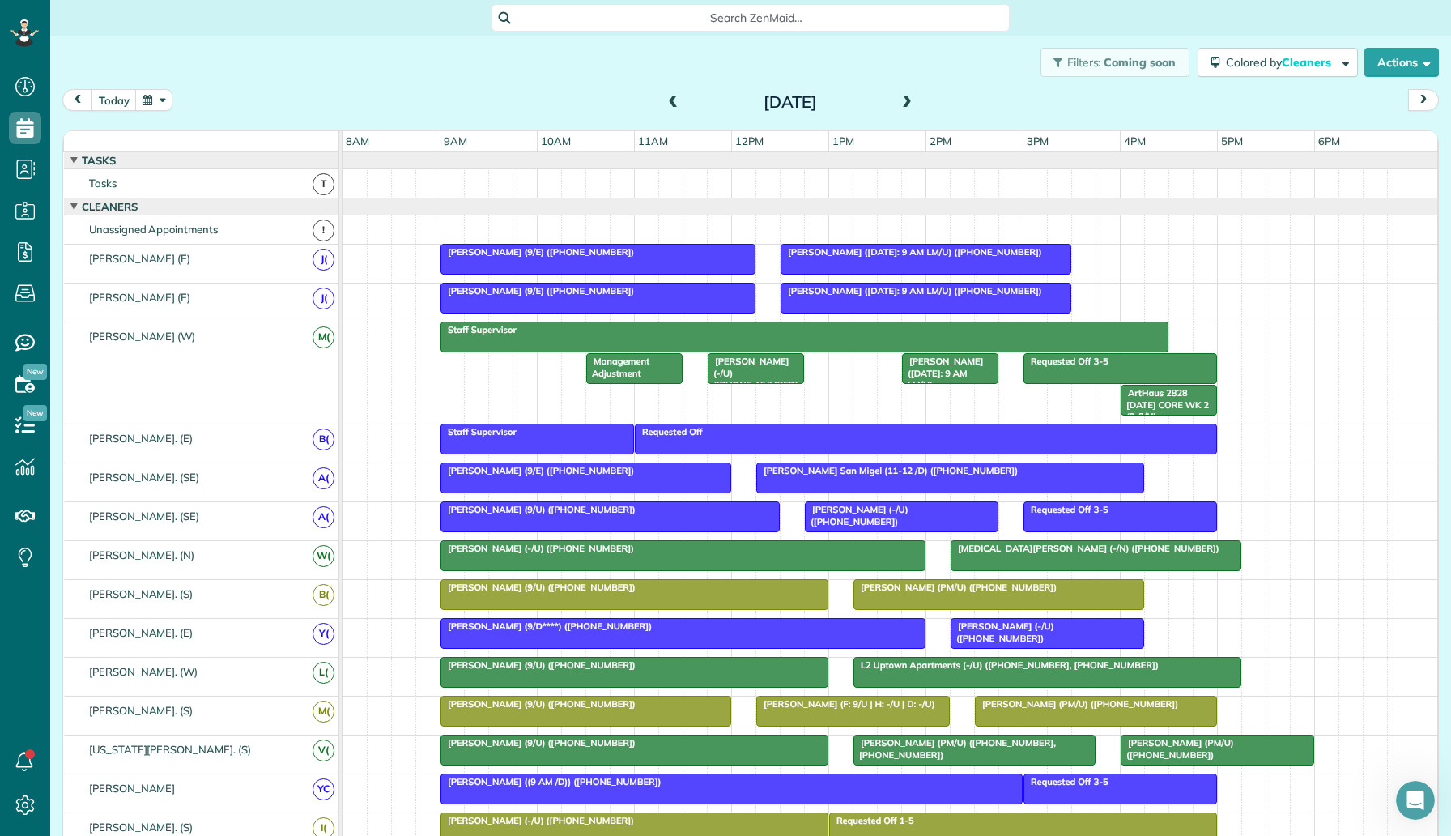
click at [909, 104] on span at bounding box center [907, 103] width 18 height 15
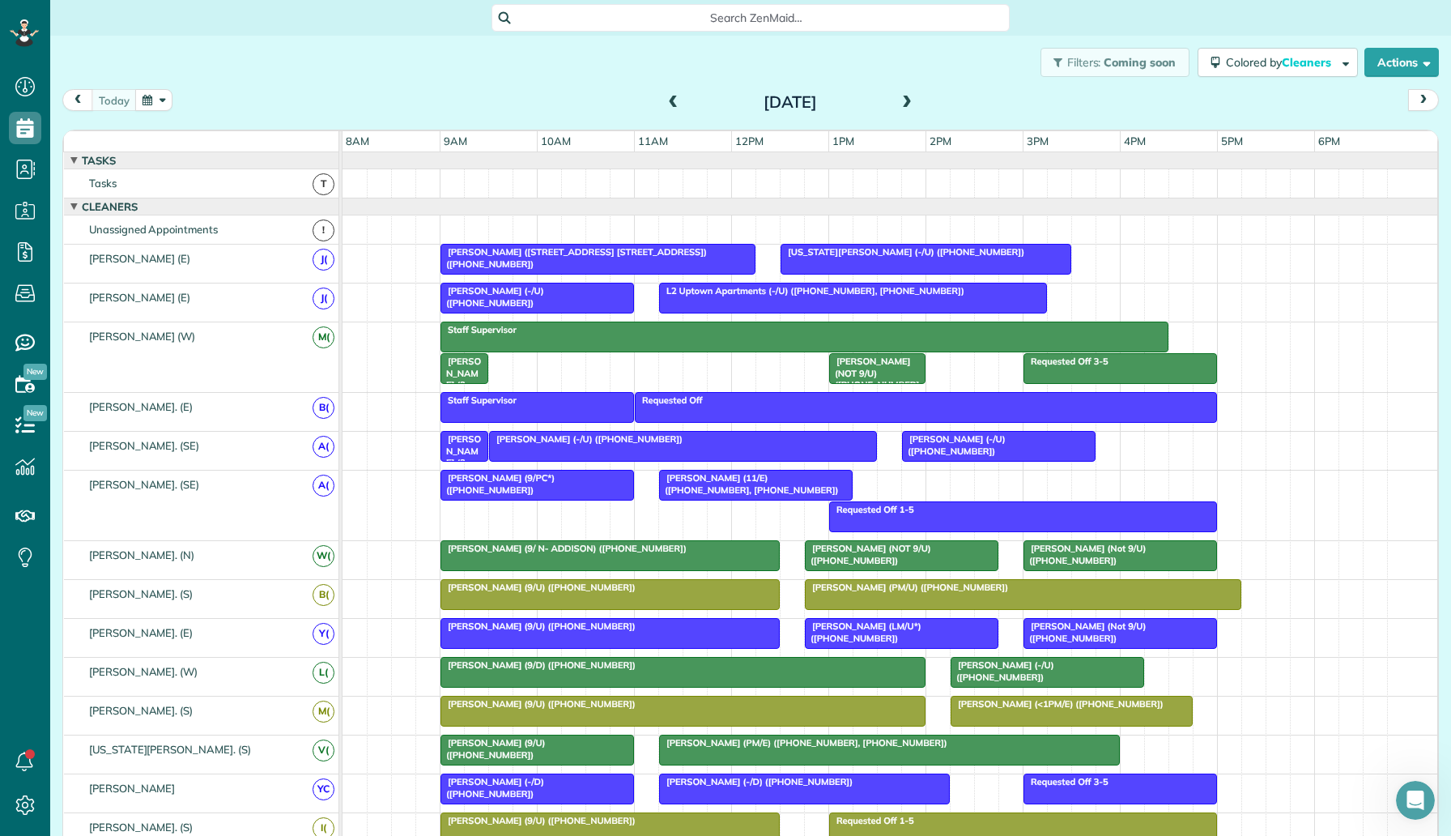
click at [909, 104] on span at bounding box center [907, 103] width 18 height 15
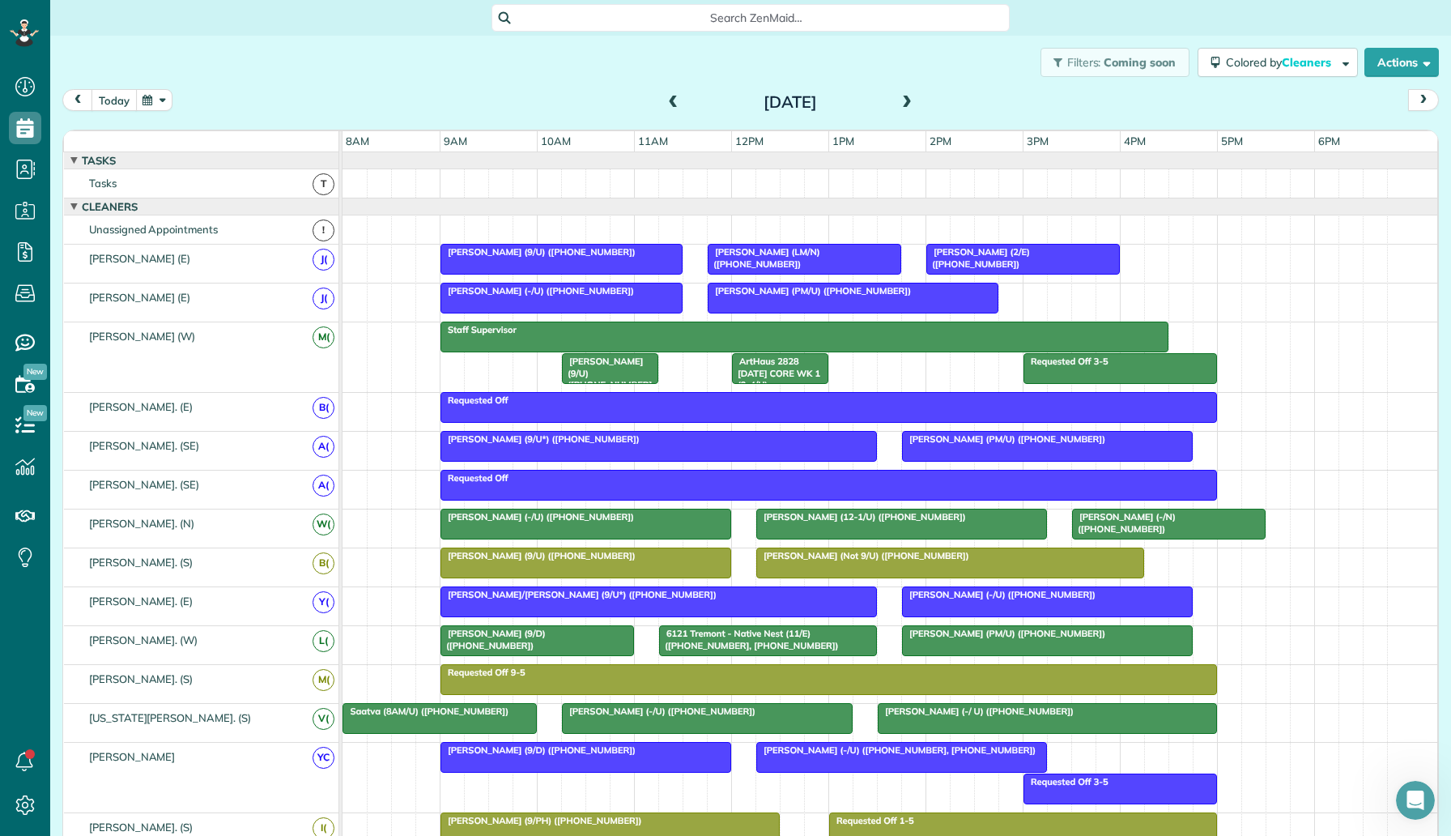
click at [121, 96] on button "today" at bounding box center [114, 100] width 45 height 22
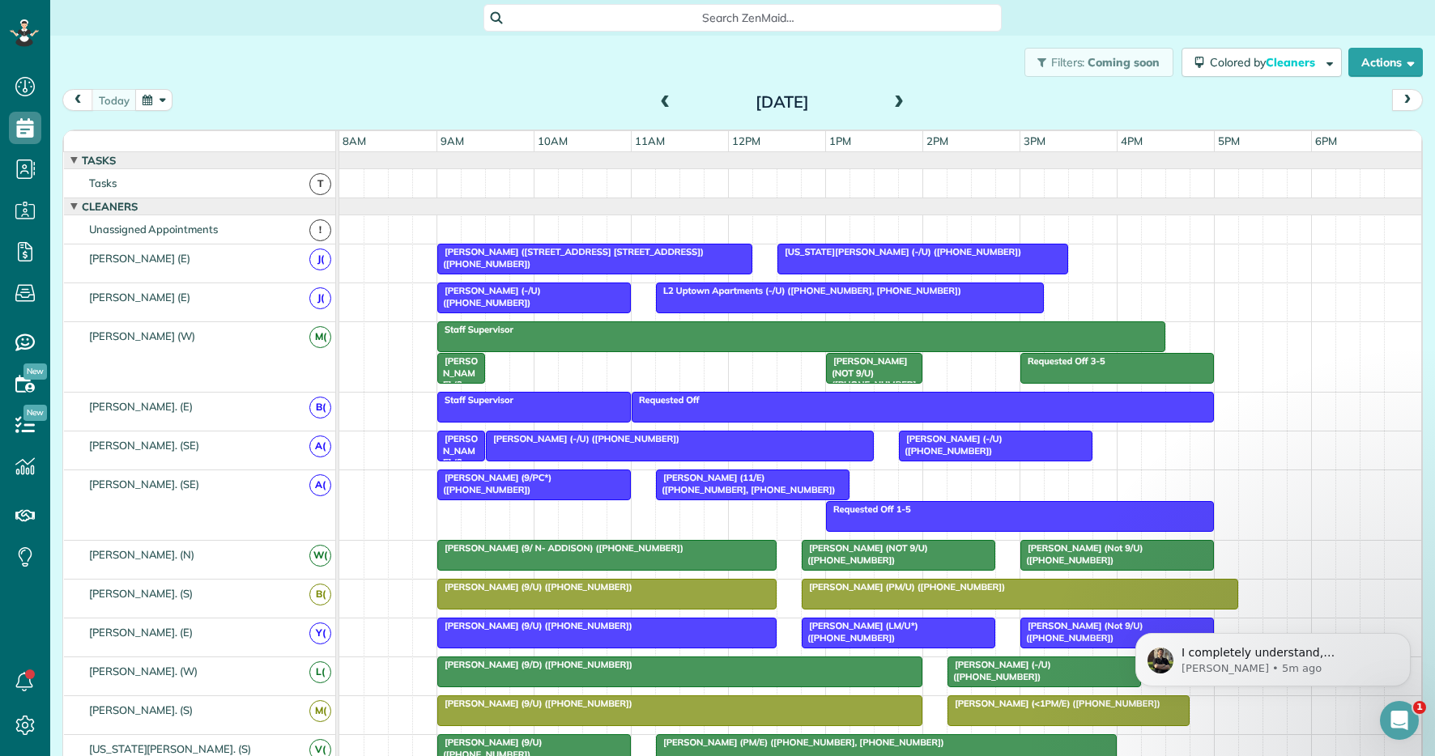
click at [888, 104] on div "[DATE]" at bounding box center [782, 102] width 259 height 26
click at [900, 101] on span at bounding box center [899, 103] width 18 height 15
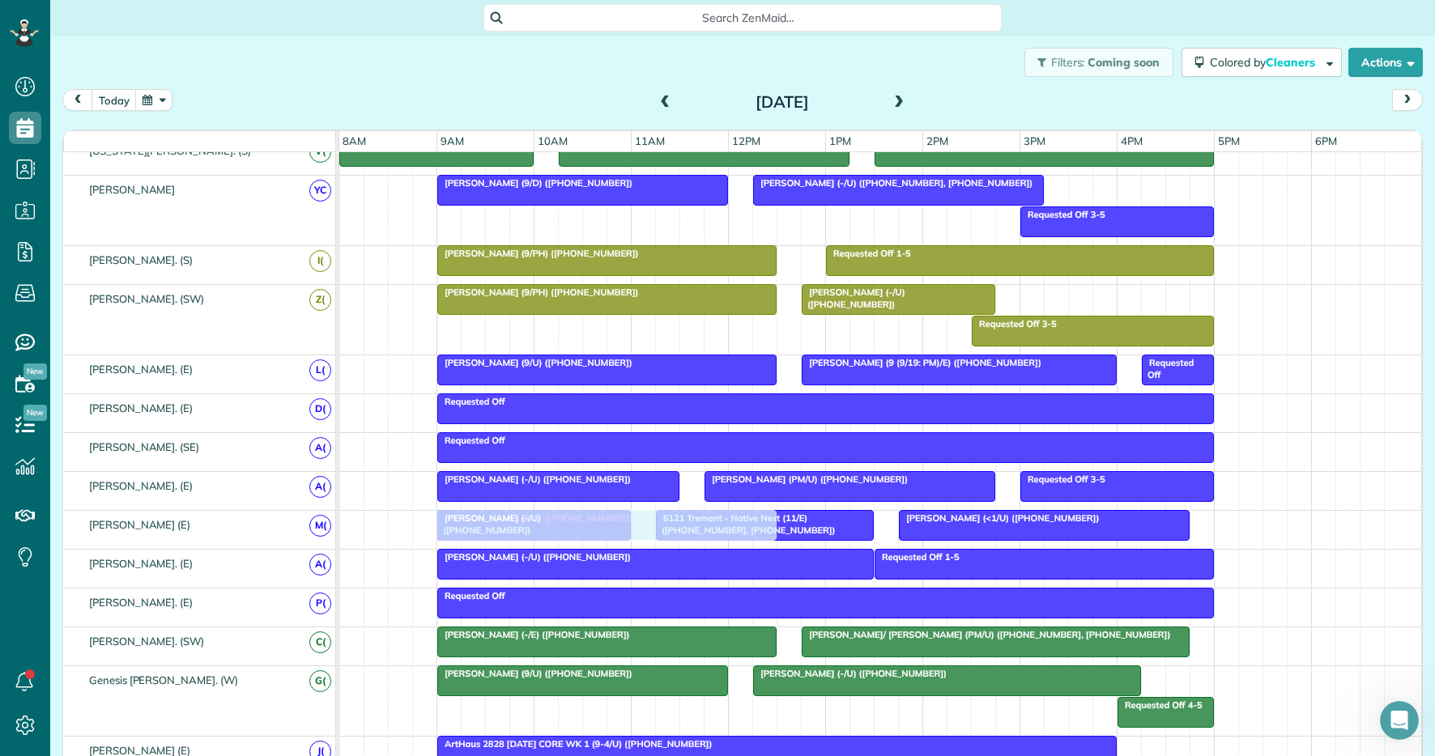
drag, startPoint x: 598, startPoint y: 296, endPoint x: 594, endPoint y: 509, distance: 213.0
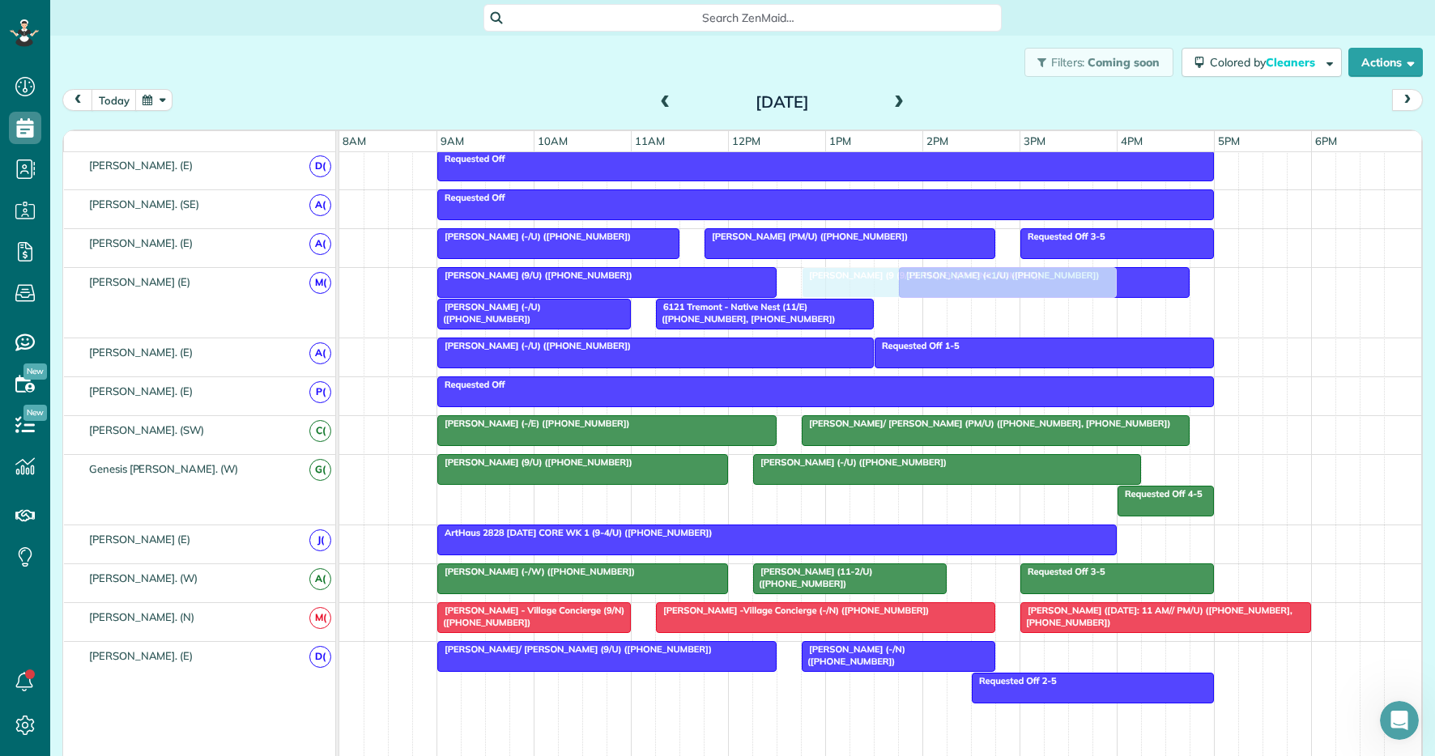
drag, startPoint x: 841, startPoint y: 300, endPoint x: 837, endPoint y: 292, distance: 8.8
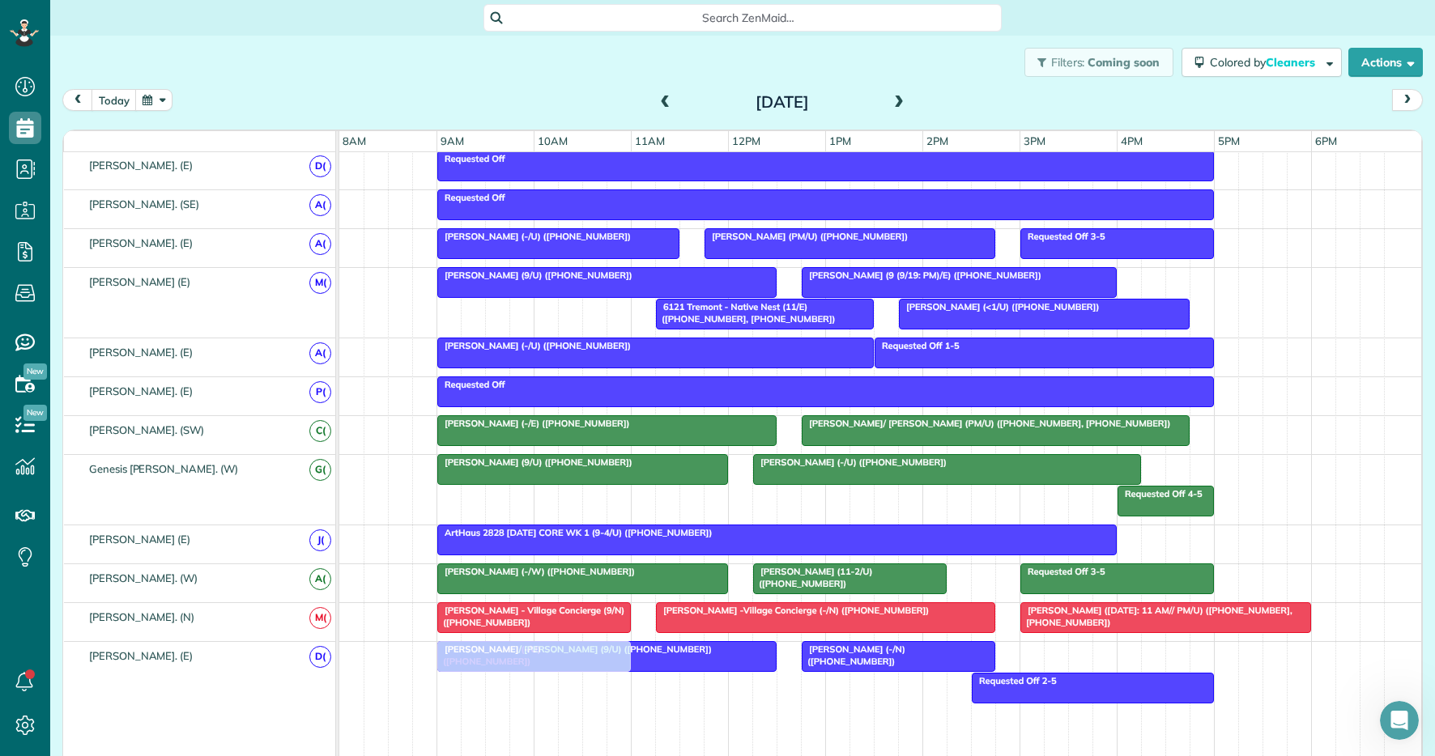
drag, startPoint x: 589, startPoint y: 309, endPoint x: 590, endPoint y: 643, distance: 333.6
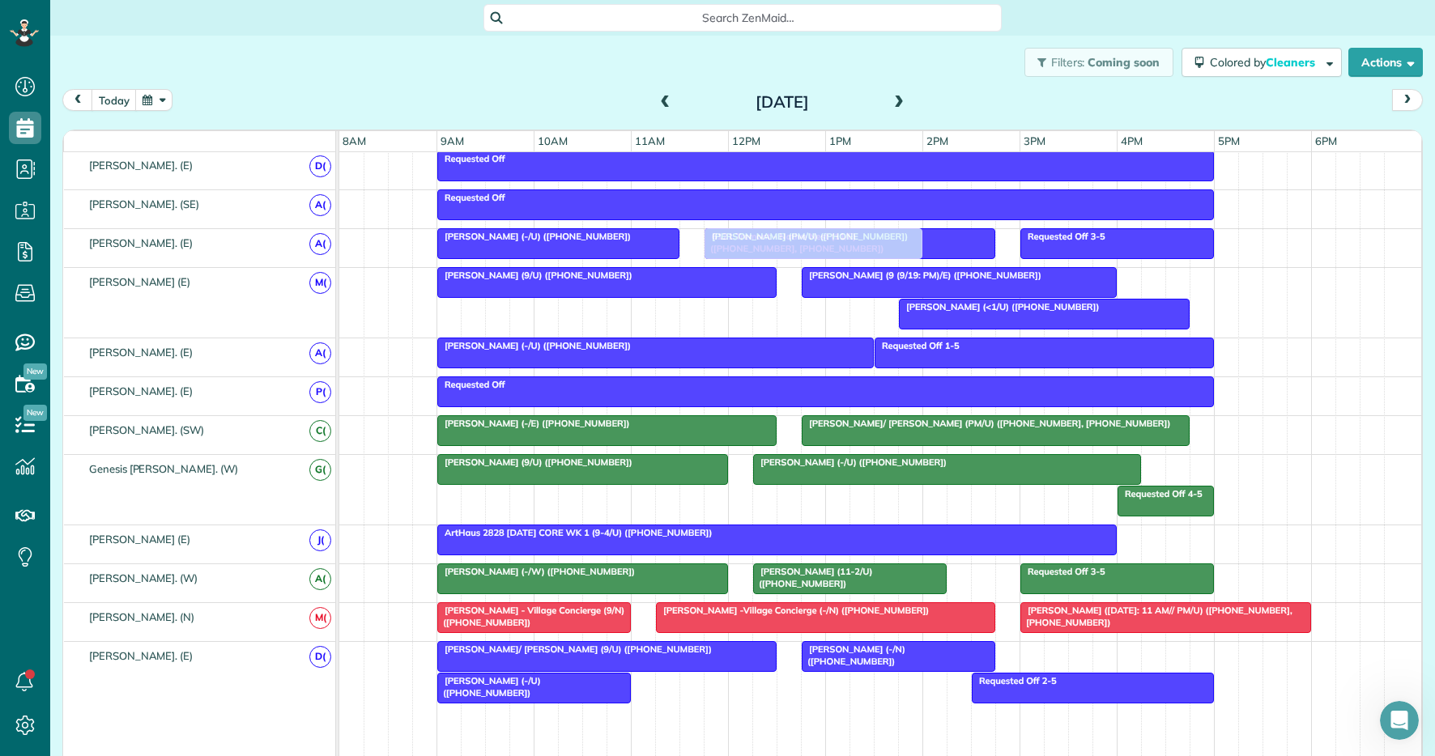
drag, startPoint x: 760, startPoint y: 319, endPoint x: 803, endPoint y: 254, distance: 77.7
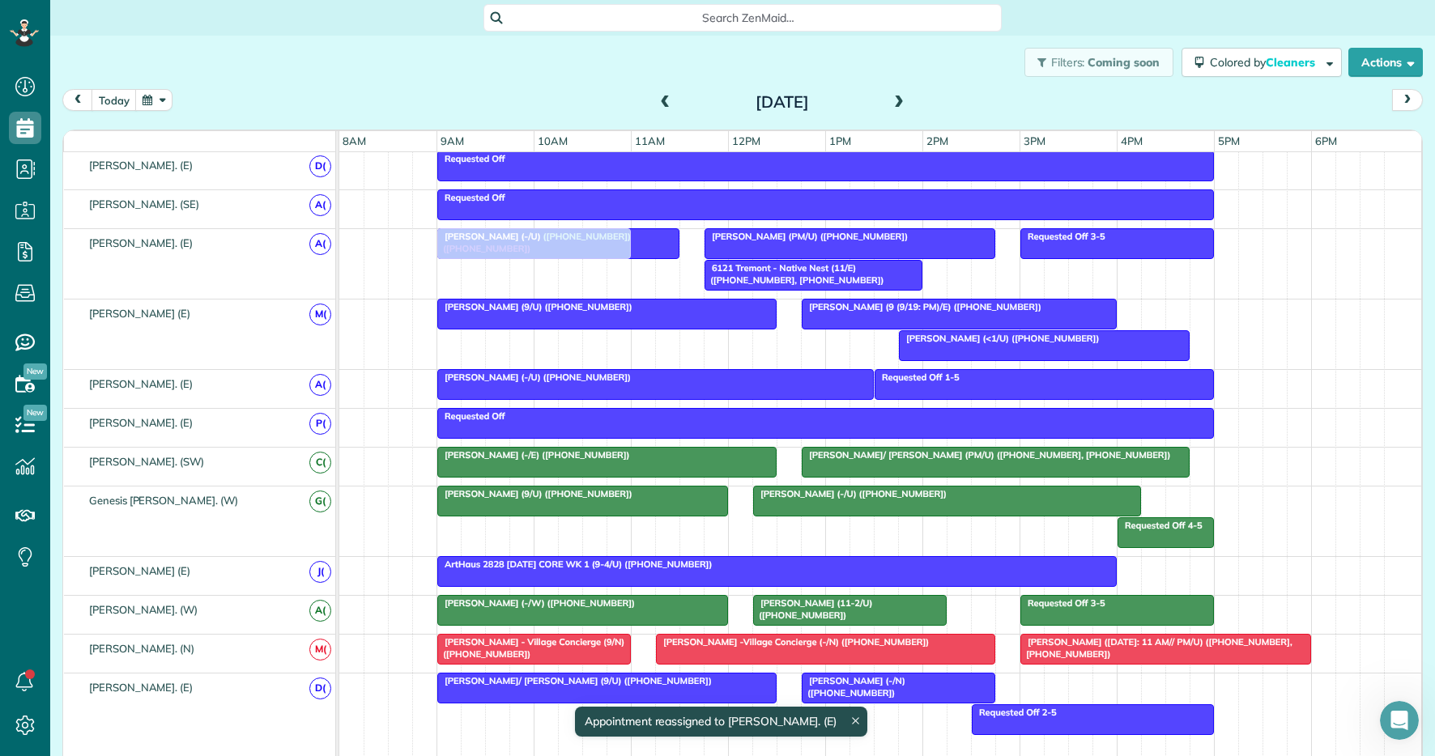
drag, startPoint x: 485, startPoint y: 717, endPoint x: 493, endPoint y: 278, distance: 439.8
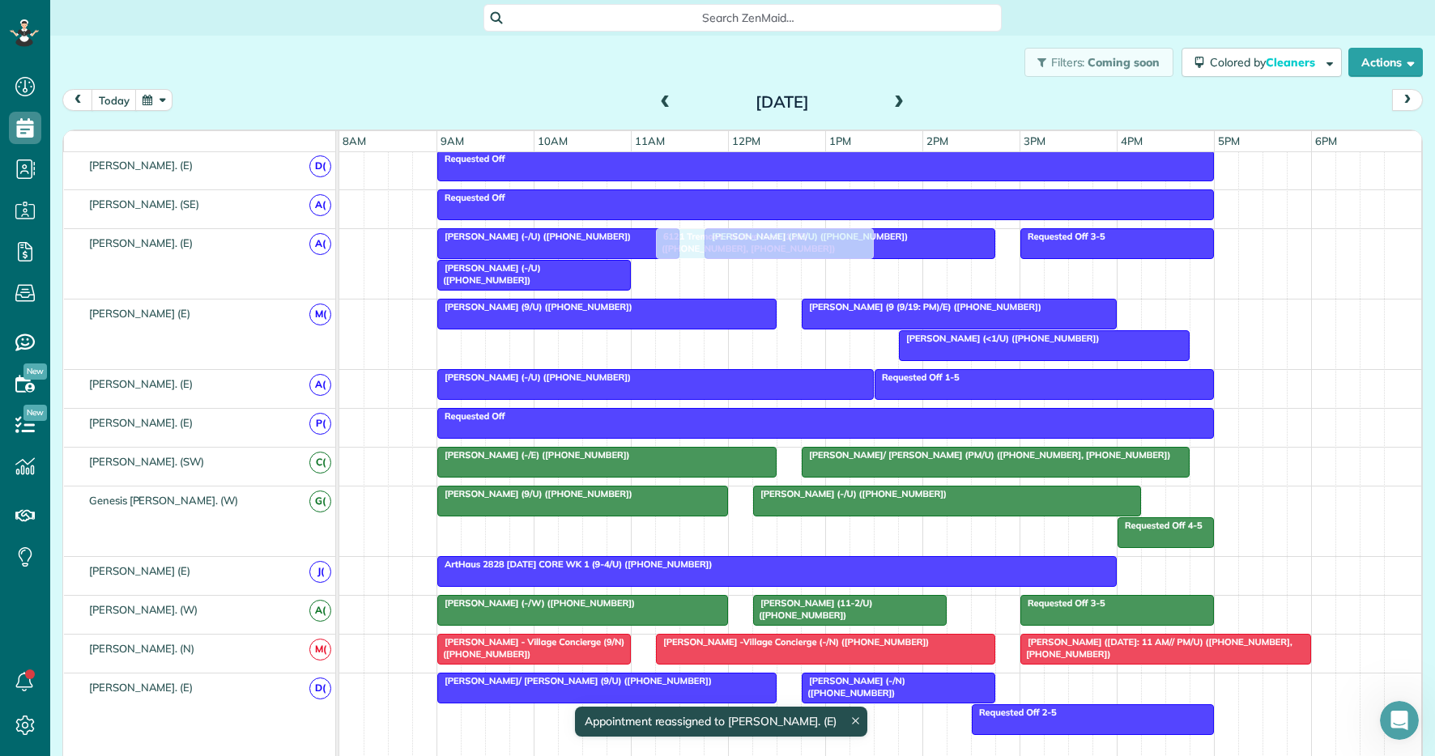
drag, startPoint x: 727, startPoint y: 272, endPoint x: 675, endPoint y: 238, distance: 62.0
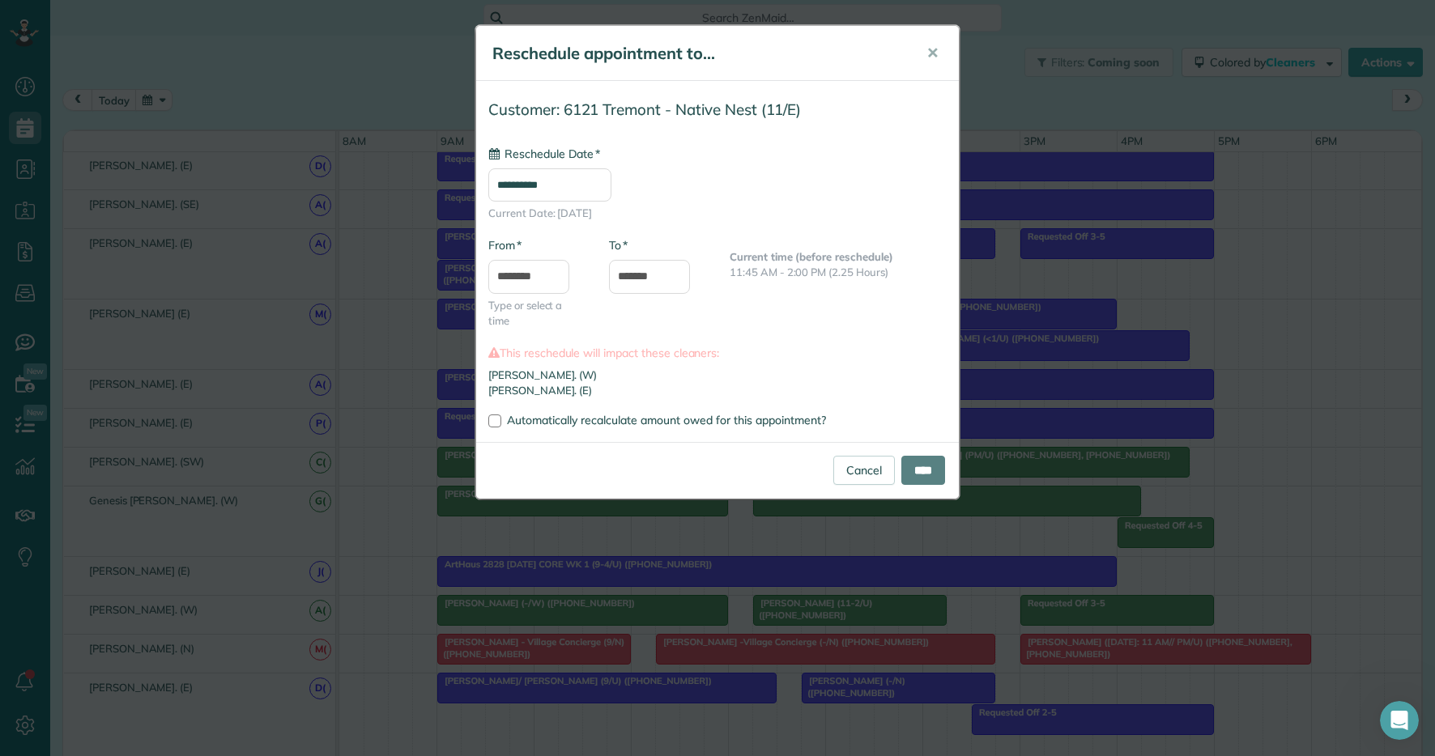
type input "**********"
click at [918, 472] on input "****" at bounding box center [923, 470] width 44 height 29
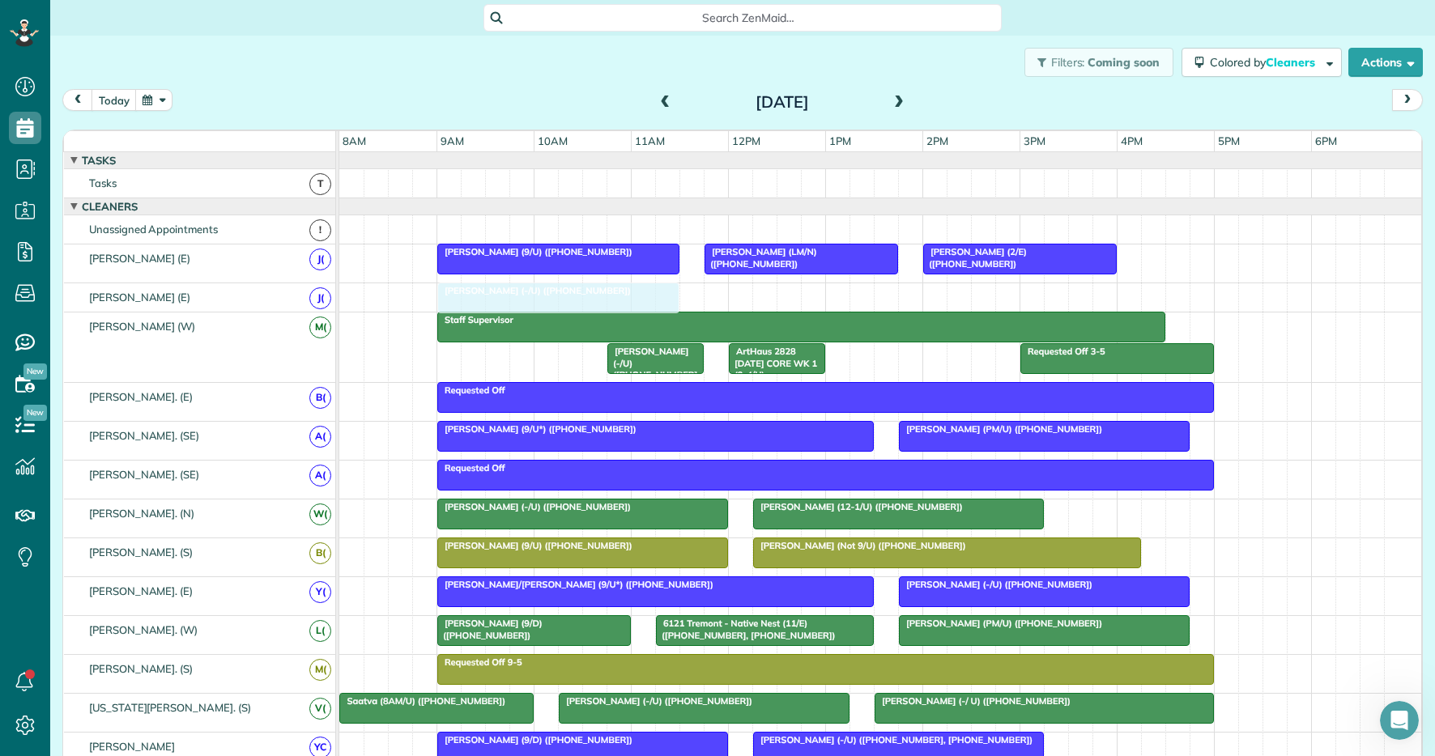
drag, startPoint x: 618, startPoint y: 383, endPoint x: 616, endPoint y: 290, distance: 93.1
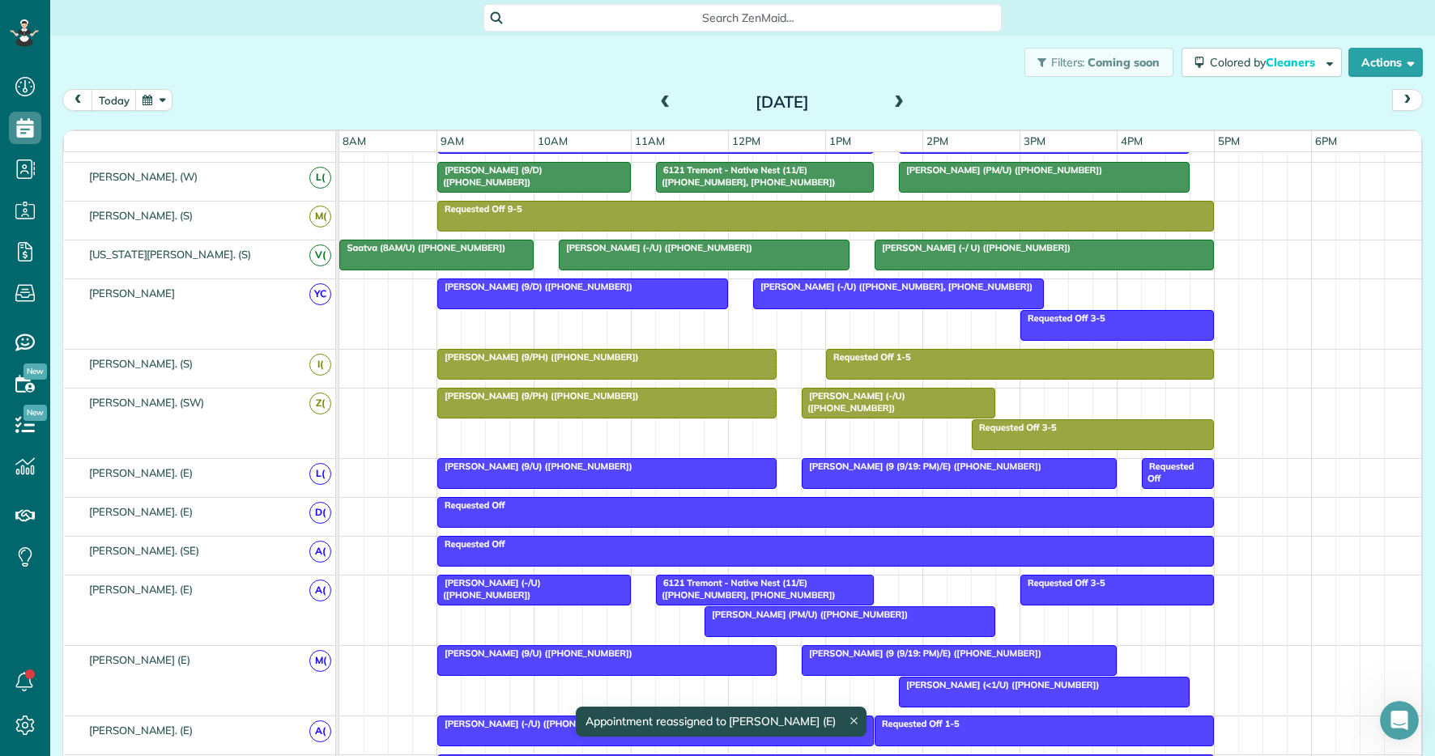
scroll to position [617, 0]
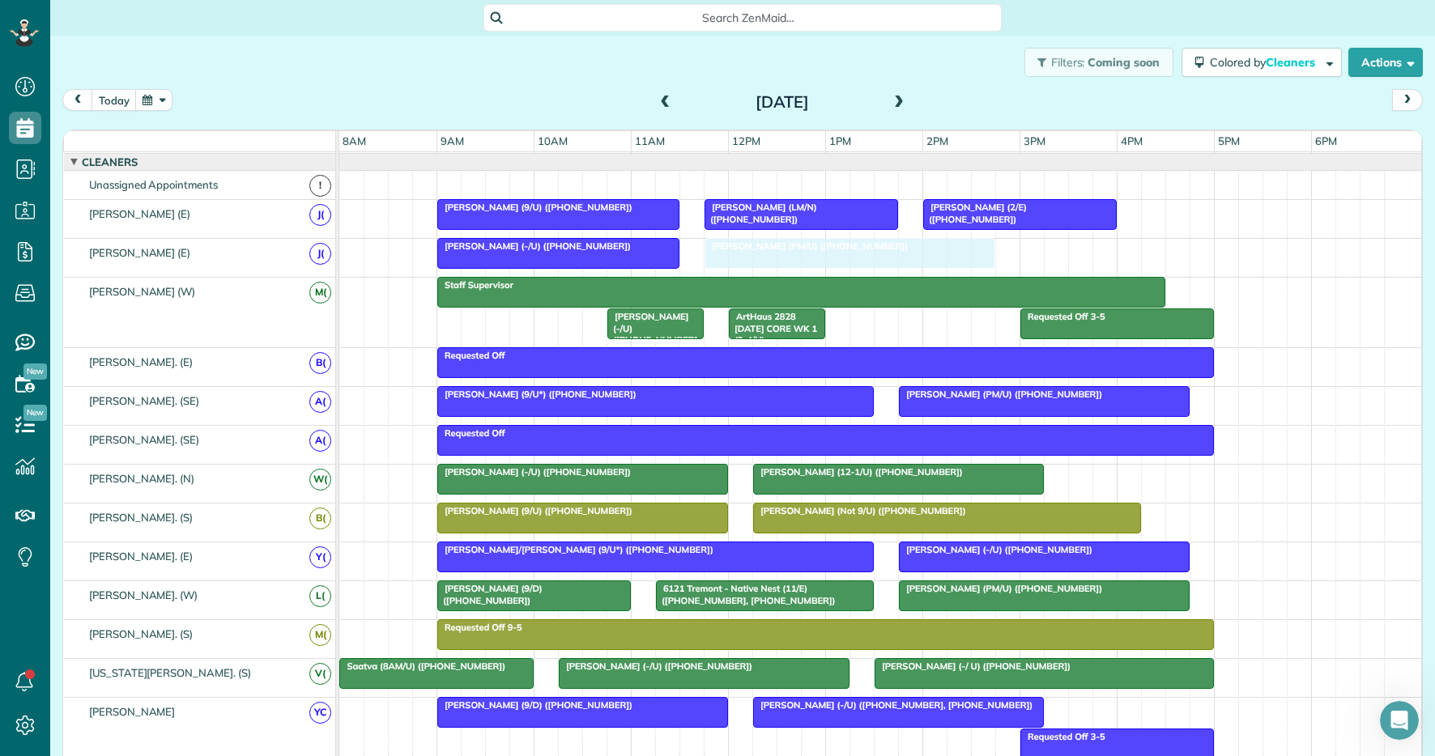
drag, startPoint x: 815, startPoint y: 311, endPoint x: 818, endPoint y: 253, distance: 57.5
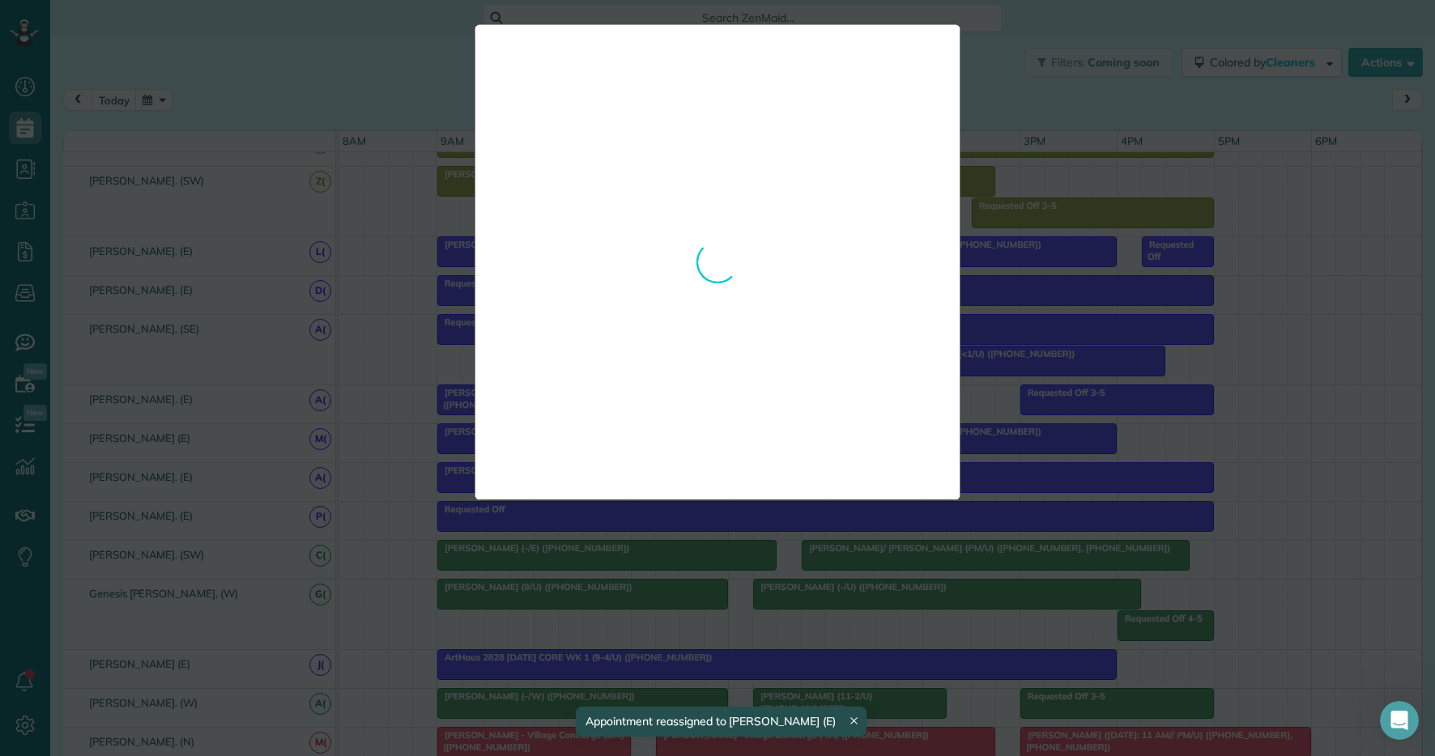
drag, startPoint x: 934, startPoint y: 429, endPoint x: 918, endPoint y: 321, distance: 108.8
click at [1009, 363] on div "**********" at bounding box center [717, 378] width 1435 height 756
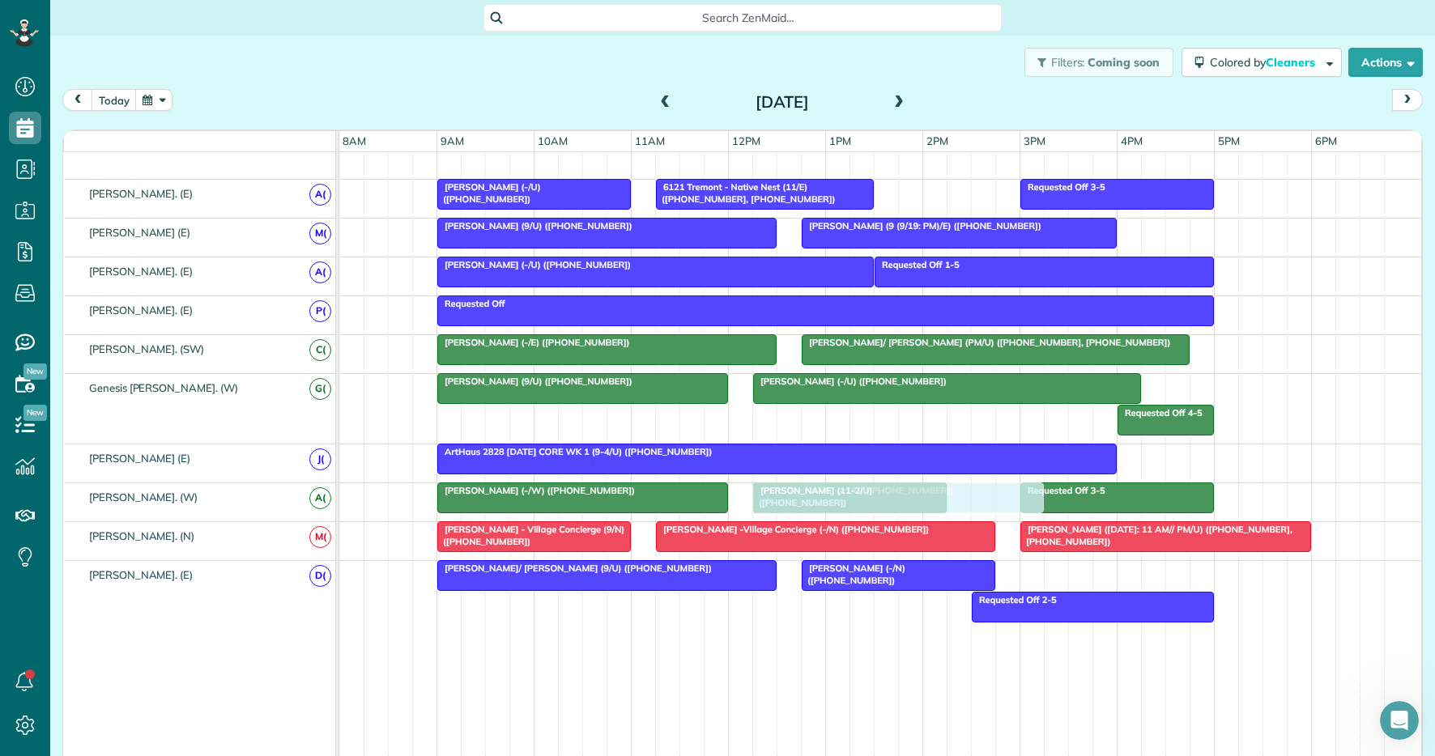
drag, startPoint x: 974, startPoint y: 359, endPoint x: 856, endPoint y: 492, distance: 178.4
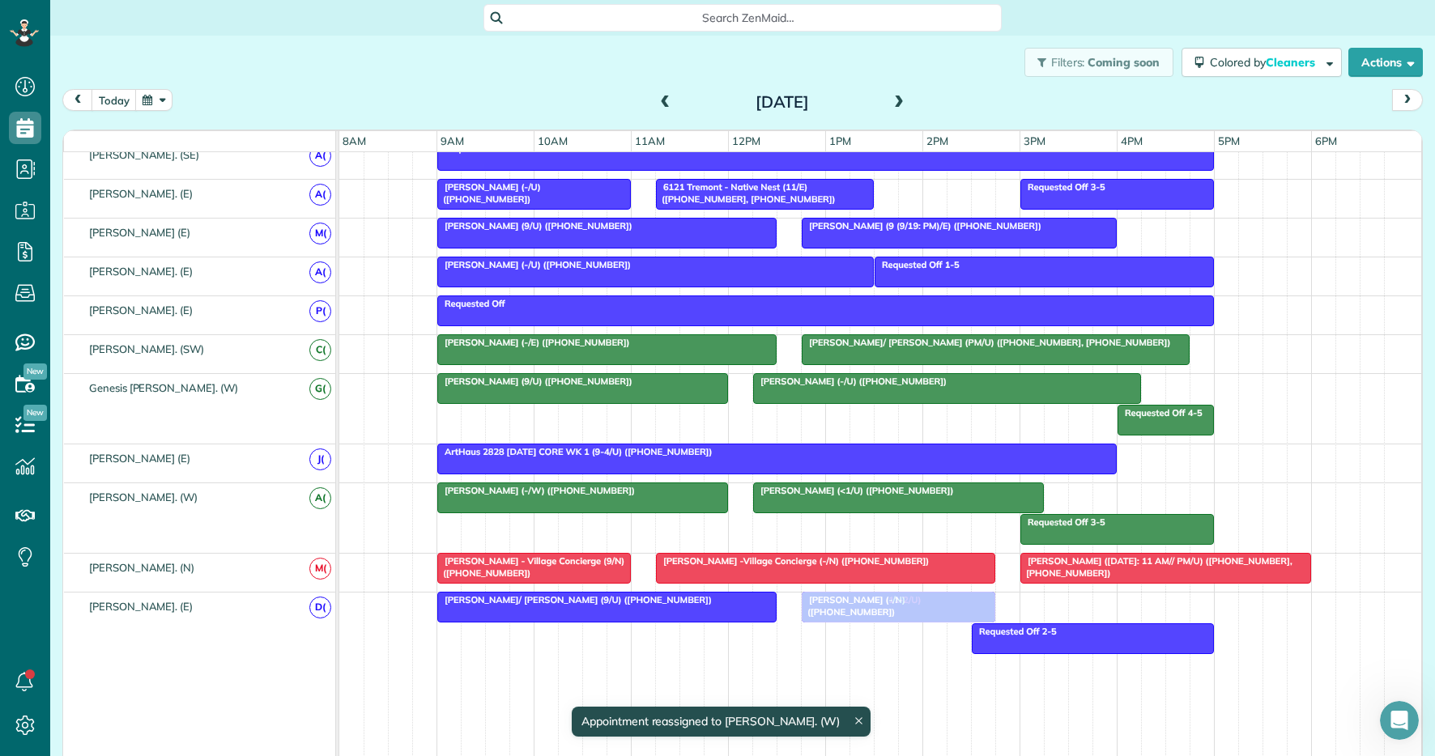
drag, startPoint x: 855, startPoint y: 526, endPoint x: 909, endPoint y: 598, distance: 90.9
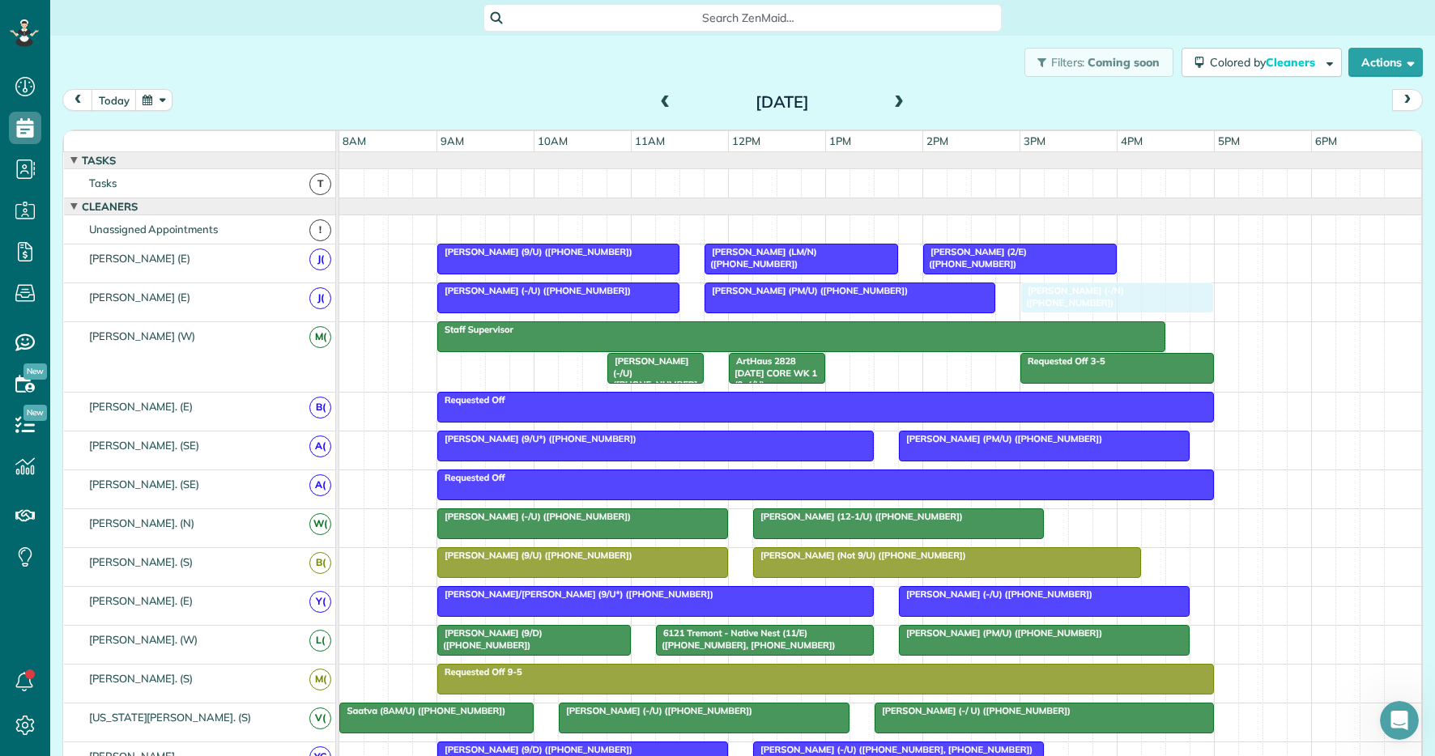
drag, startPoint x: 893, startPoint y: 641, endPoint x: 1122, endPoint y: 312, distance: 401.4
drag, startPoint x: 1097, startPoint y: 300, endPoint x: 1141, endPoint y: 513, distance: 217.4
click at [1138, 521] on span "Priya Manchiraju (-/N) (+18329482305)" at bounding box center [1120, 522] width 104 height 23
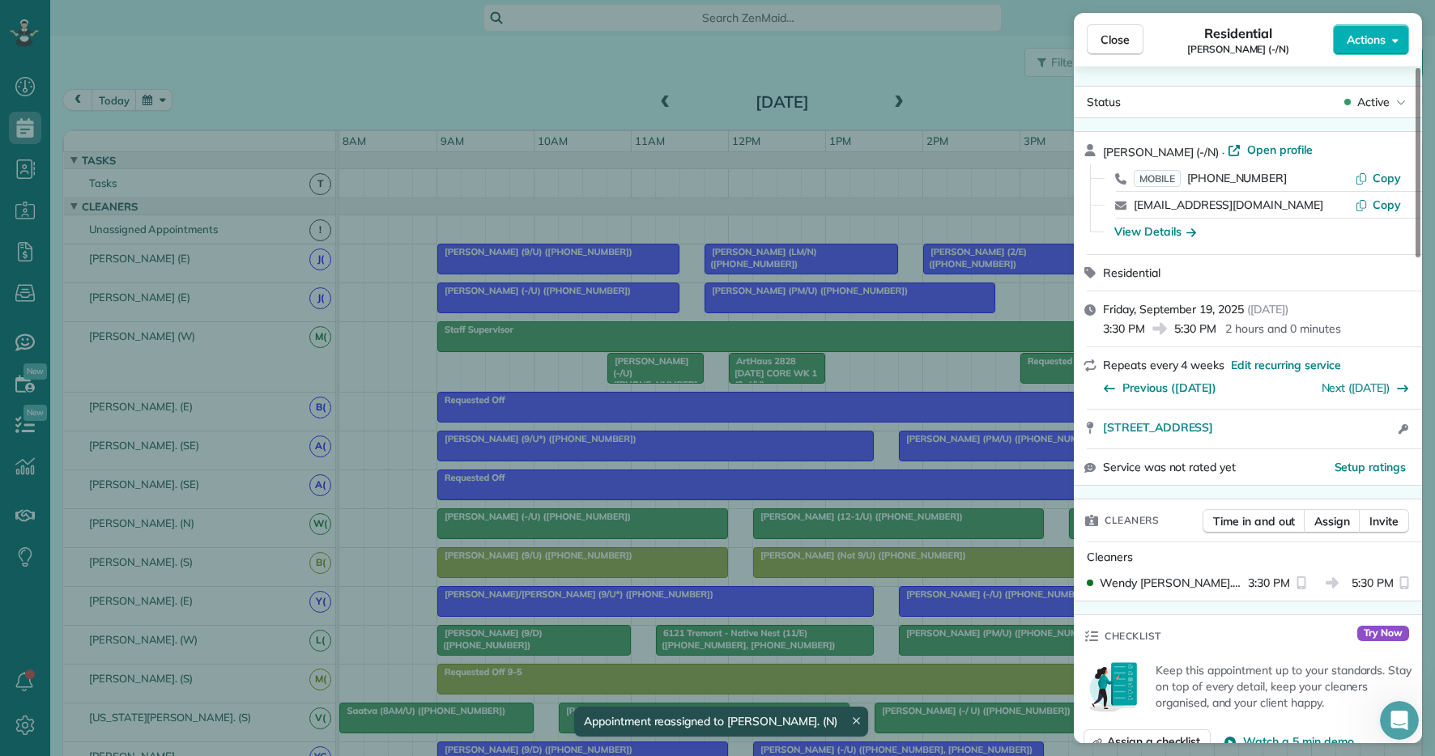
click at [977, 527] on div "Close Residential Priya Manchiraju (-/N) Actions Status Active Priya Manchiraju…" at bounding box center [717, 378] width 1435 height 756
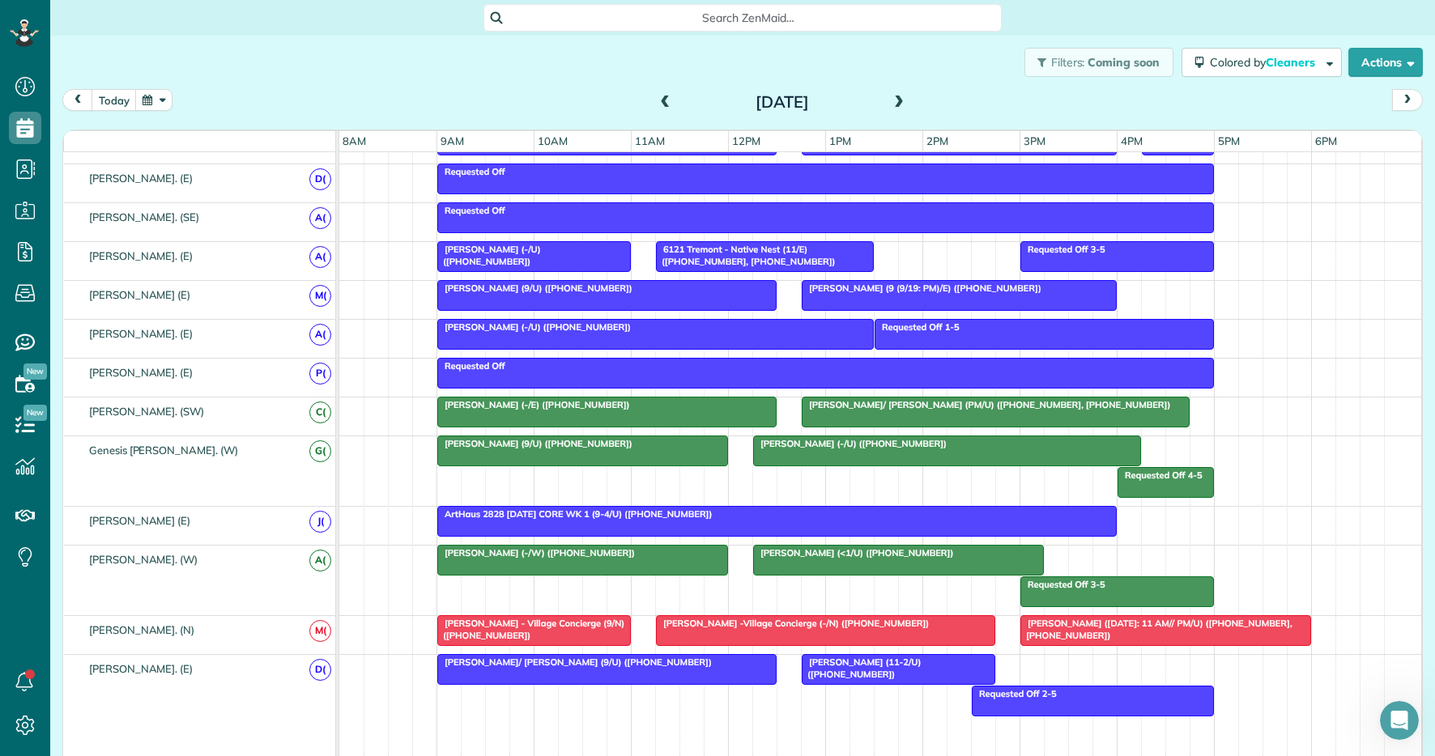
click at [896, 296] on div at bounding box center [959, 295] width 313 height 29
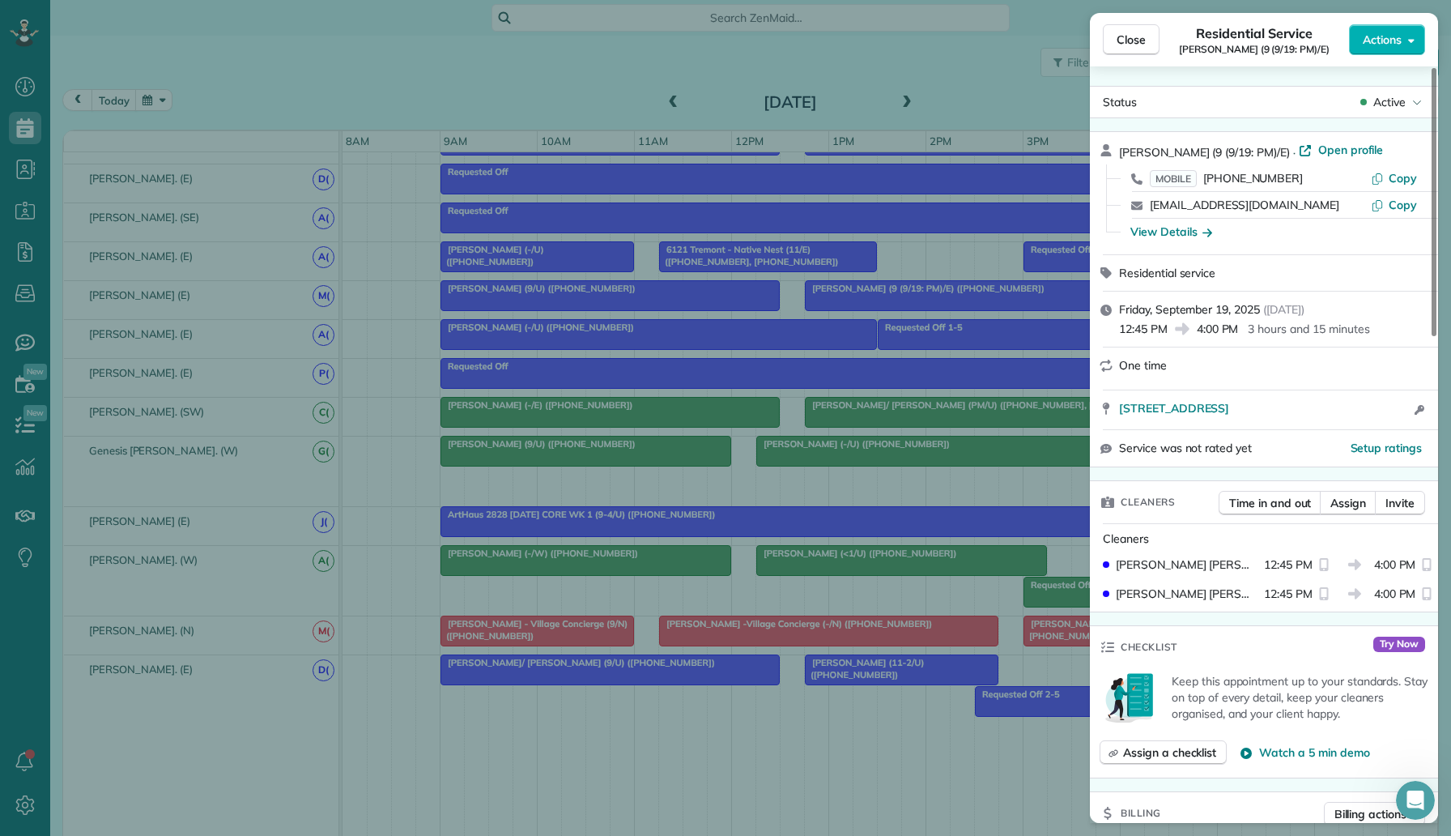
click at [543, 441] on div "Close Residential Service Will Nilsson (9 (9/19: PM)/E) Actions Status Active W…" at bounding box center [725, 418] width 1451 height 836
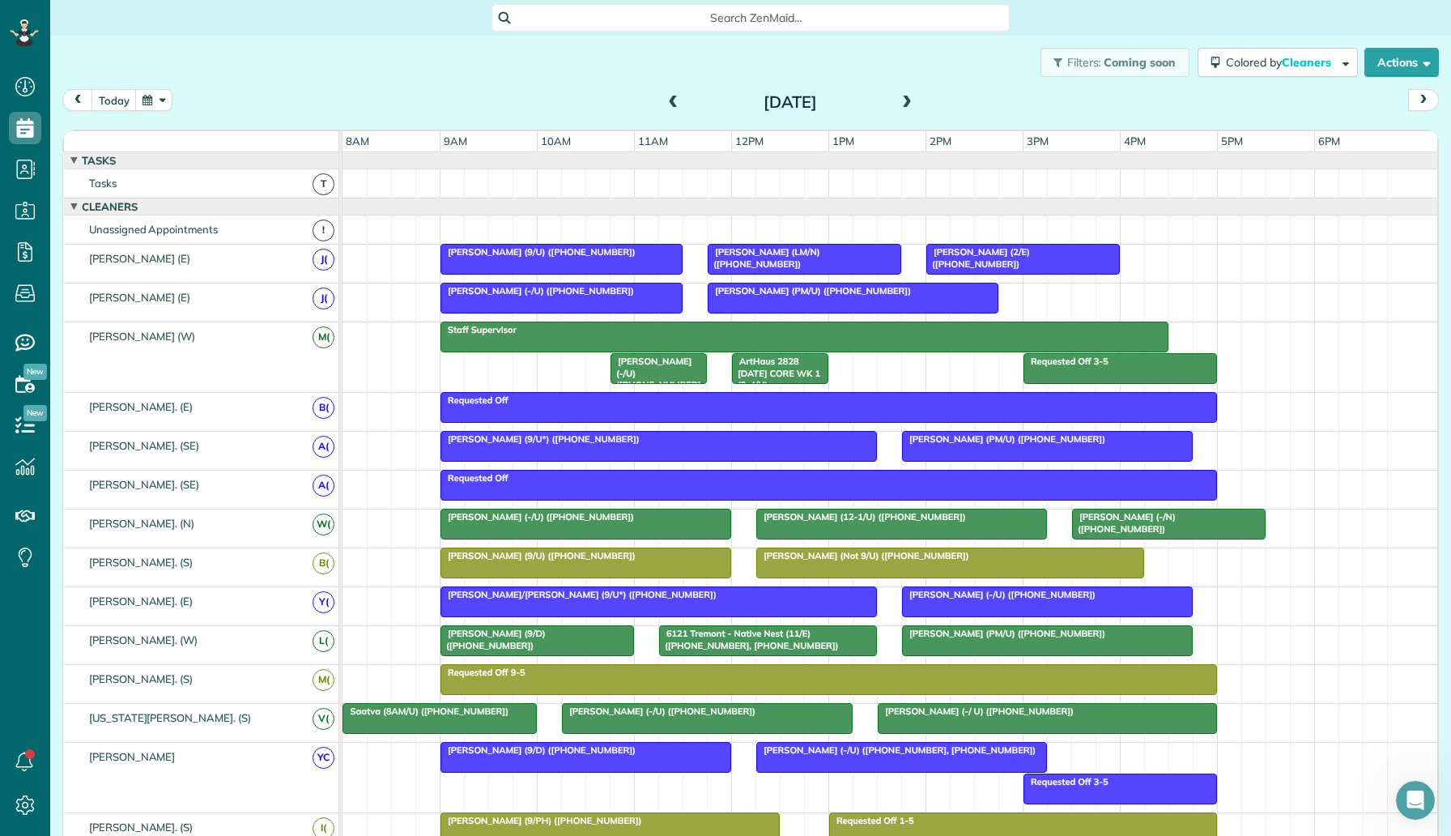
click at [645, 364] on span "Andrew Ash (-/U) (+13048710374)" at bounding box center [655, 379] width 91 height 46
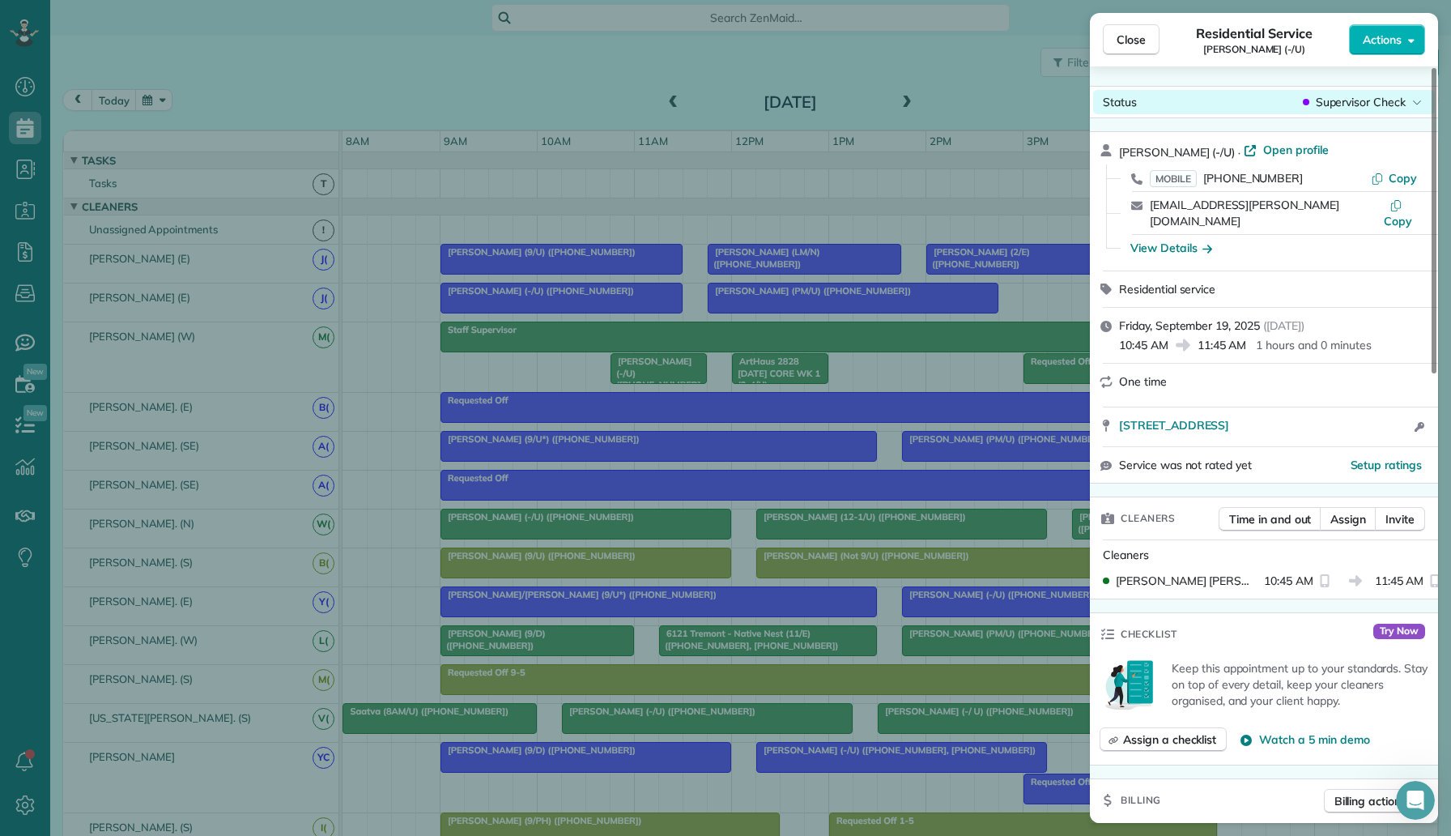
click at [1365, 99] on span "Supervisor Check" at bounding box center [1361, 102] width 90 height 16
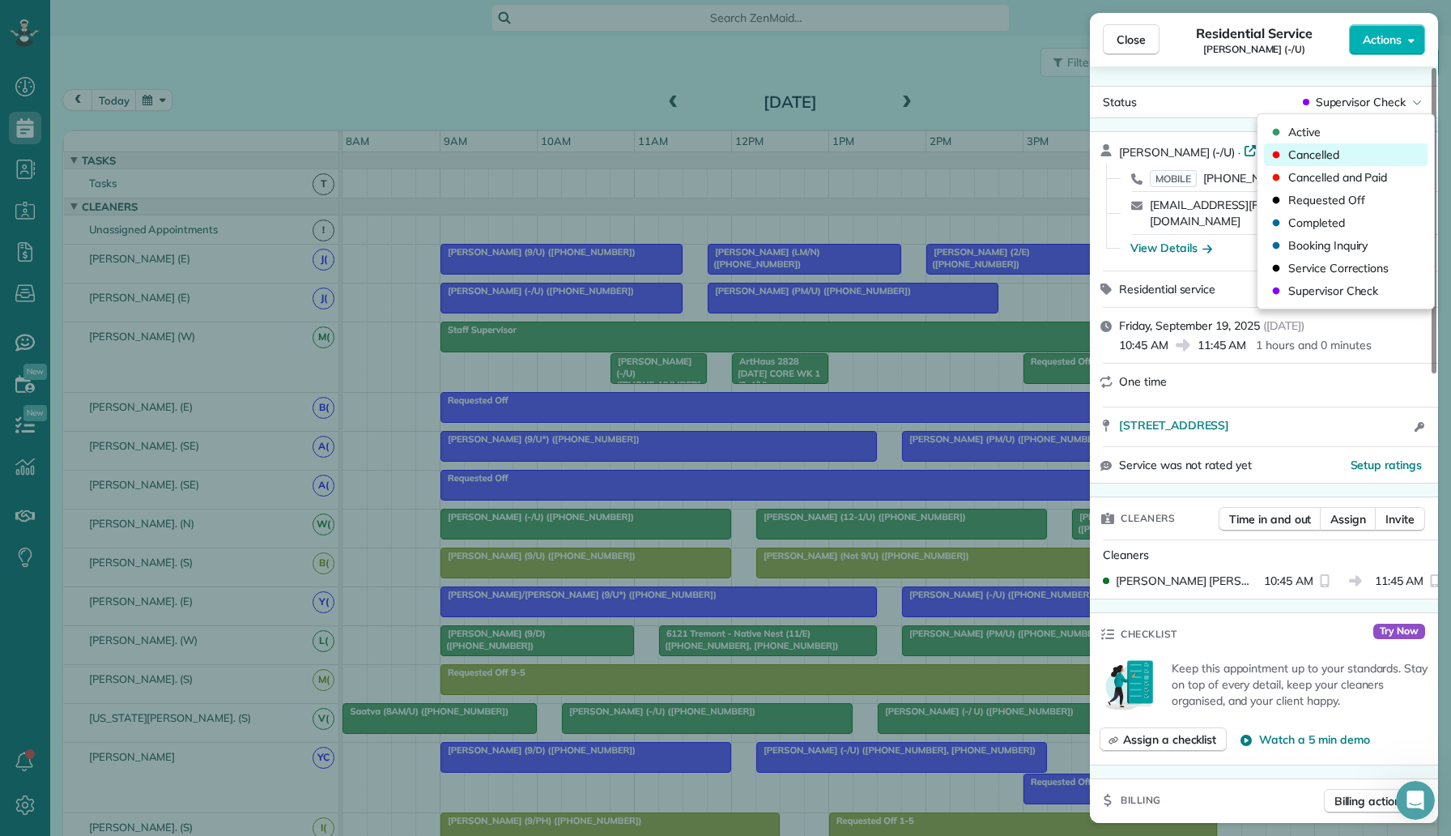
click at [1348, 153] on div "Cancelled" at bounding box center [1346, 154] width 164 height 23
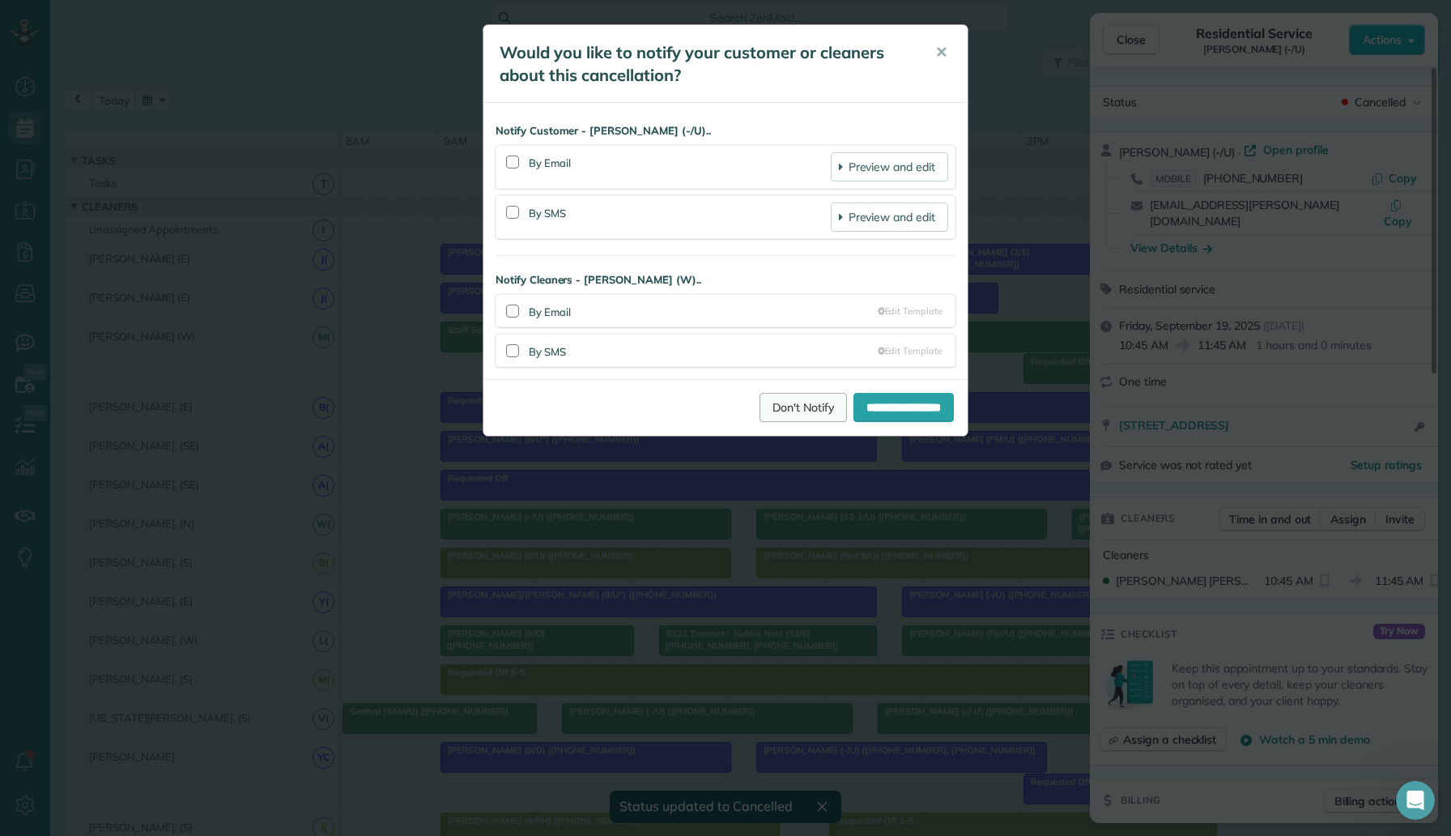
click at [788, 398] on link "Don't Notify" at bounding box center [803, 407] width 87 height 29
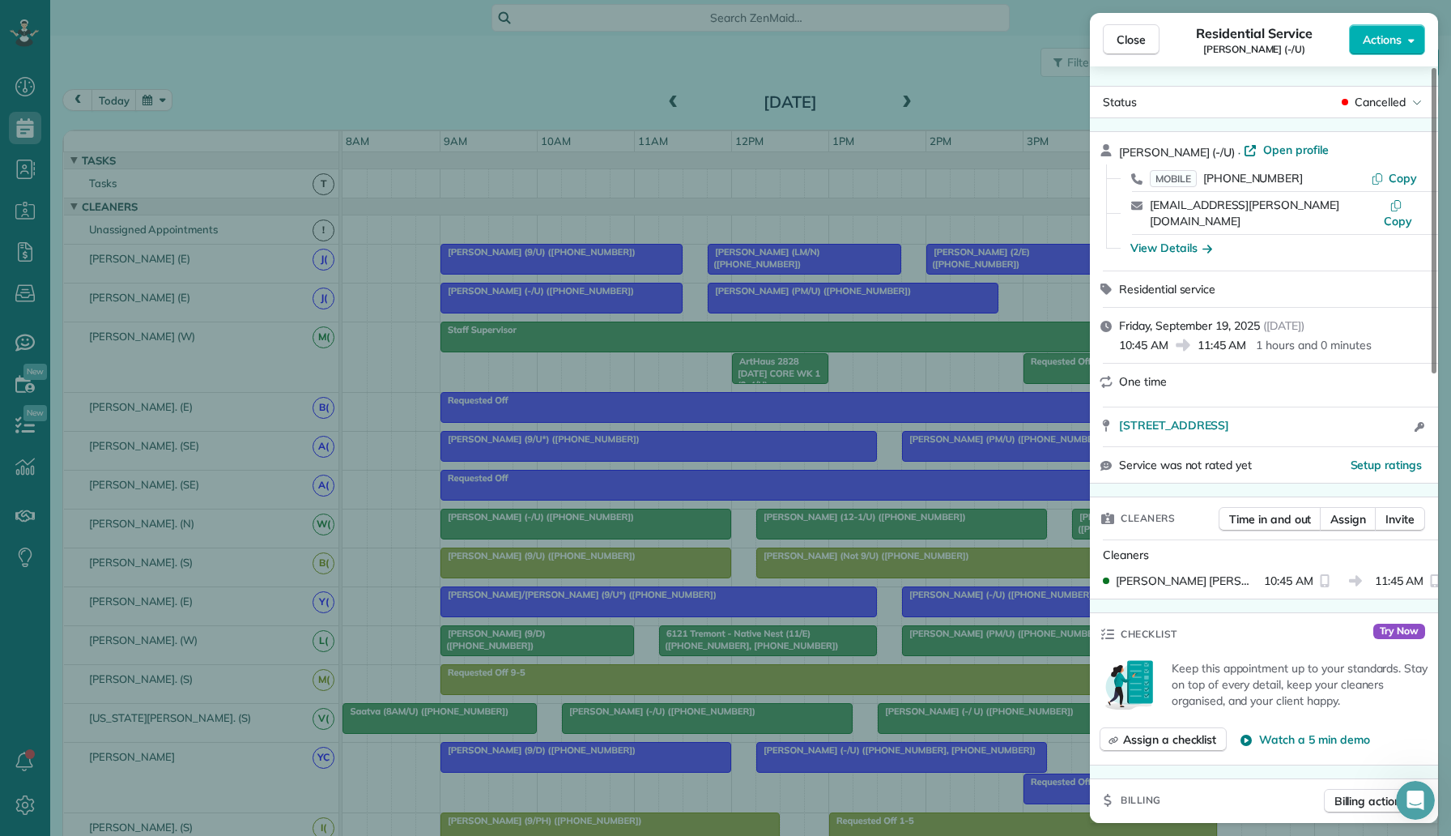
click at [594, 360] on div "Close Residential Service Andrew Ash (-/U) Actions Status Cancelled Andrew Ash …" at bounding box center [725, 418] width 1451 height 836
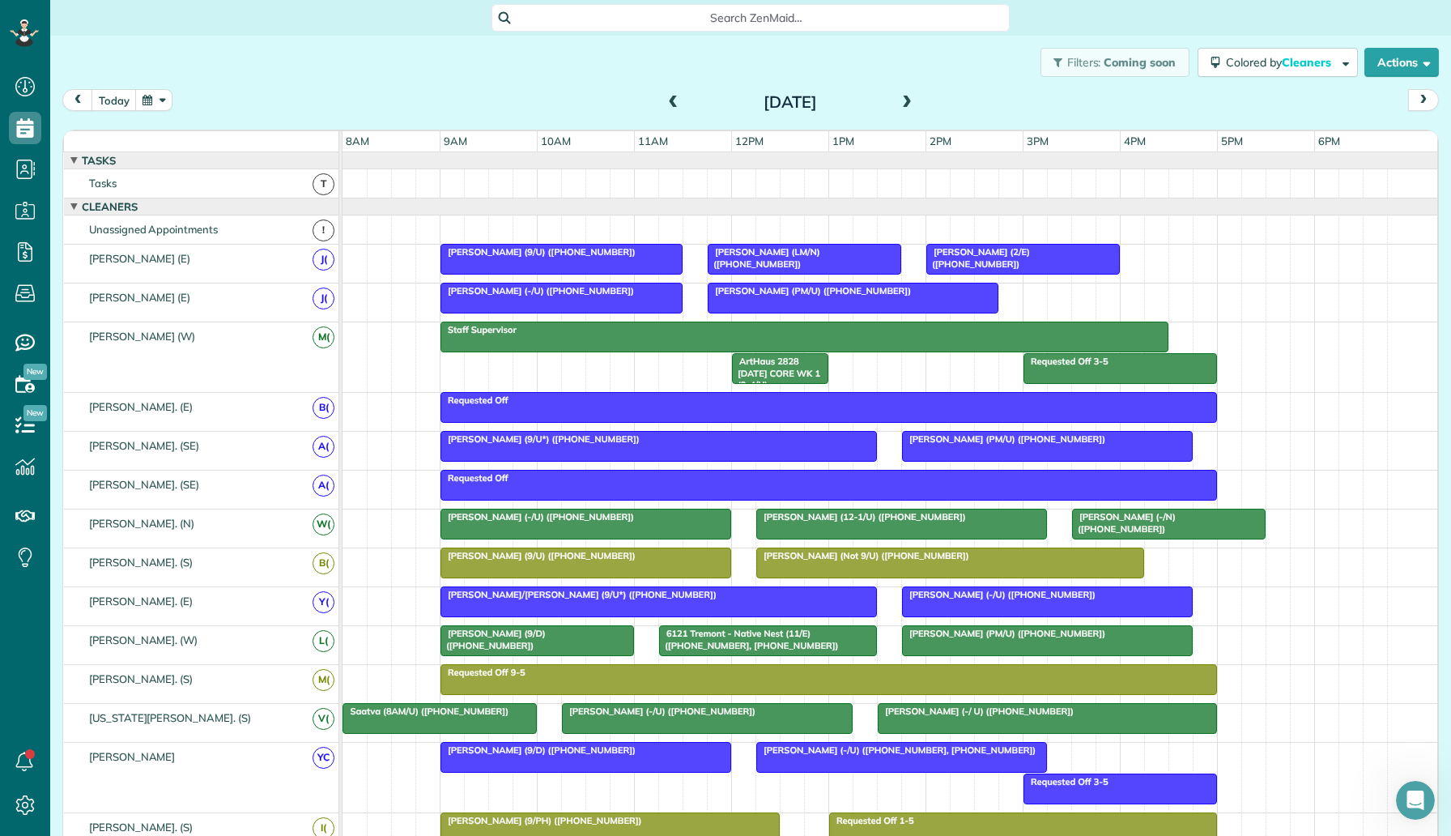
click at [606, 256] on div "Ghadi Akari (9/U) (+14693942400)" at bounding box center [561, 251] width 232 height 11
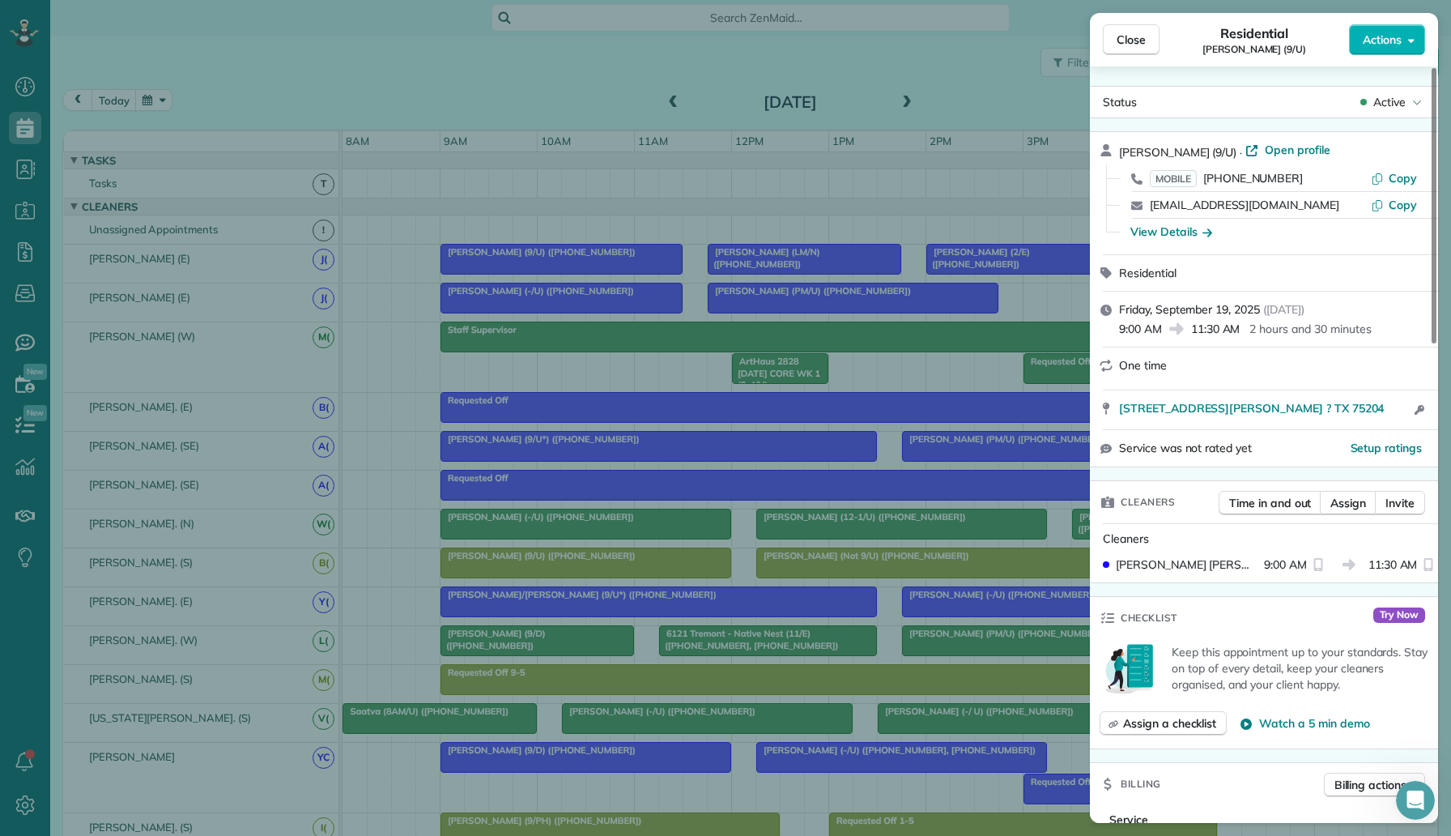
click at [875, 352] on div "Close Residential Ghadi Akari (9/U) Actions Status Active Ghadi Akari (9/U) · O…" at bounding box center [725, 418] width 1451 height 836
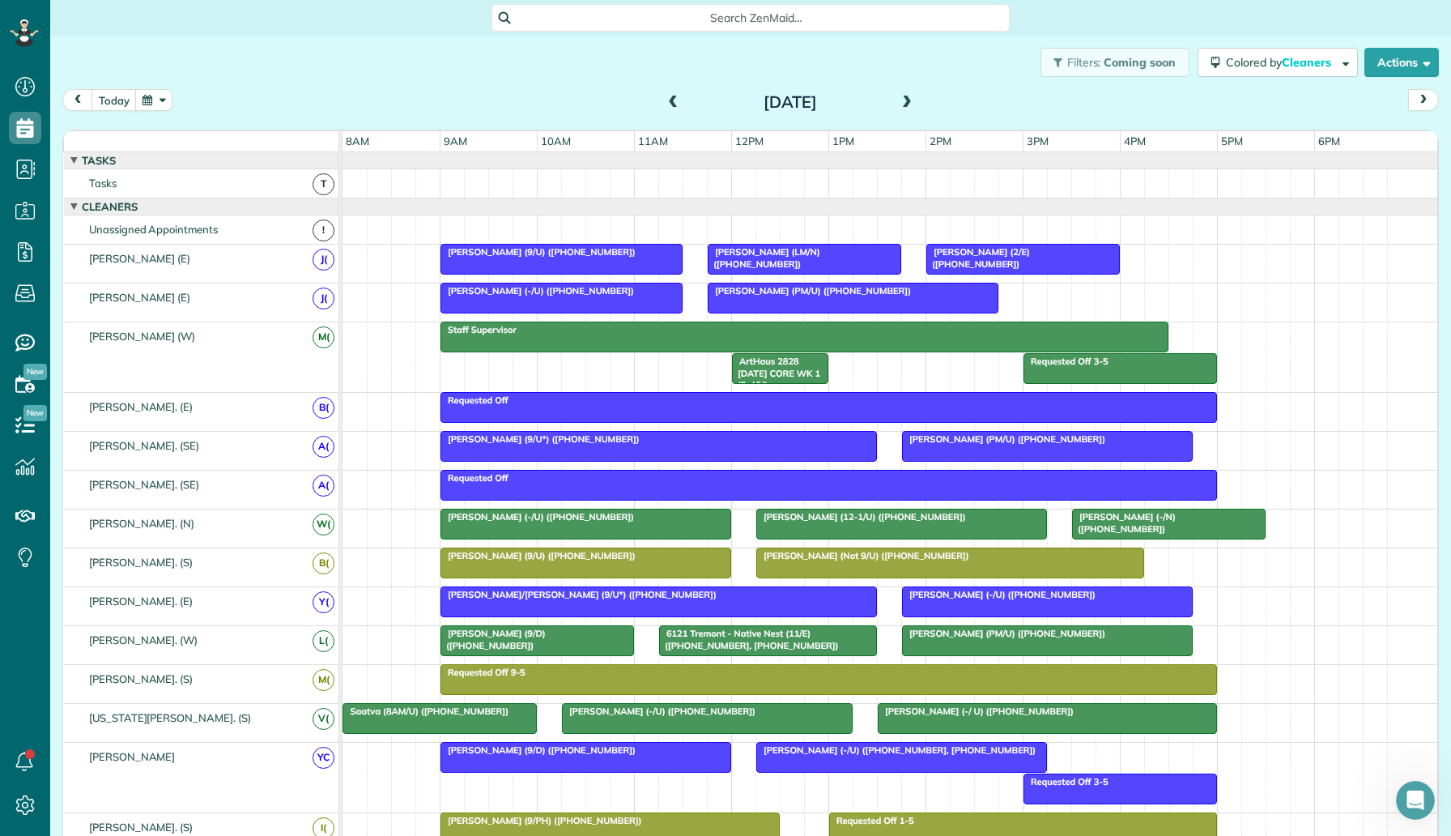
click at [581, 367] on div "Requested Off 3-5 Staff Supervisor ArtHaus 2828 Friday CORE WK 1 (9-4/U) (+1469…" at bounding box center [890, 357] width 1095 height 70
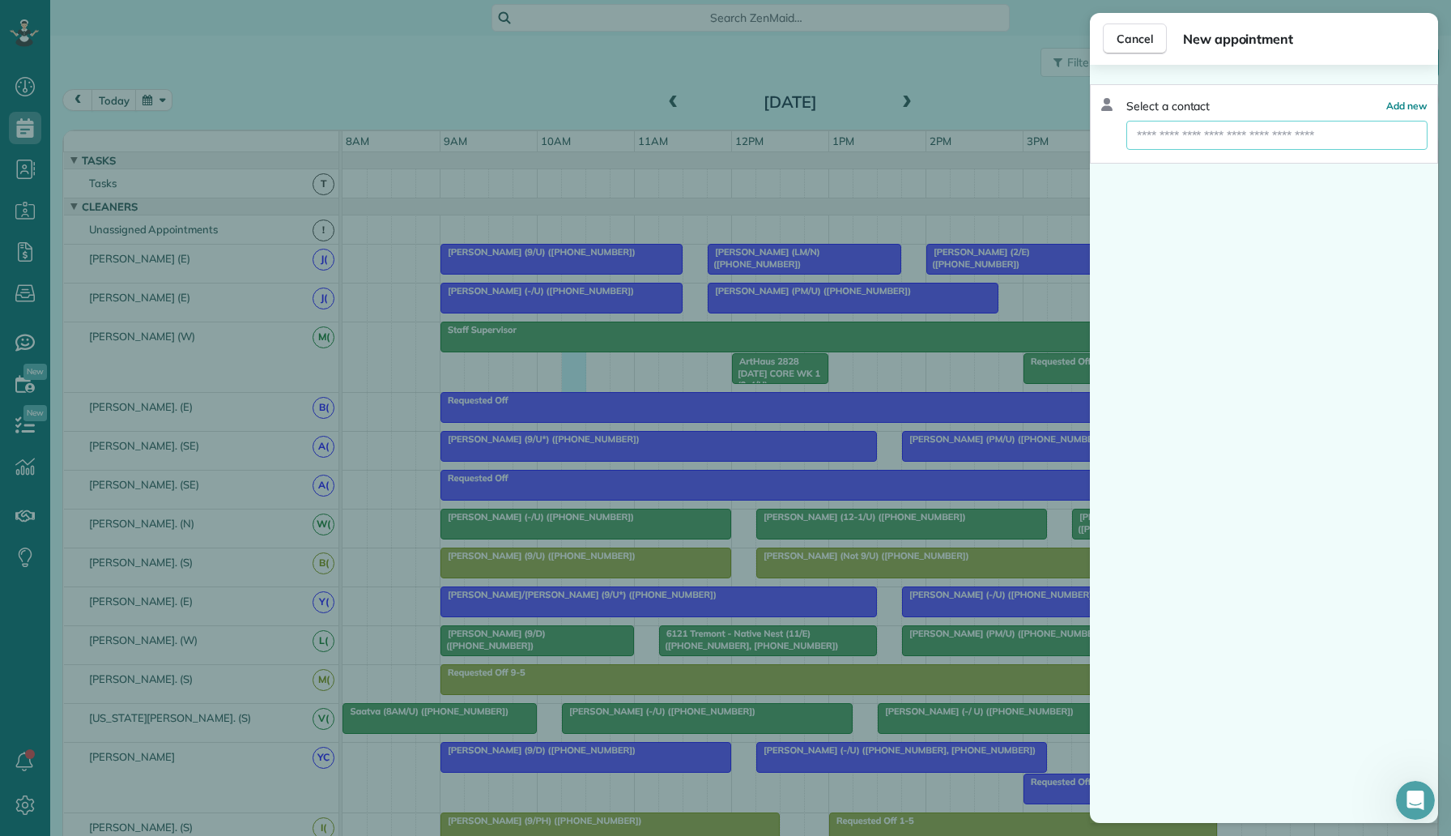
click at [1189, 143] on input "text" at bounding box center [1276, 135] width 301 height 29
type input "*****"
click at [1276, 162] on button "Ghadi Akari (9/U)" at bounding box center [1276, 164] width 301 height 29
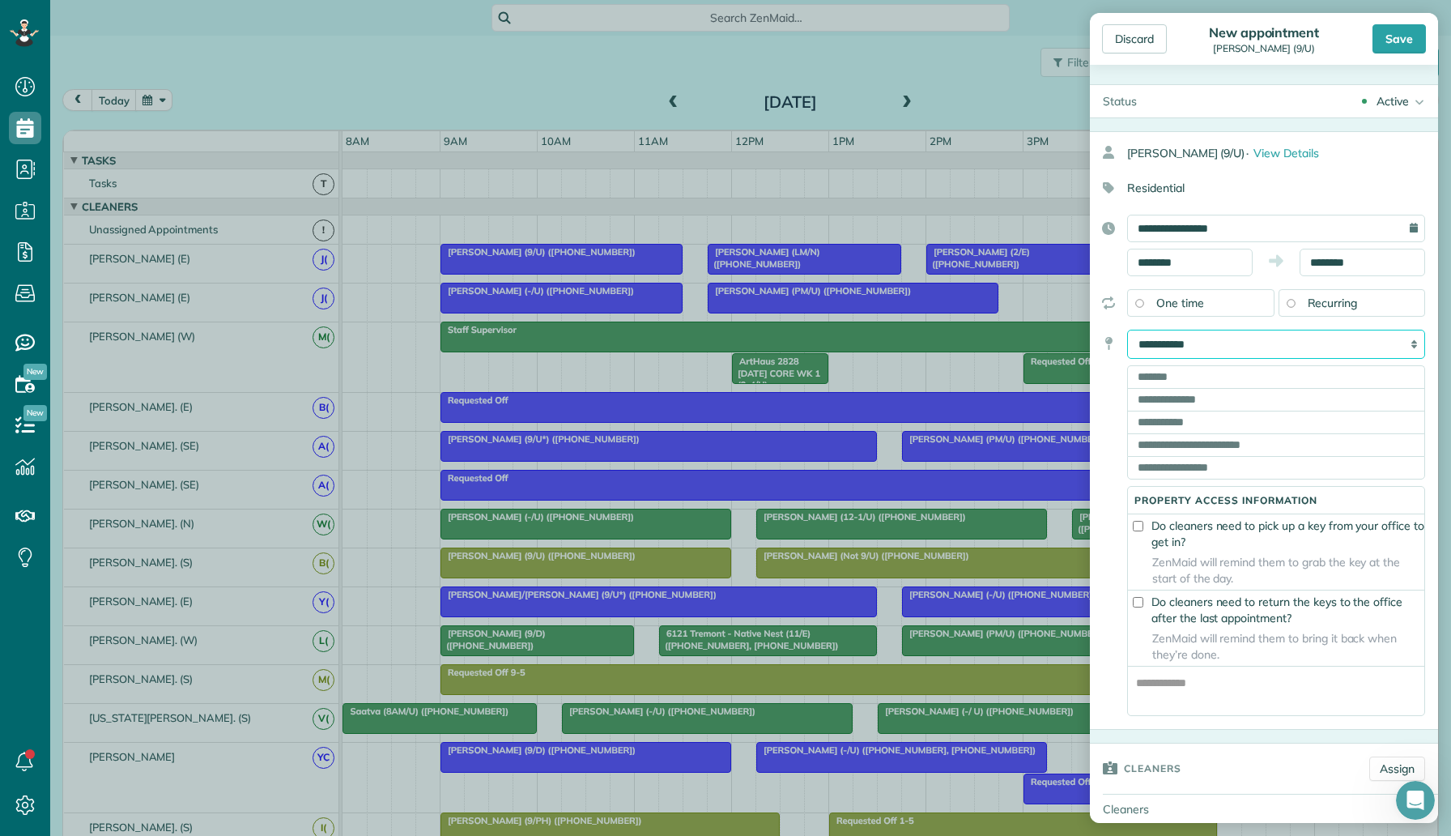
click at [1203, 341] on select "**********" at bounding box center [1276, 344] width 298 height 29
select select "*******"
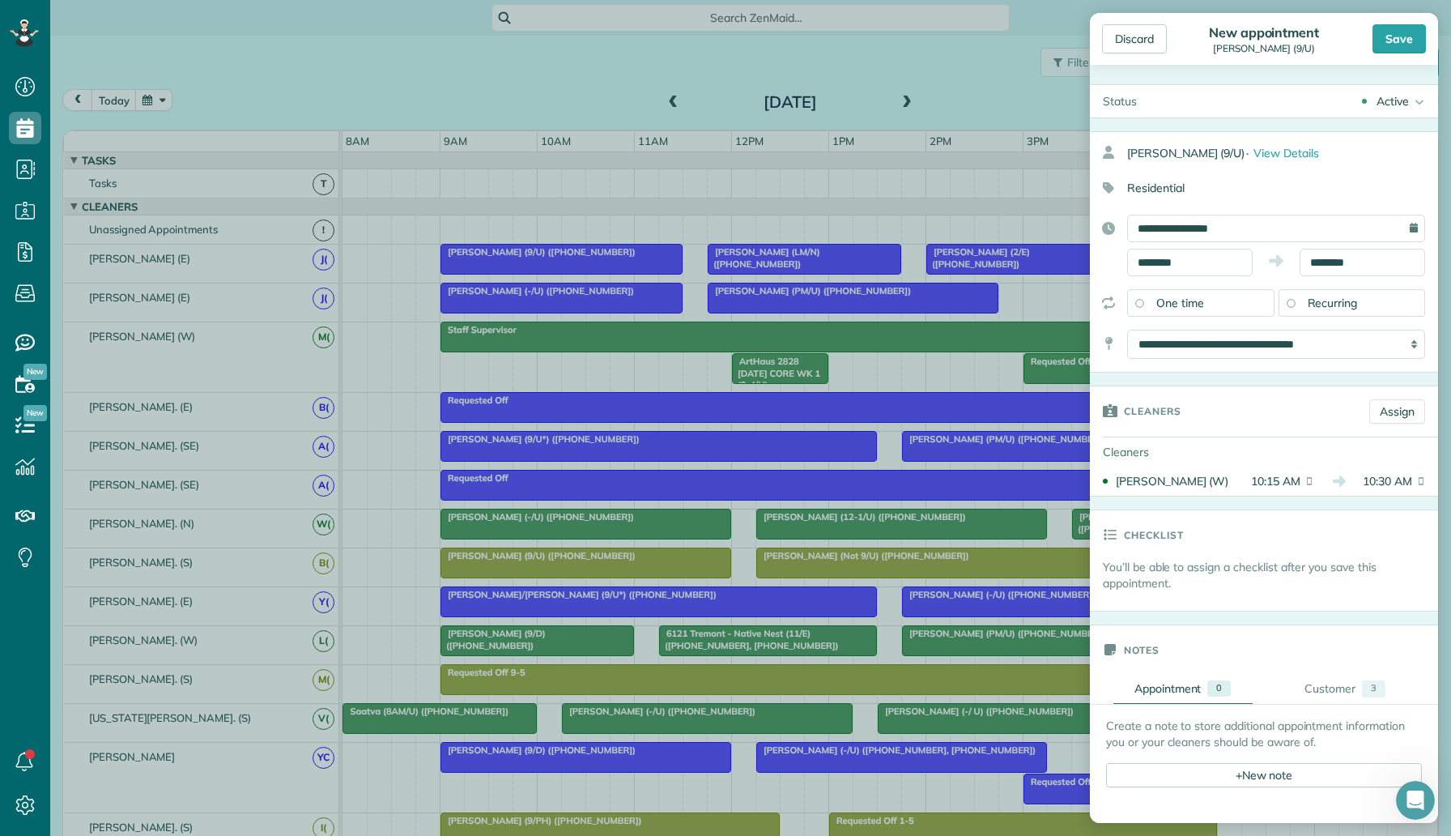
click at [1401, 104] on div "Active" at bounding box center [1393, 101] width 32 height 16
click at [1359, 316] on div "Supervisor Check" at bounding box center [1371, 318] width 90 height 11
click at [1399, 40] on div "Save" at bounding box center [1399, 38] width 53 height 29
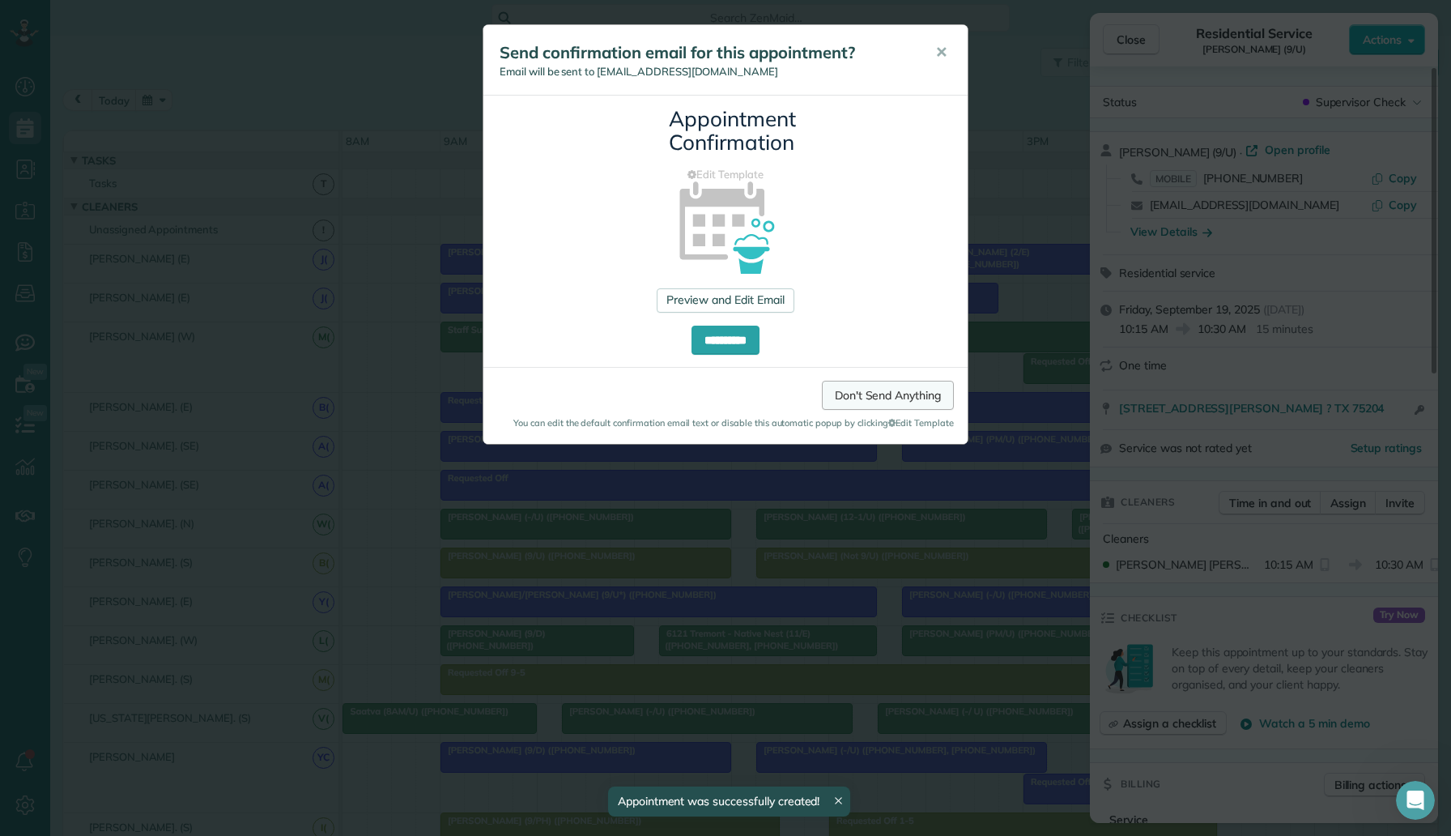
click at [885, 401] on link "Don't Send Anything" at bounding box center [888, 395] width 132 height 29
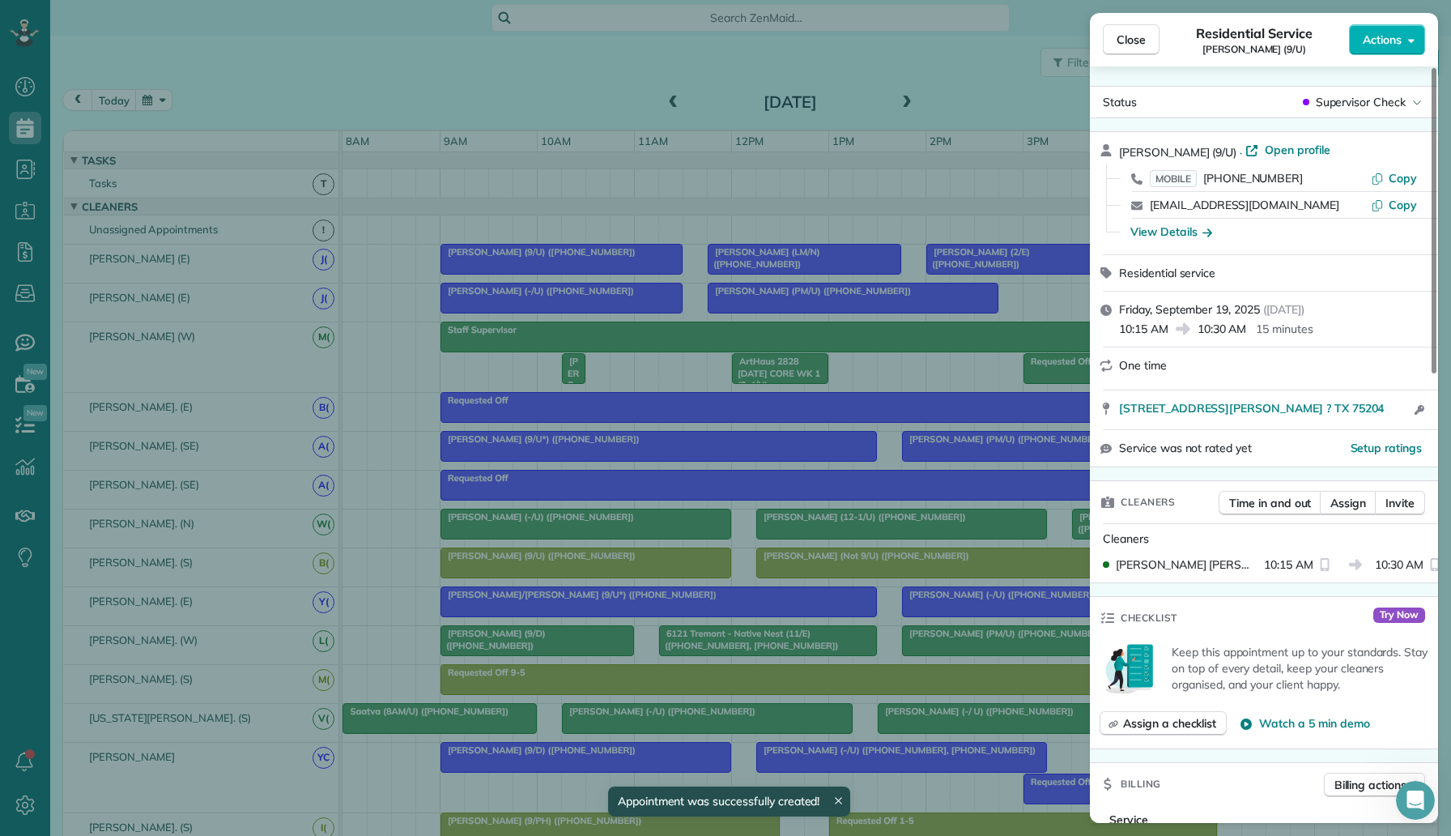
click at [885, 401] on div "Close Residential Service Ghadi Akari (9/U) Actions Status Supervisor Check Gha…" at bounding box center [725, 418] width 1451 height 836
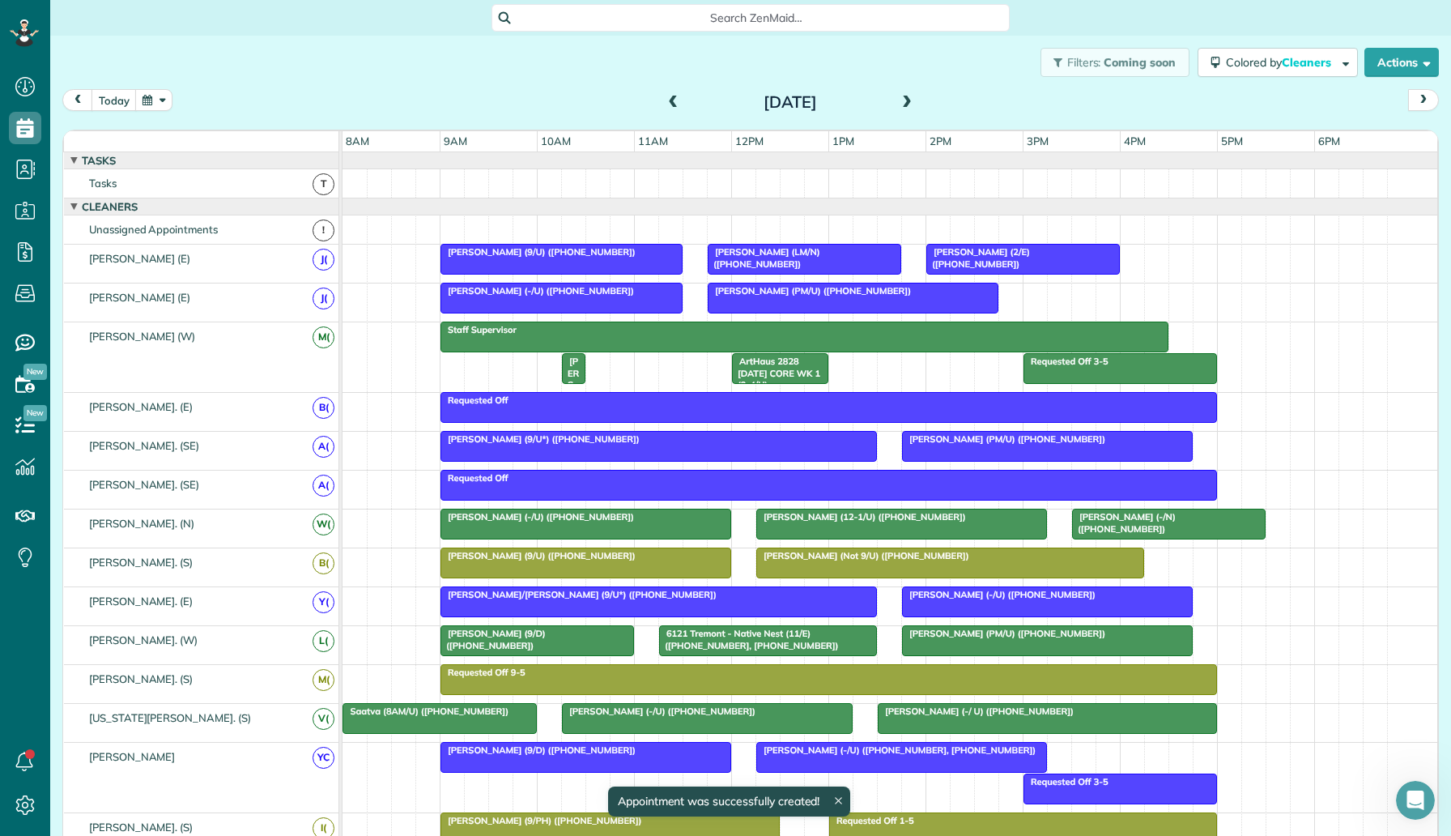
click at [580, 369] on div at bounding box center [583, 368] width 6 height 31
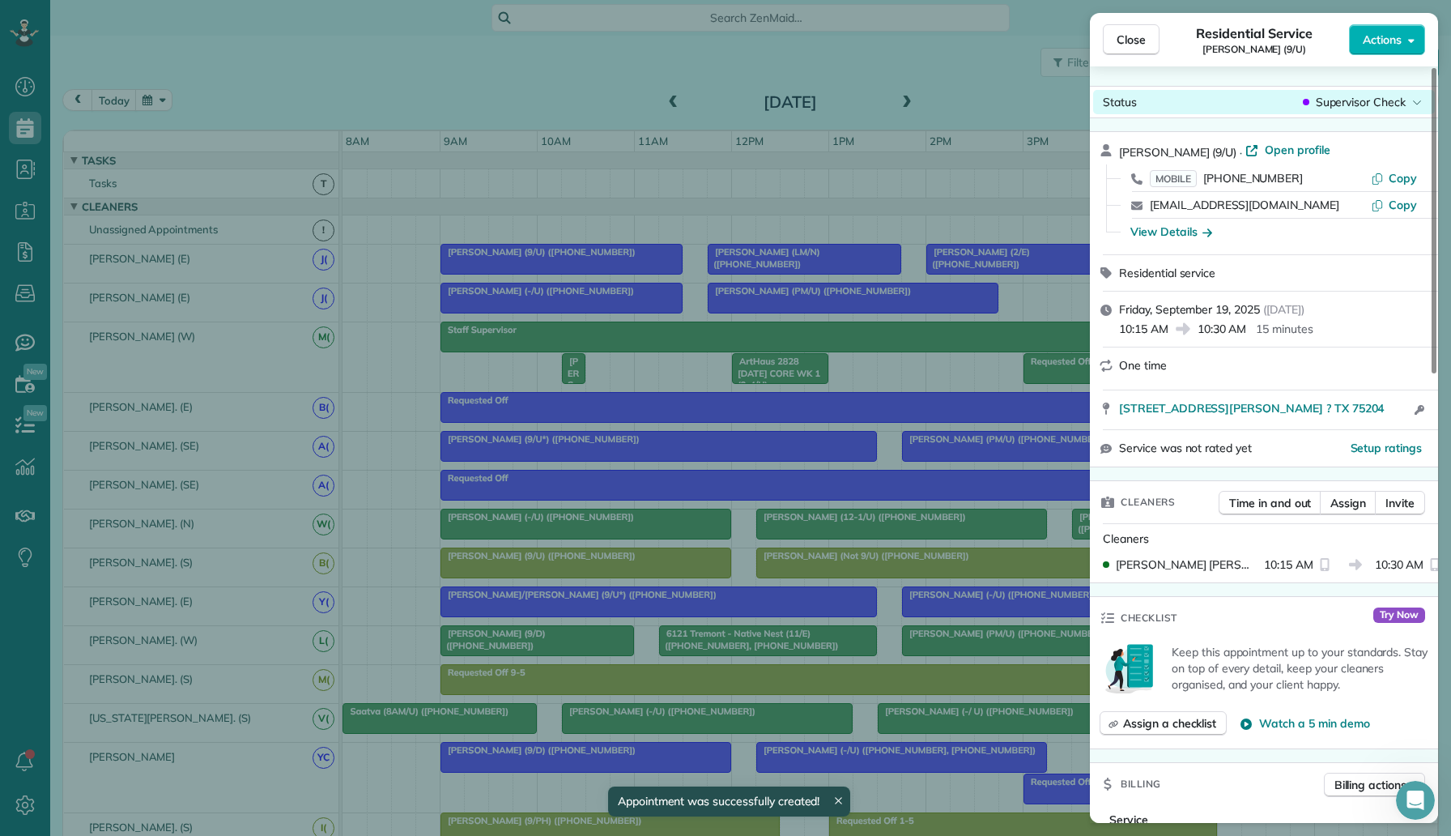
click at [1382, 99] on span "Supervisor Check" at bounding box center [1361, 102] width 90 height 16
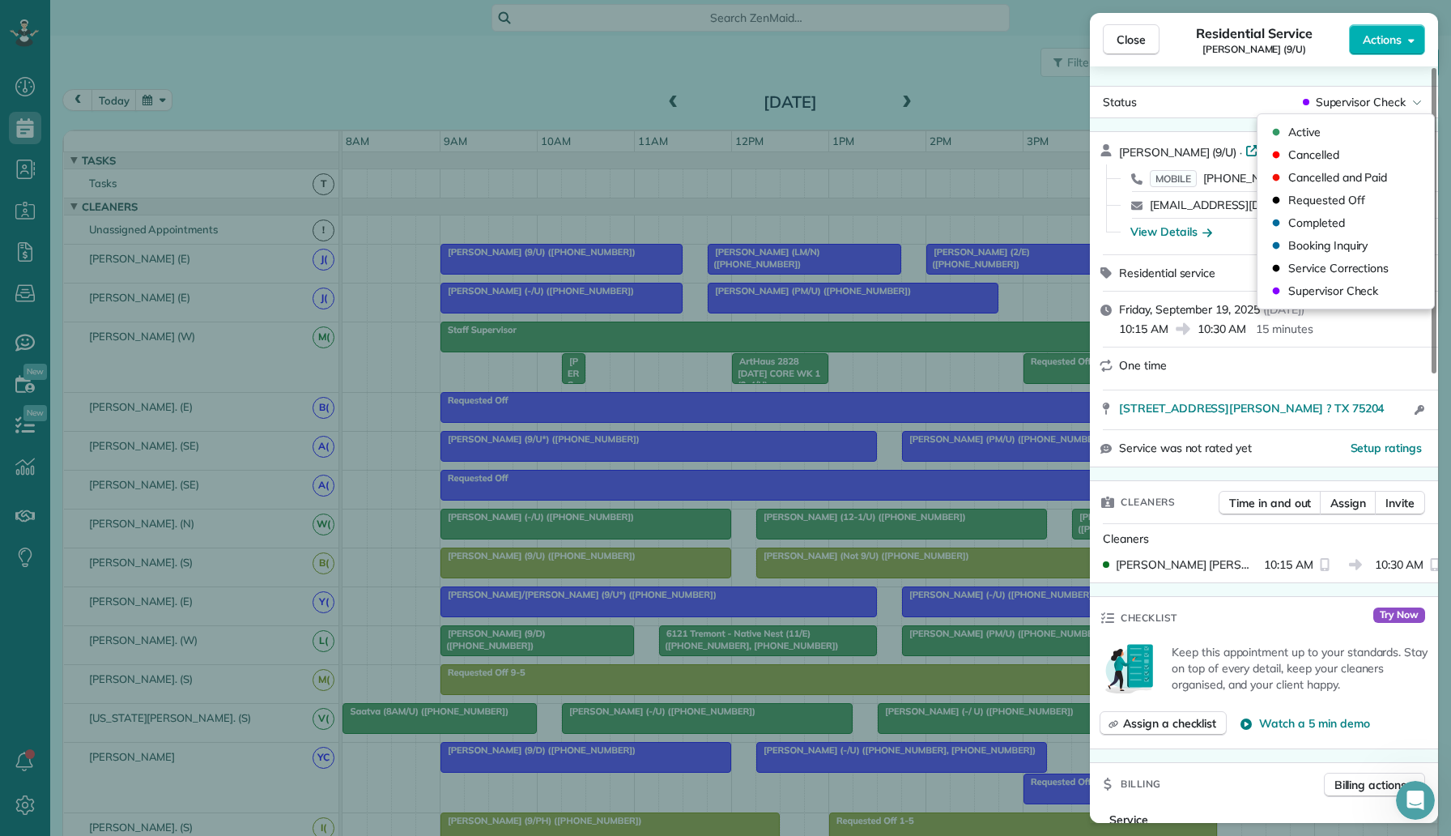
click at [1275, 83] on div "Status Supervisor Check Ghadi Akari (9/U) · Open profile MOBILE (469) 394-2400 …" at bounding box center [1264, 444] width 348 height 756
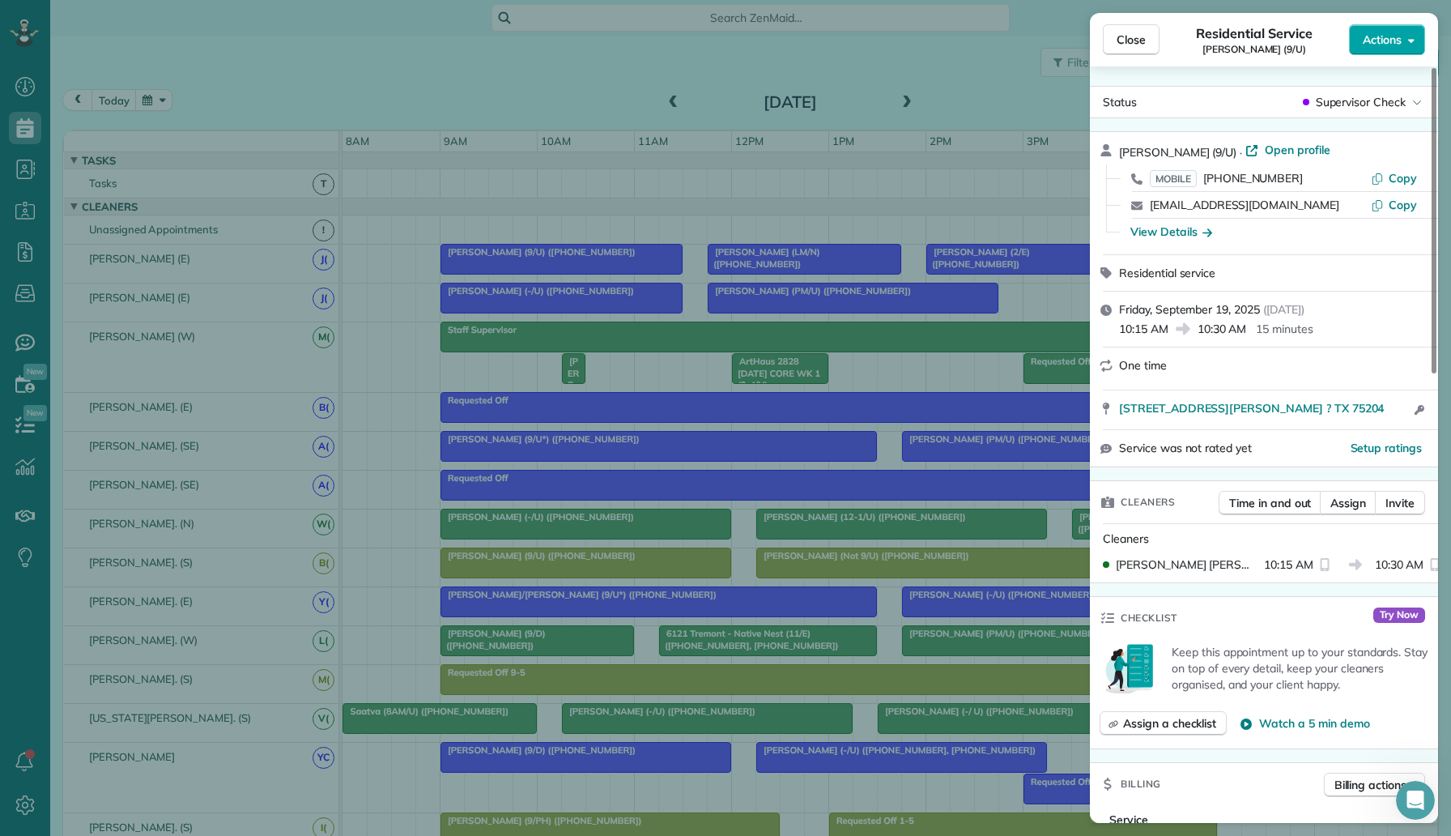
click at [1392, 36] on span "Actions" at bounding box center [1382, 40] width 39 height 16
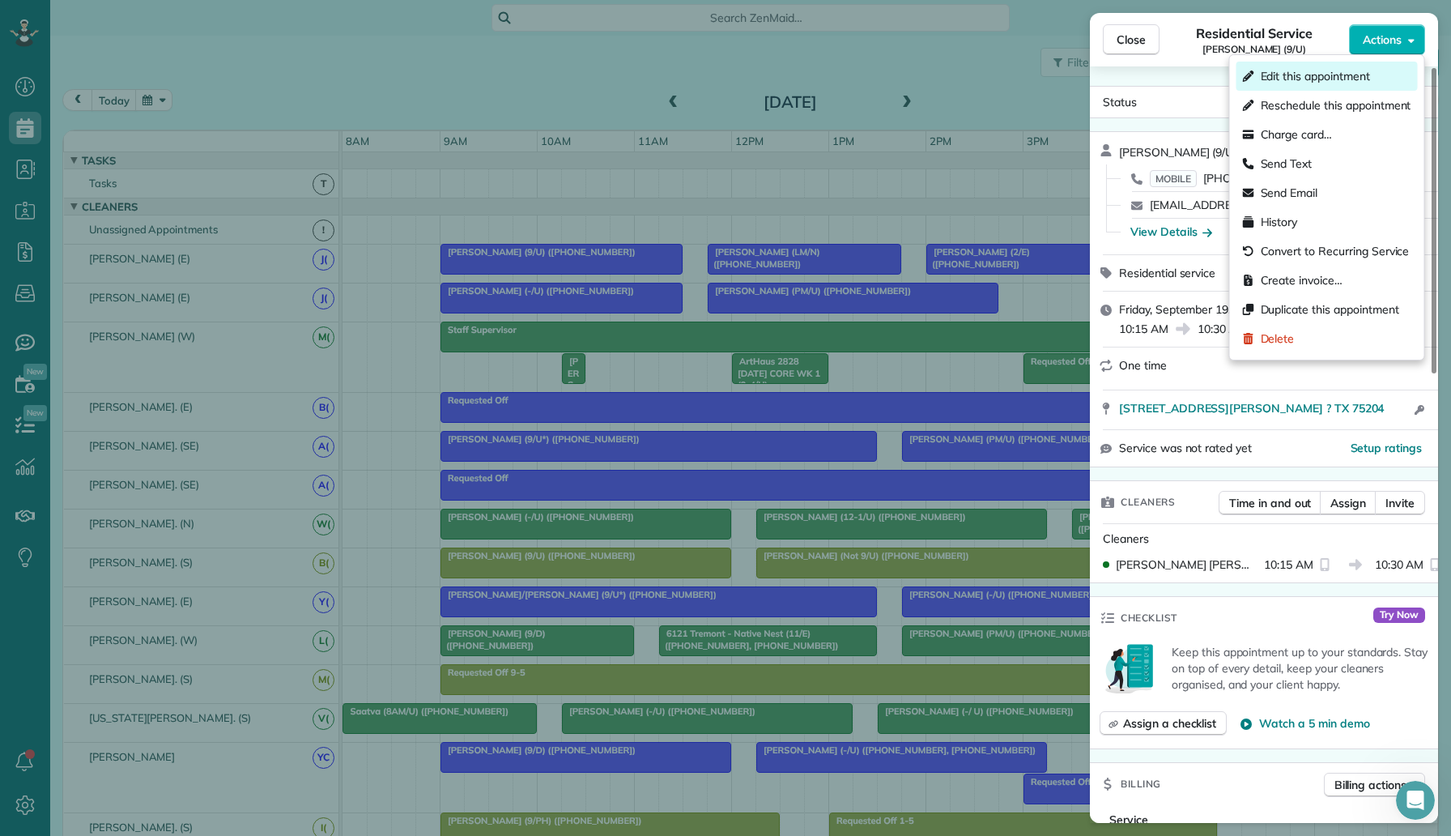
click at [1353, 77] on span "Edit this appointment" at bounding box center [1315, 76] width 109 height 16
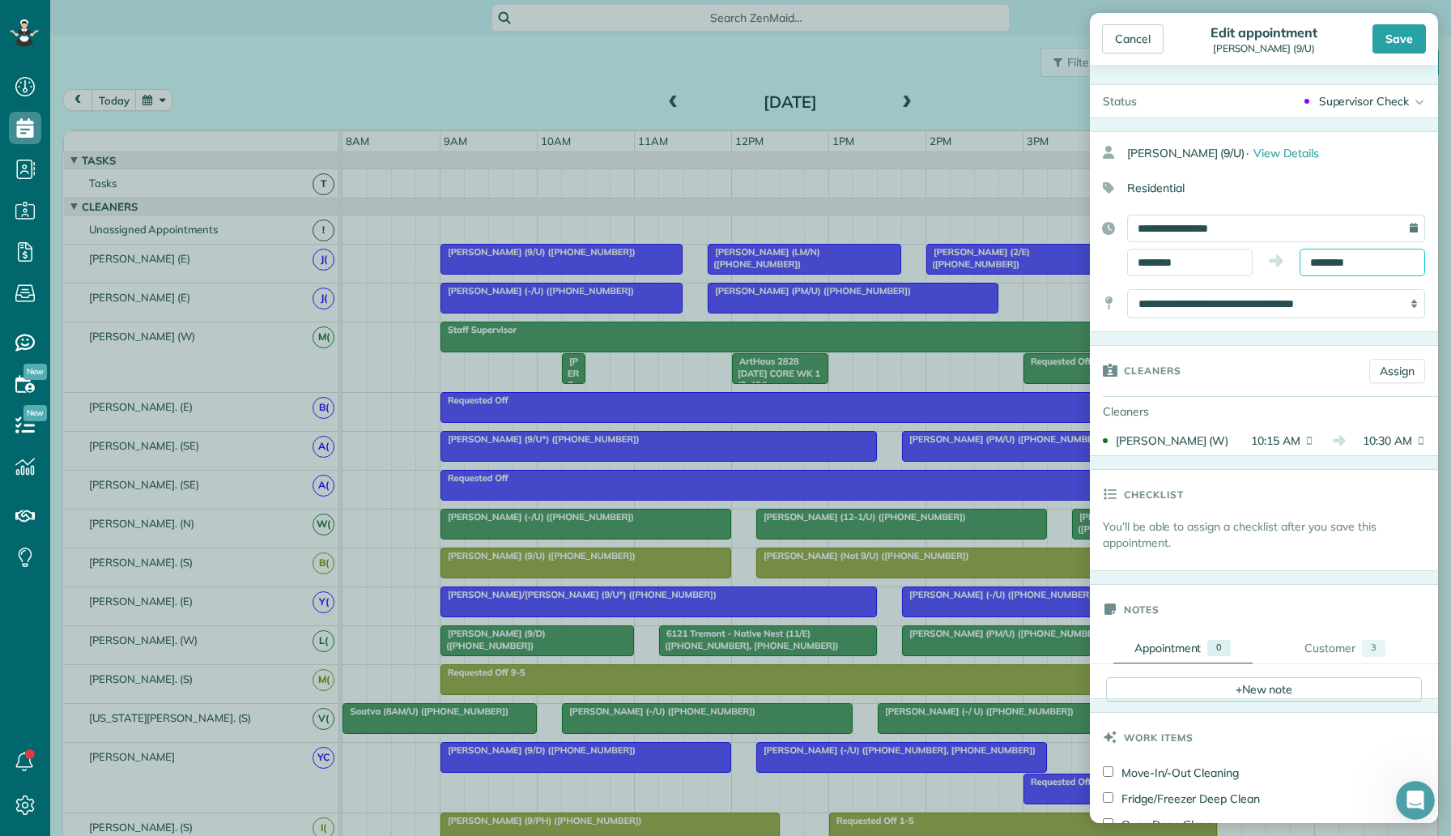
click at [1320, 251] on input "********" at bounding box center [1363, 263] width 126 height 28
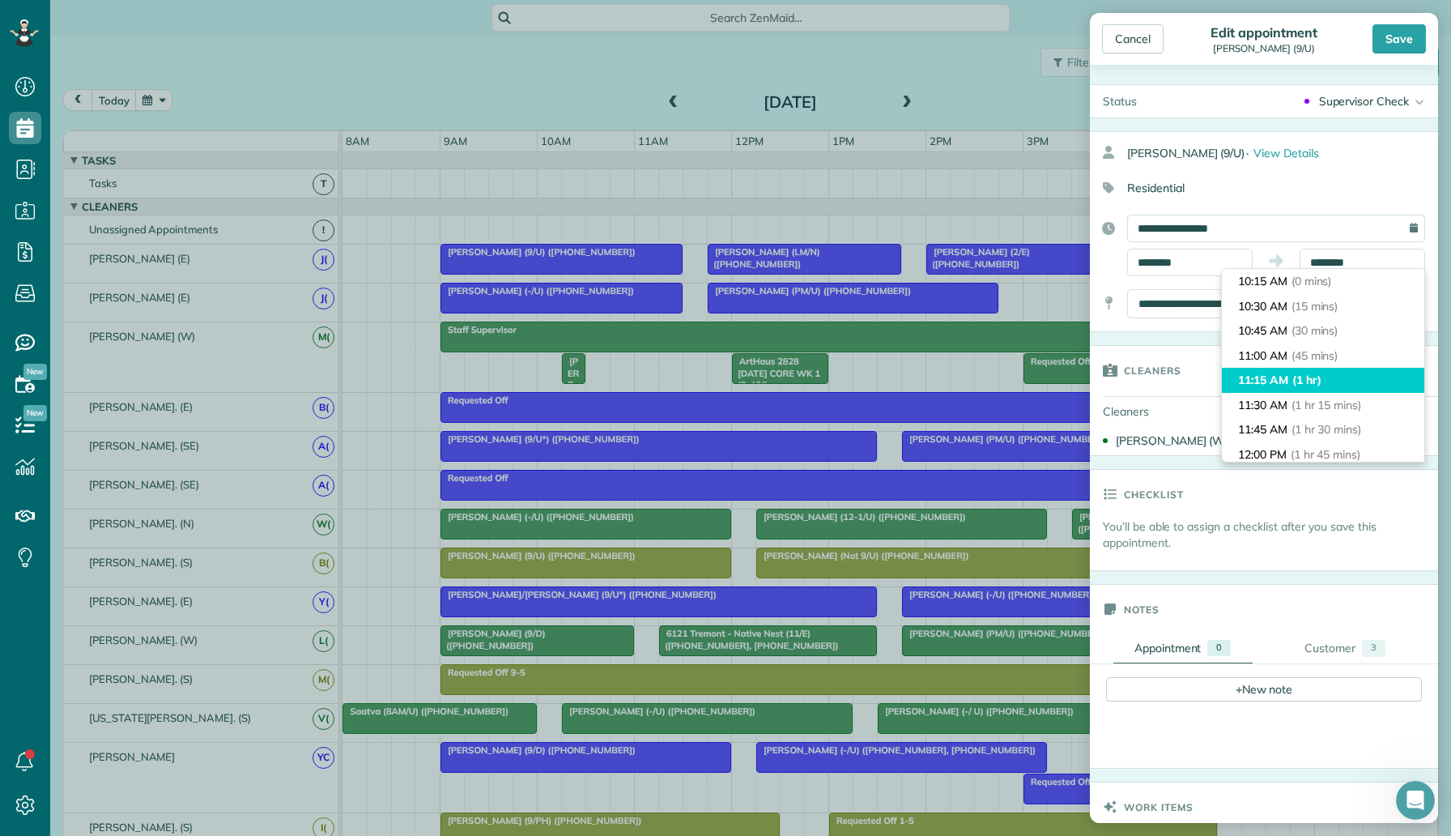
type input "********"
click at [1337, 381] on li "11:15 AM (1 hr)" at bounding box center [1323, 380] width 202 height 25
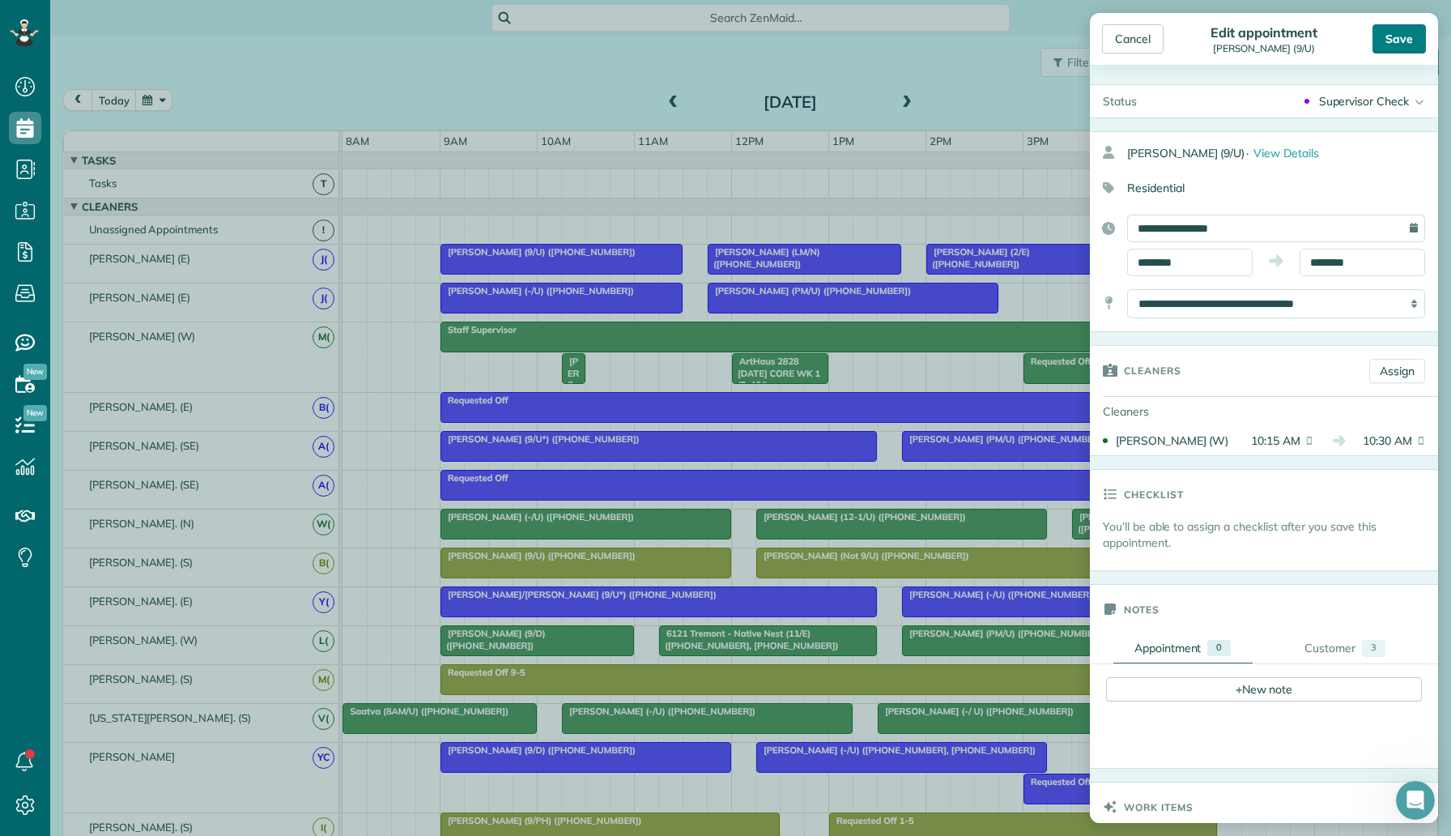
click at [1406, 38] on div "Save" at bounding box center [1399, 38] width 53 height 29
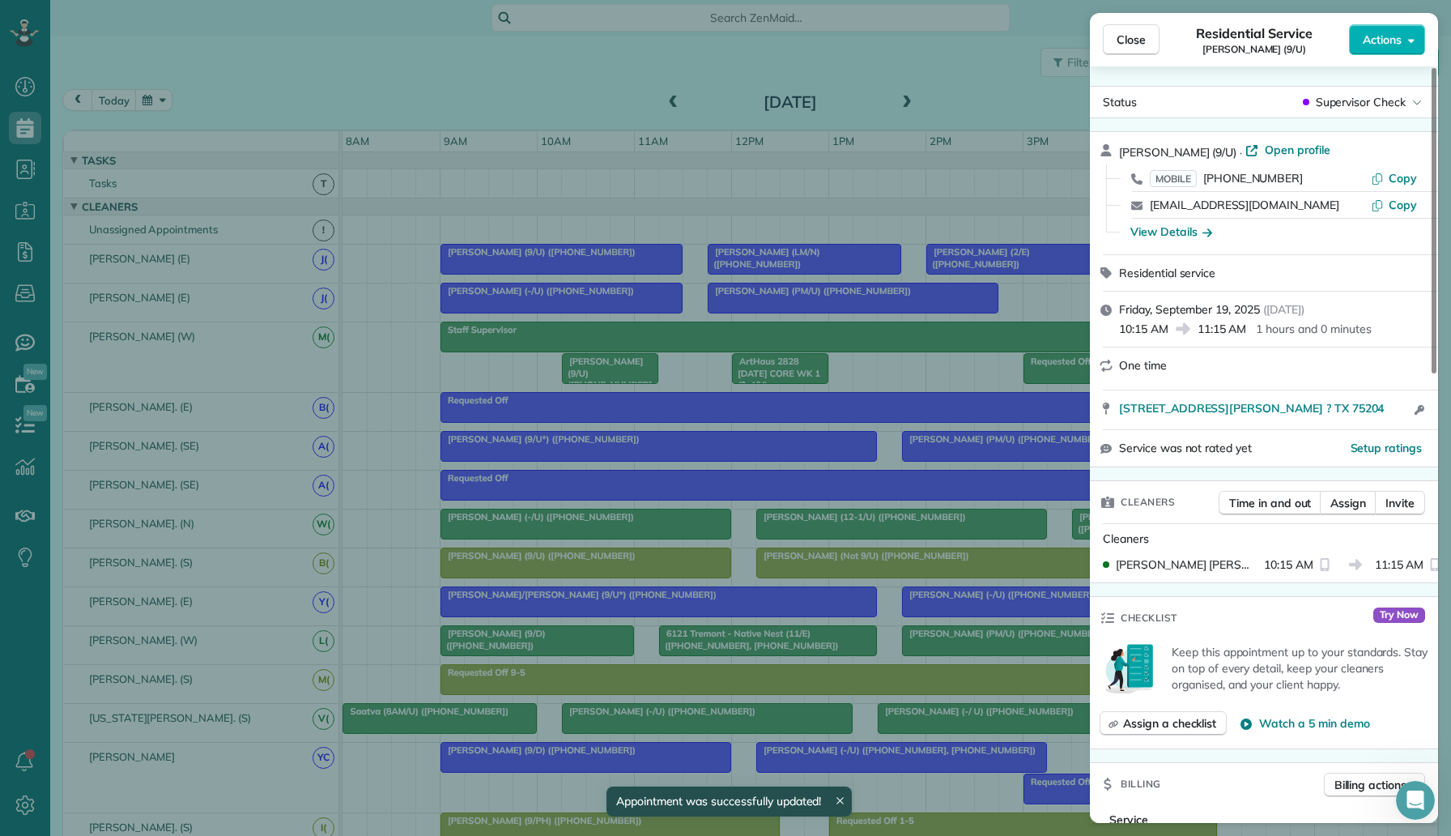
click at [938, 349] on div "Close Residential Service Ghadi Akari (9/U) Actions Status Supervisor Check Gha…" at bounding box center [725, 418] width 1451 height 836
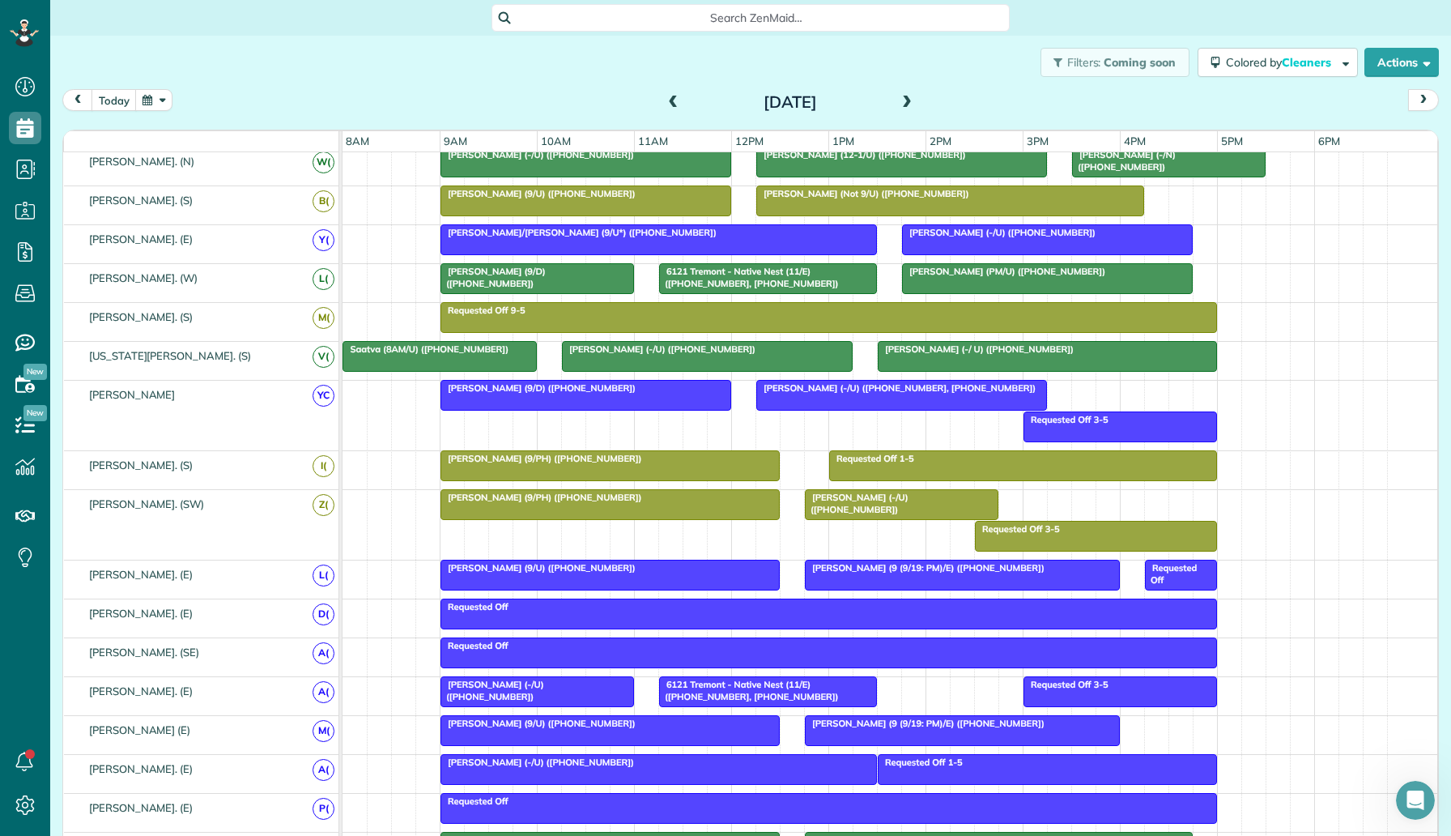
scroll to position [618, 0]
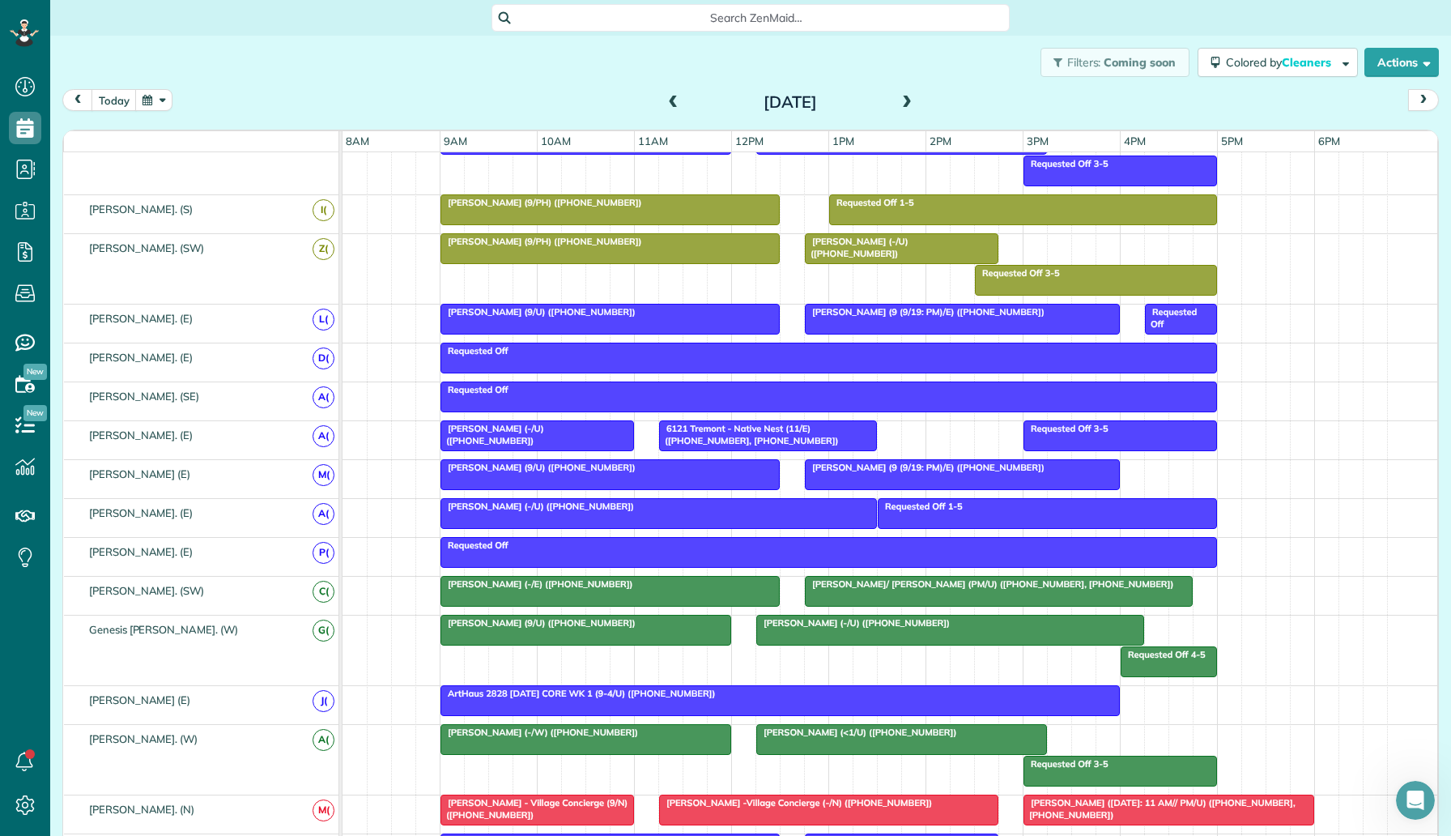
click at [637, 588] on div "Ally Frye (-/E) (+12144787786)" at bounding box center [610, 583] width 330 height 11
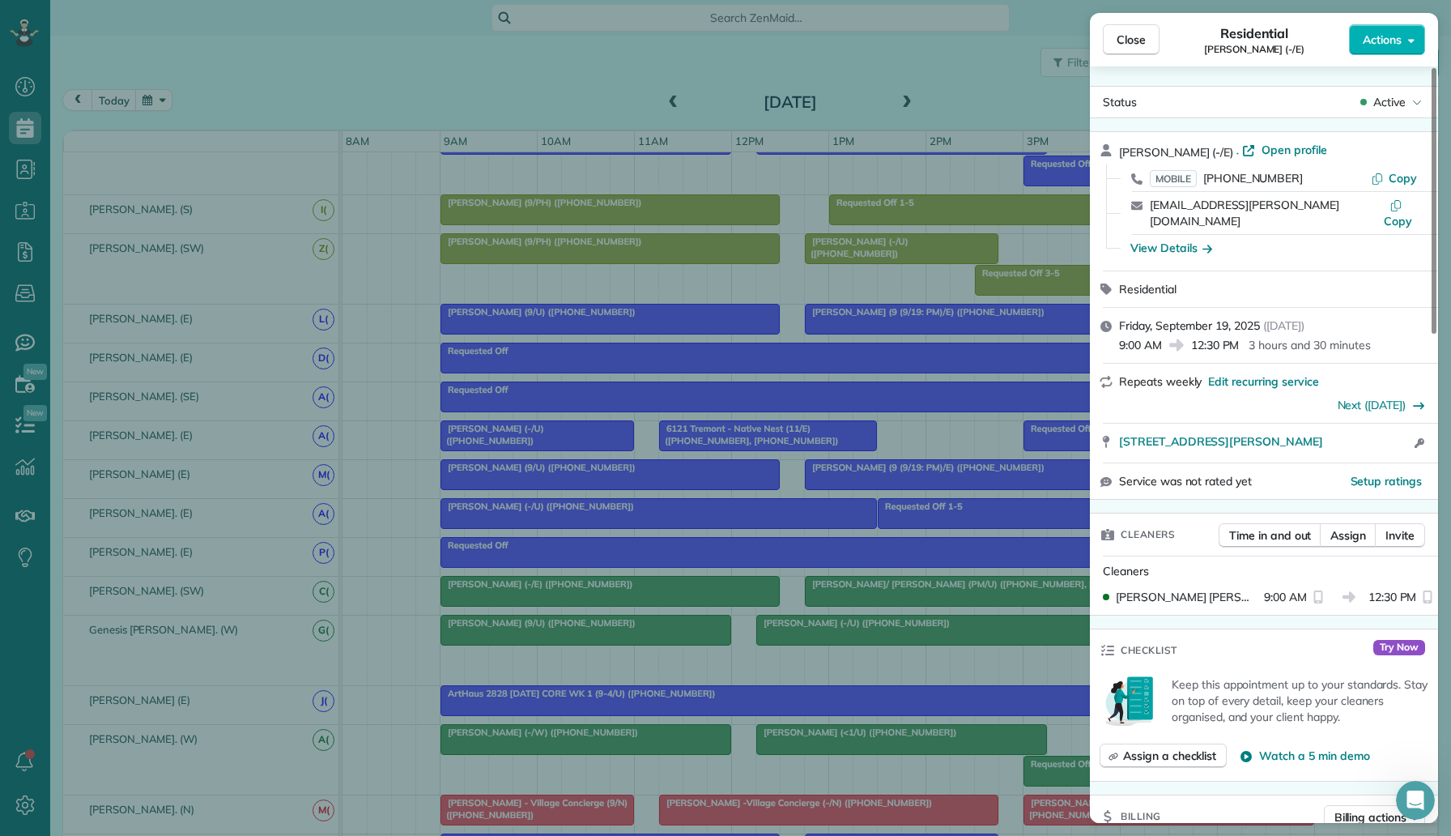
click at [752, 581] on div "Close Residential Ally Frye (-/E) Actions Status Active Ally Frye (-/E) · Open …" at bounding box center [725, 418] width 1451 height 836
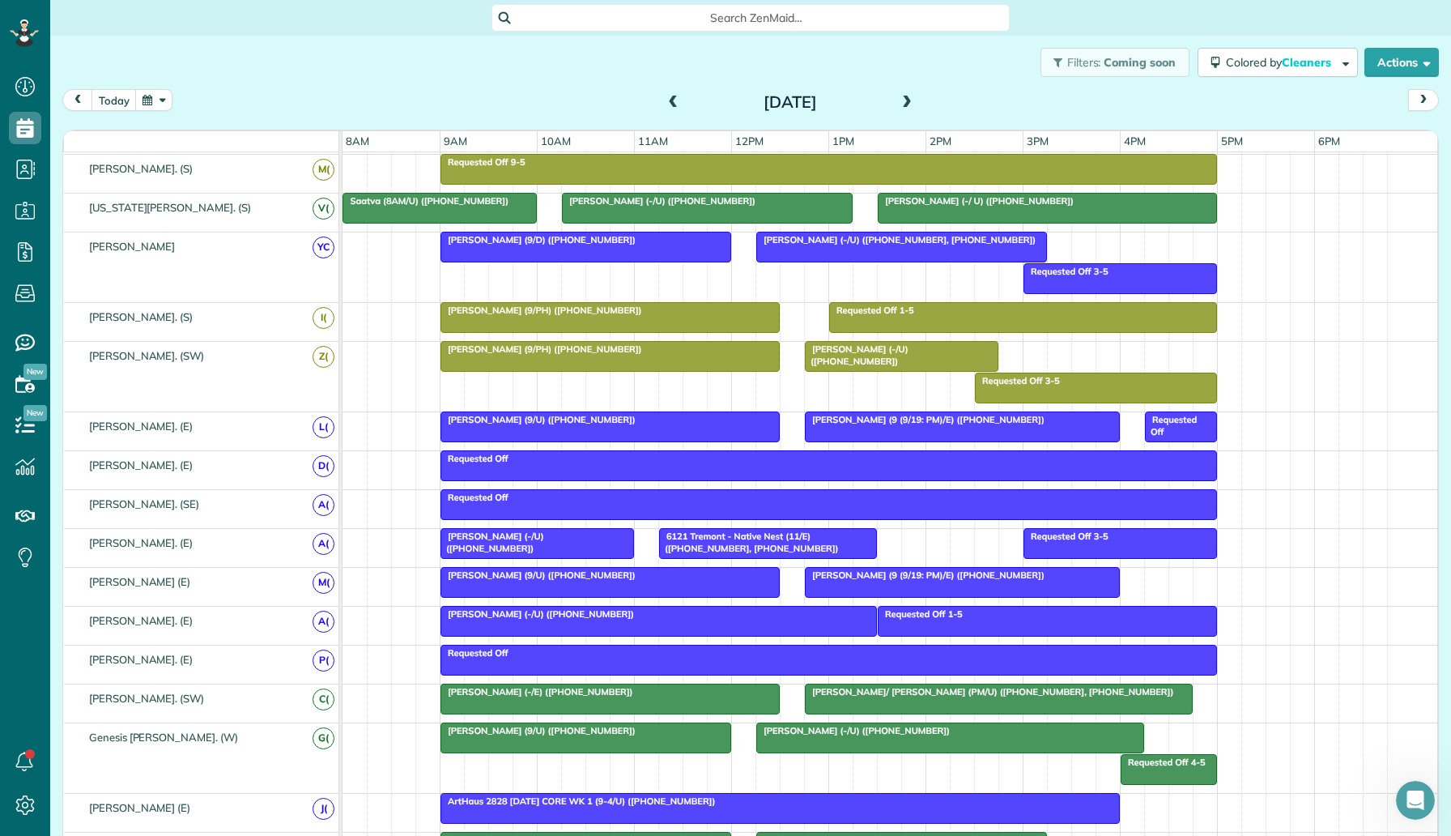
scroll to position [500, 0]
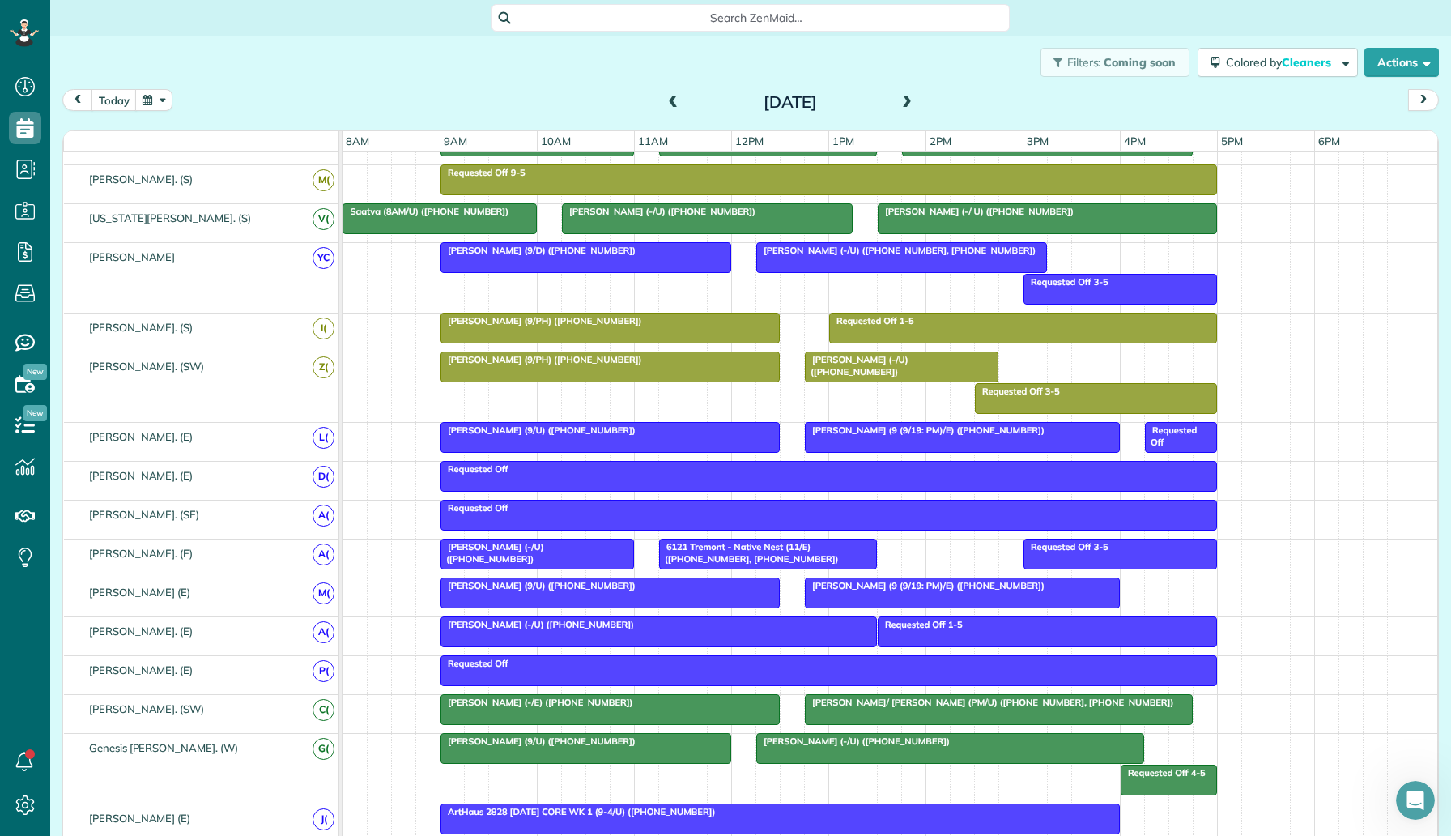
click at [641, 705] on div "Ally Frye (-/E) (+12144787786)" at bounding box center [610, 701] width 330 height 11
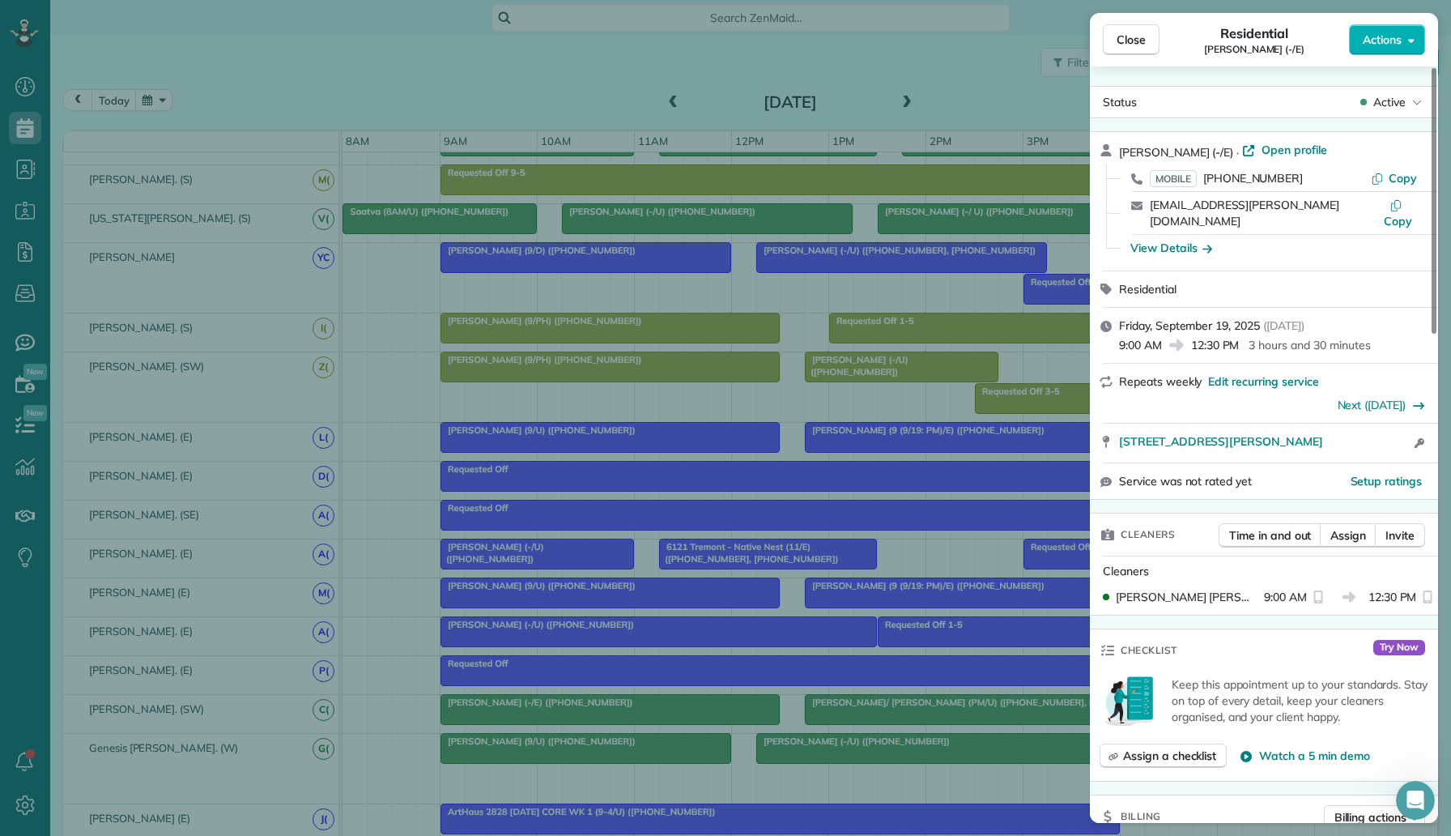
click at [674, 599] on div "Close Residential Ally Frye (-/E) Actions Status Active Ally Frye (-/E) · Open …" at bounding box center [725, 418] width 1451 height 836
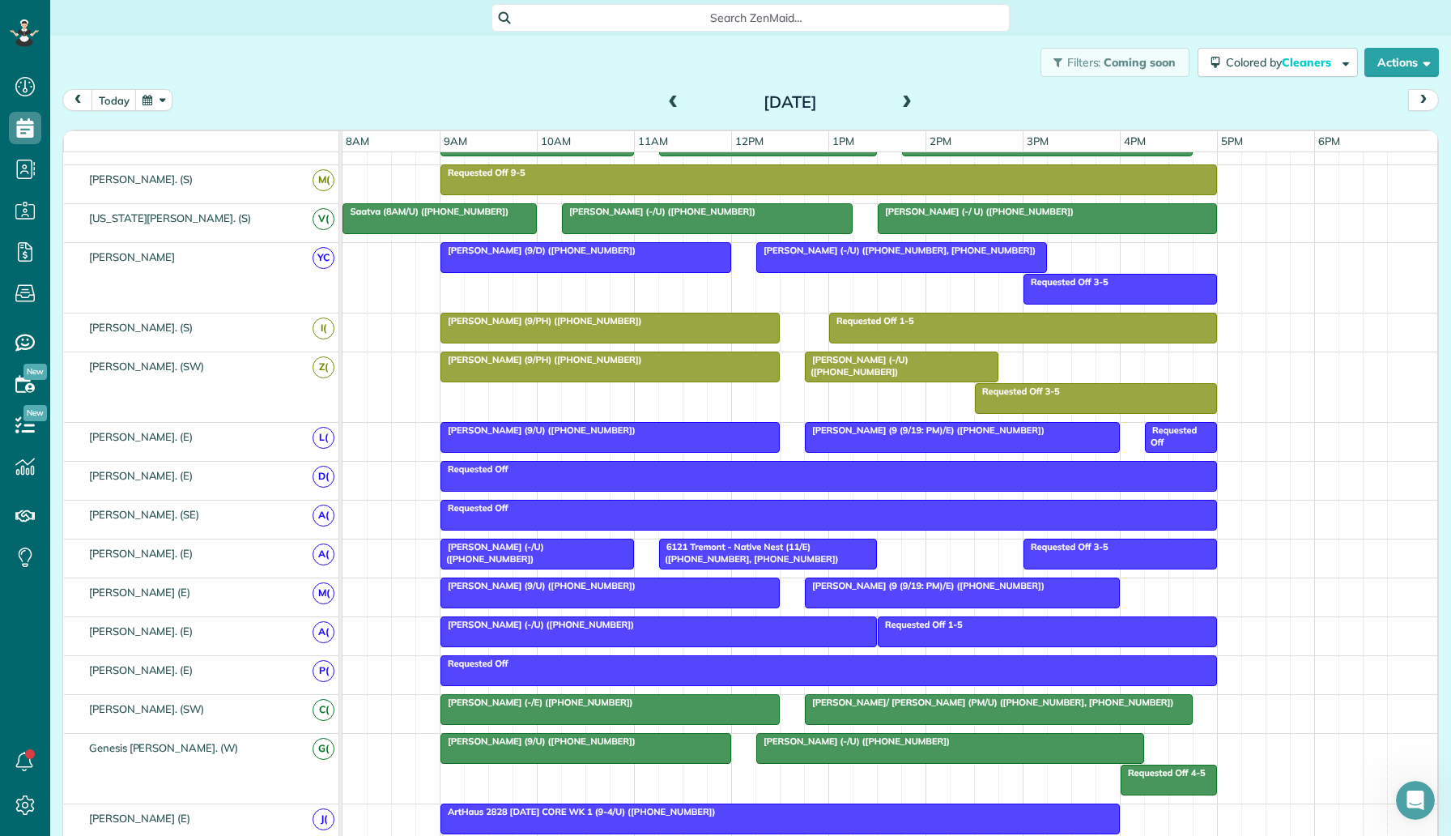
scroll to position [609, 0]
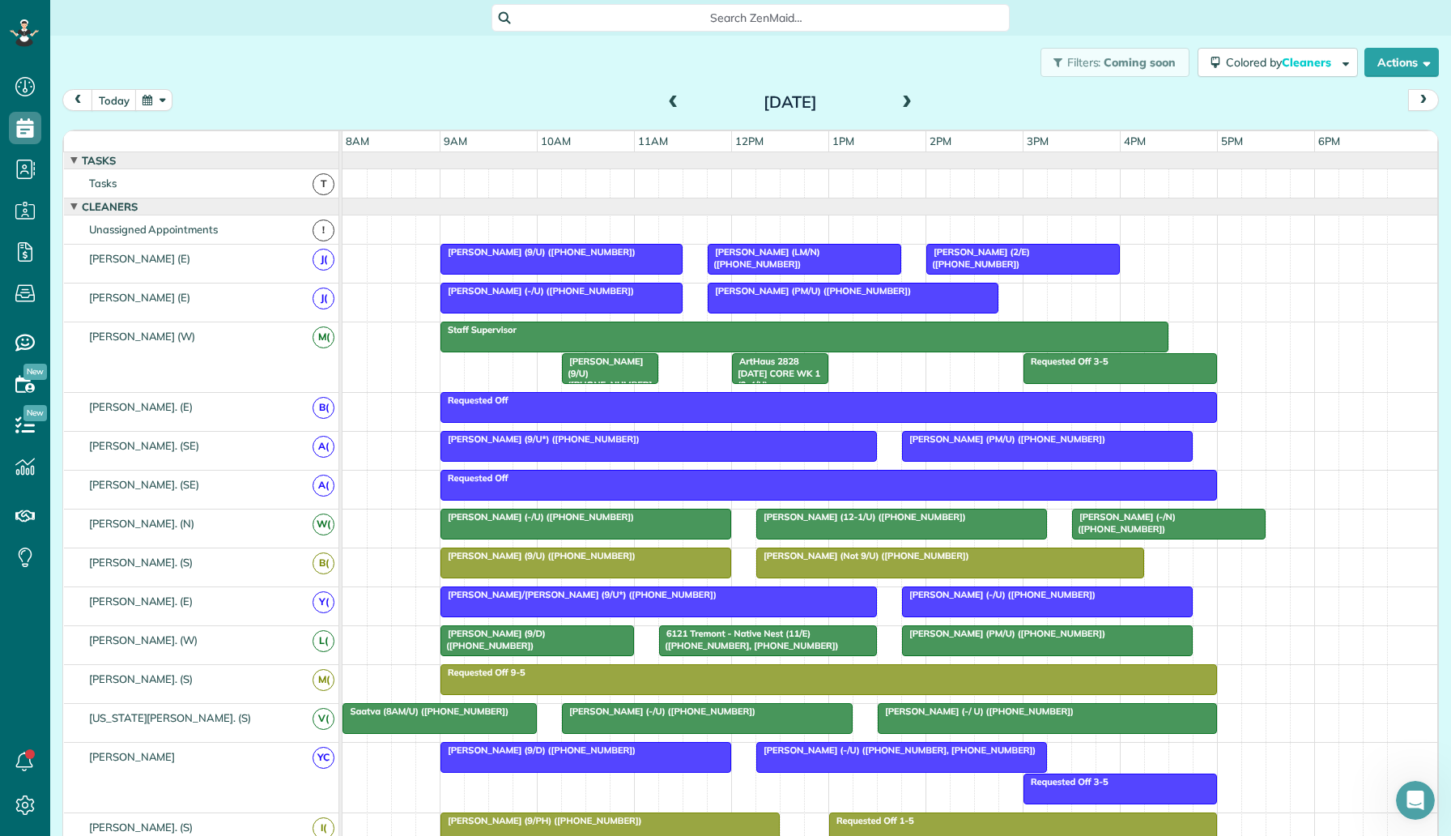
click at [902, 107] on span at bounding box center [907, 103] width 18 height 15
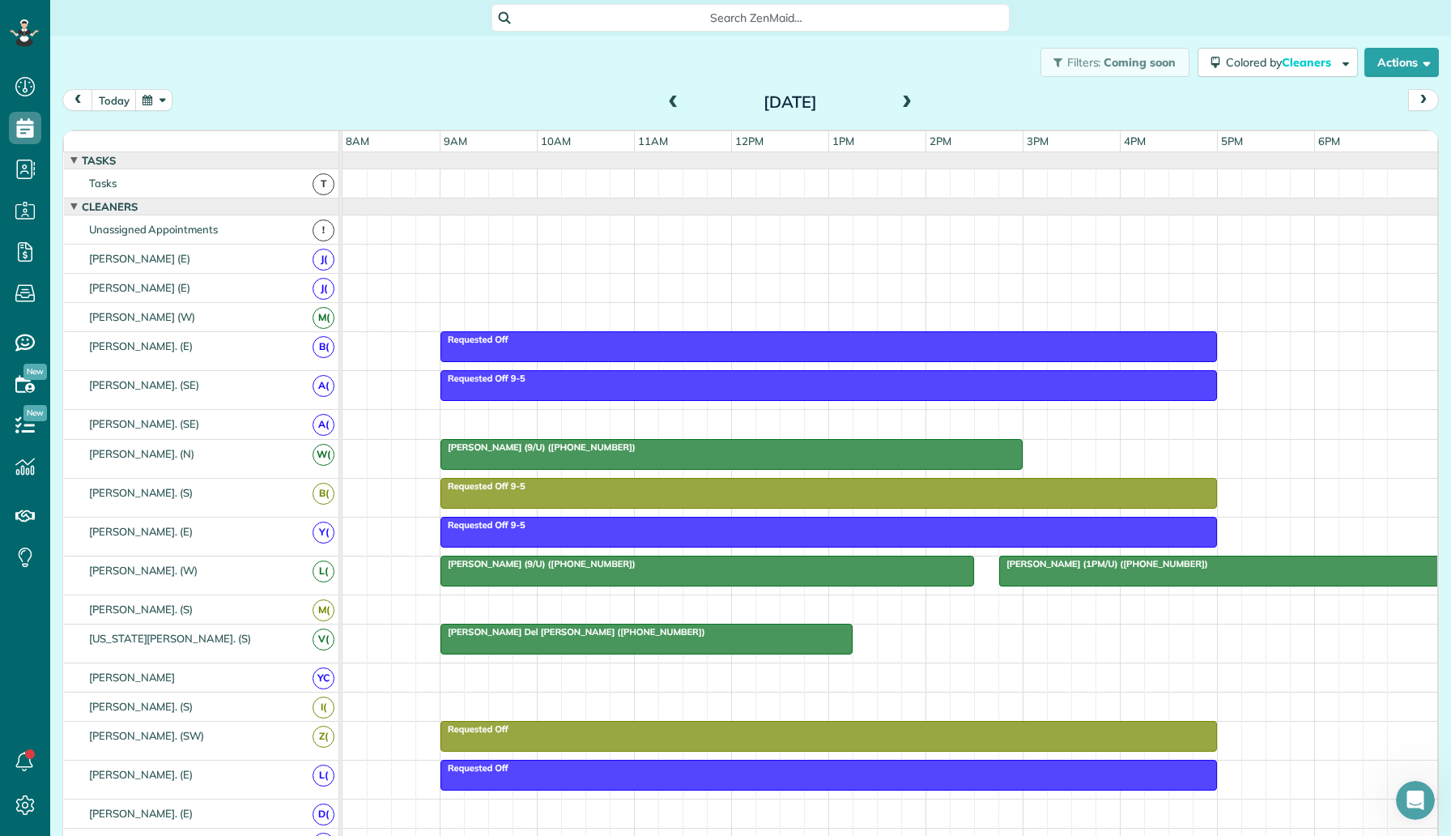
click at [908, 100] on span at bounding box center [907, 103] width 18 height 15
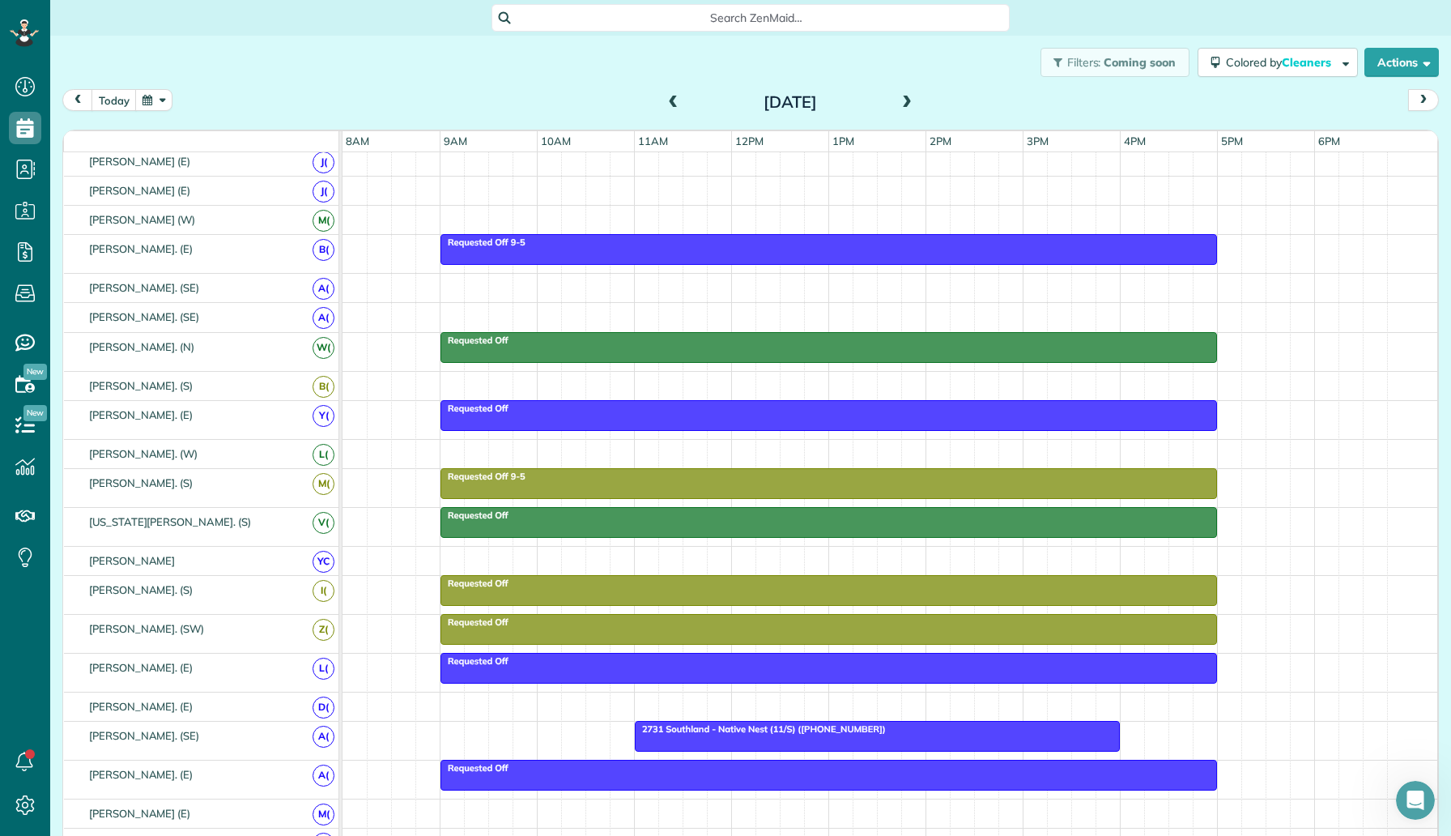
scroll to position [171, 0]
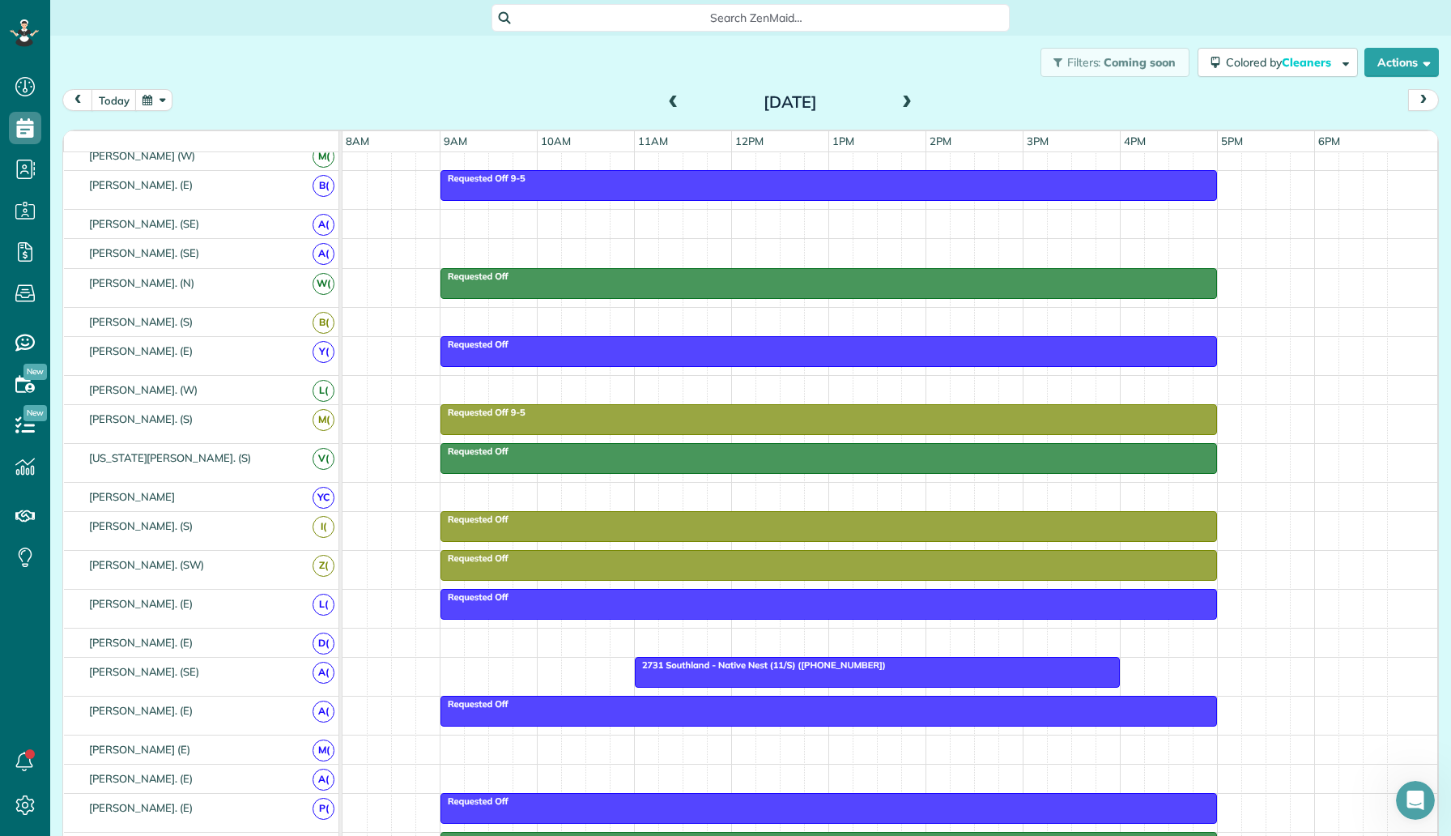
click at [671, 101] on span at bounding box center [674, 103] width 18 height 15
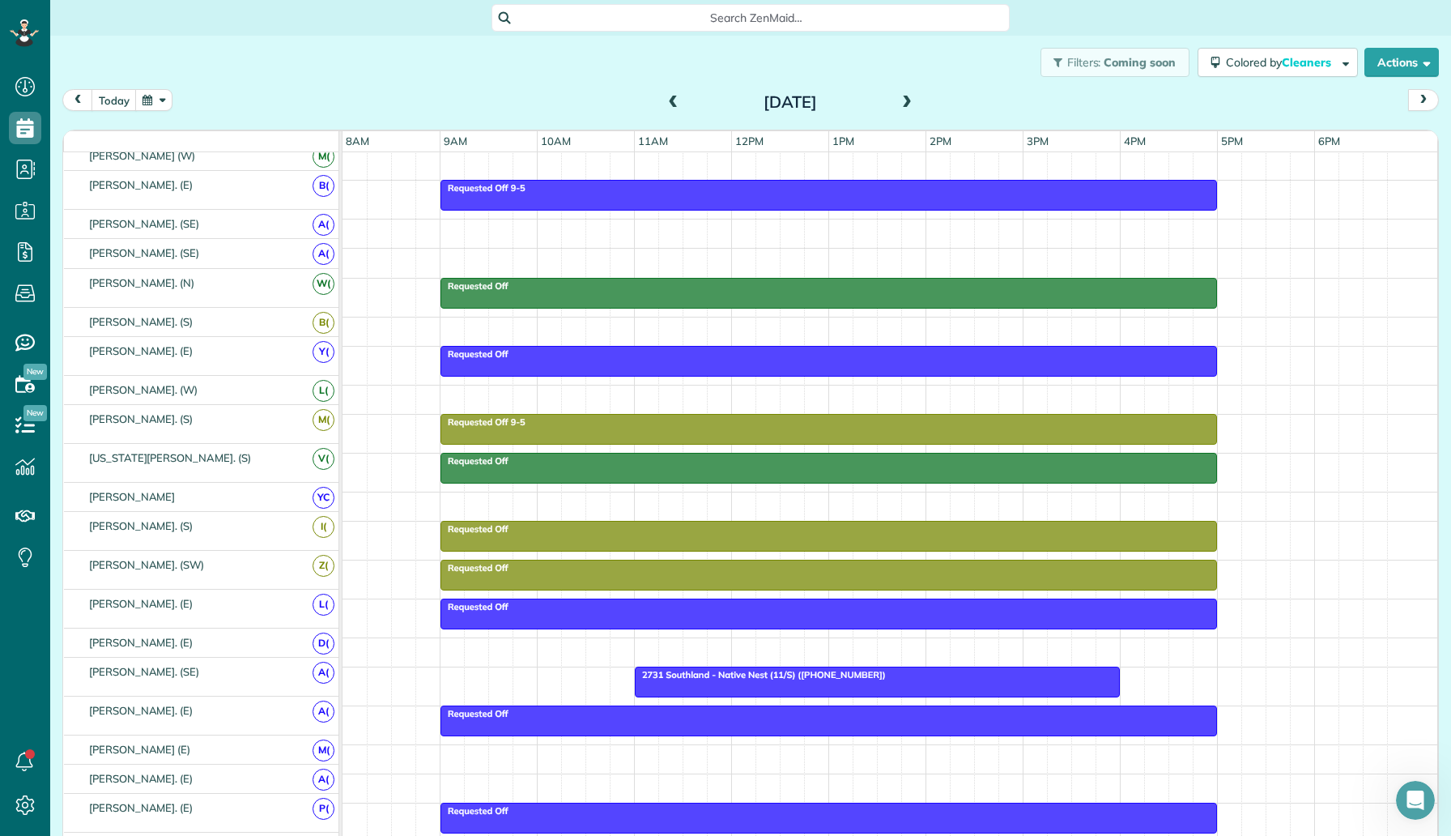
scroll to position [161, 0]
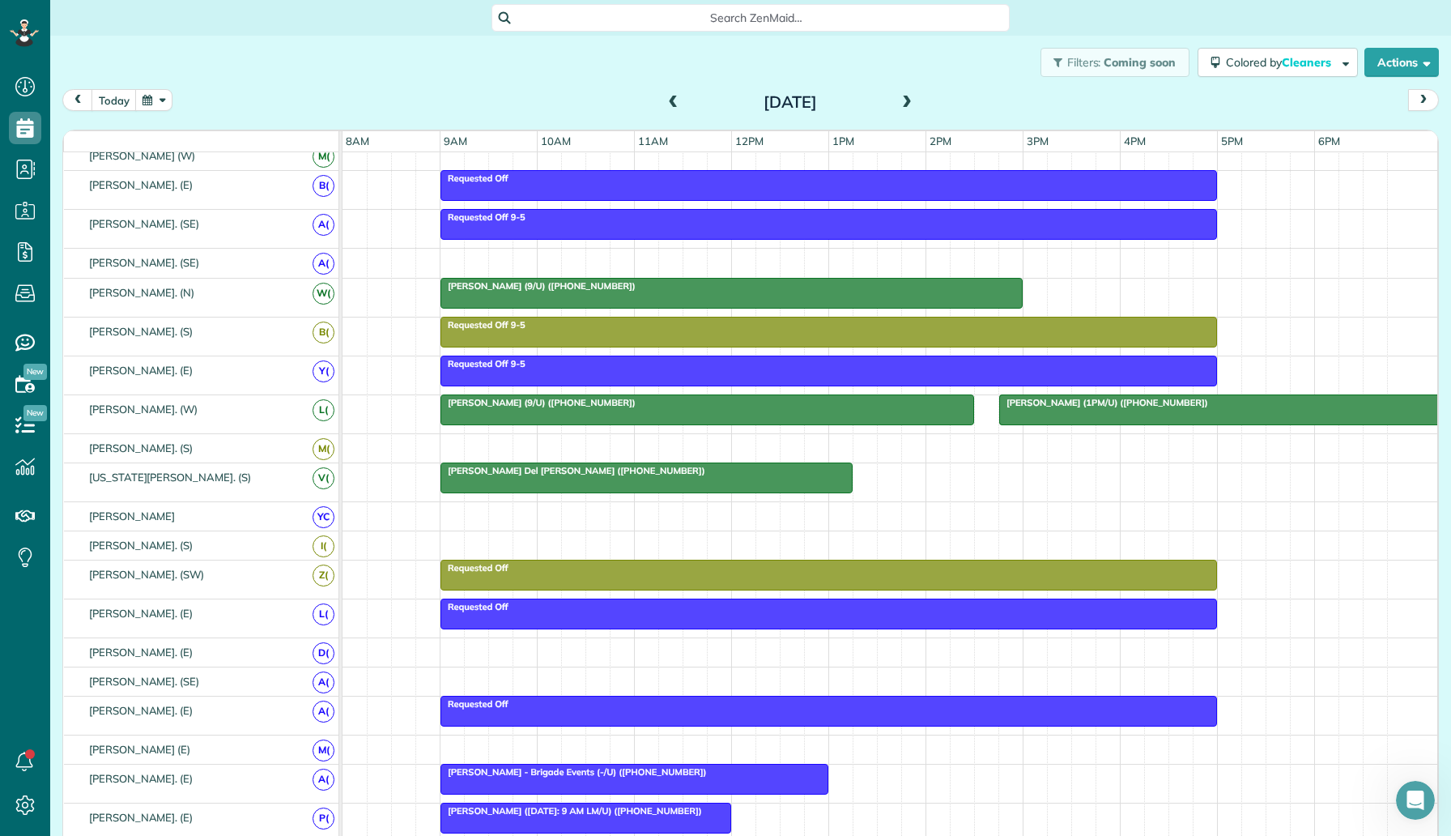
click at [902, 105] on span at bounding box center [907, 103] width 18 height 15
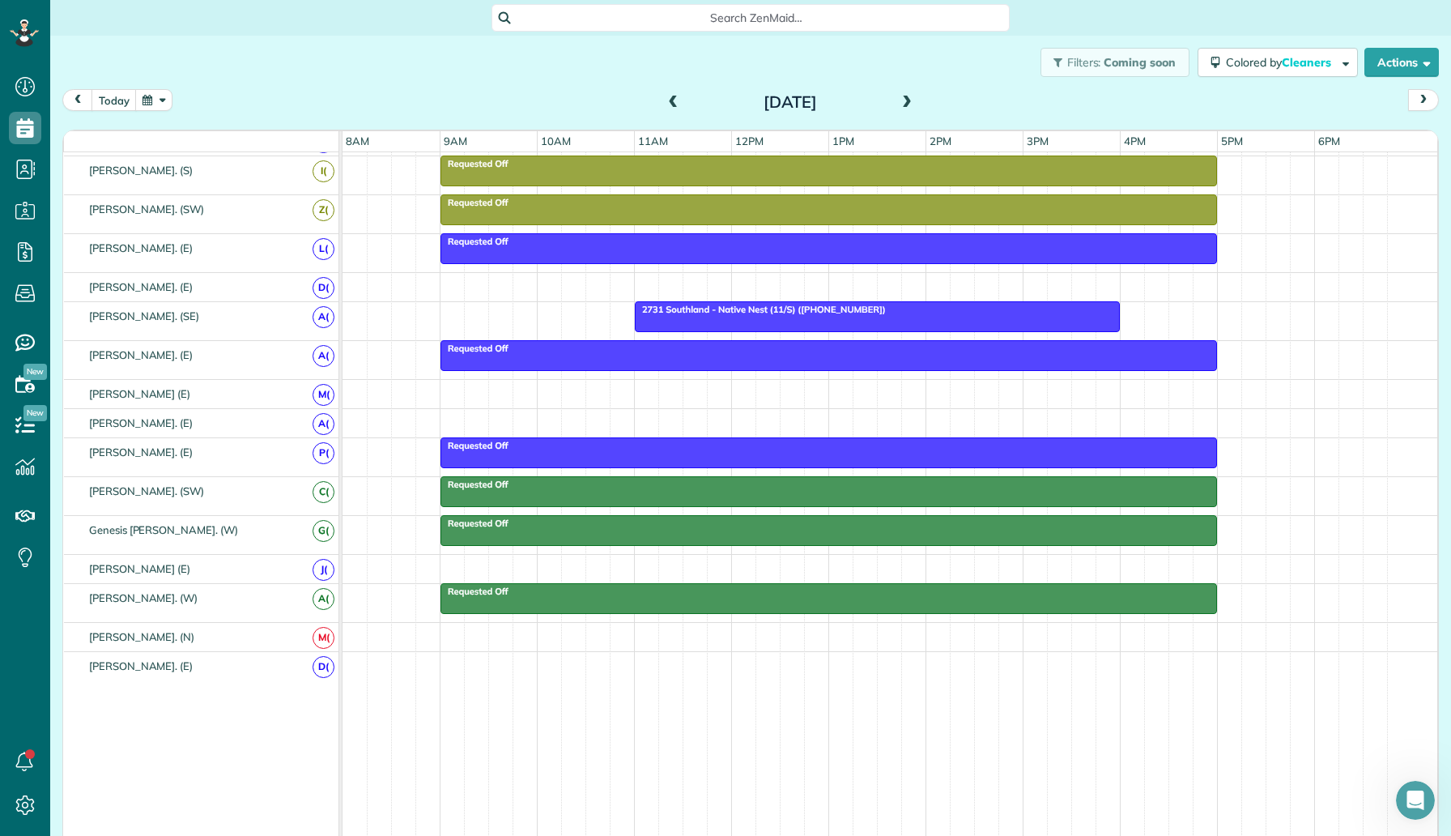
scroll to position [543, 0]
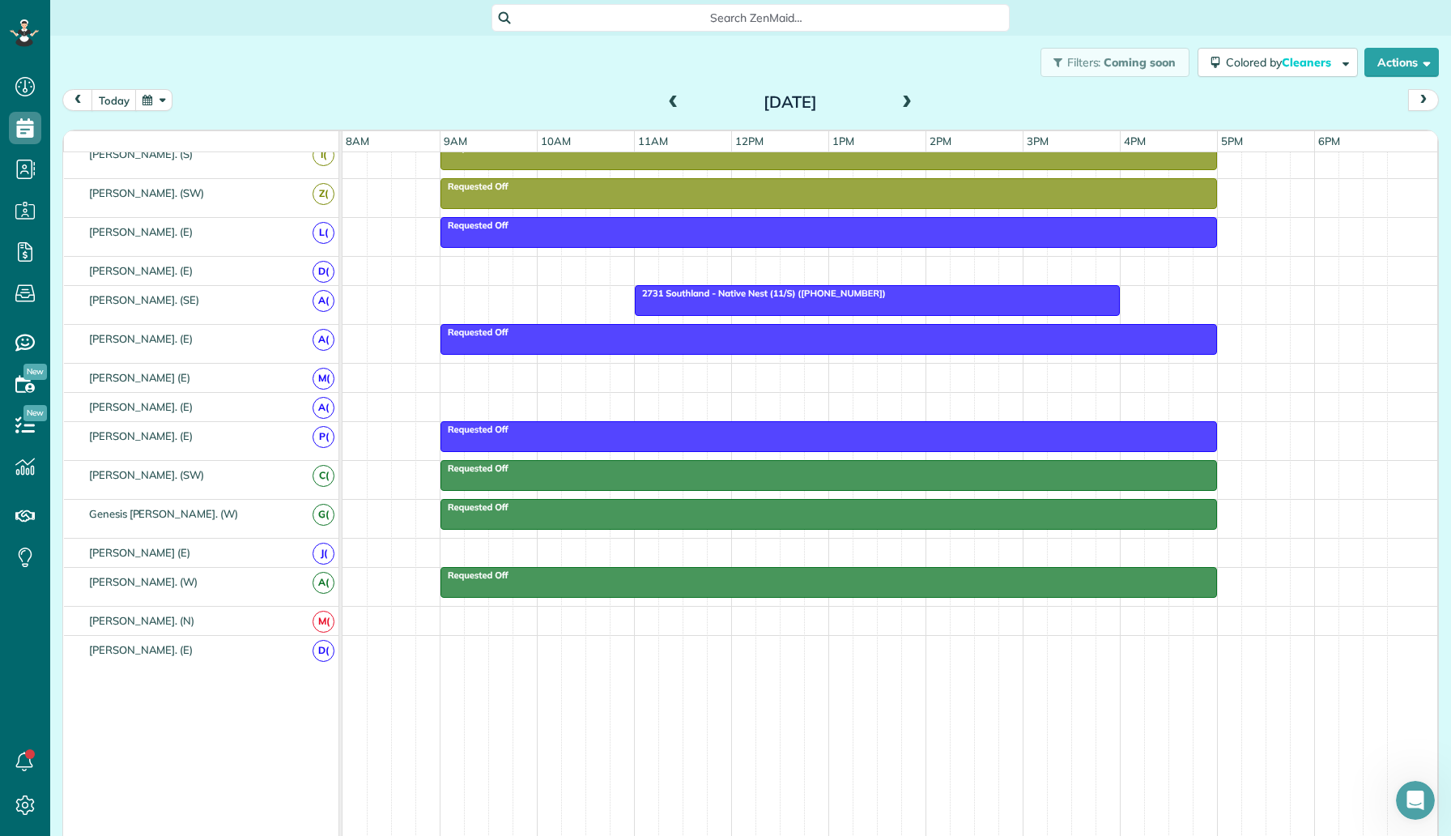
click at [677, 99] on span at bounding box center [674, 103] width 18 height 15
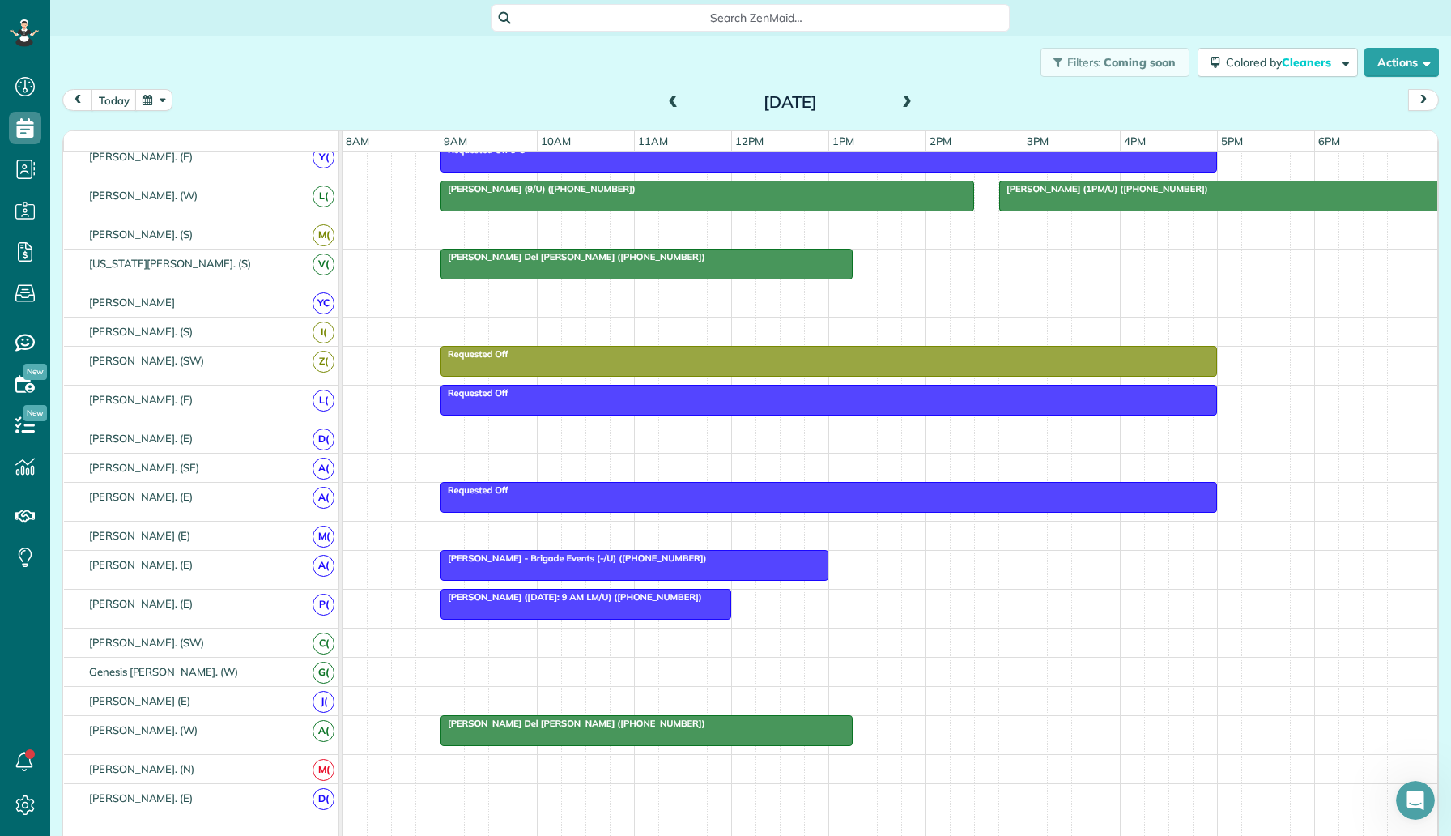
click at [903, 109] on span at bounding box center [907, 103] width 18 height 15
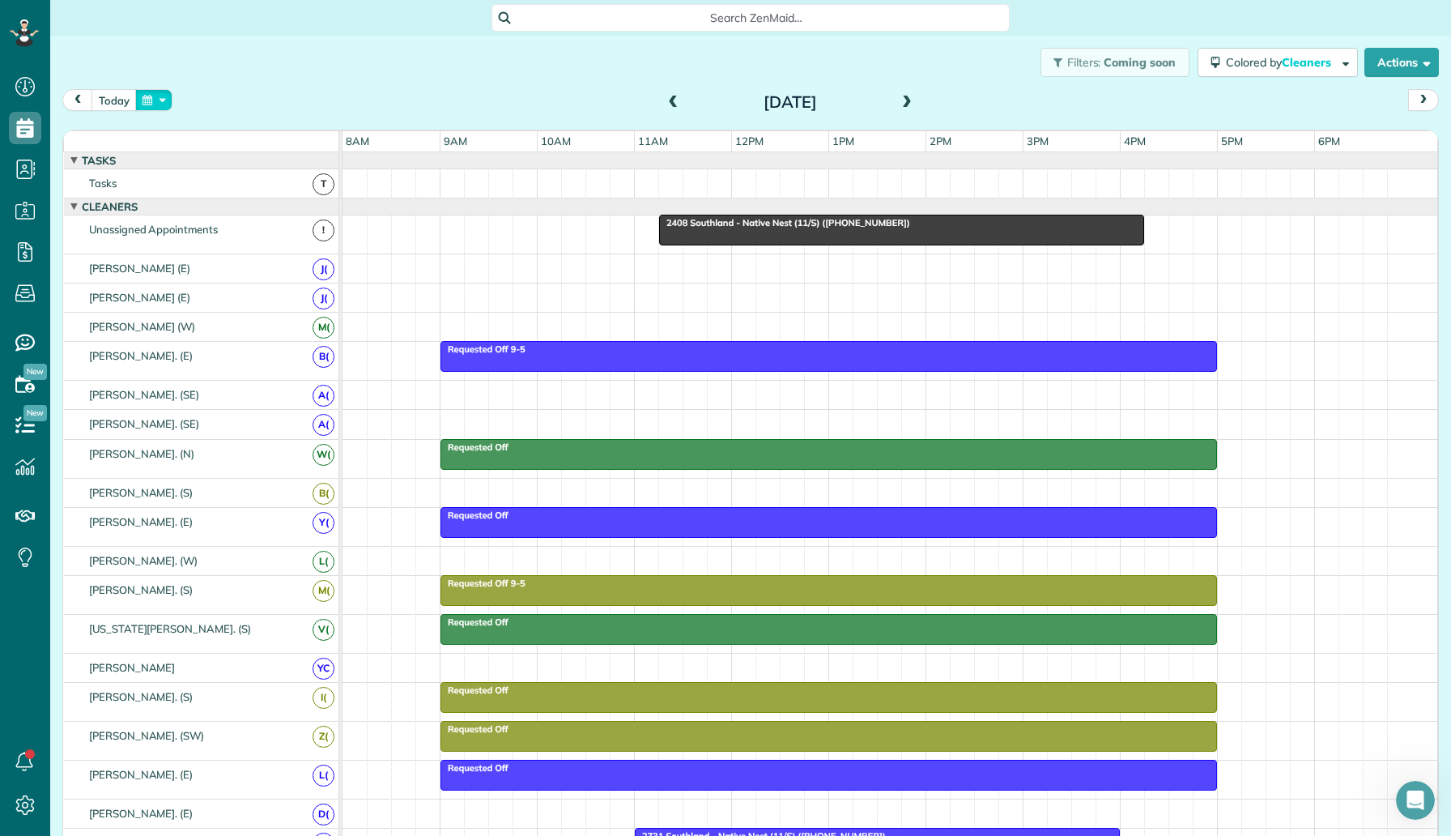
click at [151, 104] on button "button" at bounding box center [153, 100] width 37 height 22
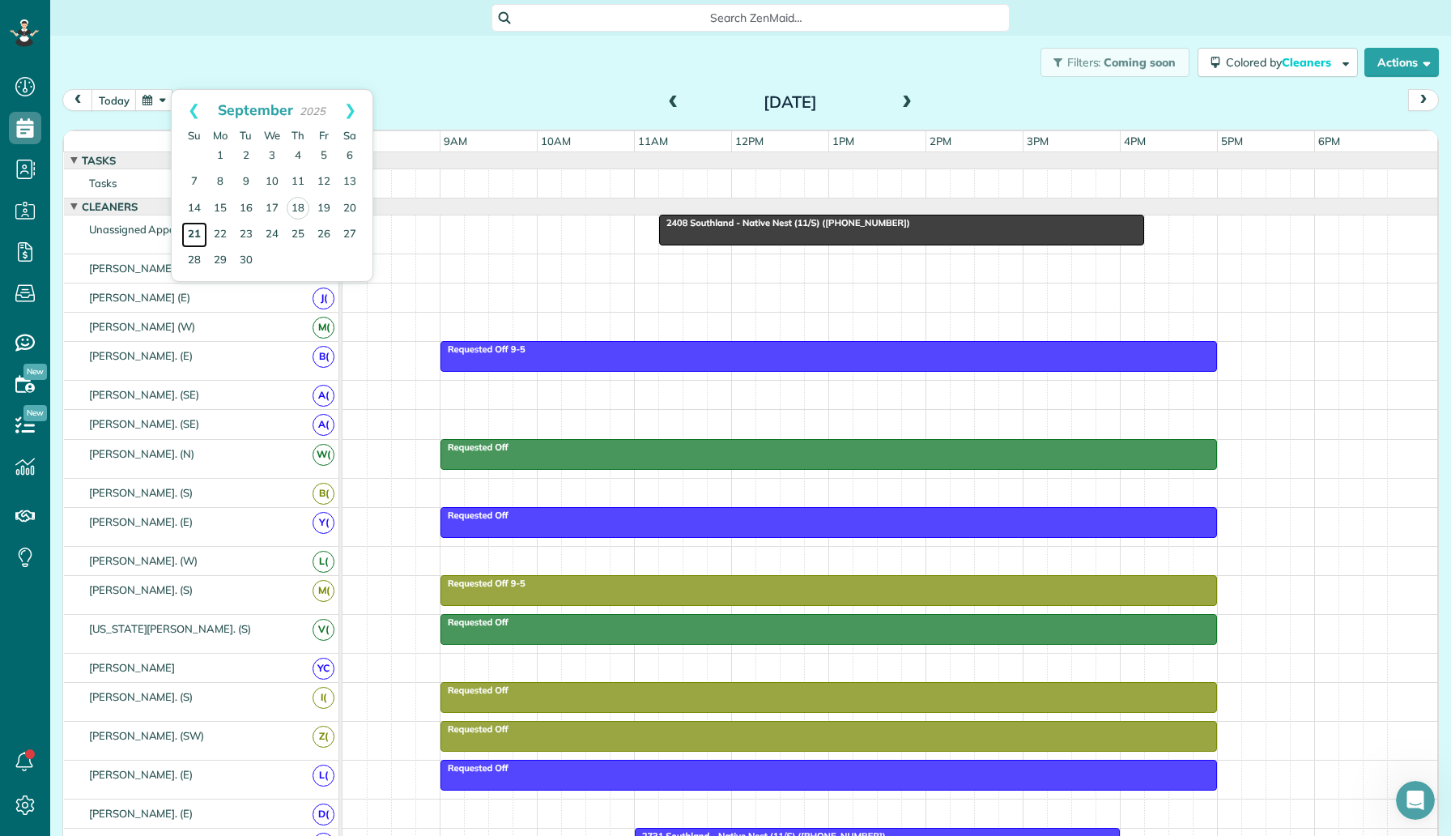
click at [206, 232] on link "21" at bounding box center [194, 235] width 26 height 26
click at [140, 93] on button "button" at bounding box center [153, 100] width 37 height 22
click at [229, 229] on link "22" at bounding box center [220, 235] width 26 height 26
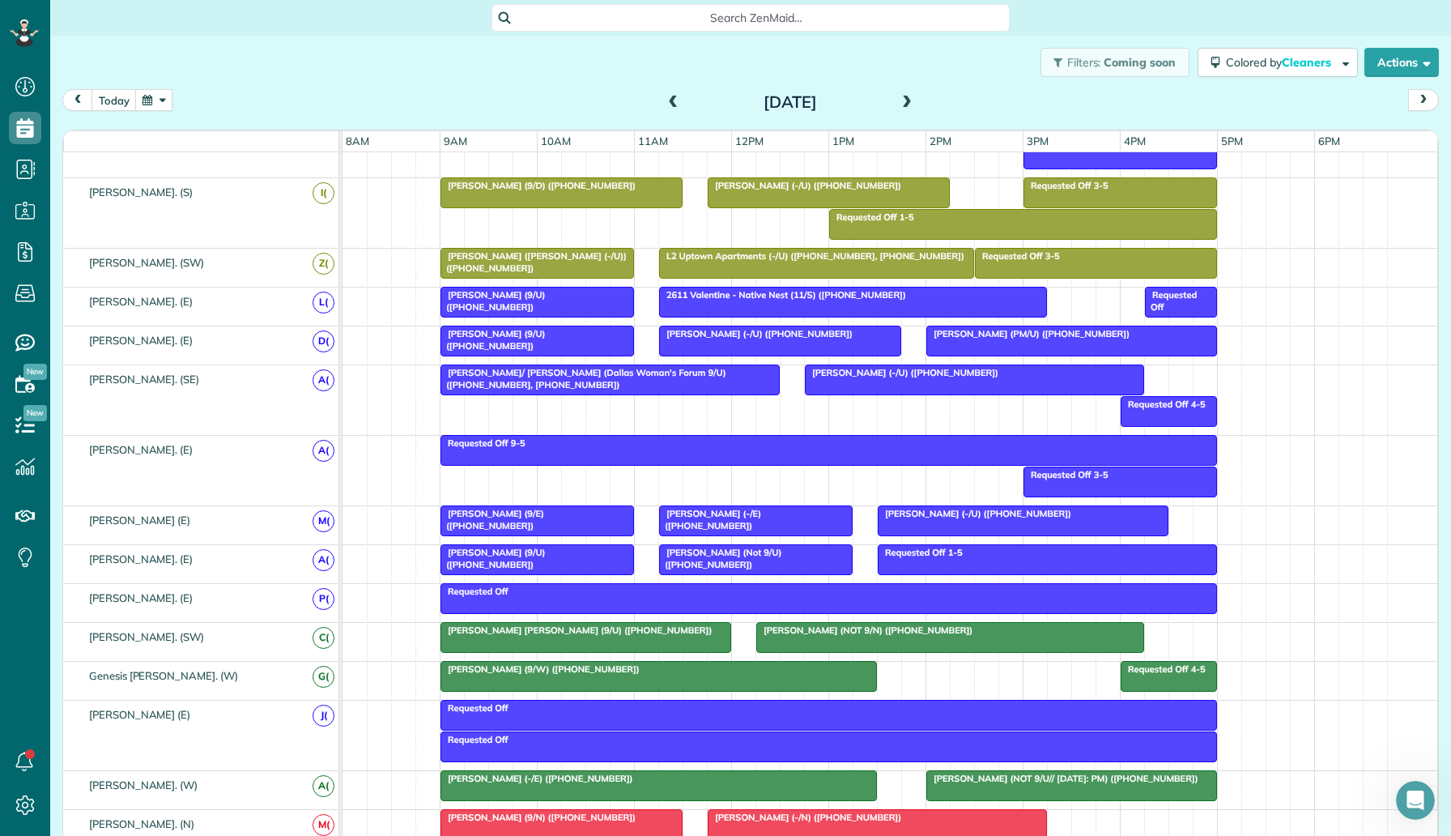
scroll to position [938, 0]
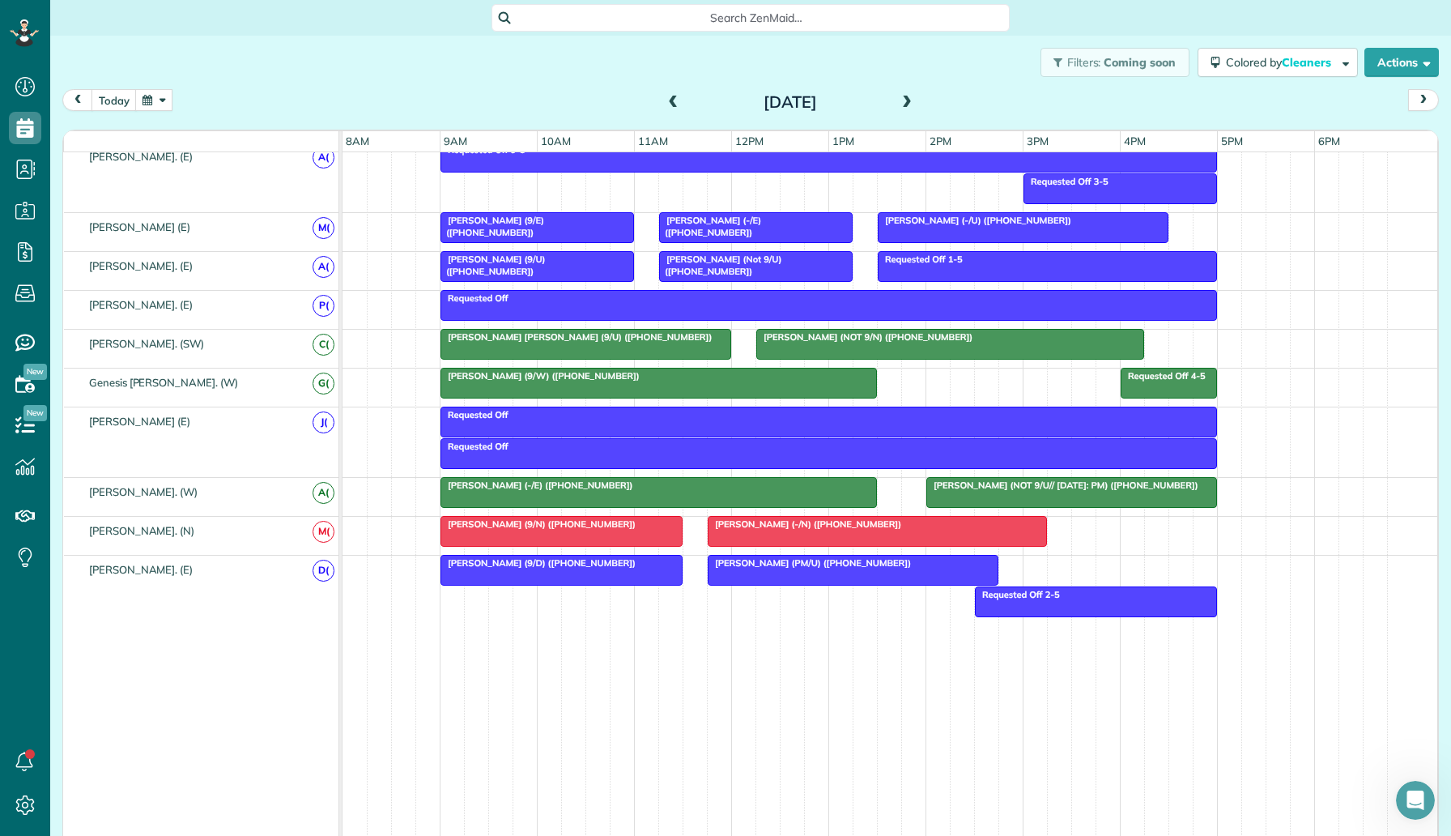
click at [903, 102] on span at bounding box center [907, 103] width 18 height 15
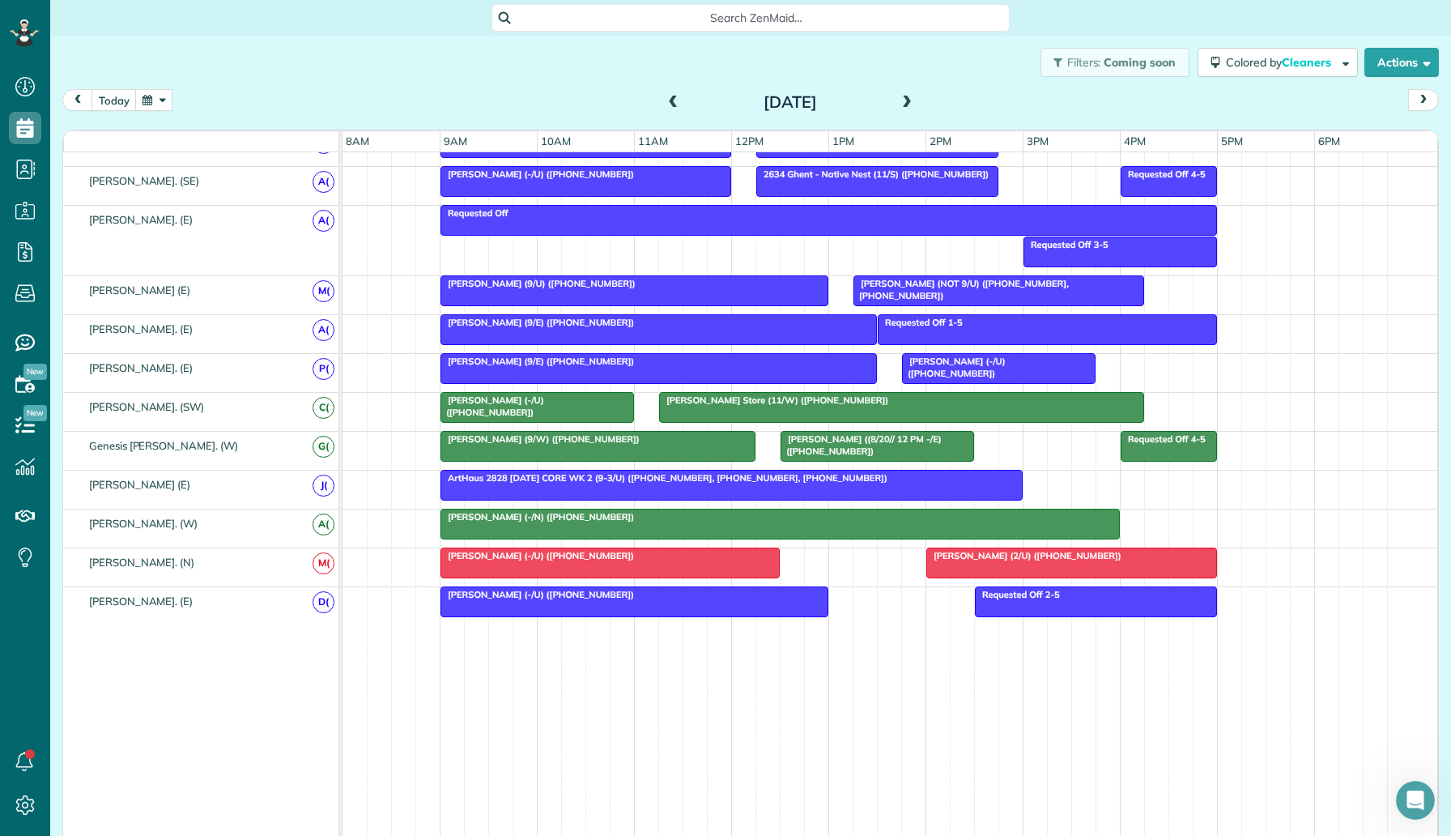
click at [908, 100] on span at bounding box center [907, 103] width 18 height 15
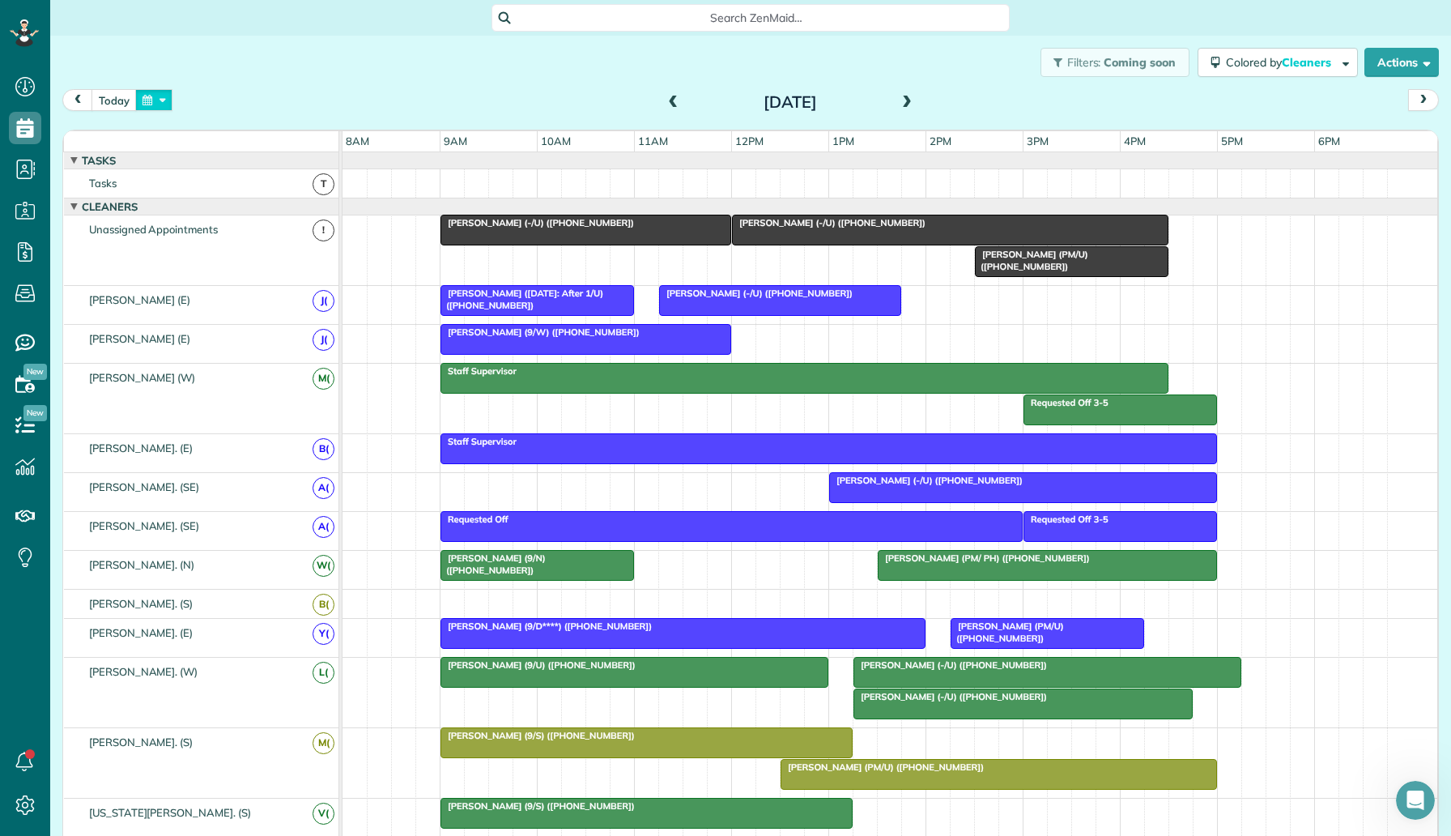
click at [149, 104] on button "button" at bounding box center [153, 100] width 37 height 22
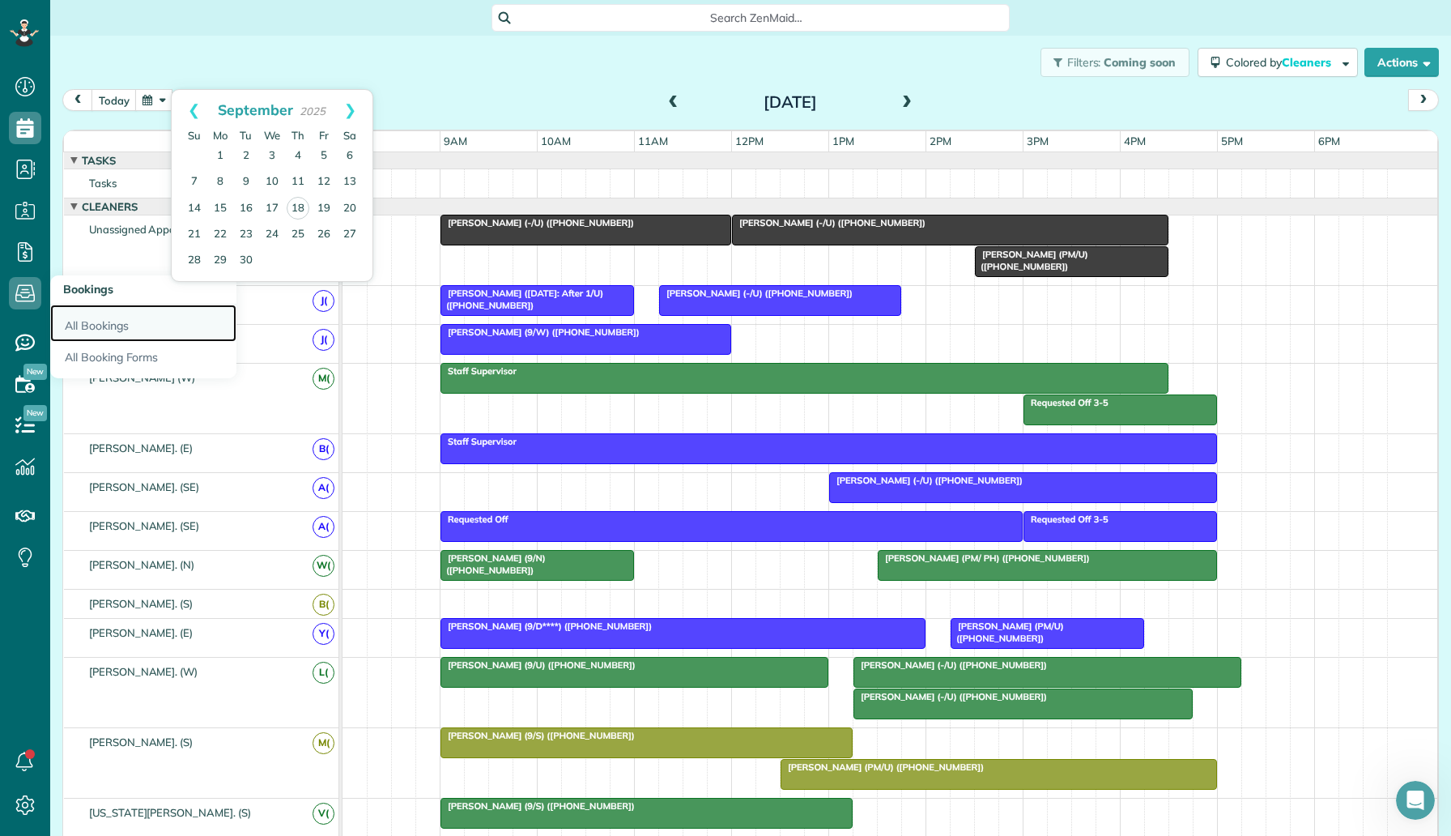
click at [82, 312] on link "All Bookings" at bounding box center [143, 322] width 186 height 37
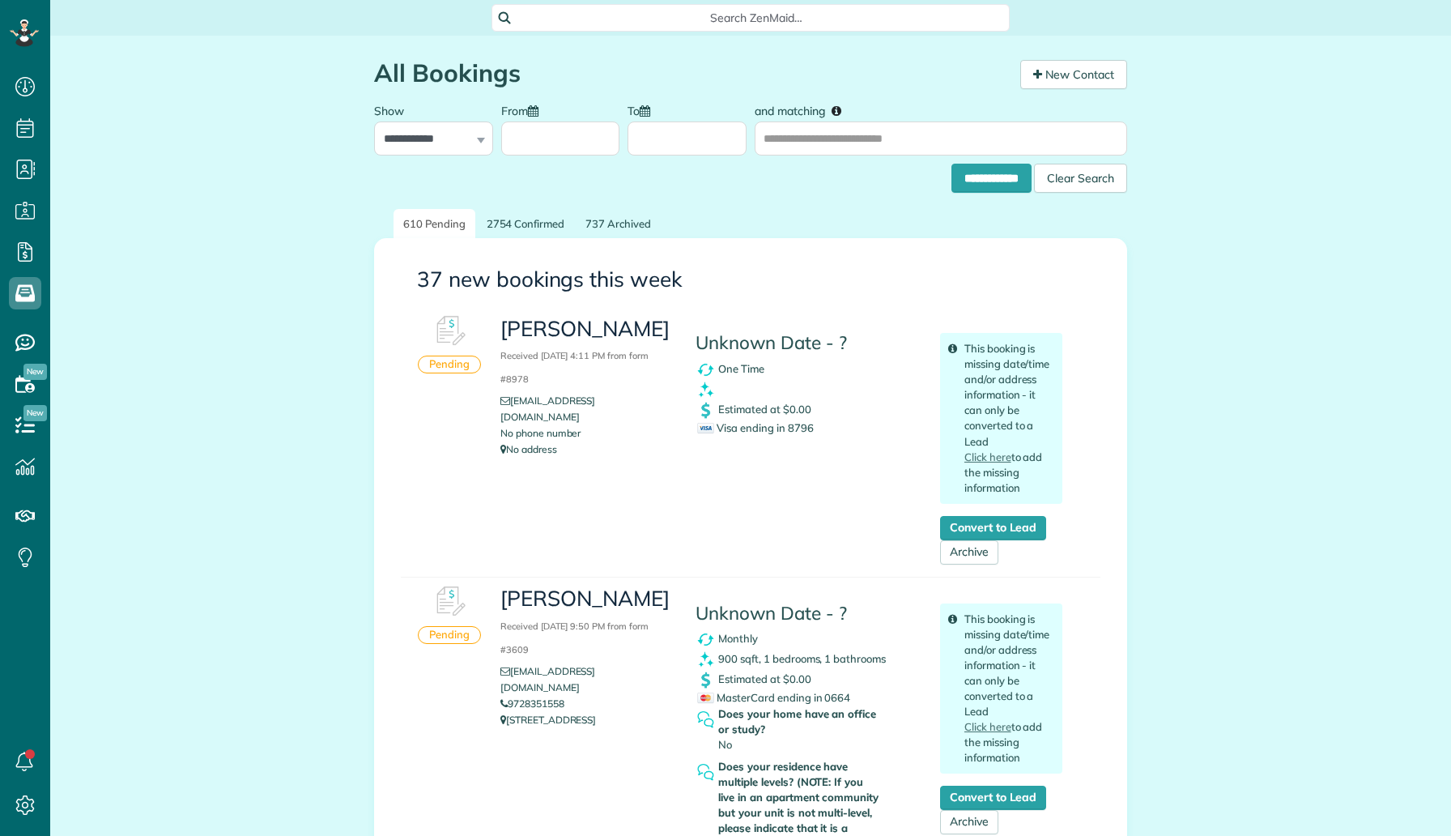
scroll to position [7, 7]
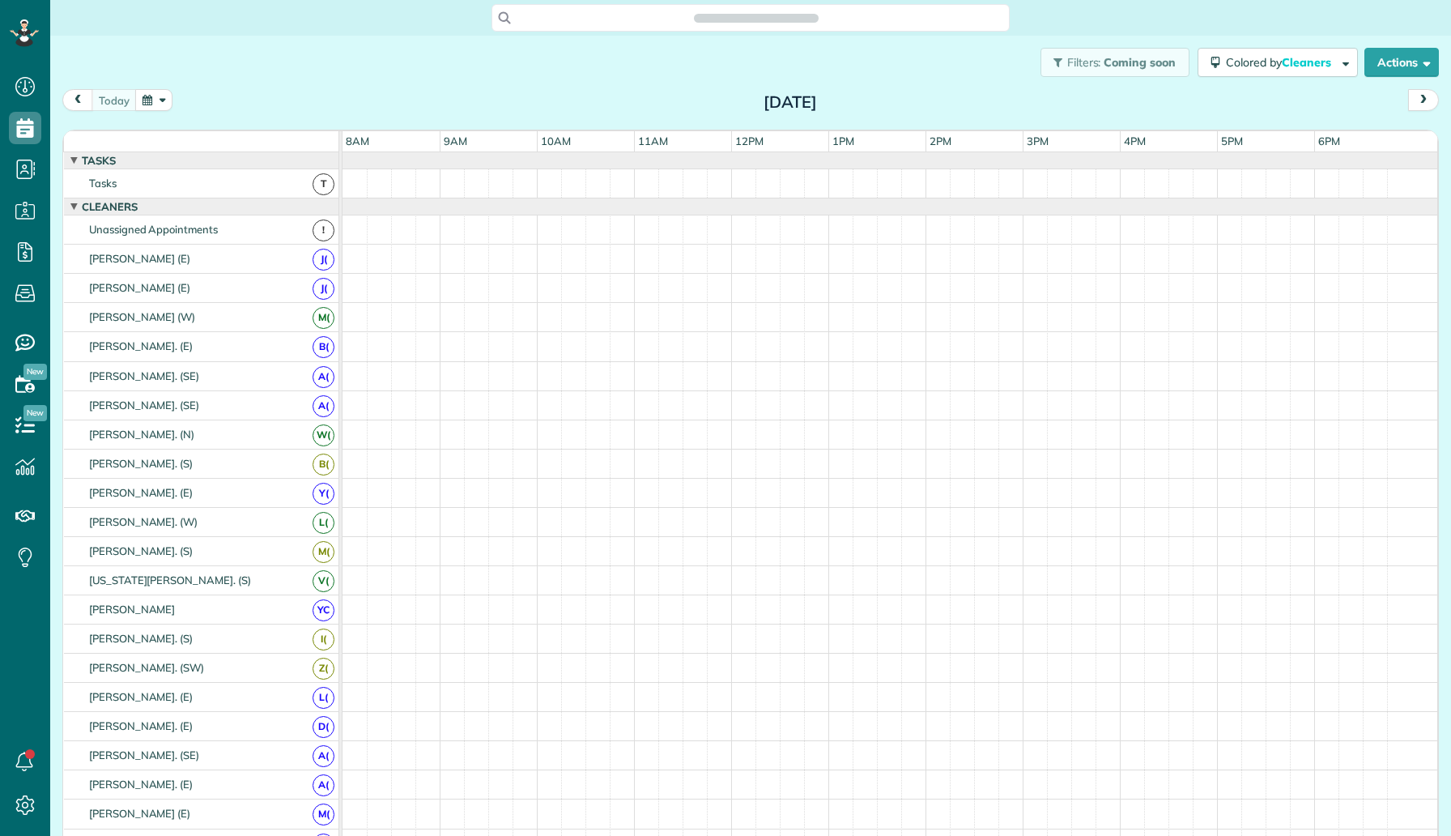
scroll to position [7, 7]
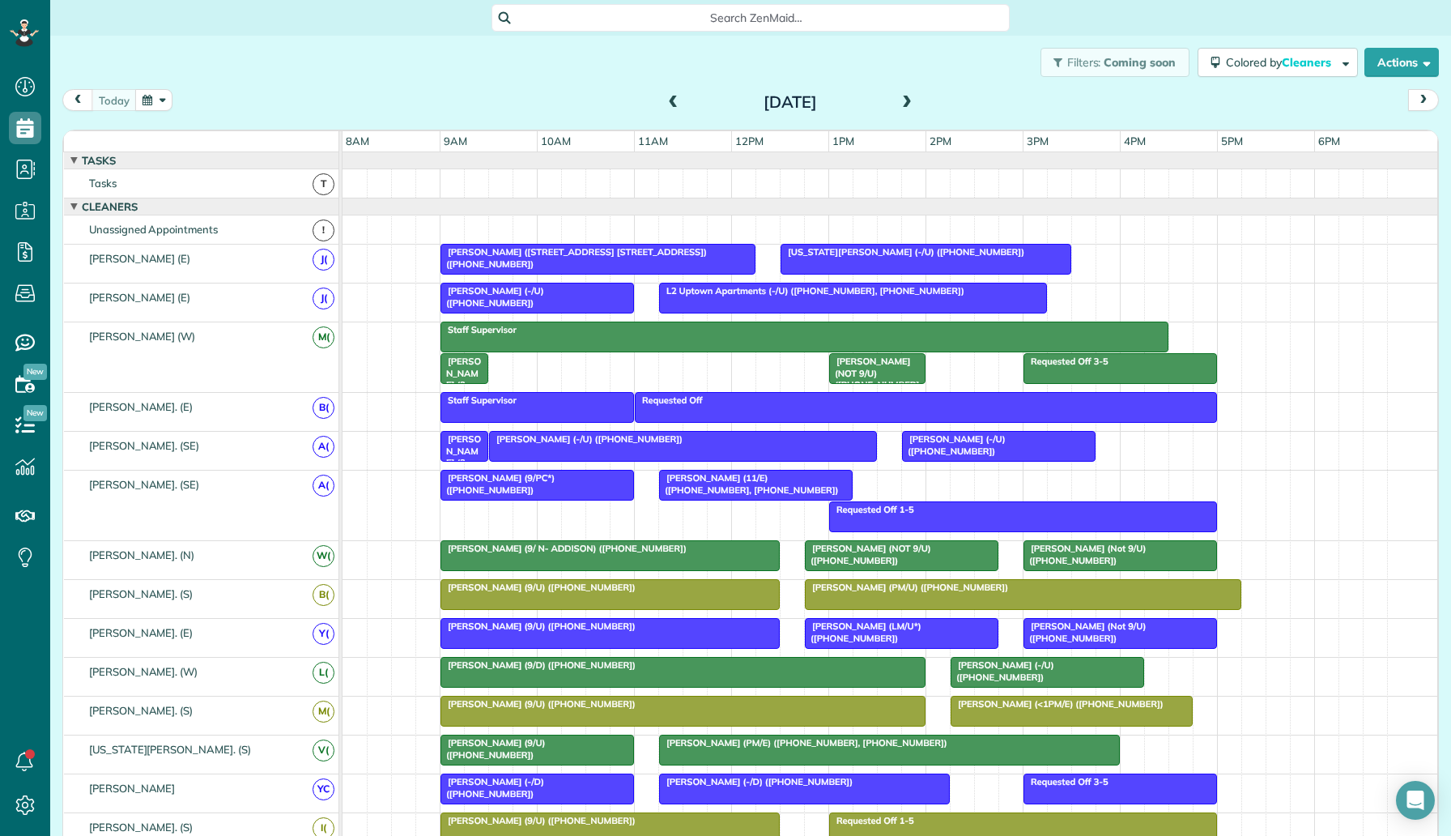
click at [679, 105] on span at bounding box center [674, 103] width 18 height 15
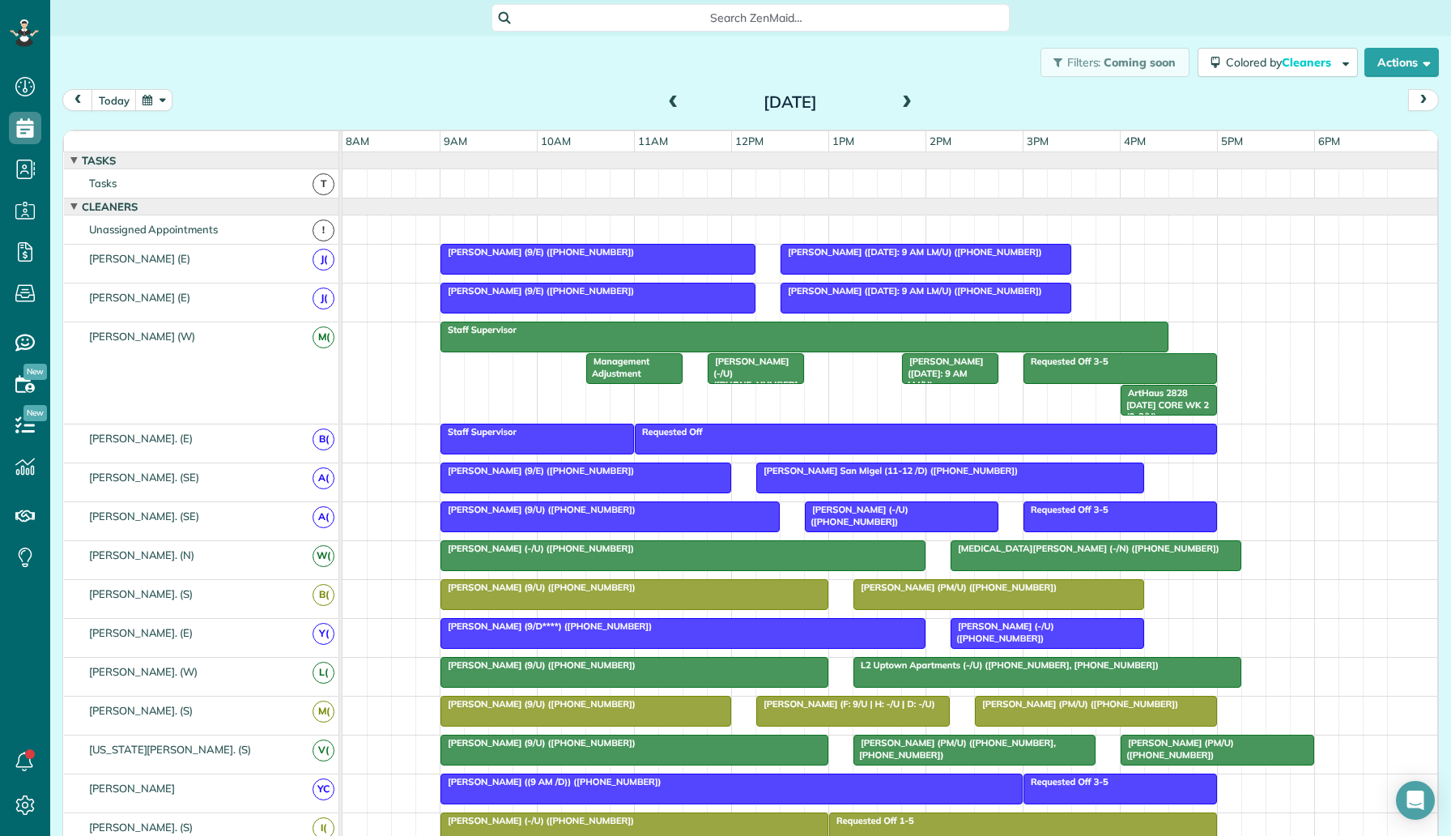
click at [641, 307] on div at bounding box center [597, 297] width 313 height 29
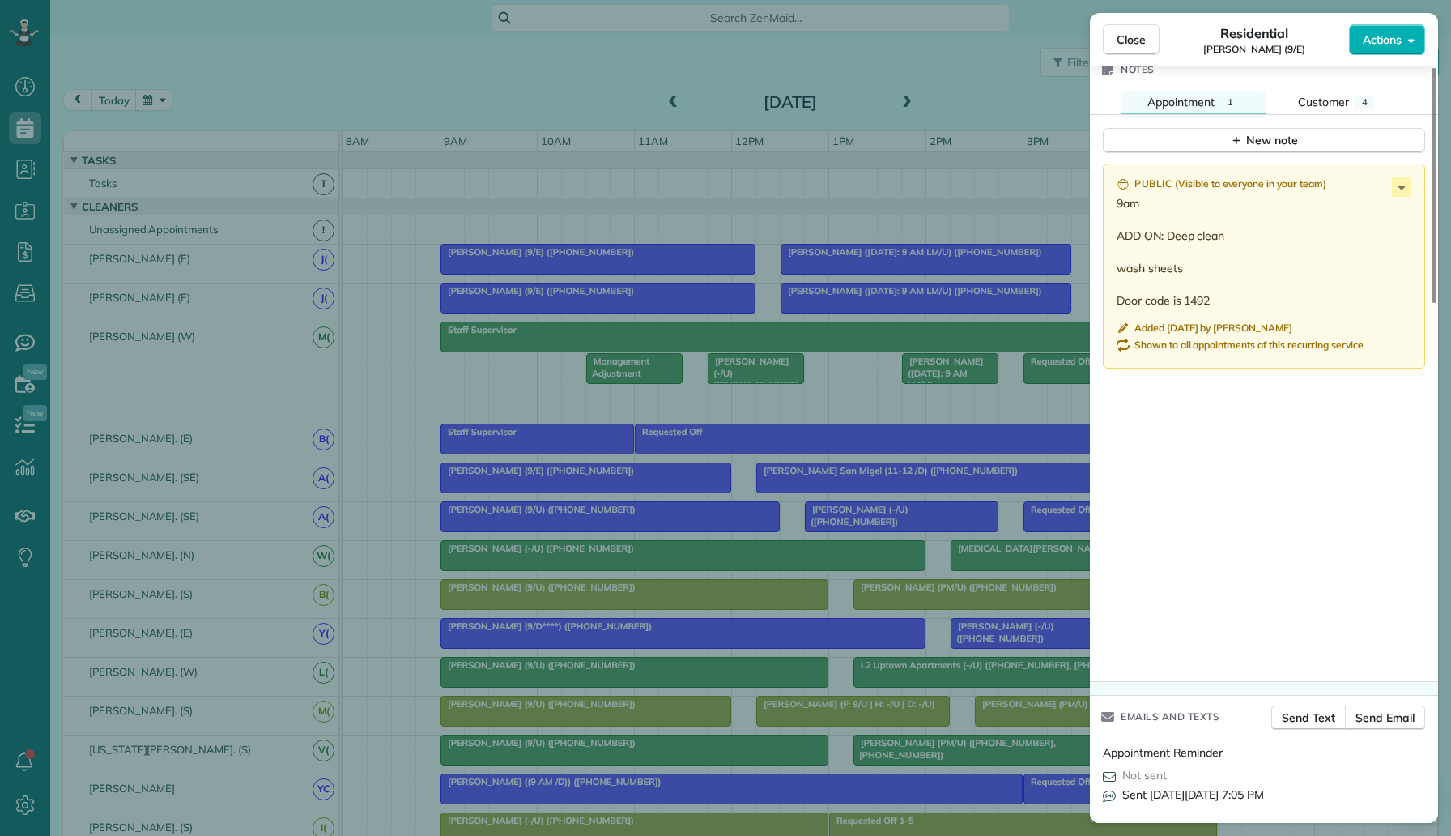
scroll to position [1213, 0]
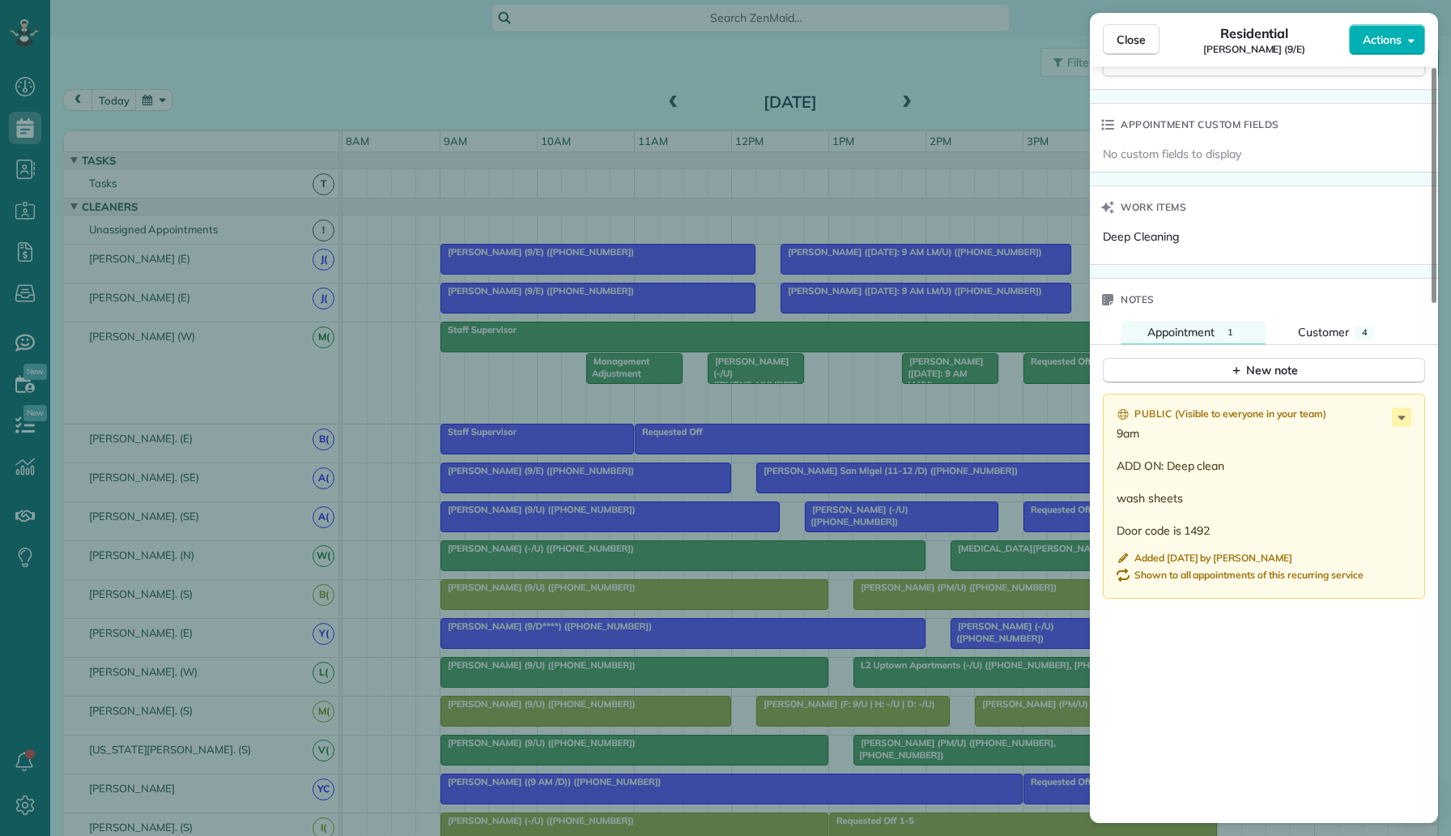
click at [848, 387] on div "Close Residential Madeline Langley (9/E) Actions This appointment is linked to …" at bounding box center [725, 418] width 1451 height 836
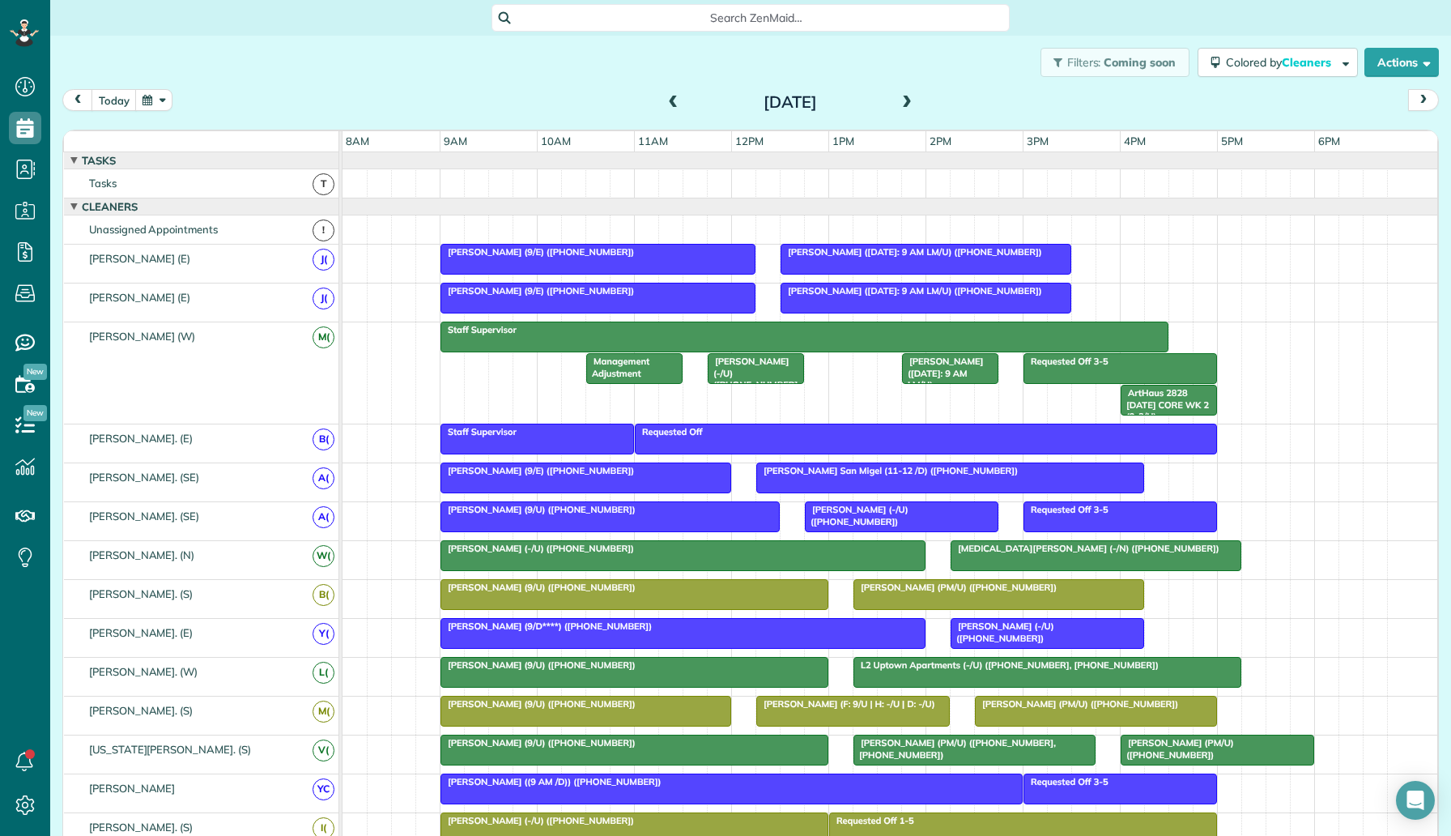
click at [152, 101] on button "button" at bounding box center [153, 100] width 37 height 22
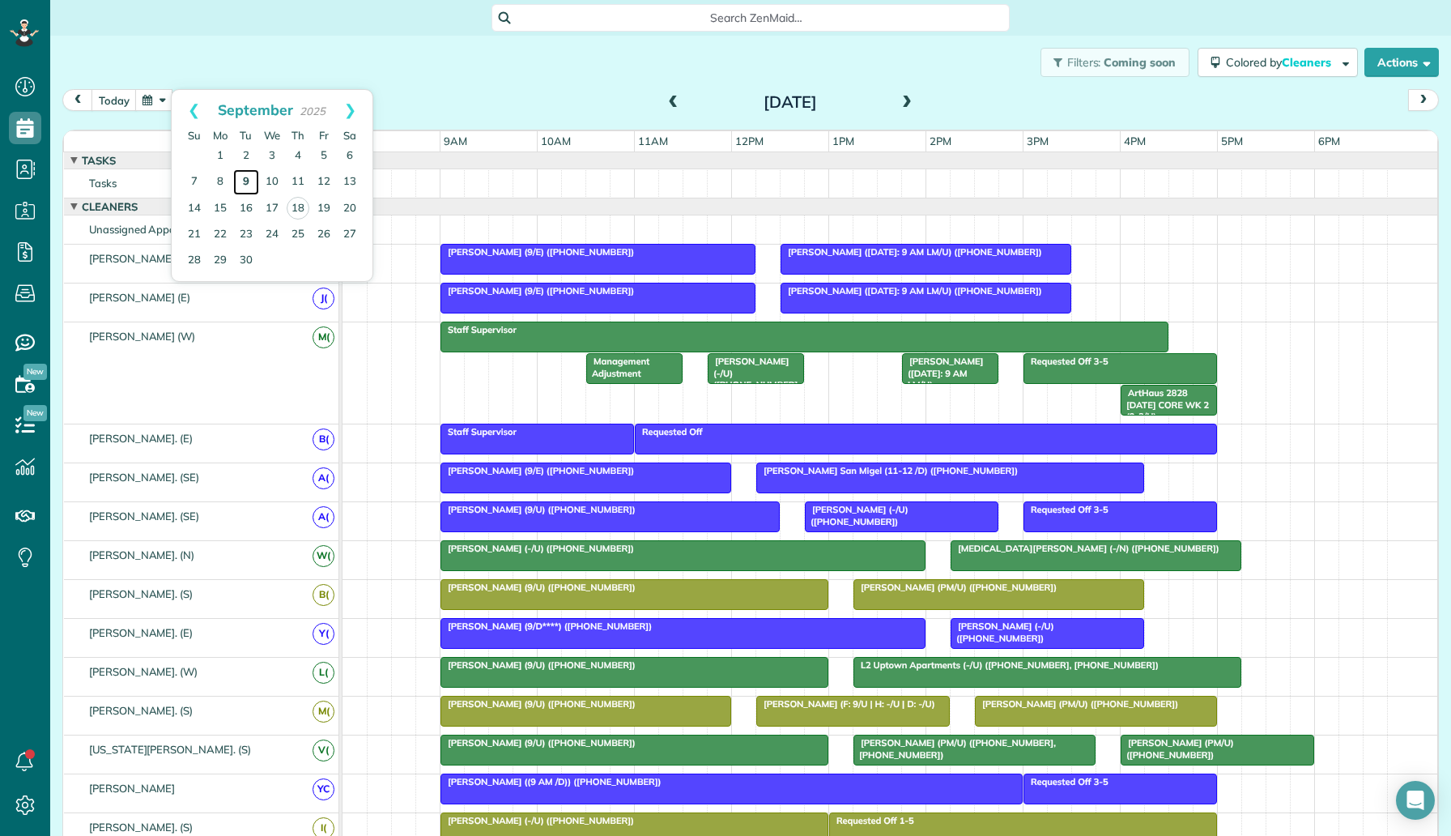
click at [253, 183] on link "9" at bounding box center [246, 182] width 26 height 26
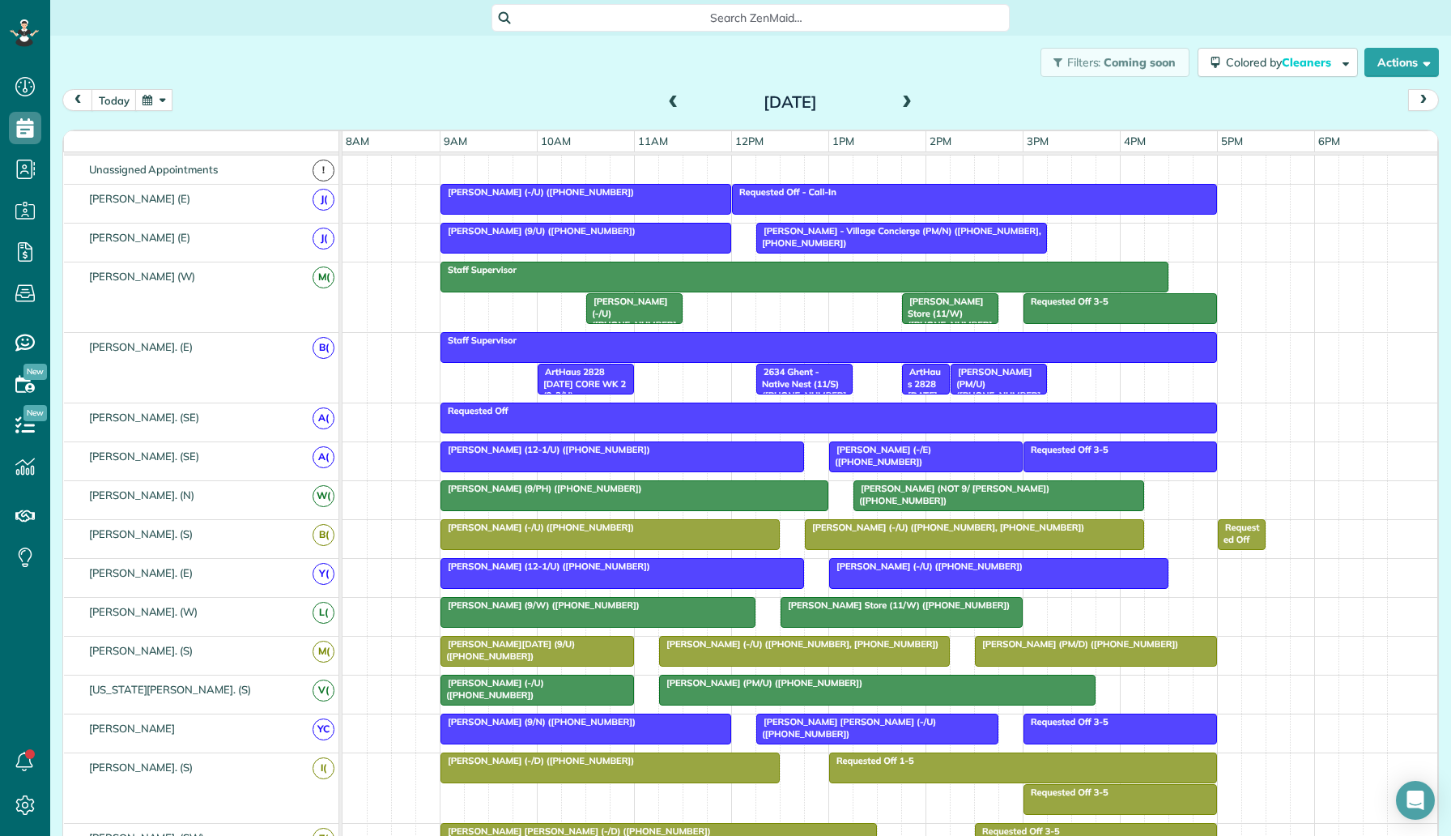
scroll to position [75, 0]
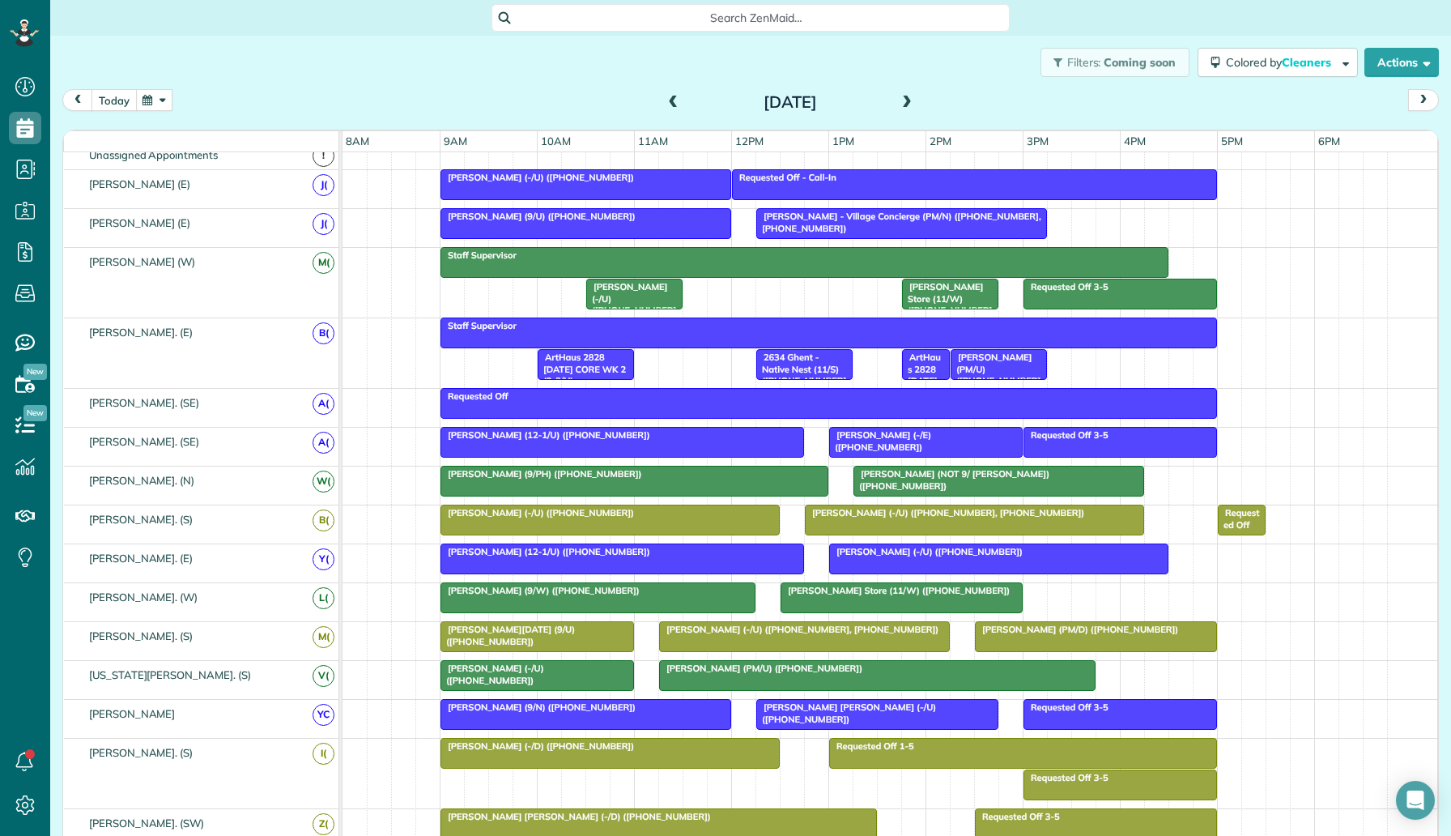
click at [113, 104] on button "today" at bounding box center [114, 100] width 45 height 22
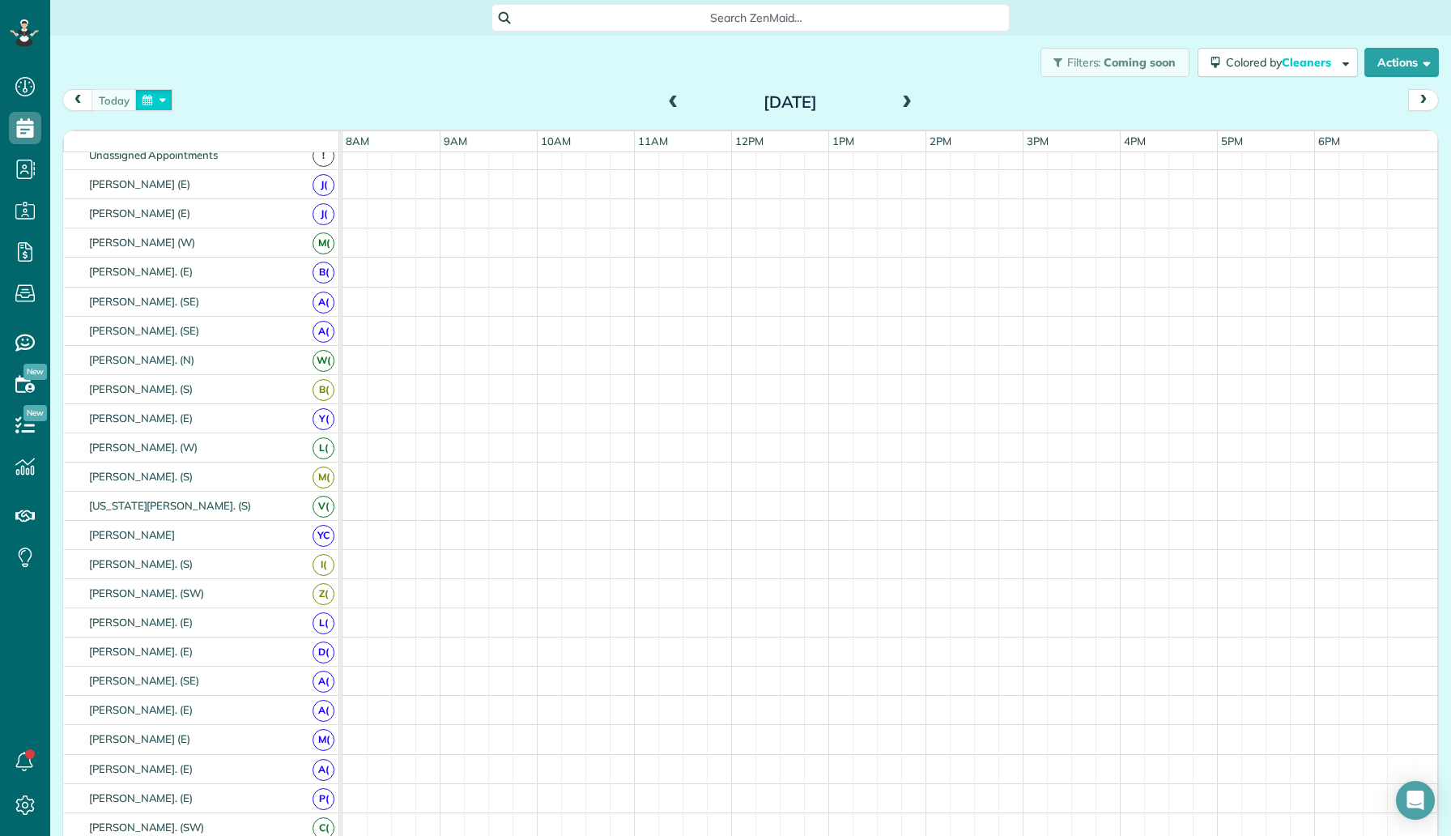
click at [155, 109] on button "button" at bounding box center [153, 100] width 37 height 22
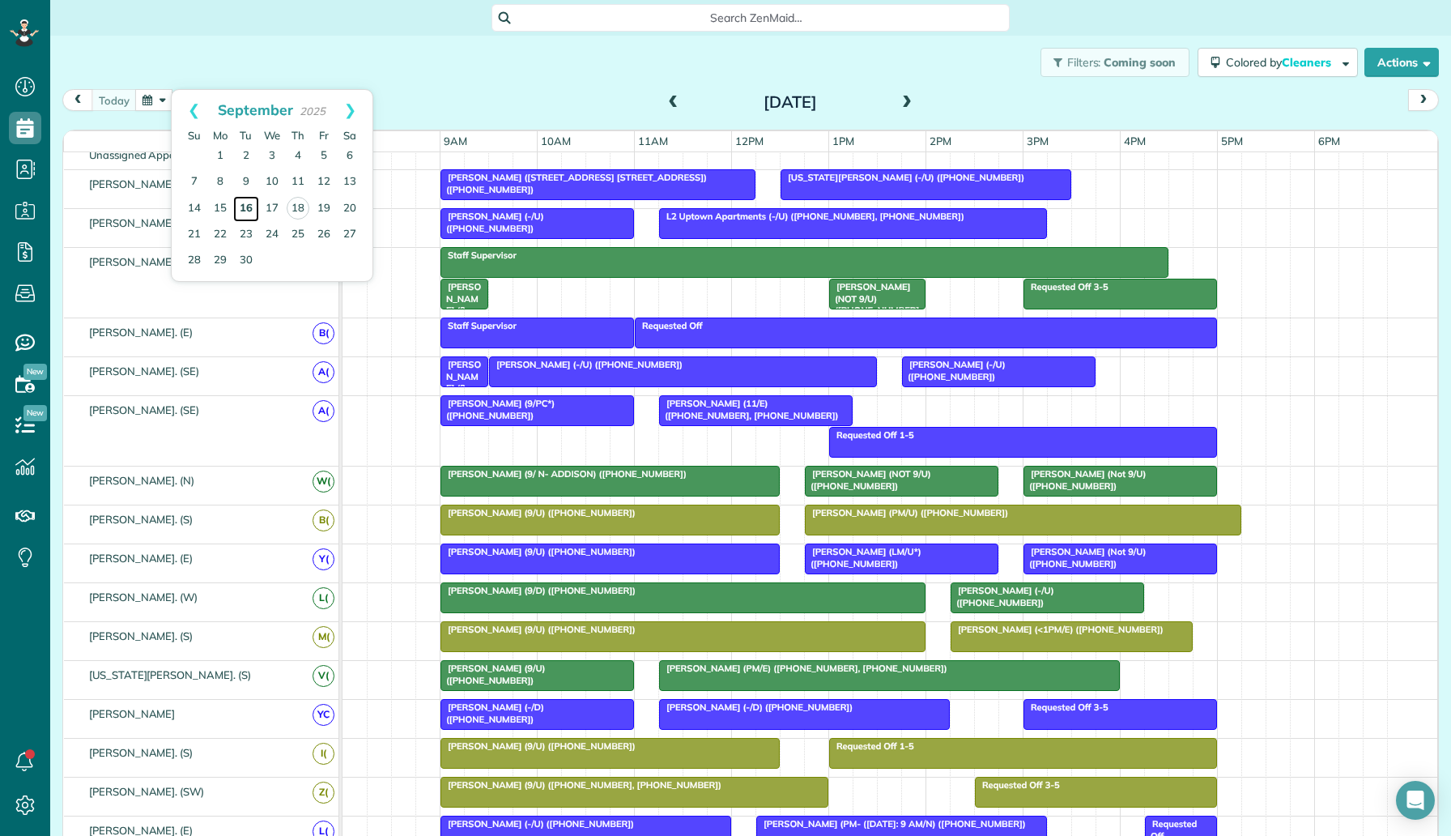
click at [252, 204] on link "16" at bounding box center [246, 209] width 26 height 26
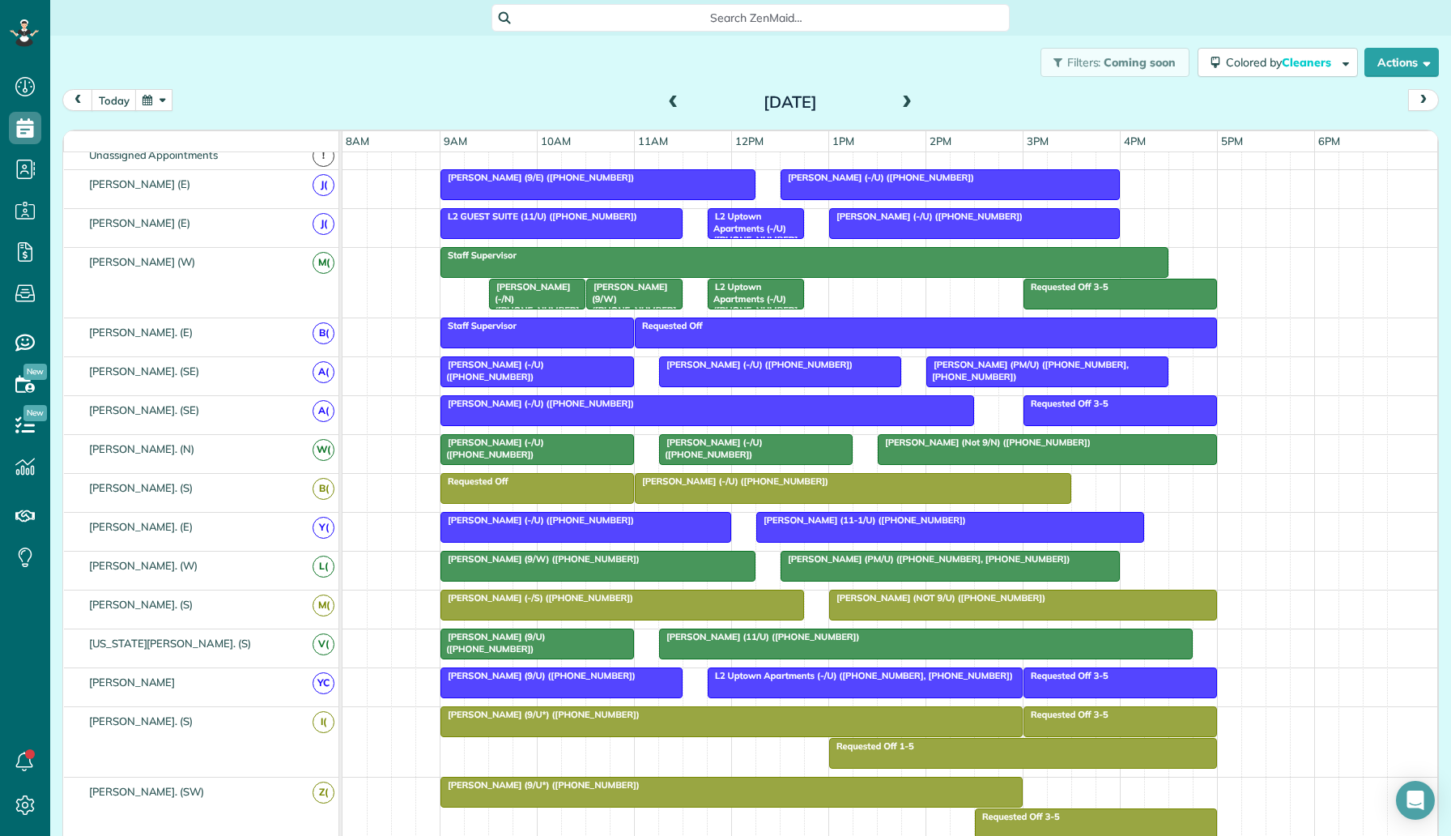
click at [733, 450] on div at bounding box center [756, 449] width 192 height 29
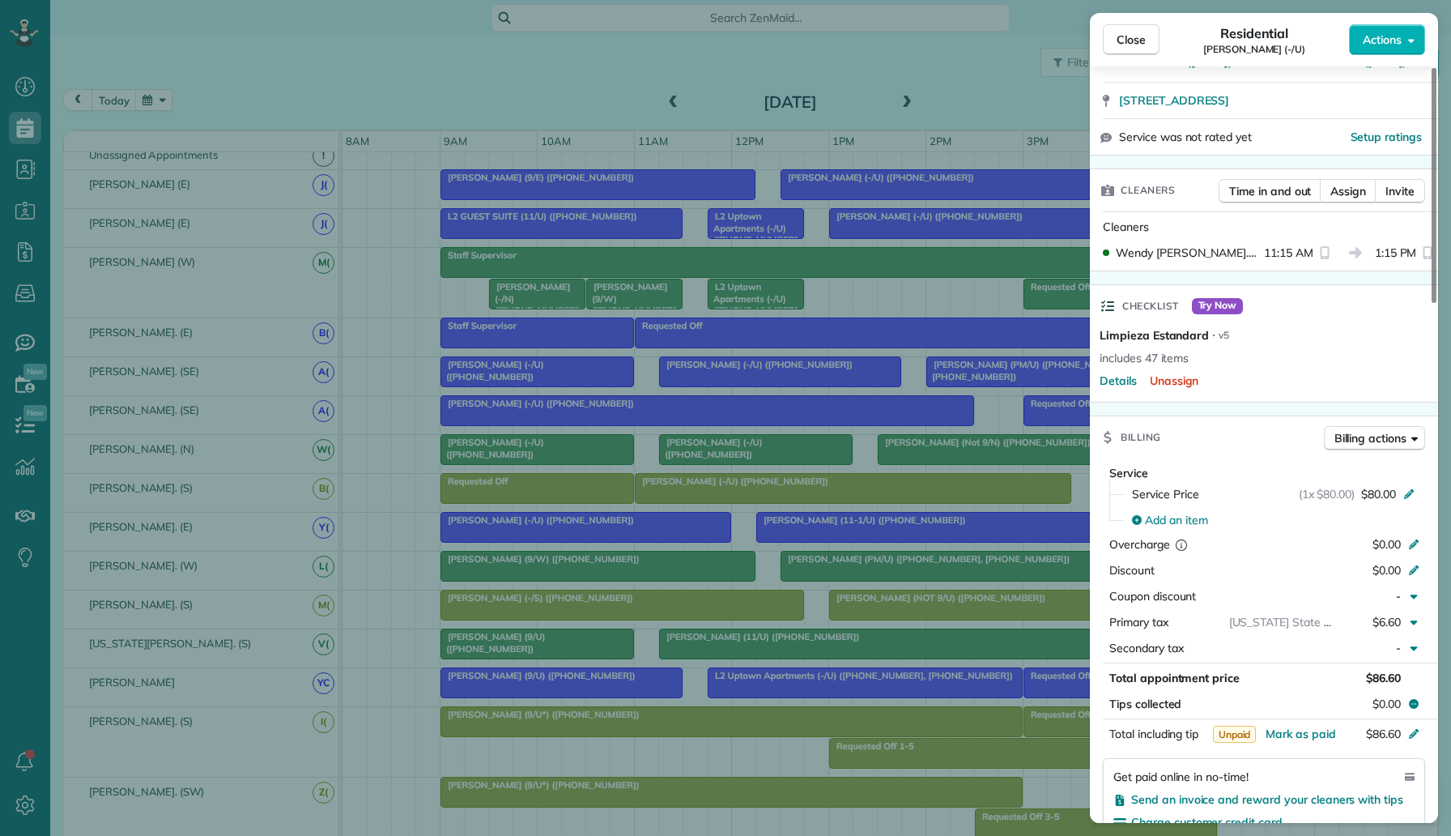
scroll to position [1343, 0]
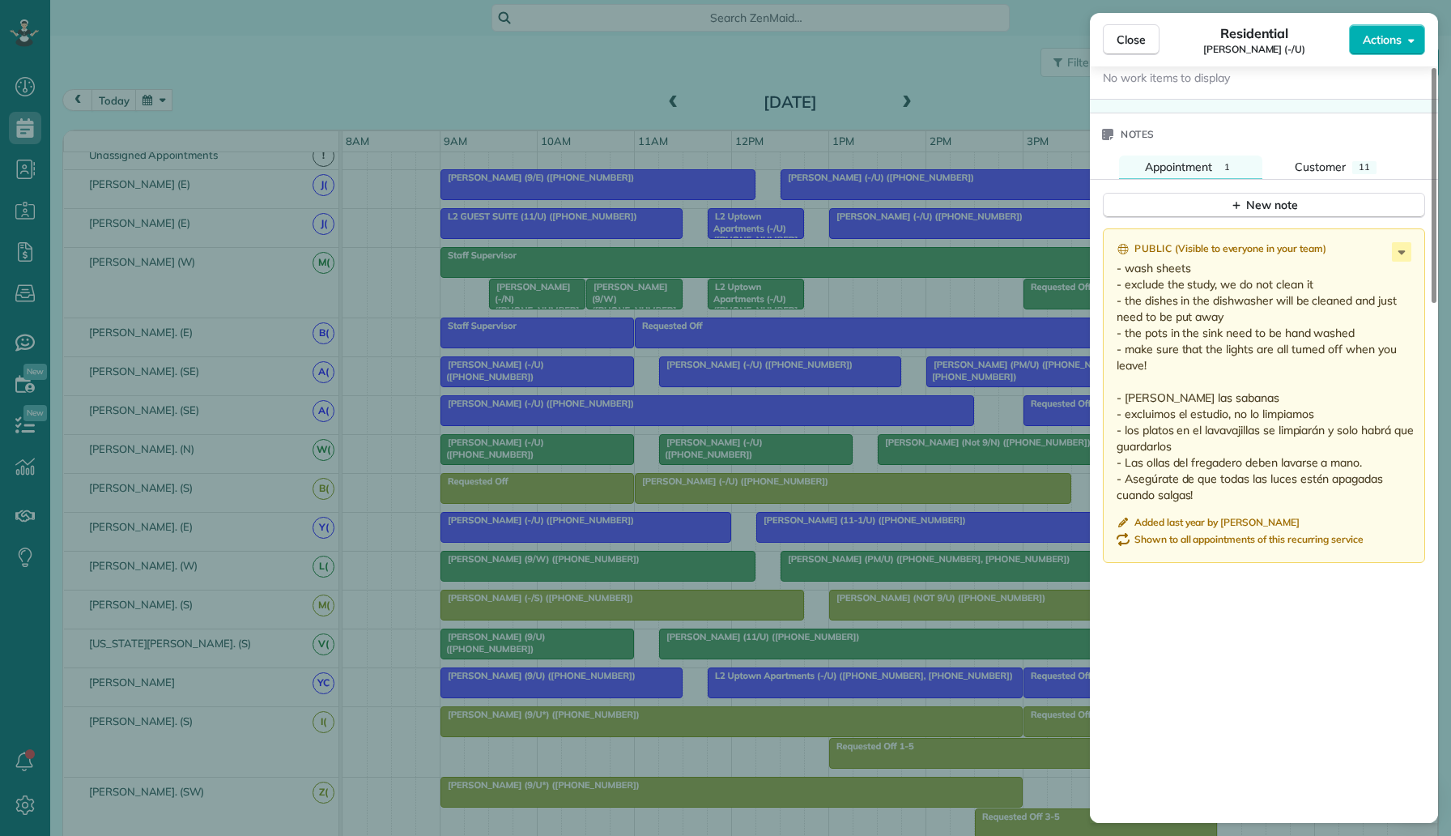
click at [684, 446] on div "Close Residential Megan Fontenot (-/U) Actions This appointment is linked to Pa…" at bounding box center [725, 418] width 1451 height 836
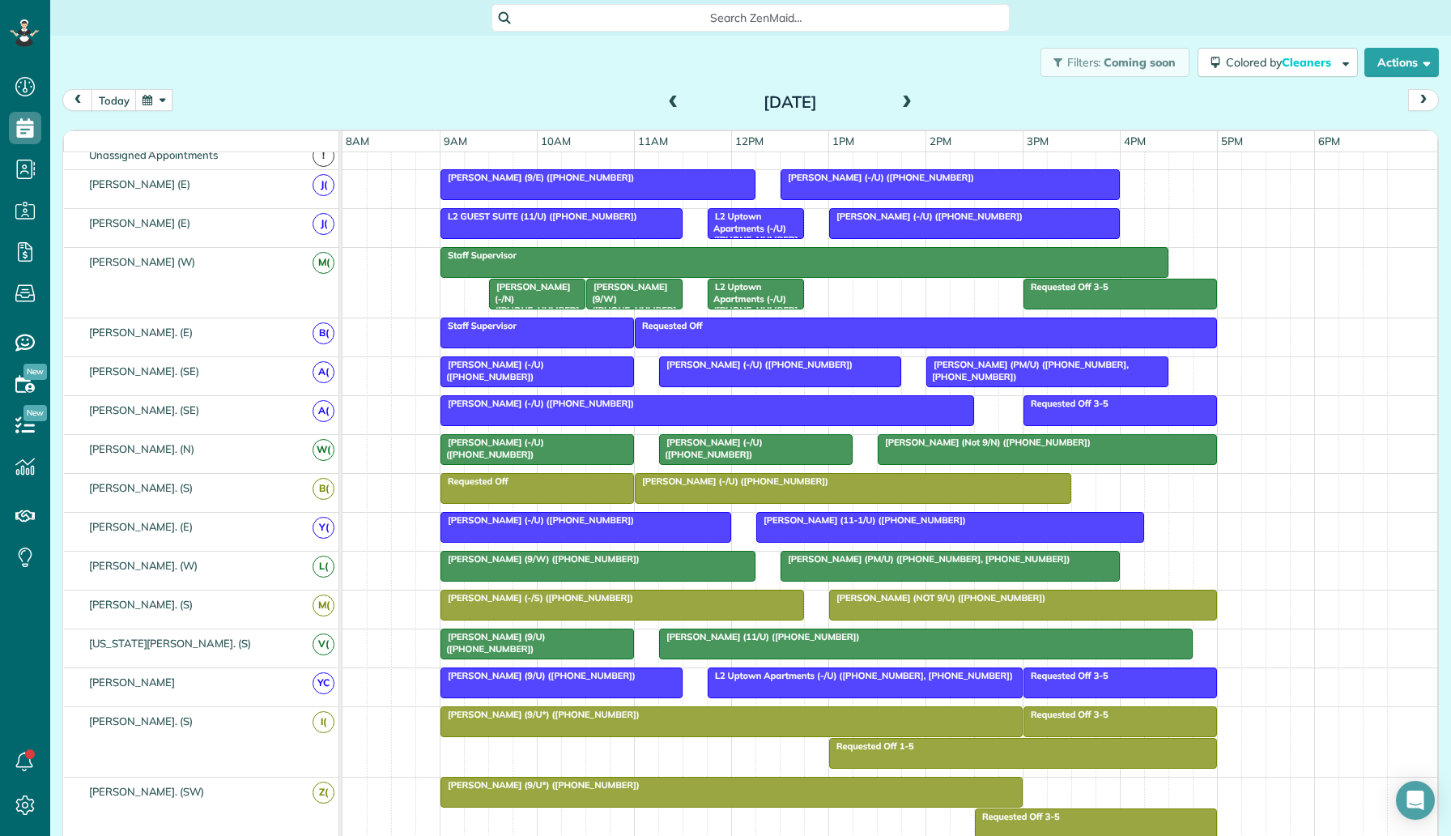
click at [589, 449] on div at bounding box center [537, 449] width 192 height 29
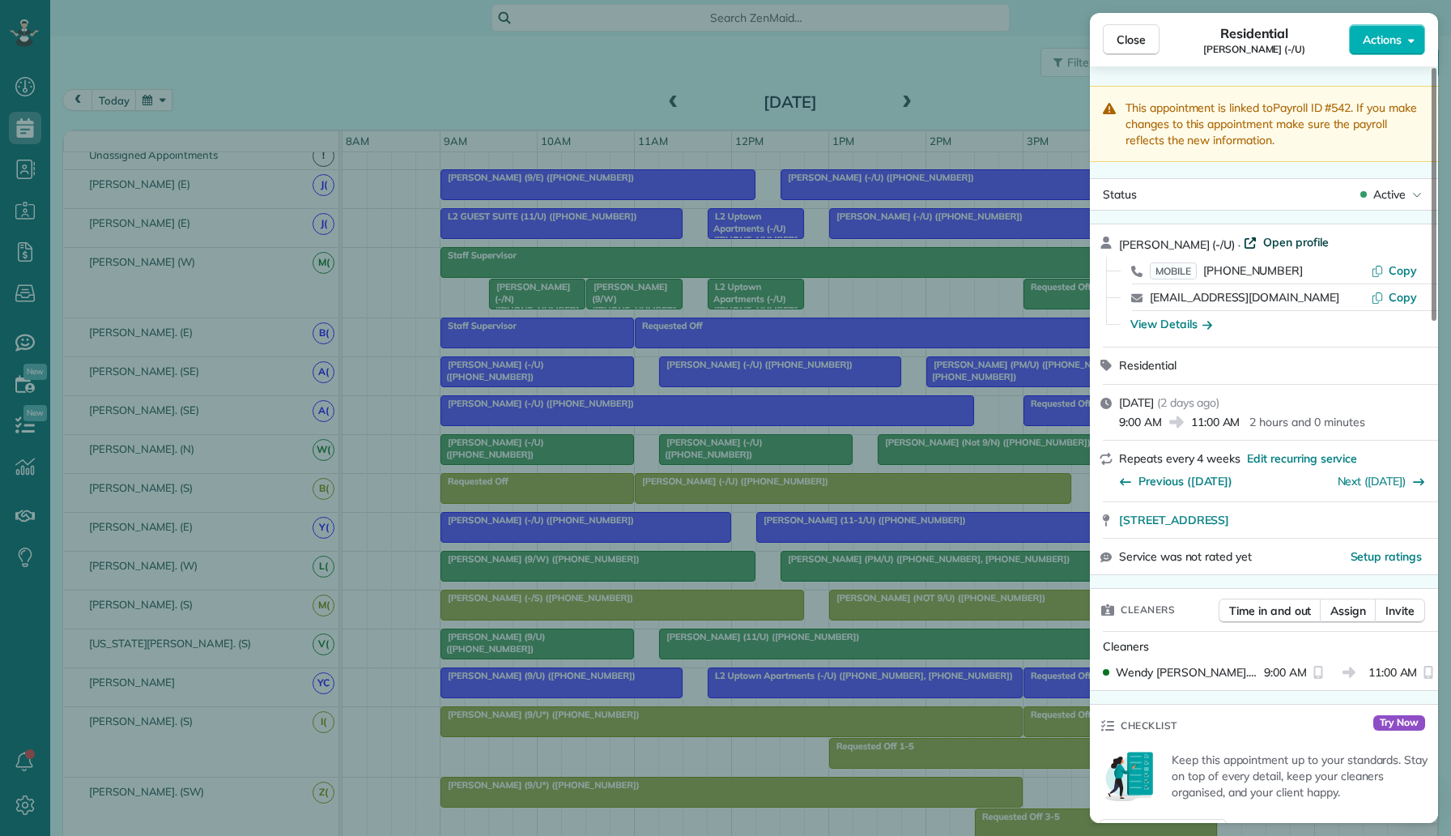
click at [1292, 245] on span "Open profile" at bounding box center [1296, 242] width 66 height 16
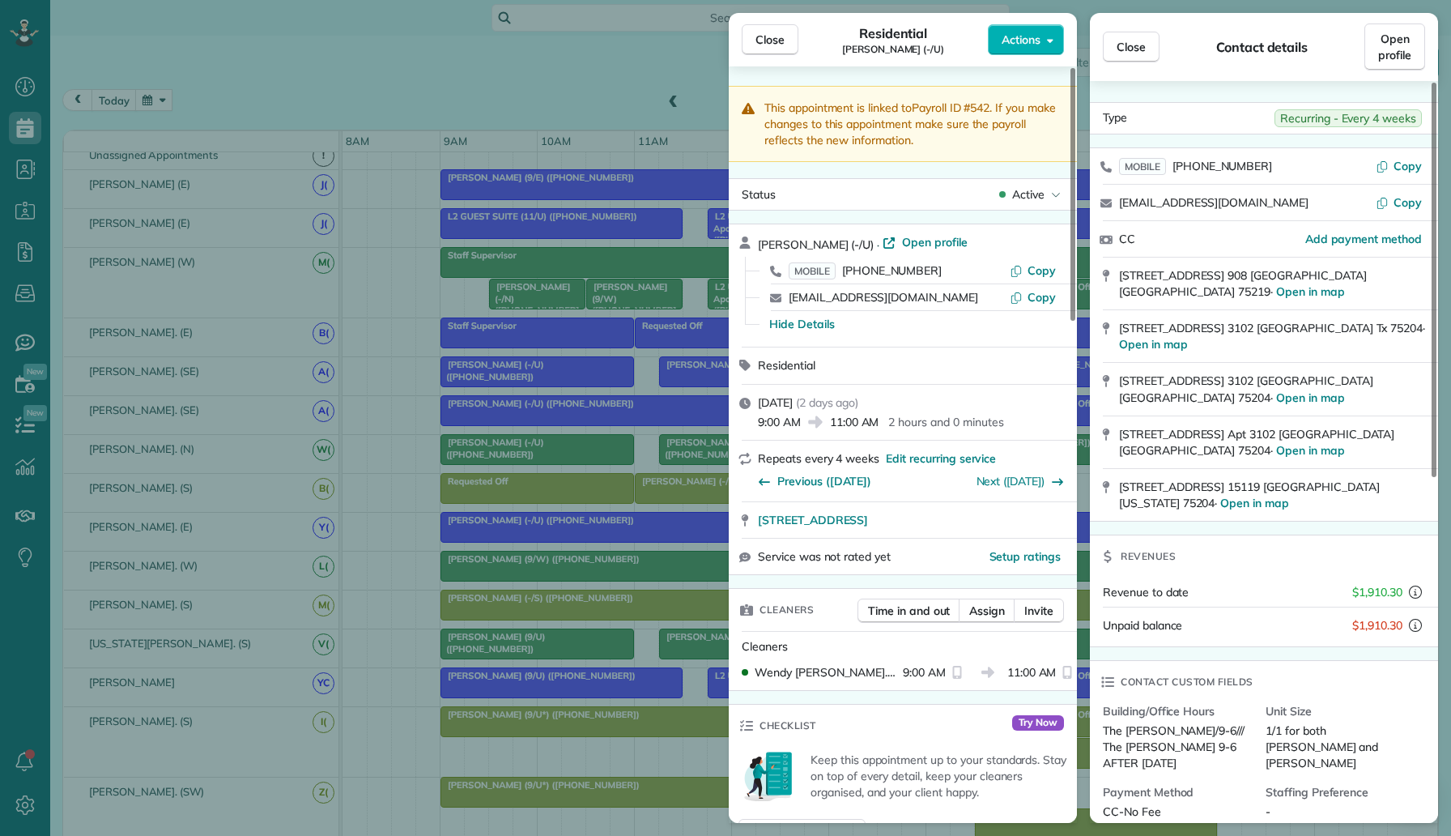
click at [317, 104] on div "Close Residential Michelle Morando (-/U) Actions This appointment is linked to …" at bounding box center [725, 418] width 1451 height 836
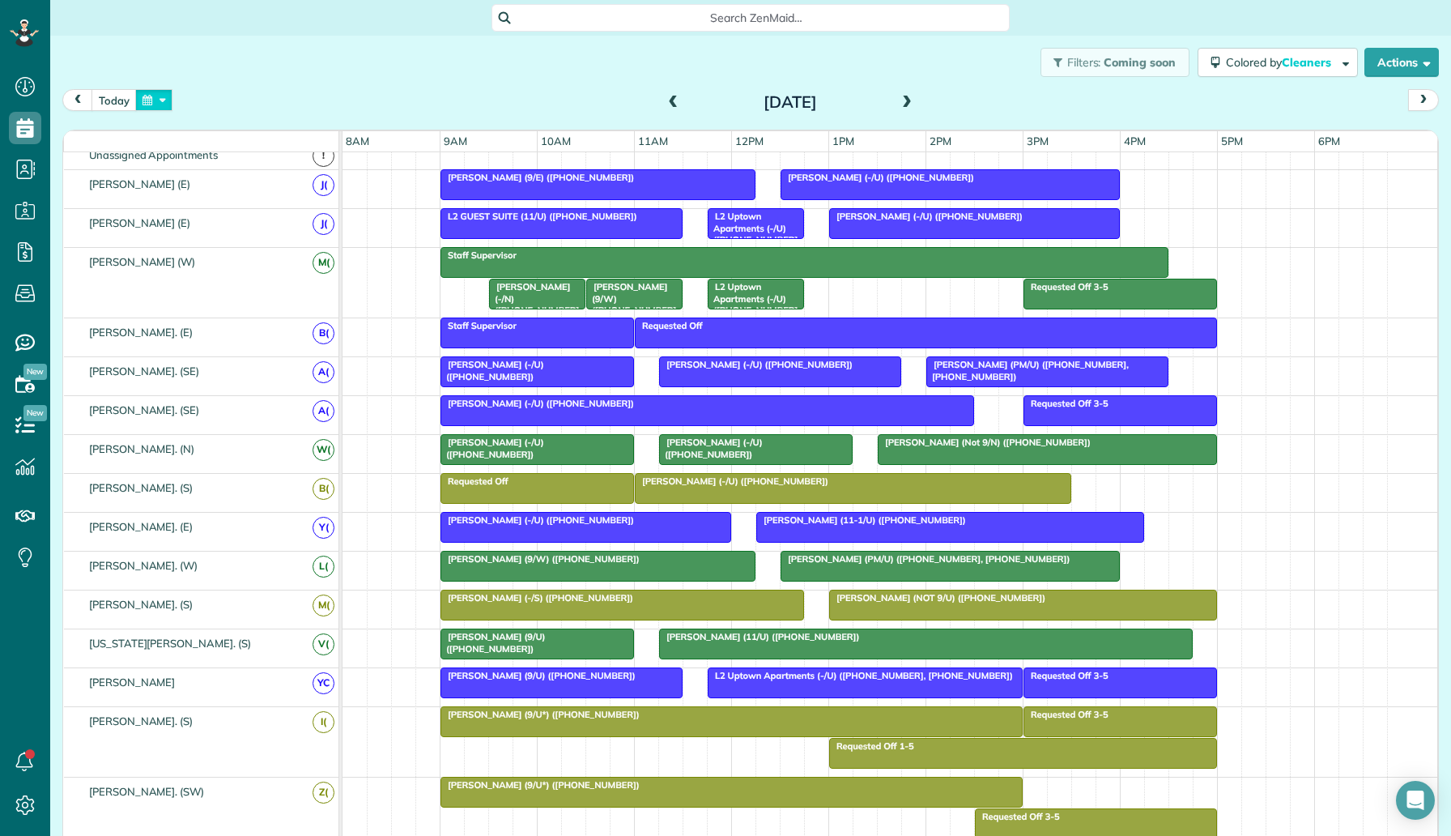
click at [151, 97] on button "button" at bounding box center [153, 100] width 37 height 22
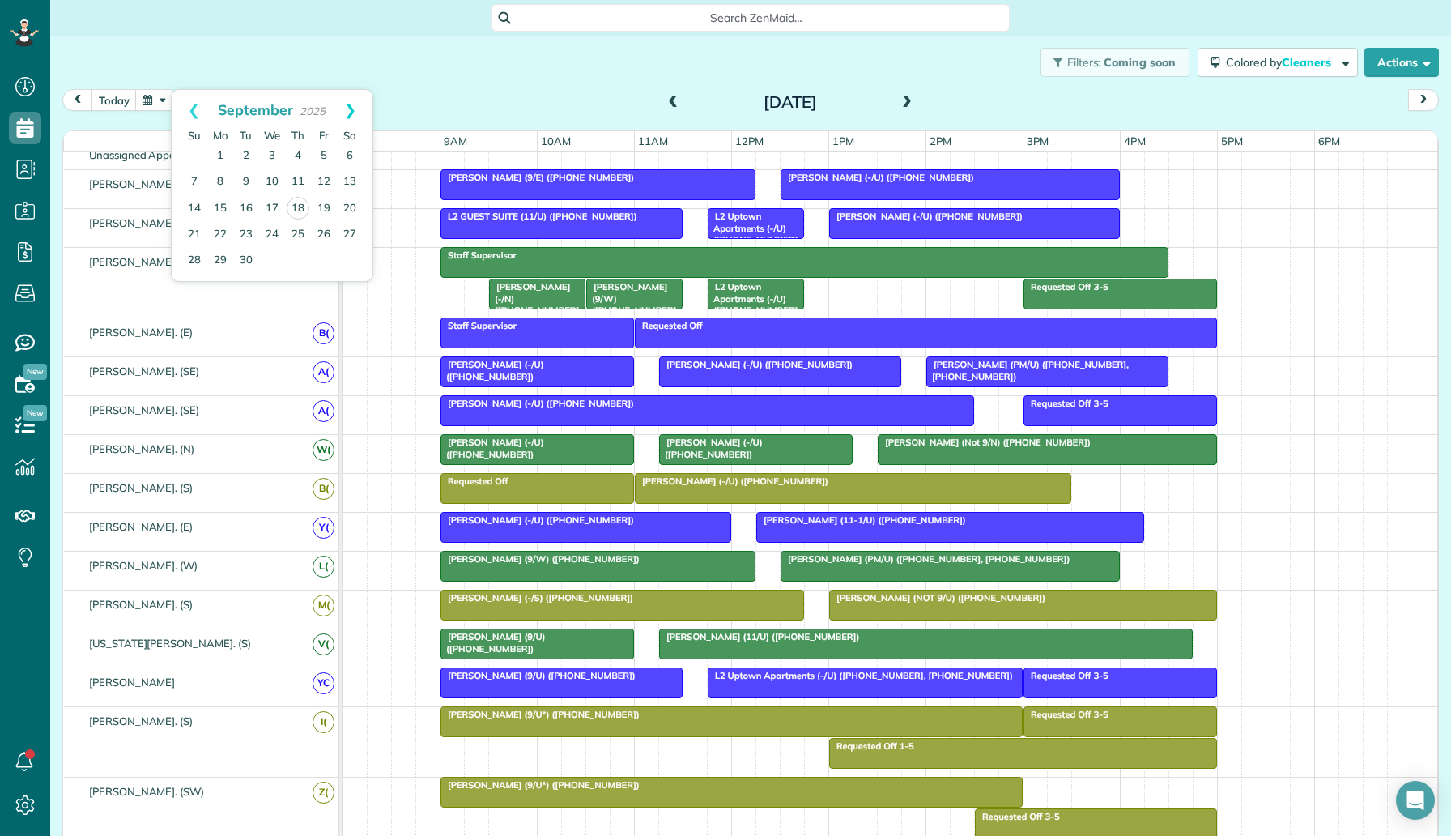
click at [352, 116] on link "Next" at bounding box center [350, 110] width 45 height 40
click at [246, 211] on link "14" at bounding box center [246, 208] width 26 height 26
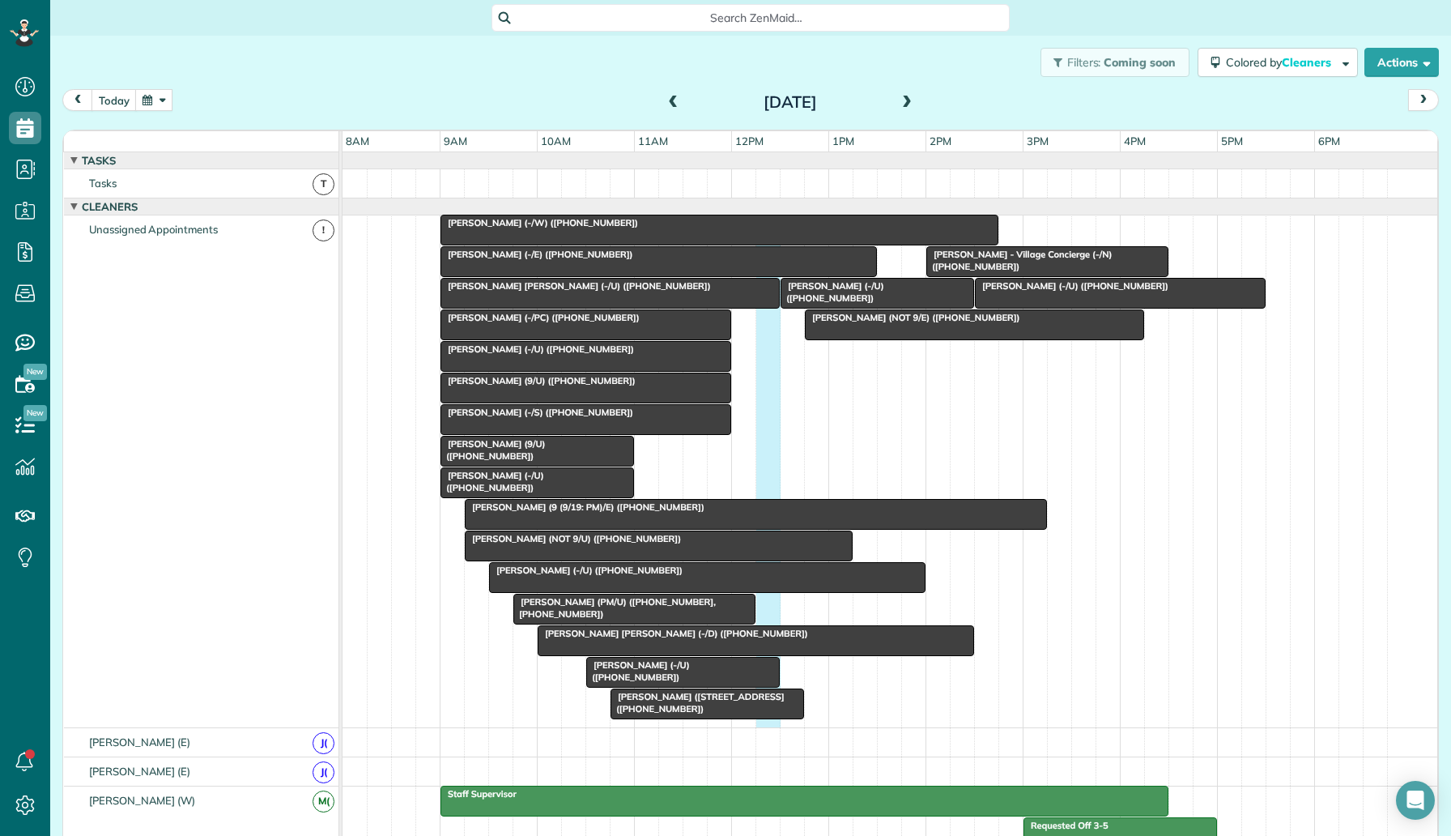
click at [779, 397] on div "David Portnoy (4141 Office Parkway - AM/C) (+12142233180) Katie Katelyn Anderso…" at bounding box center [890, 471] width 1095 height 512
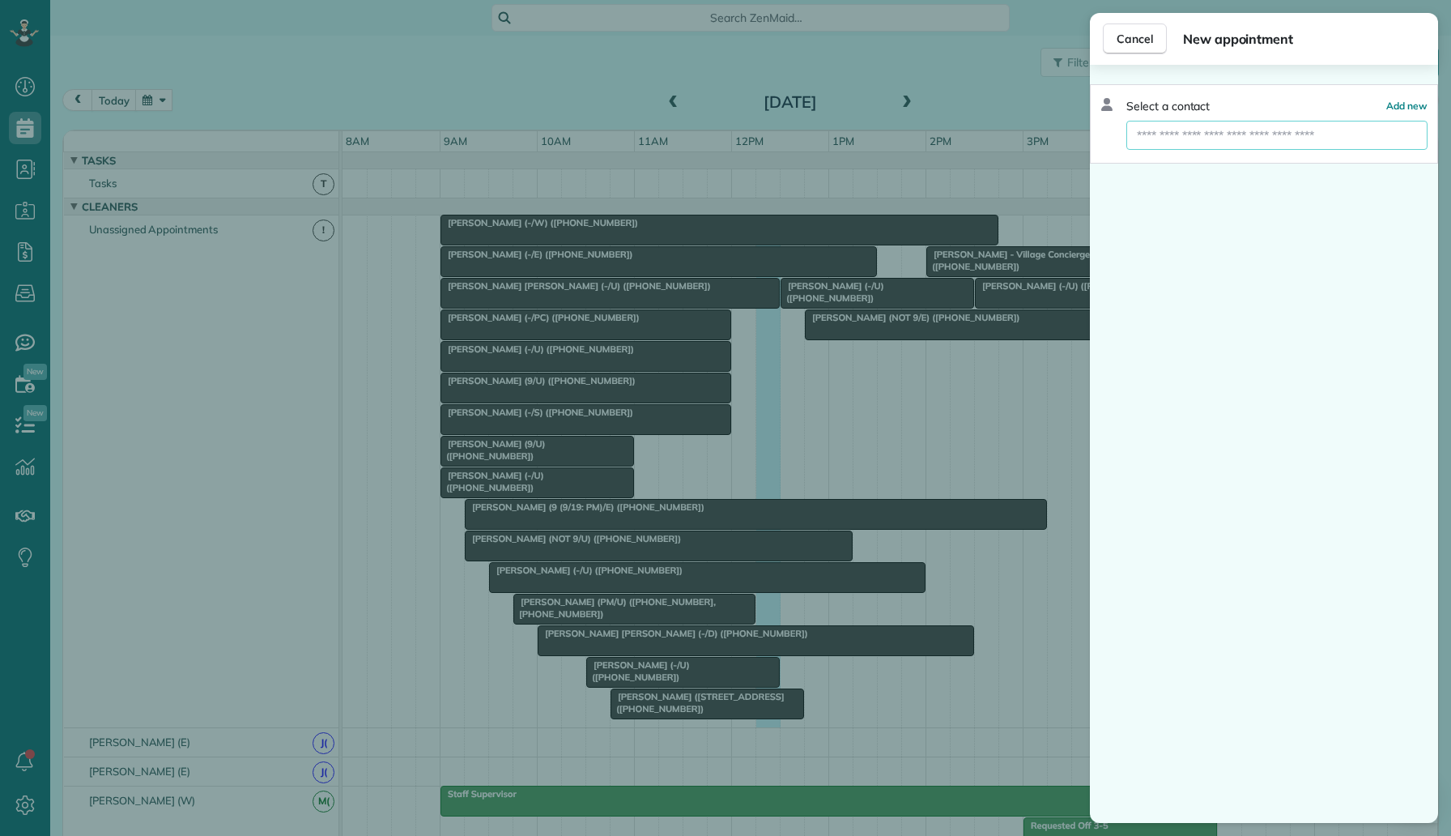
click at [1199, 144] on input "text" at bounding box center [1276, 135] width 301 height 29
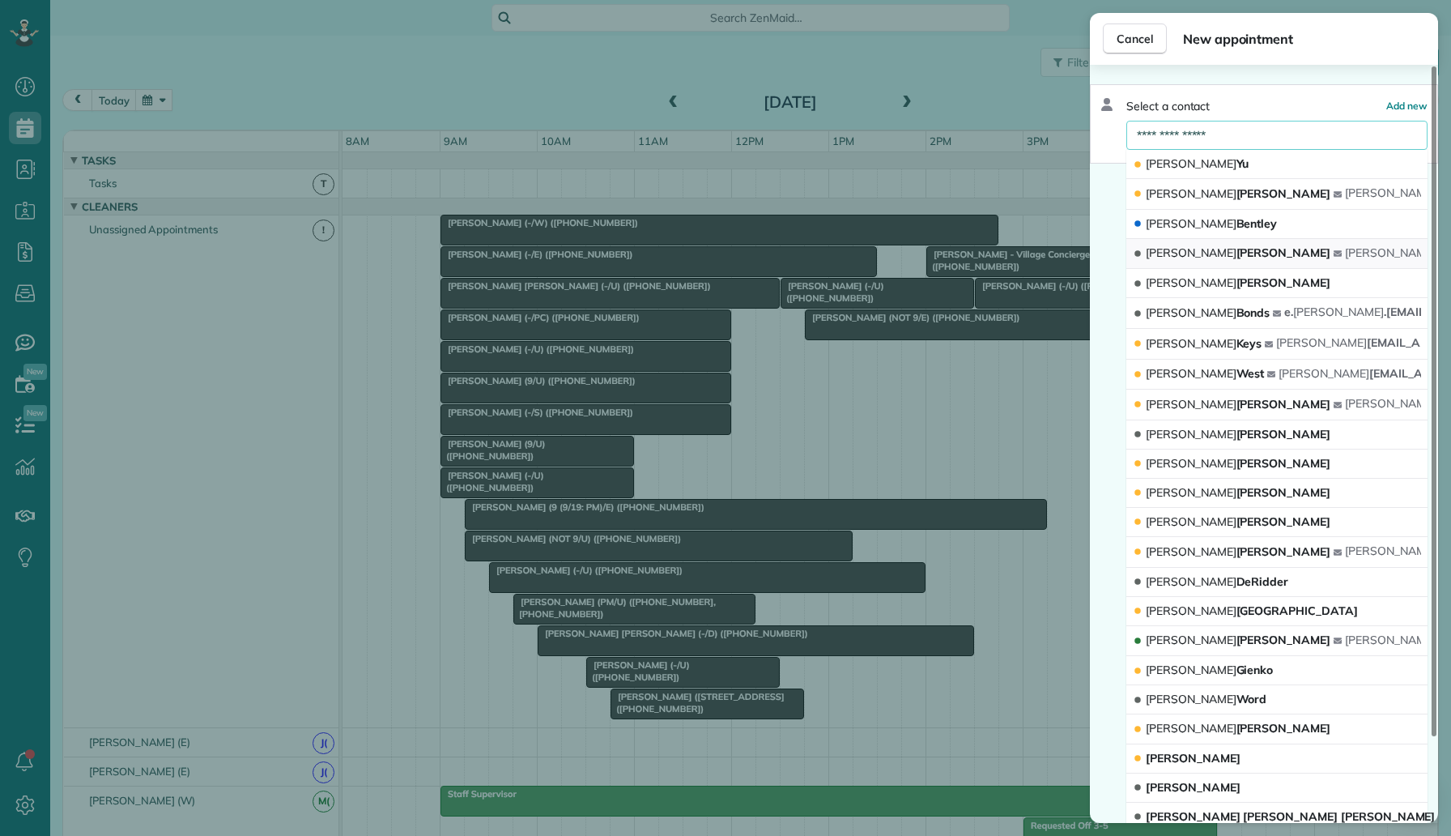
type input "**********"
click at [1211, 253] on span "Michelle Maldonado" at bounding box center [1238, 252] width 185 height 15
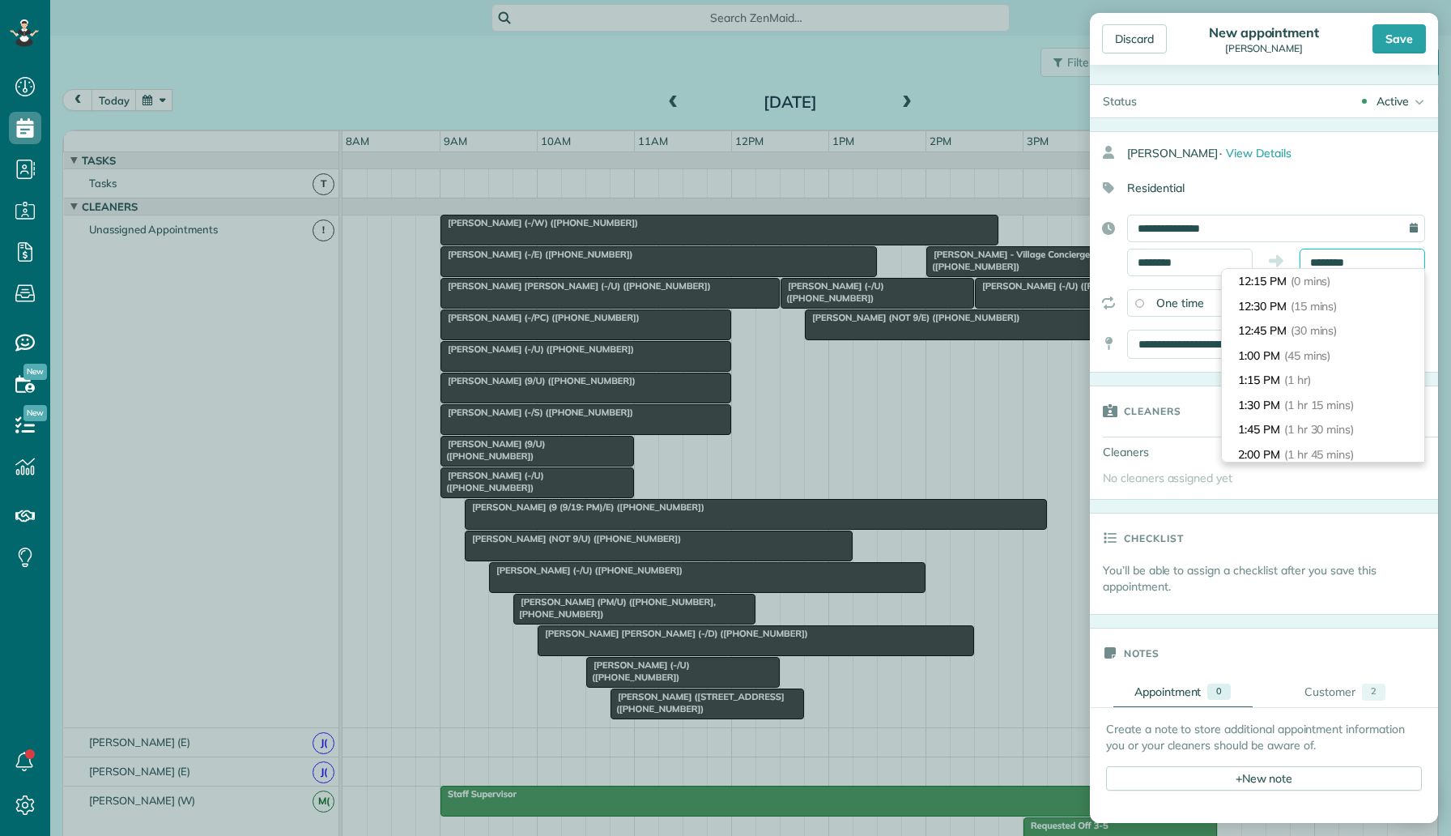
click at [1350, 263] on input "********" at bounding box center [1363, 263] width 126 height 28
type input "*******"
click at [1331, 387] on li "1:15 PM (1 hr)" at bounding box center [1323, 380] width 202 height 25
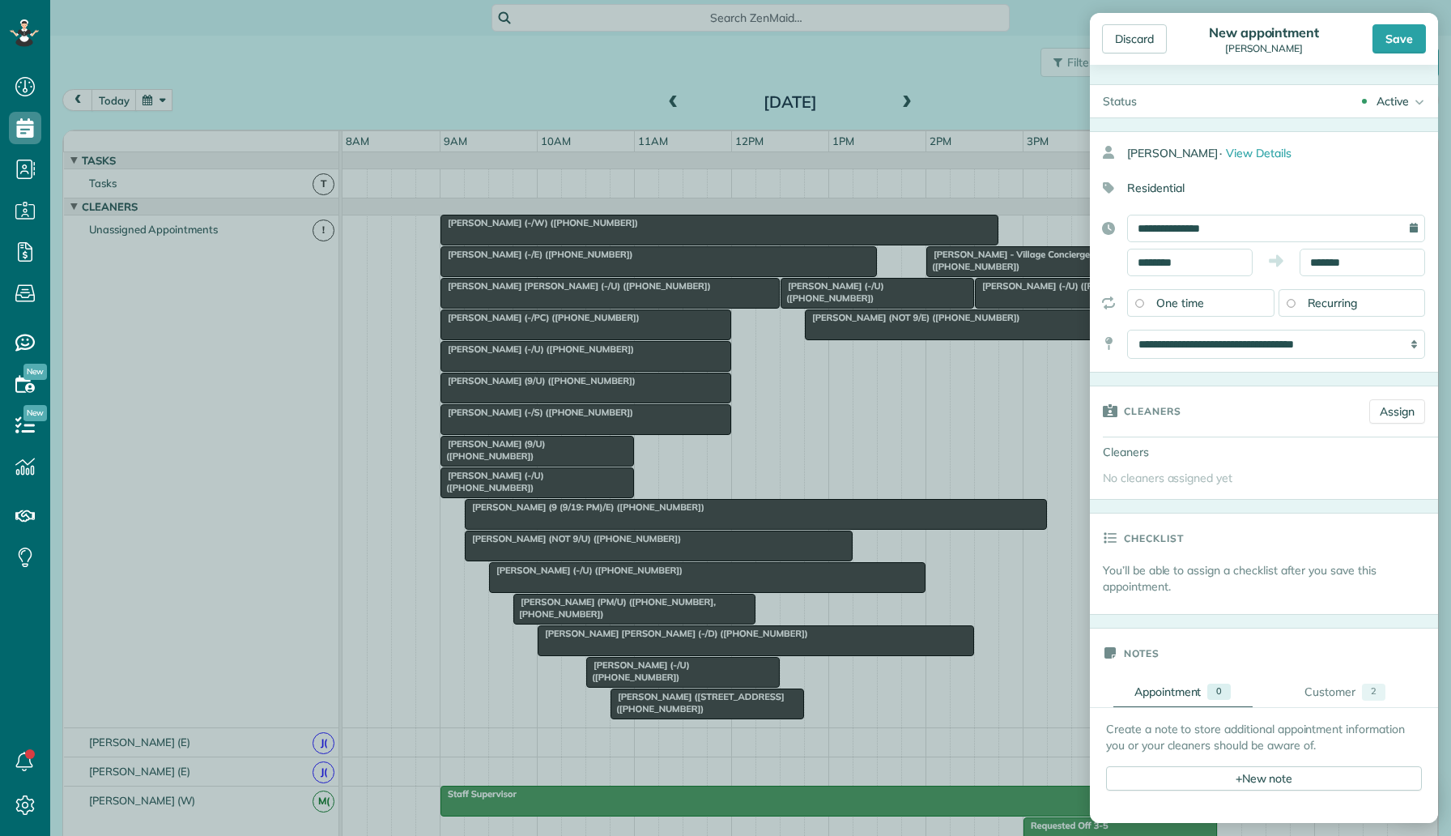
click at [1382, 106] on div "Active" at bounding box center [1393, 101] width 32 height 16
click at [1369, 326] on link "Supervisor Check" at bounding box center [1370, 319] width 138 height 28
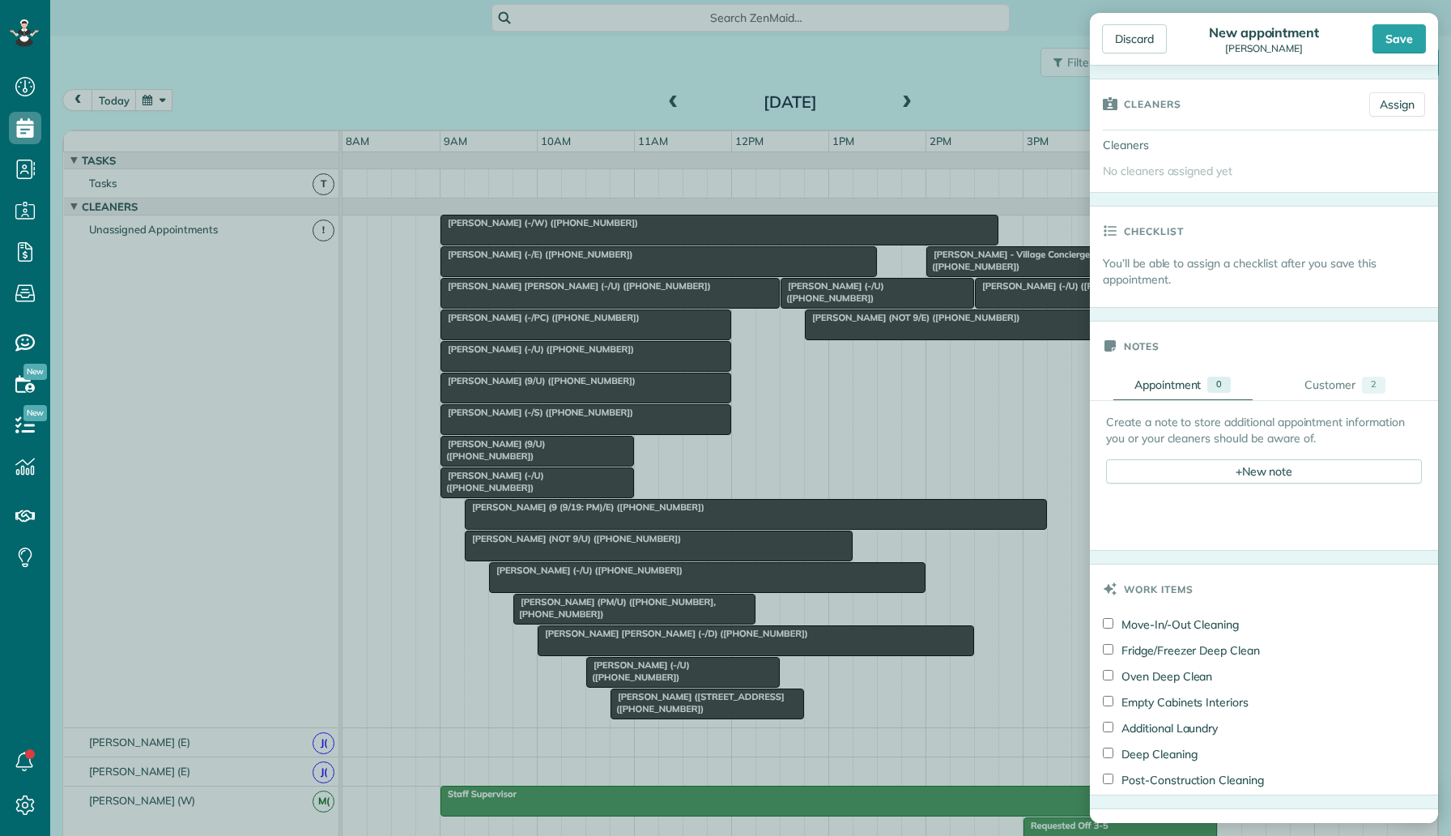
click at [1240, 457] on div "Create a note to store additional appointment information you or your cleaners …" at bounding box center [1264, 449] width 316 height 70
click at [1240, 461] on div "+ New note" at bounding box center [1264, 471] width 316 height 24
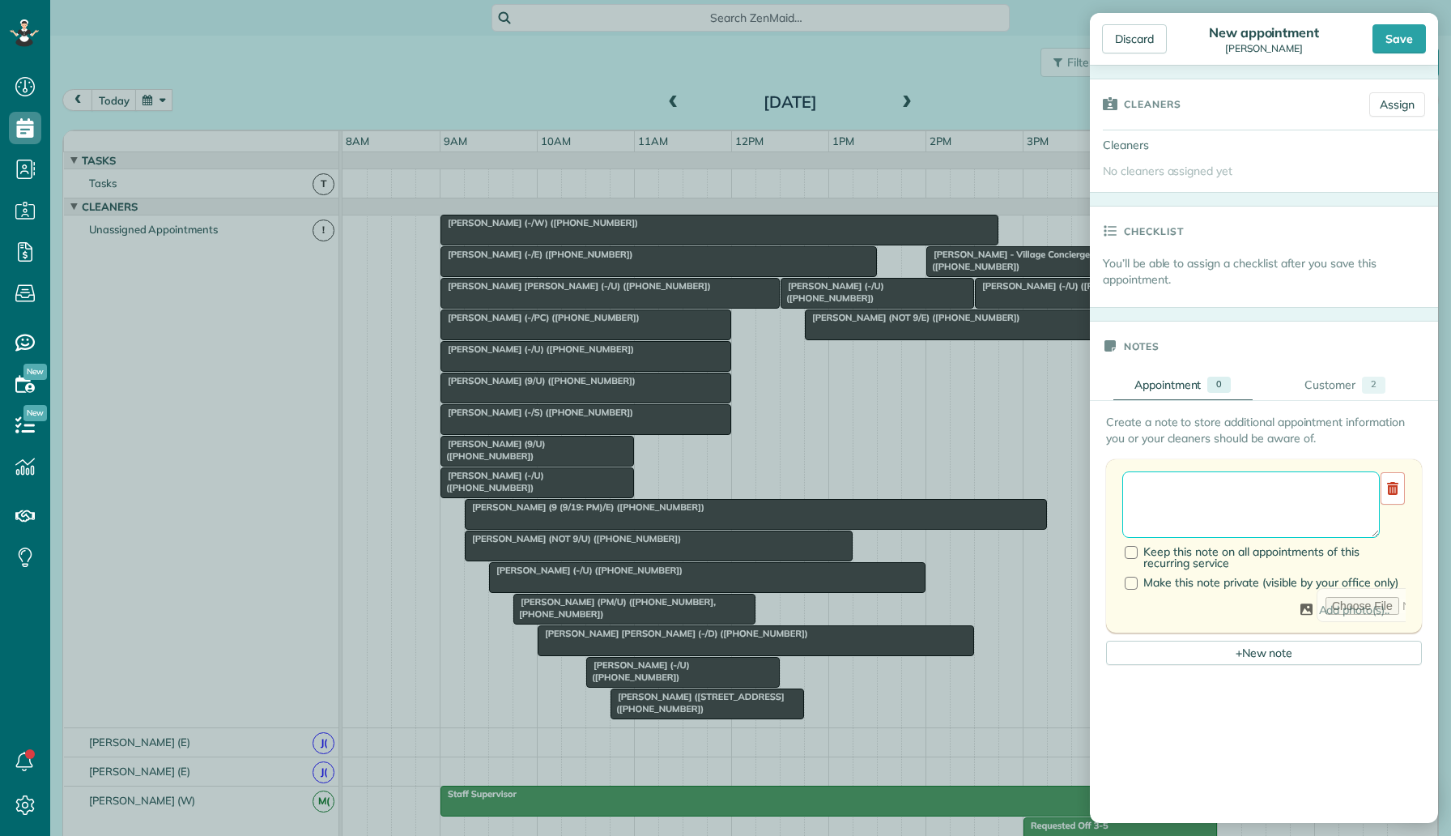
click at [1202, 514] on textarea at bounding box center [1251, 504] width 258 height 66
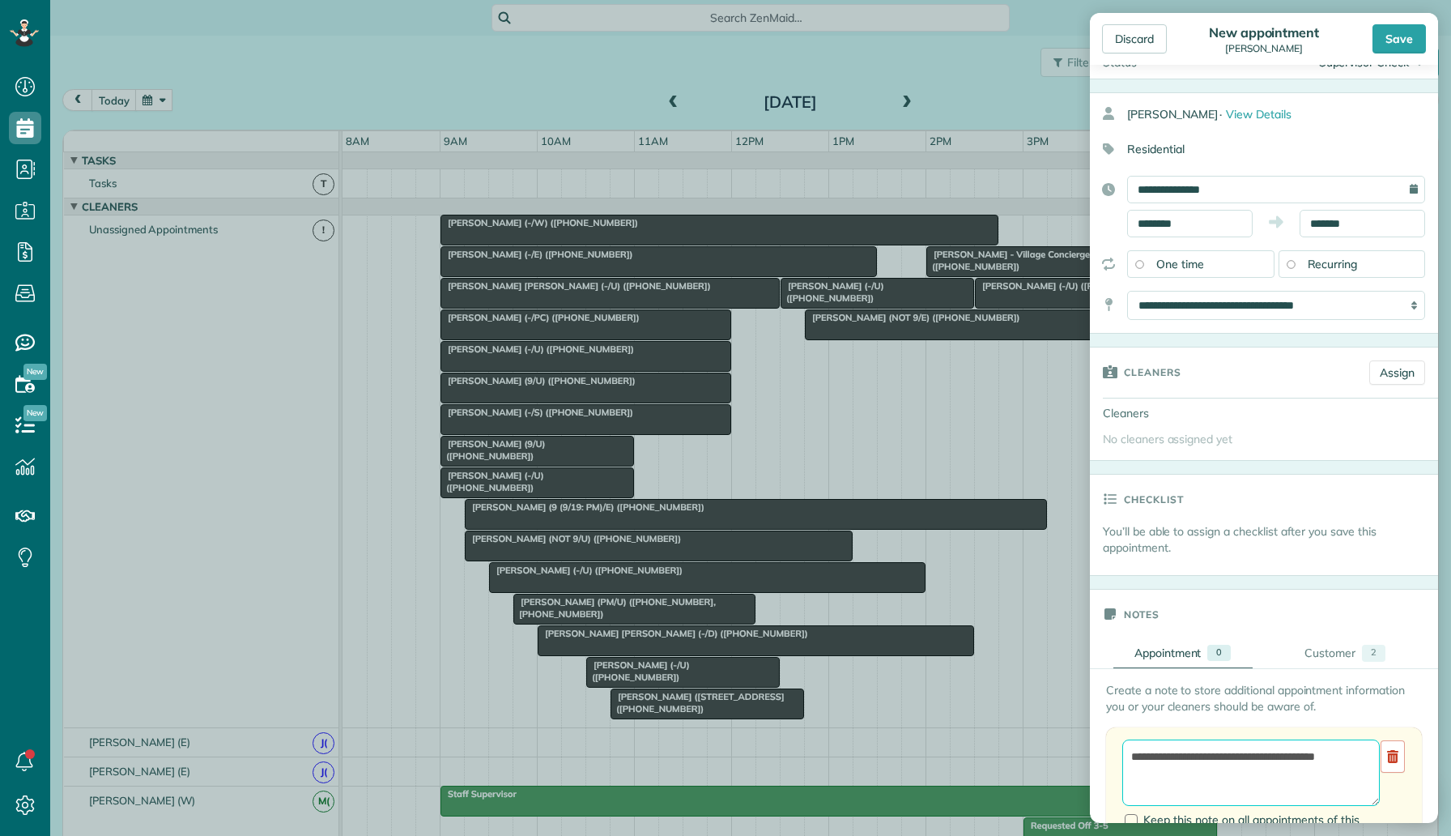
scroll to position [0, 0]
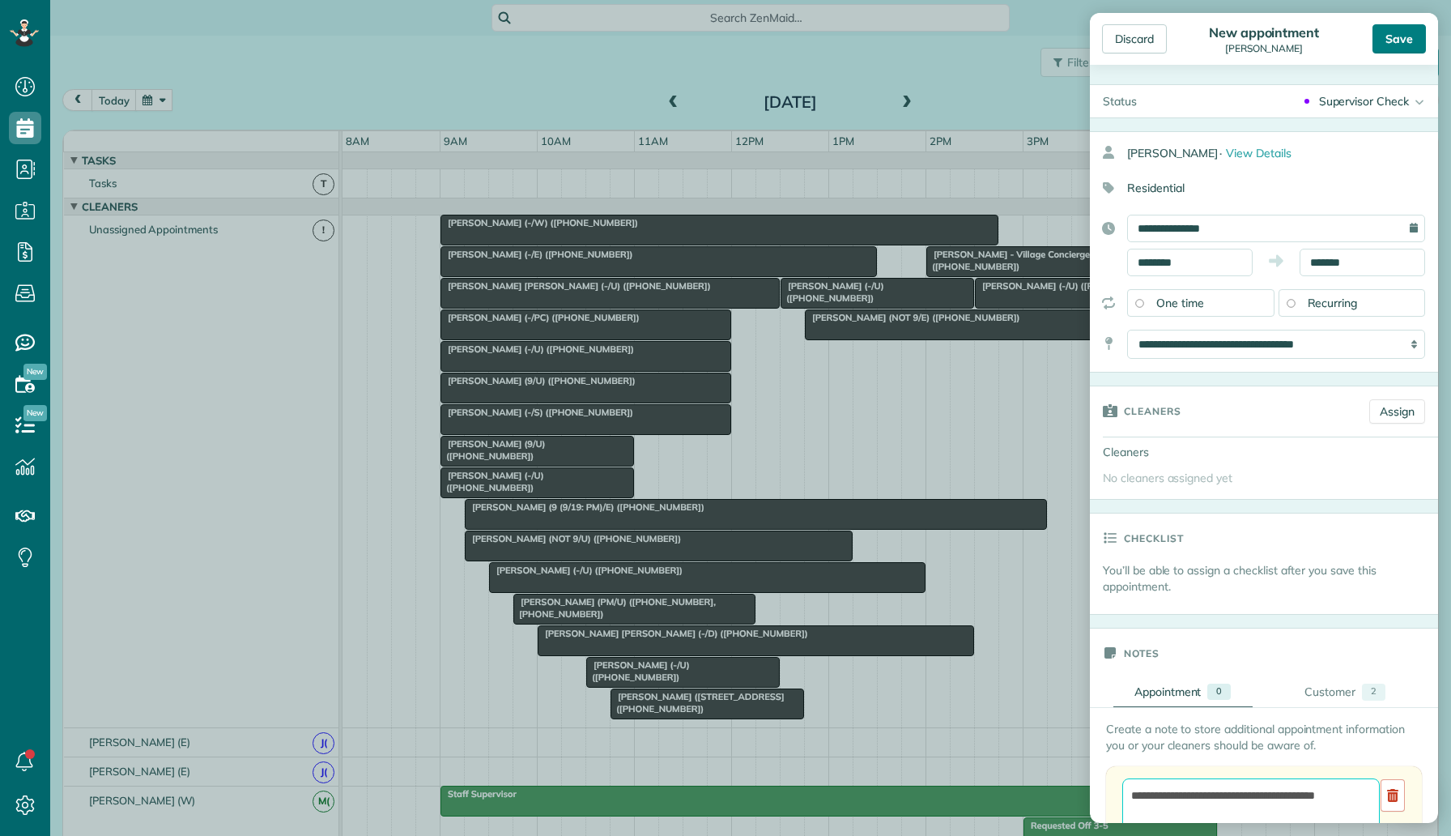
type textarea "**********"
click at [1407, 36] on div "Save" at bounding box center [1399, 38] width 53 height 29
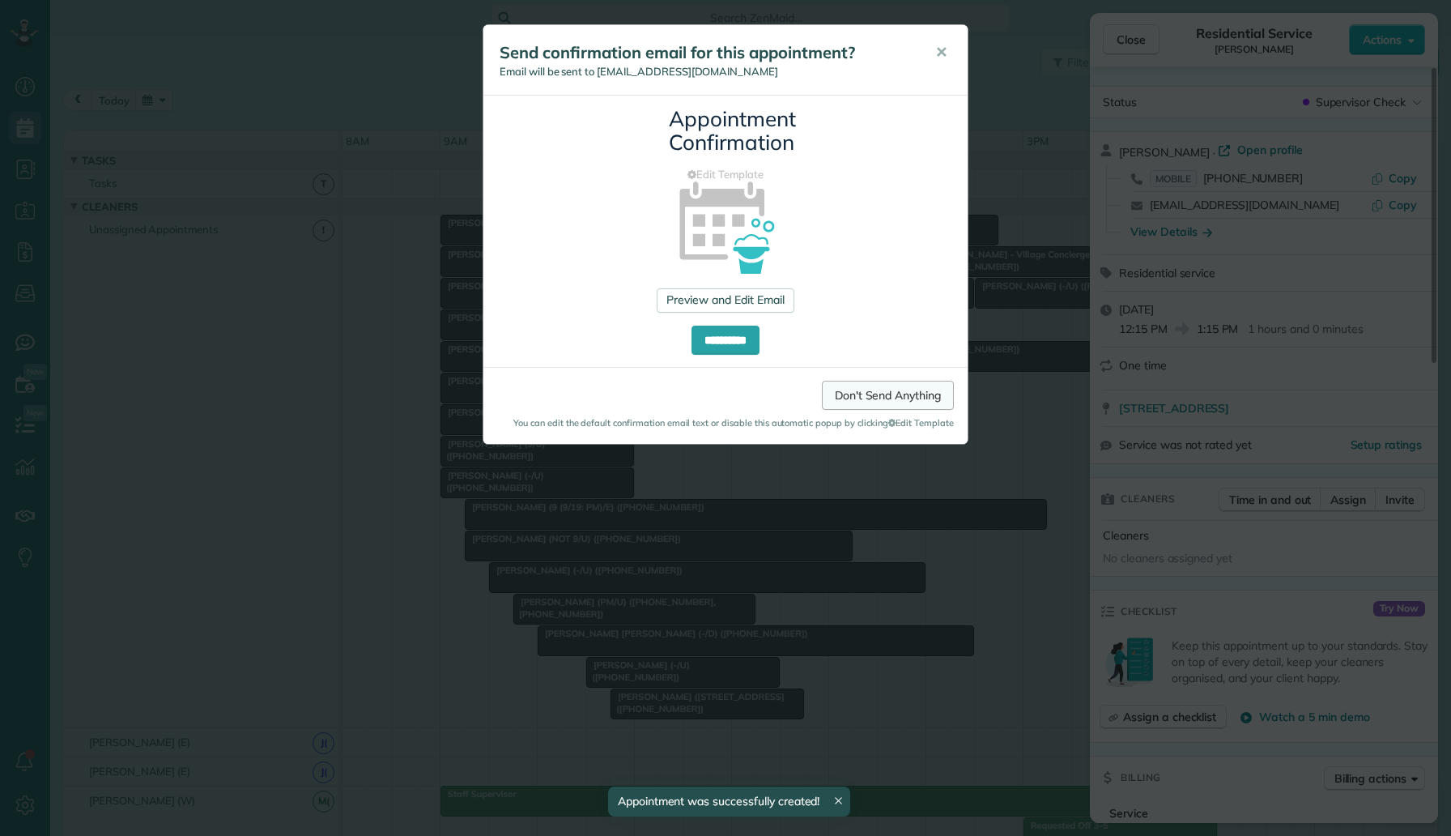
click at [867, 399] on link "Don't Send Anything" at bounding box center [888, 395] width 132 height 29
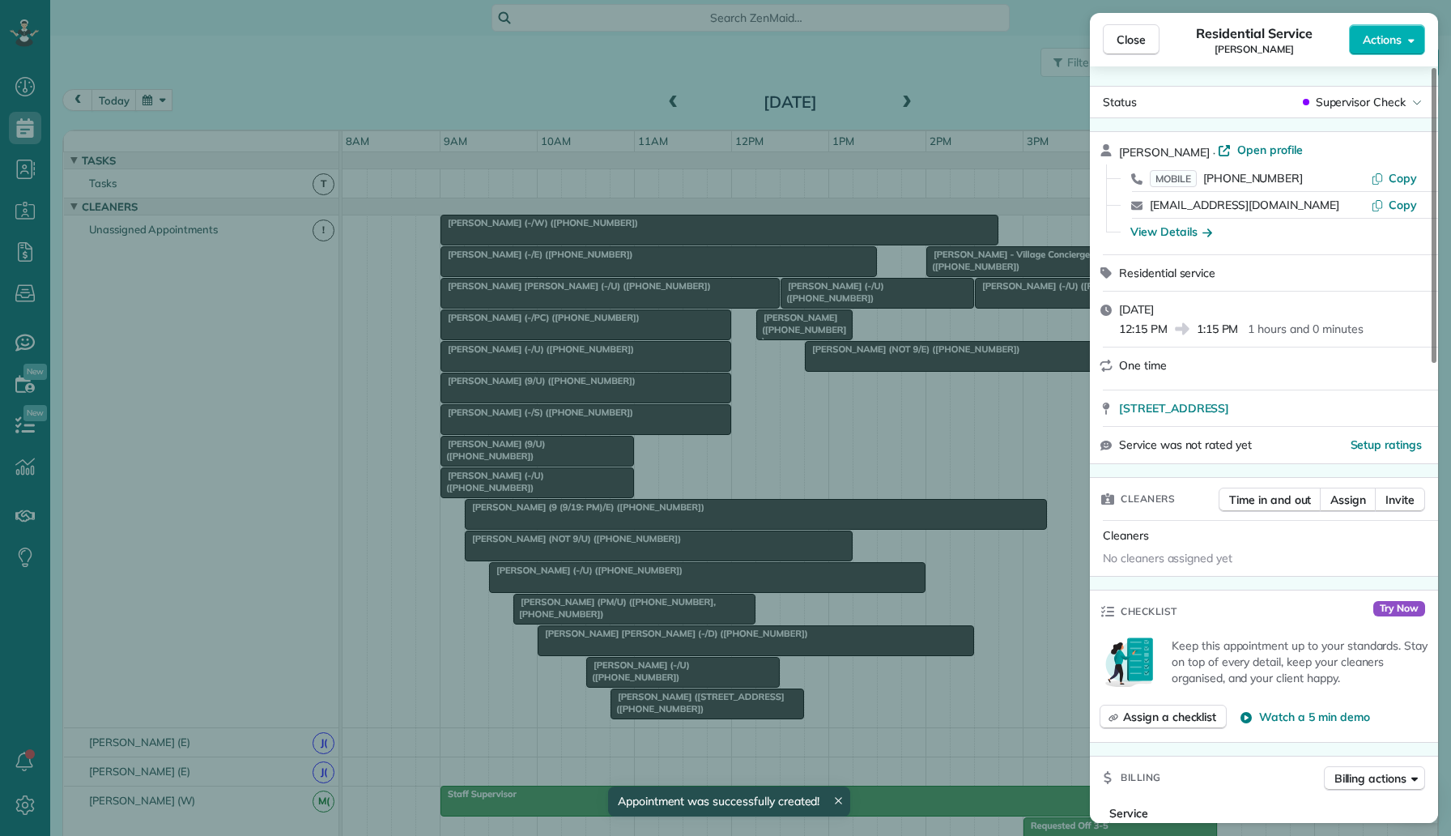
click at [180, 66] on div "Close Residential Service Michelle Maldonado Actions Status Supervisor Check Mi…" at bounding box center [725, 418] width 1451 height 836
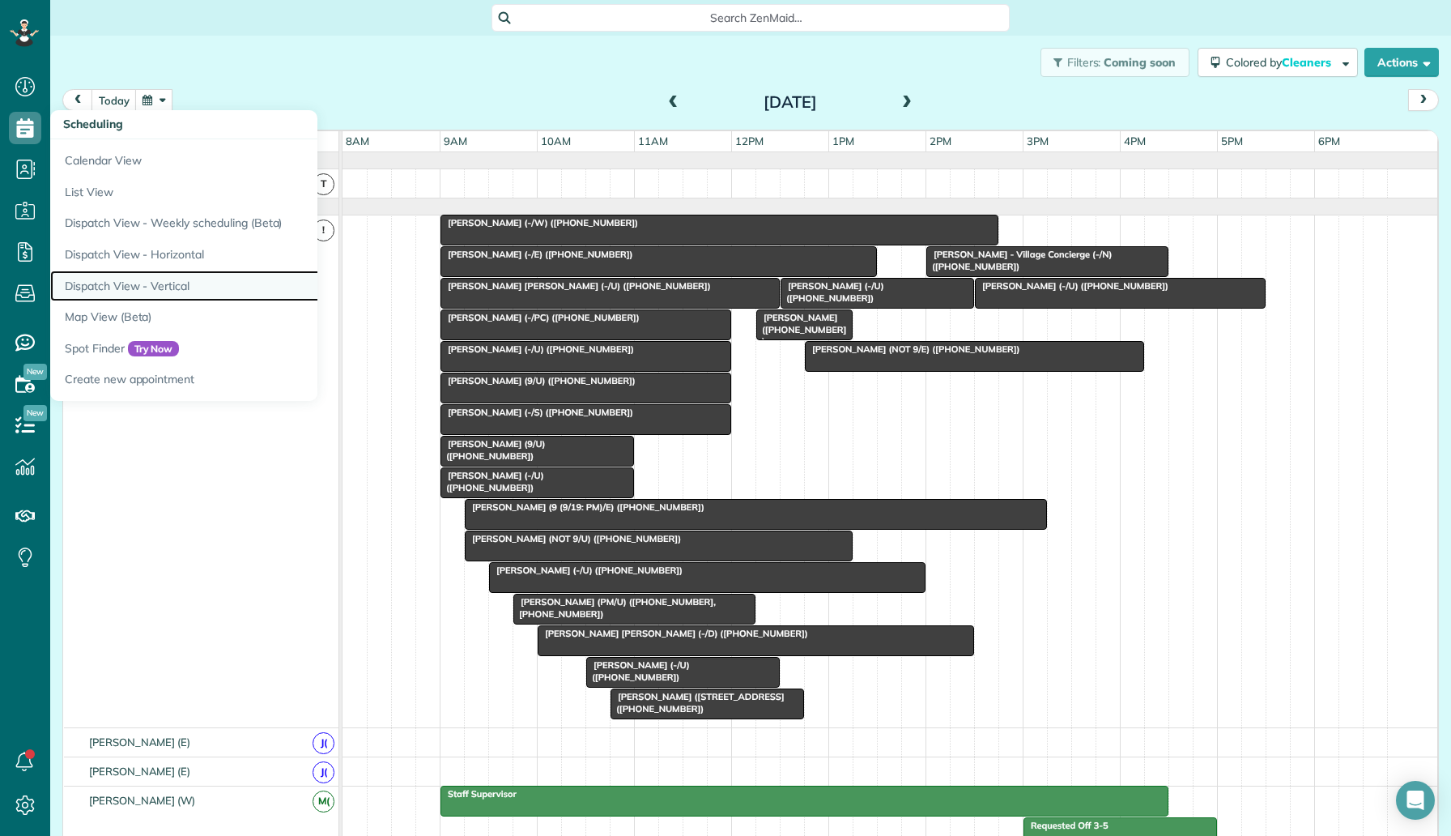
click at [183, 273] on link "Dispatch View - Vertical" at bounding box center [252, 286] width 405 height 32
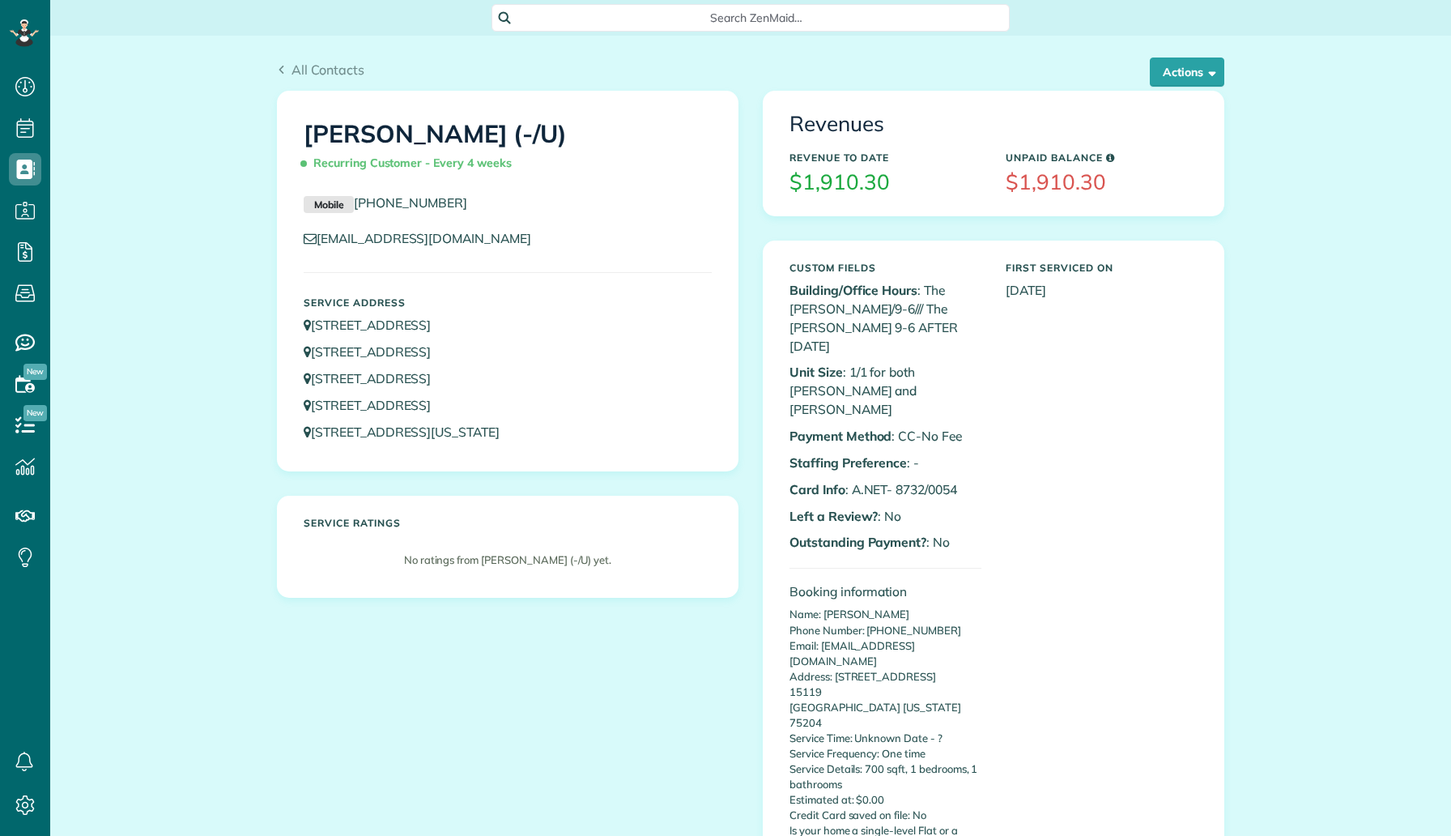
scroll to position [7, 7]
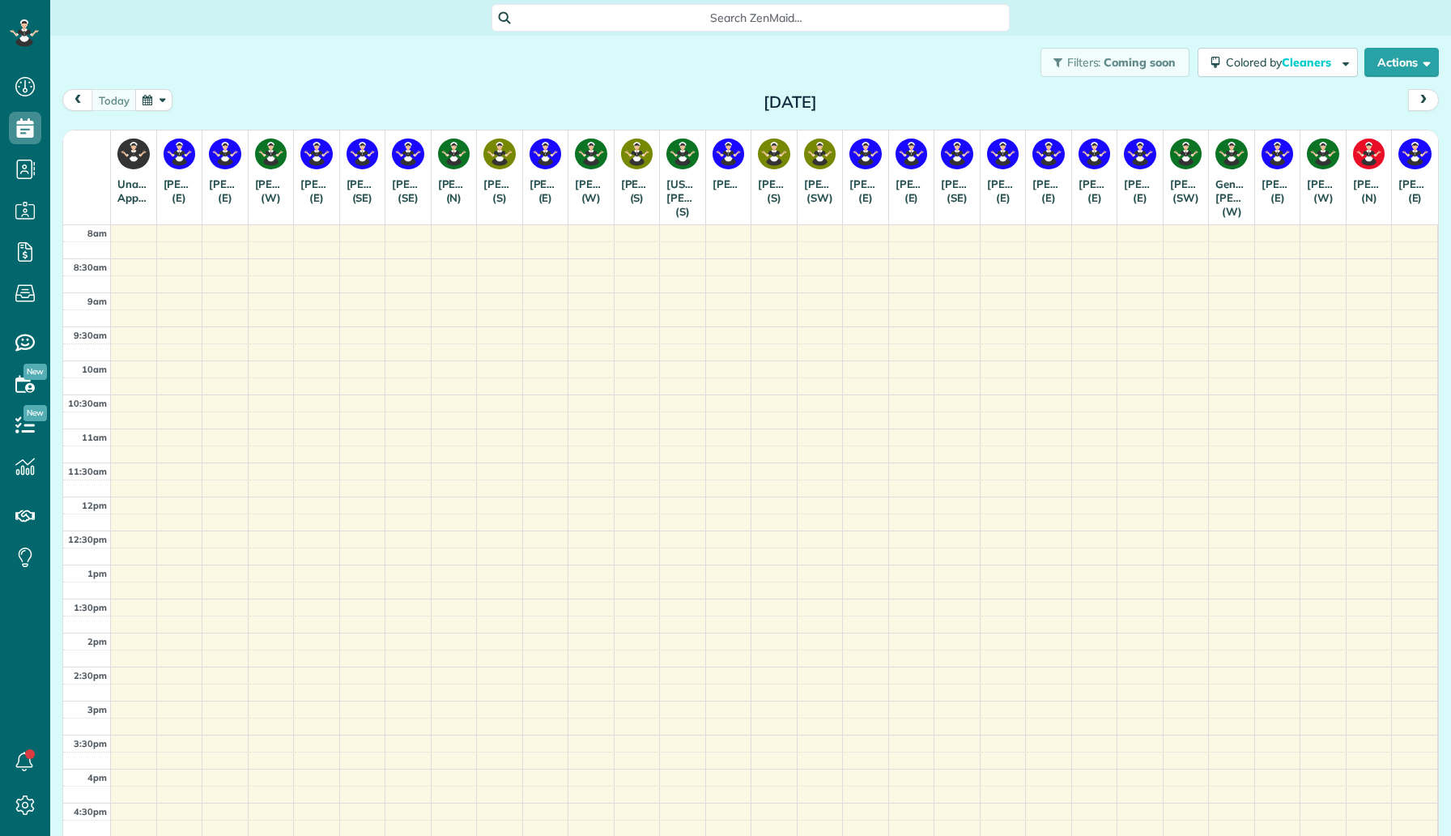
scroll to position [7, 7]
